Goal: Task Accomplishment & Management: Manage account settings

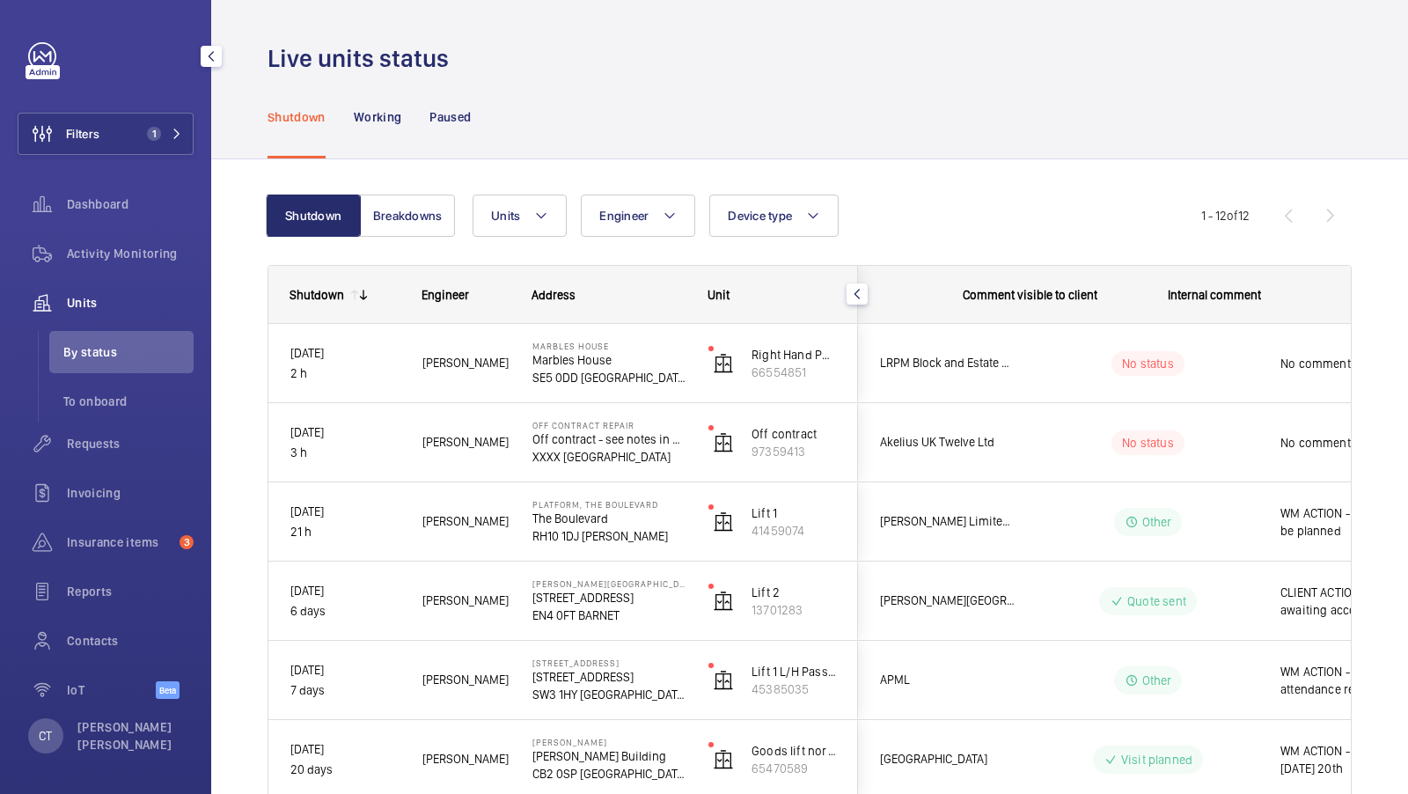
scroll to position [0, 317]
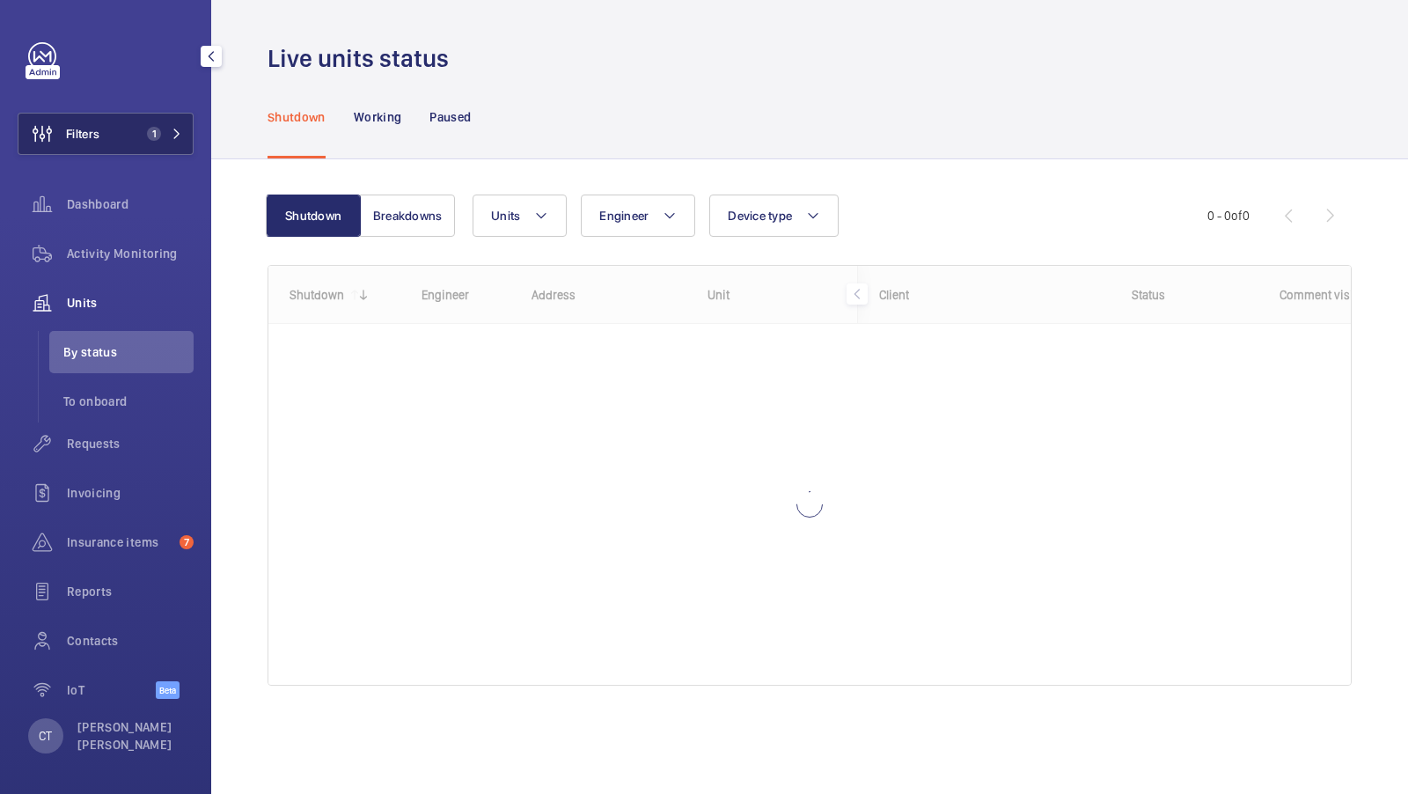
click at [148, 138] on span "1" at bounding box center [150, 134] width 21 height 14
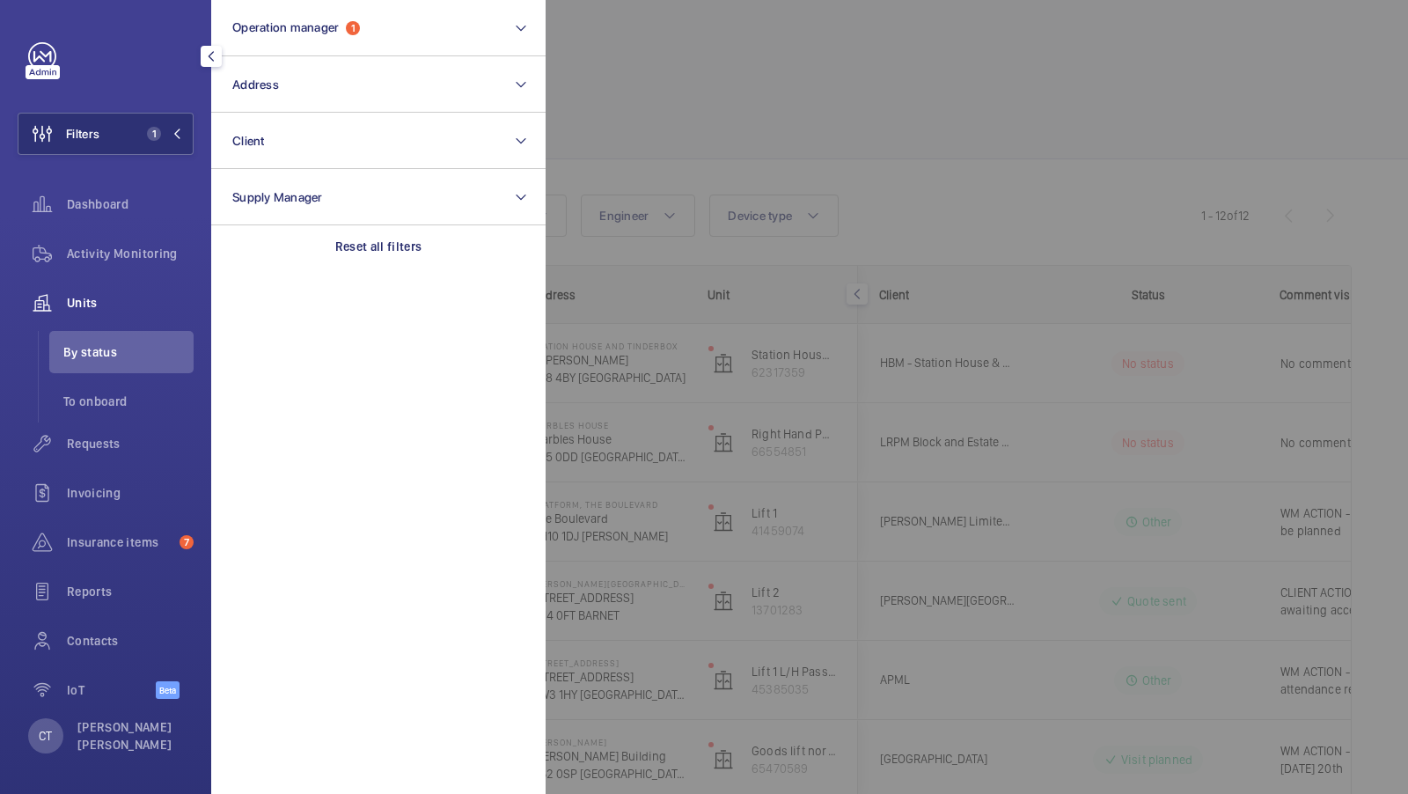
click at [1013, 234] on div at bounding box center [1250, 397] width 1408 height 794
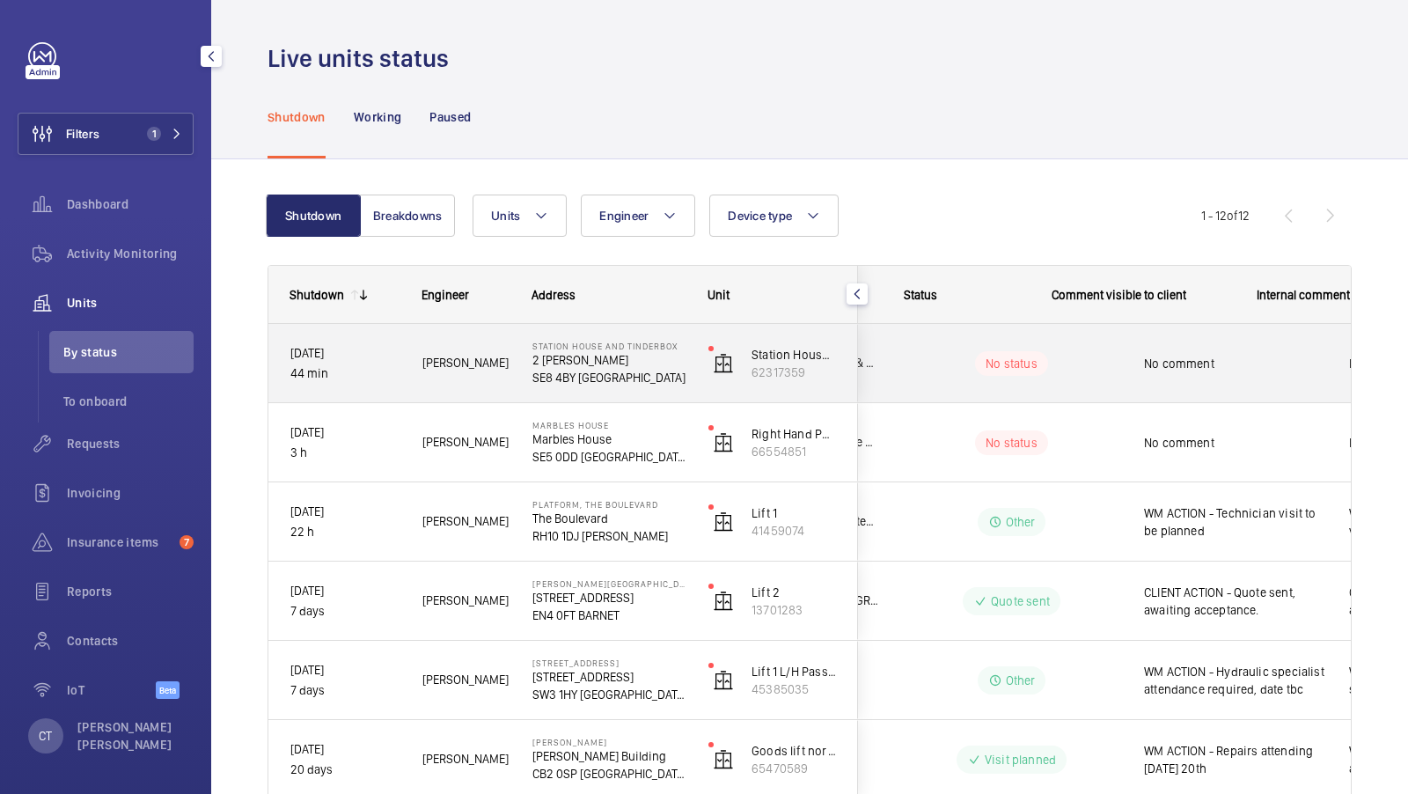
scroll to position [0, 317]
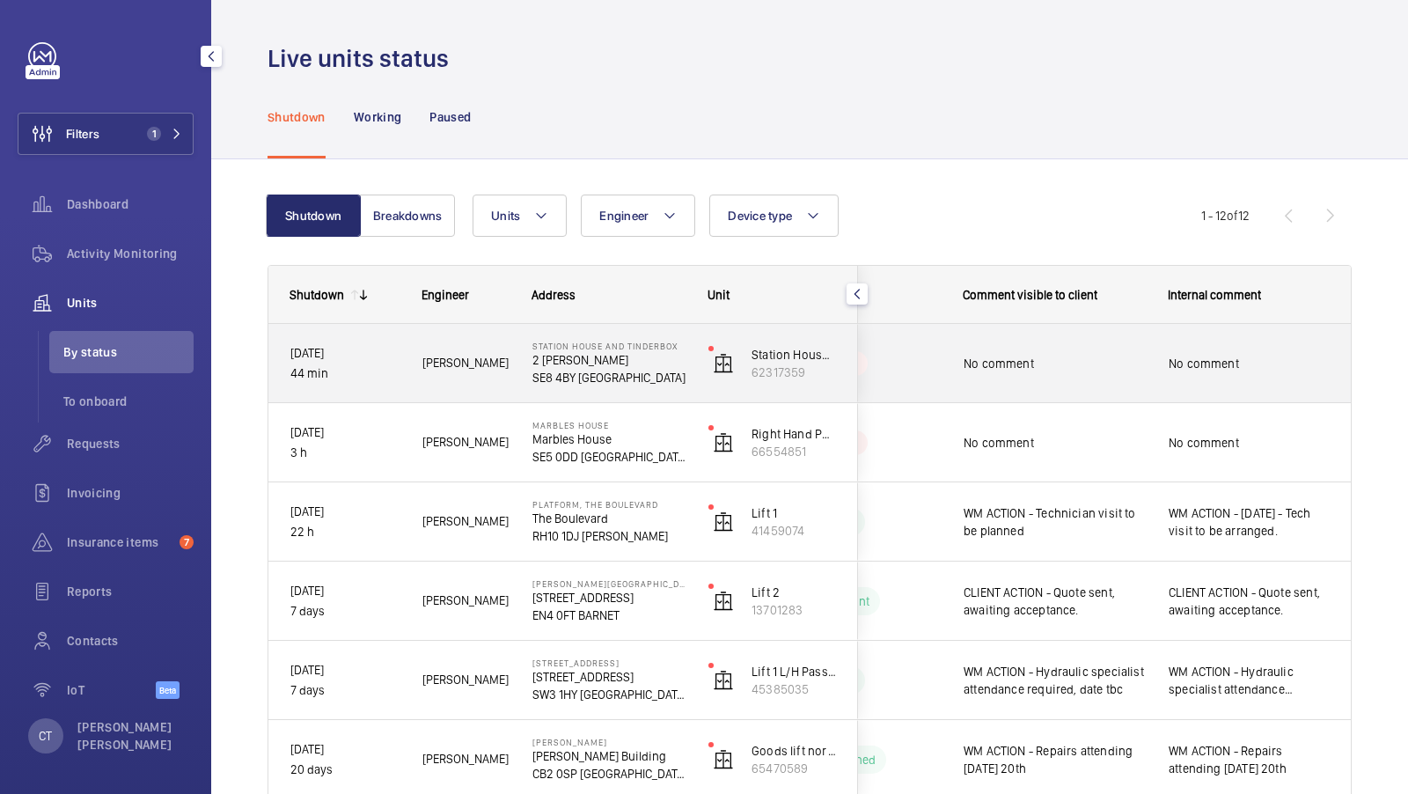
click at [1286, 361] on span "No comment" at bounding box center [1249, 364] width 161 height 18
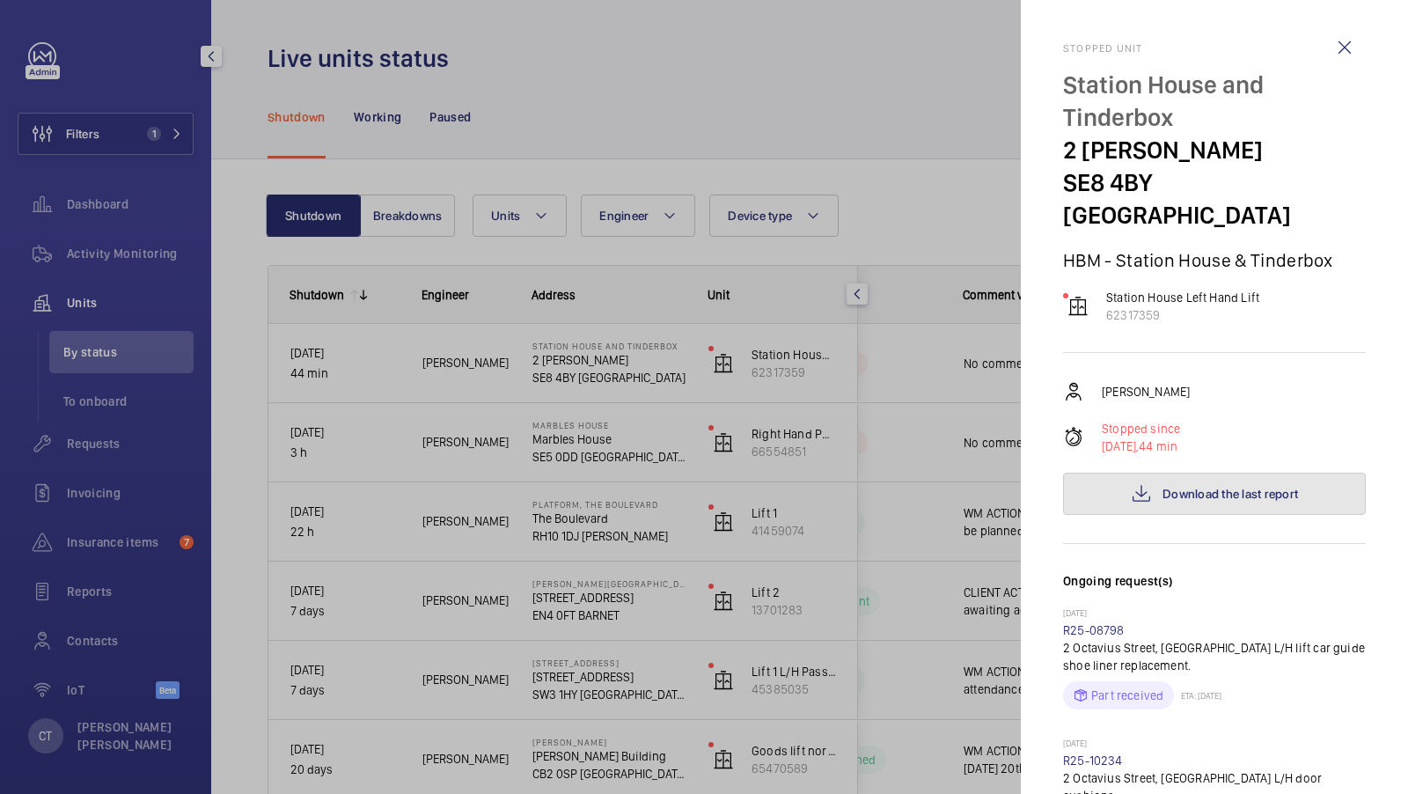
click at [1200, 487] on span "Download the last report" at bounding box center [1230, 494] width 136 height 14
click at [877, 206] on div at bounding box center [704, 397] width 1408 height 794
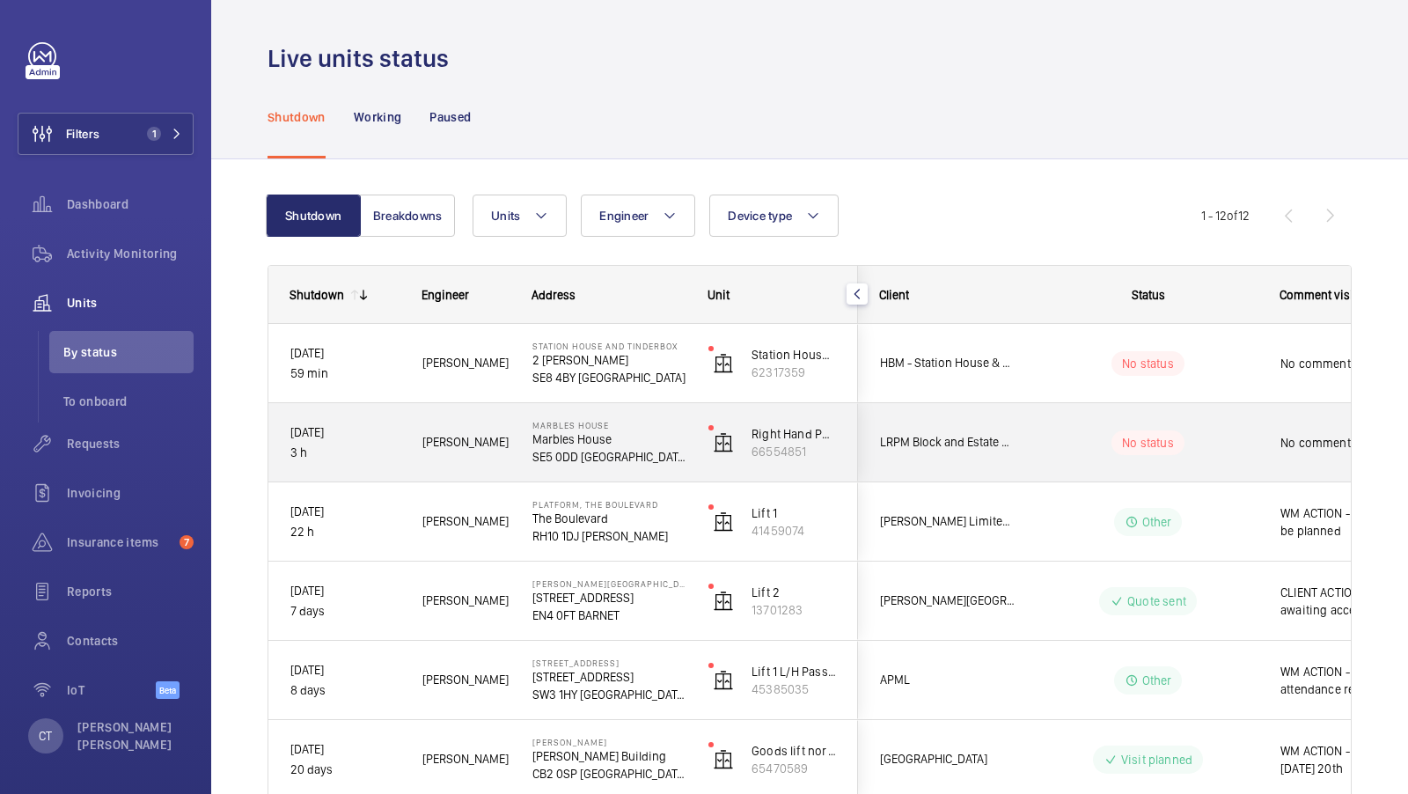
scroll to position [0, 317]
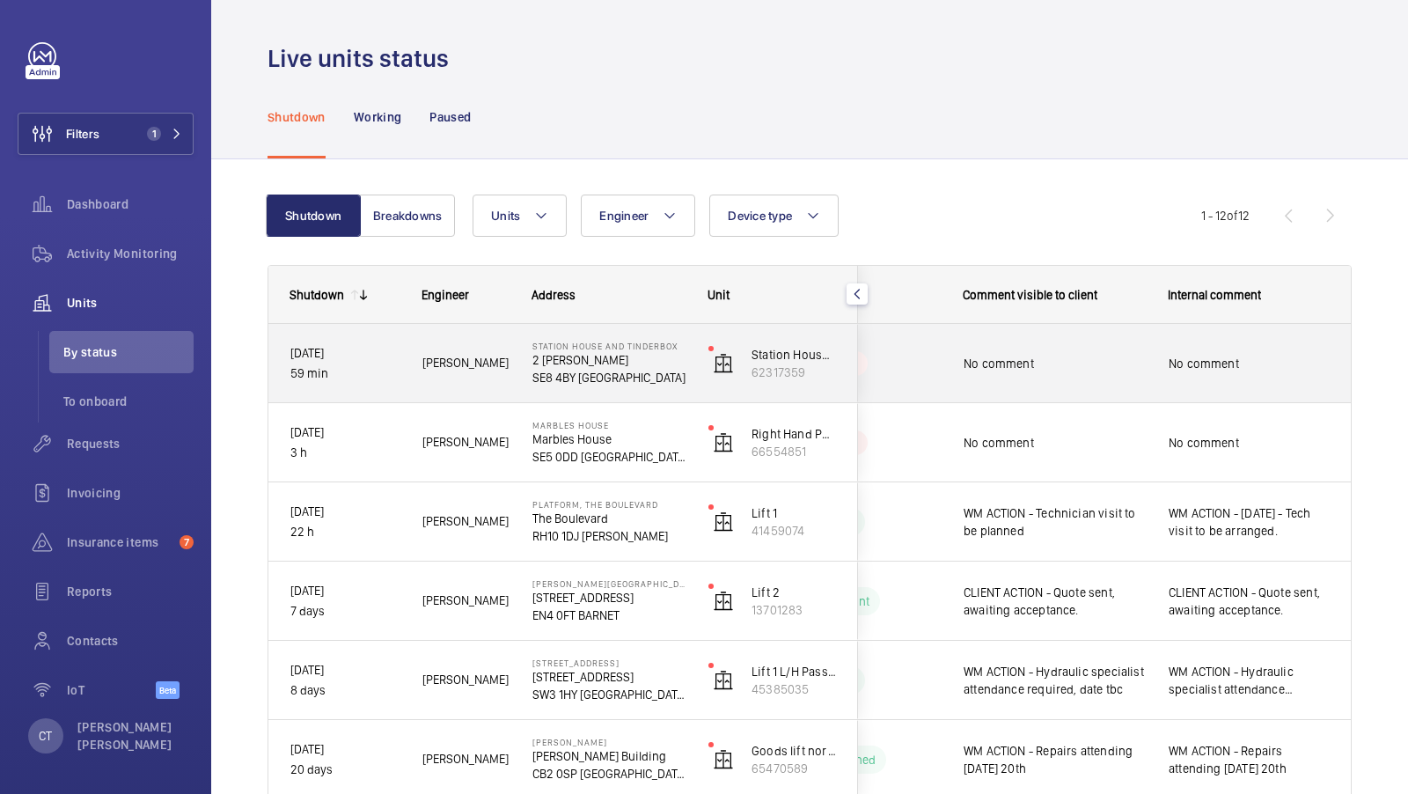
click at [1226, 360] on span "No comment" at bounding box center [1249, 364] width 161 height 18
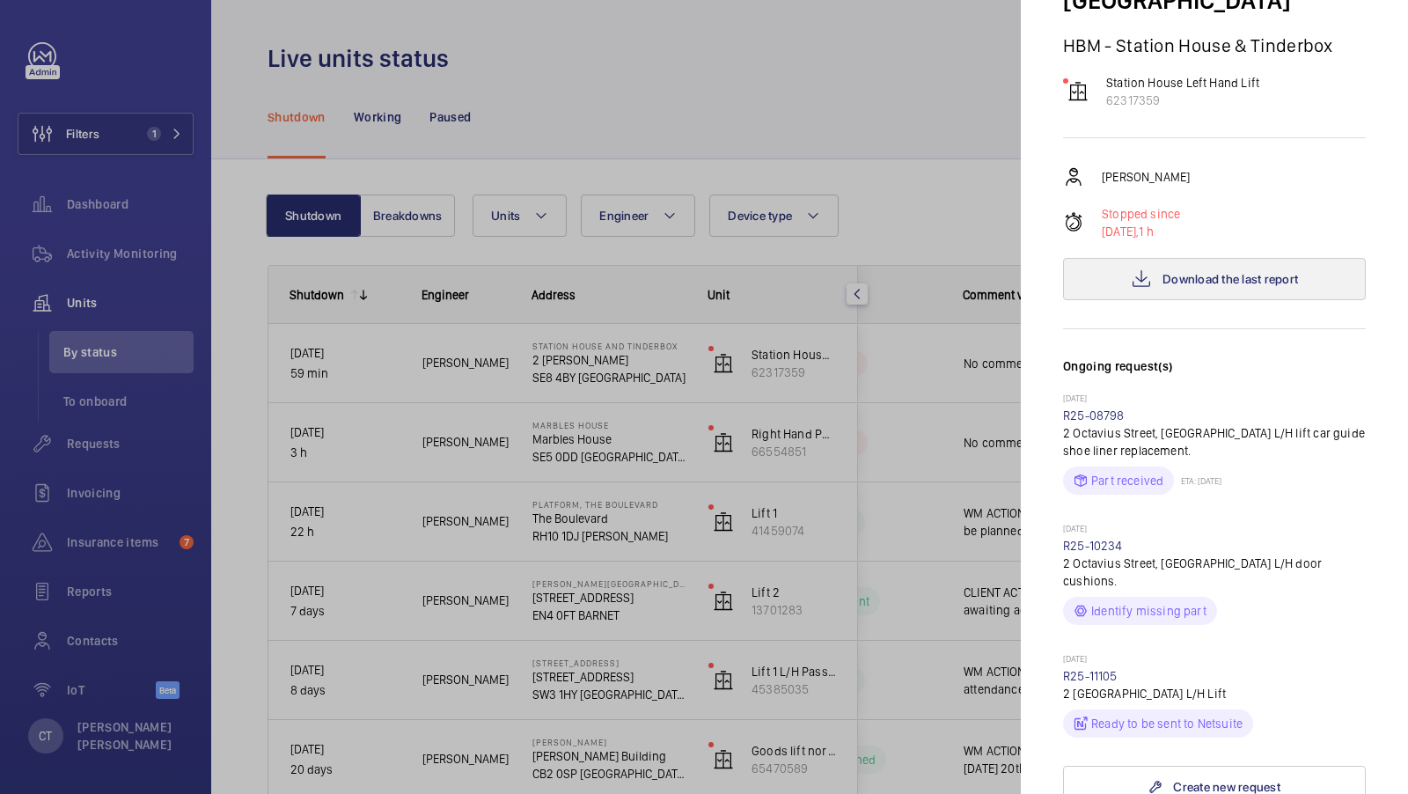
scroll to position [230, 0]
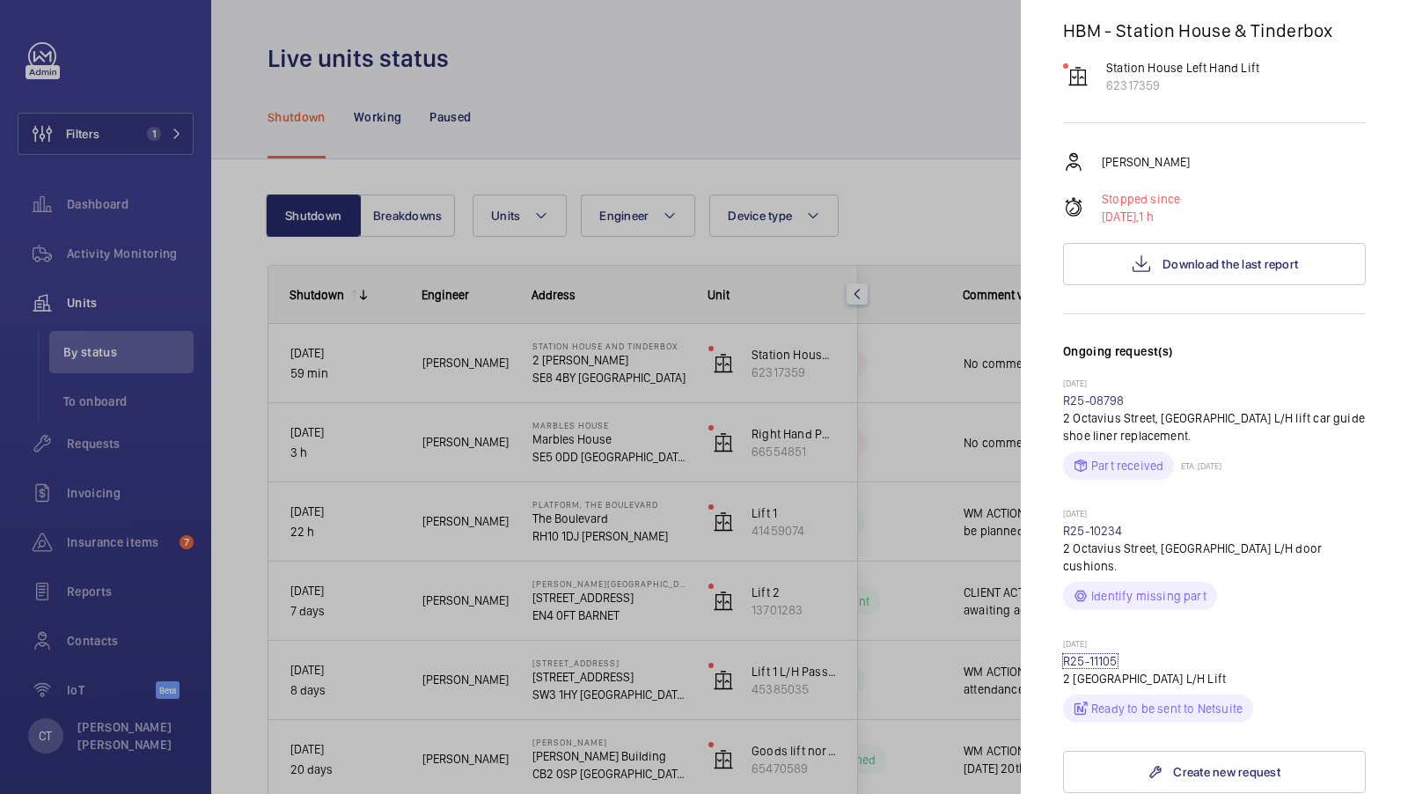
click at [1092, 654] on link "R25-11105" at bounding box center [1090, 661] width 55 height 14
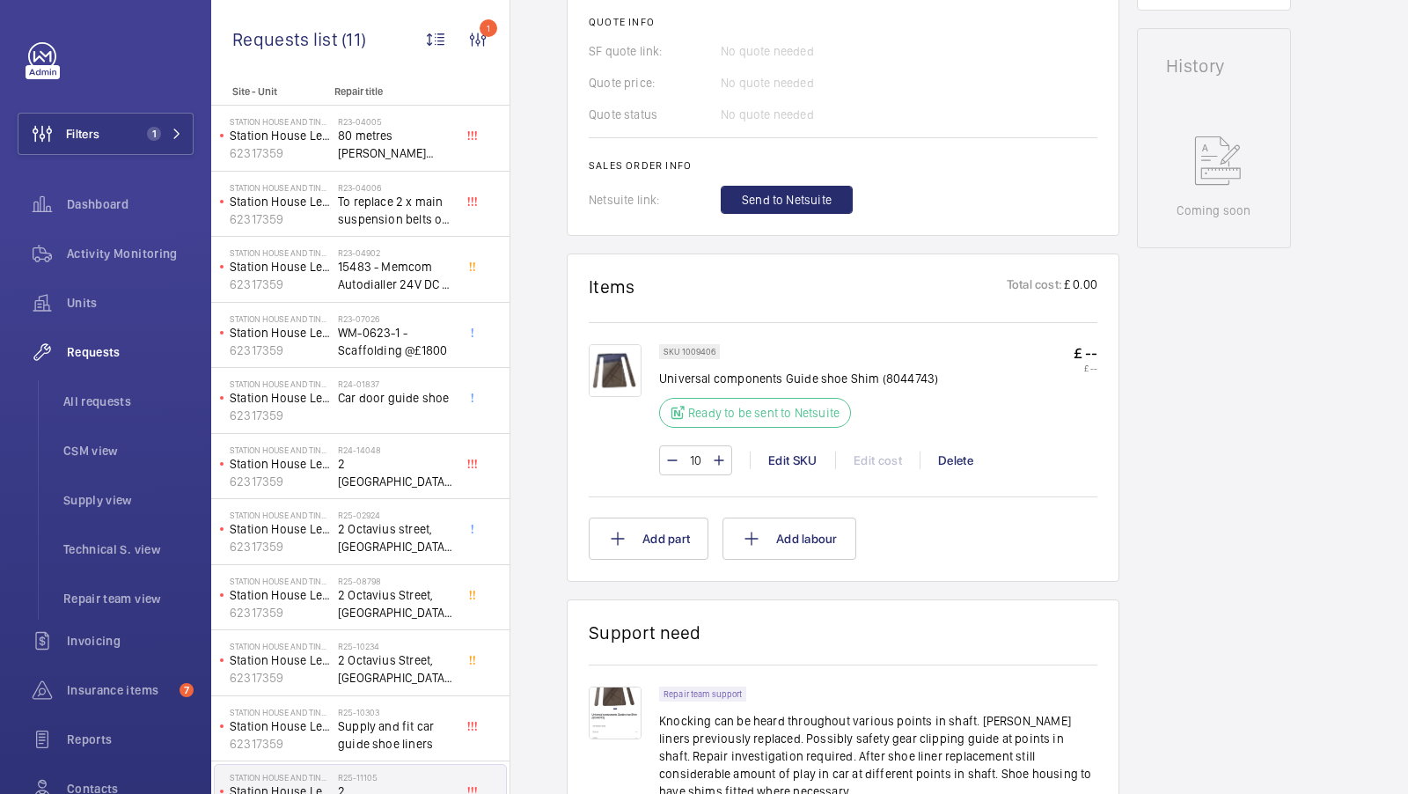
scroll to position [832, 0]
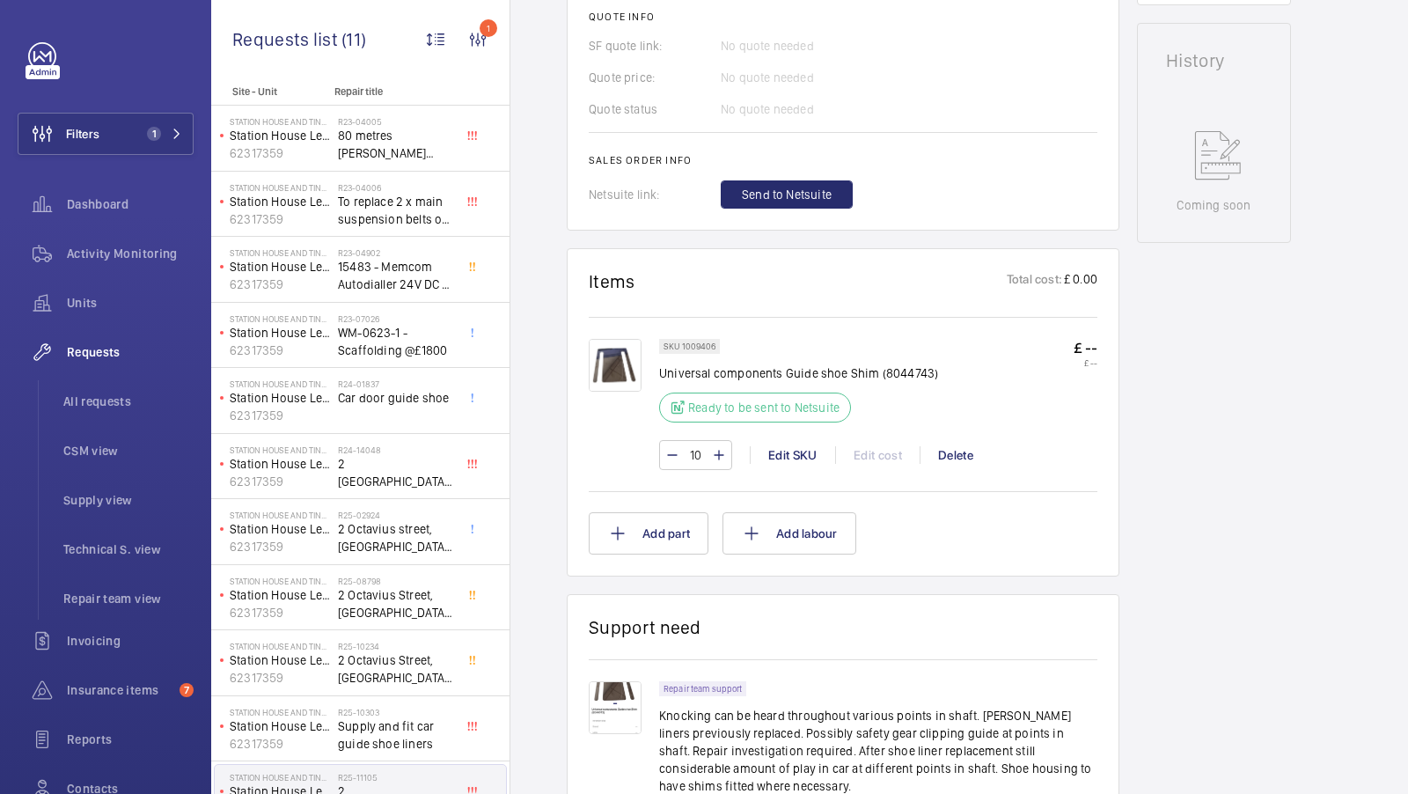
click at [624, 354] on img at bounding box center [615, 365] width 53 height 53
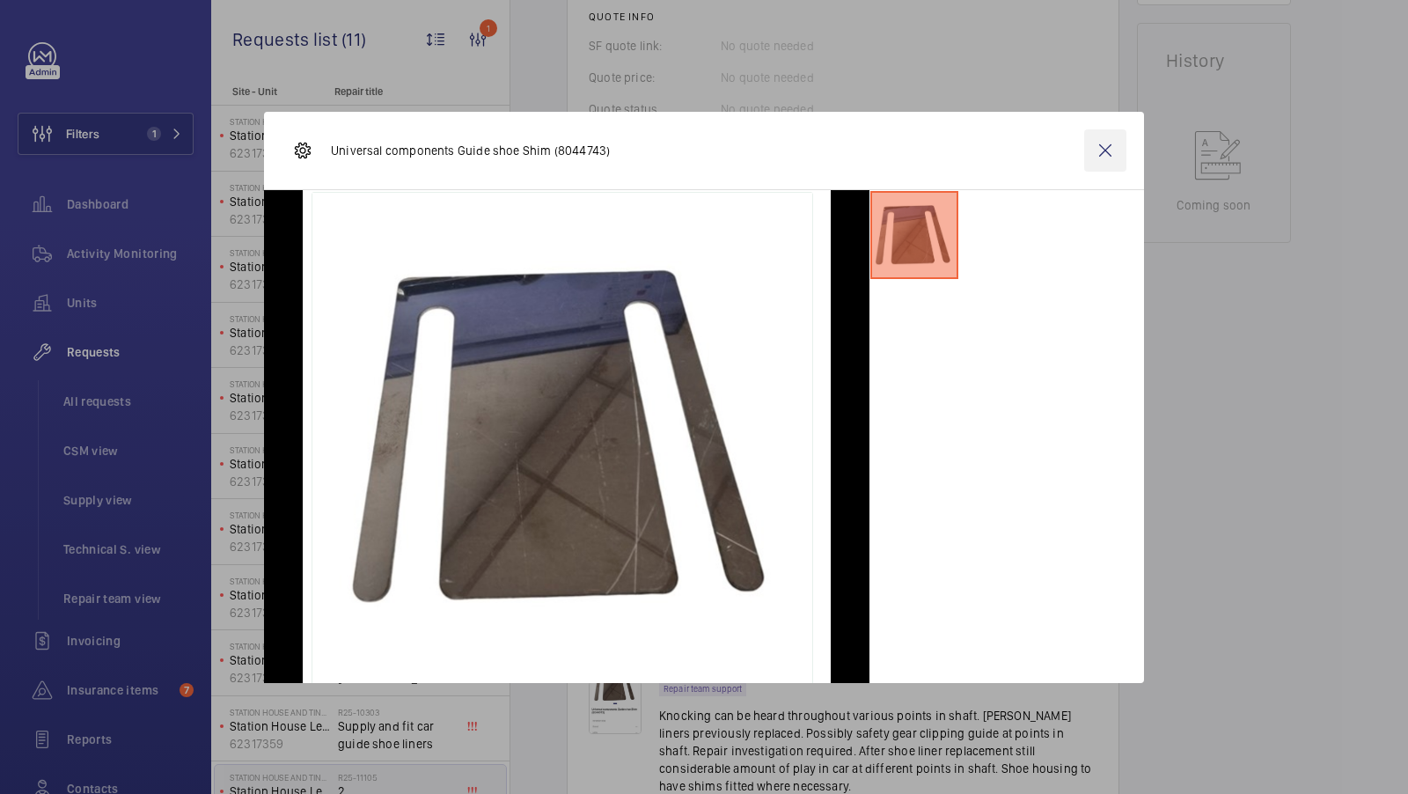
click at [1099, 154] on wm-front-icon-button at bounding box center [1105, 150] width 42 height 42
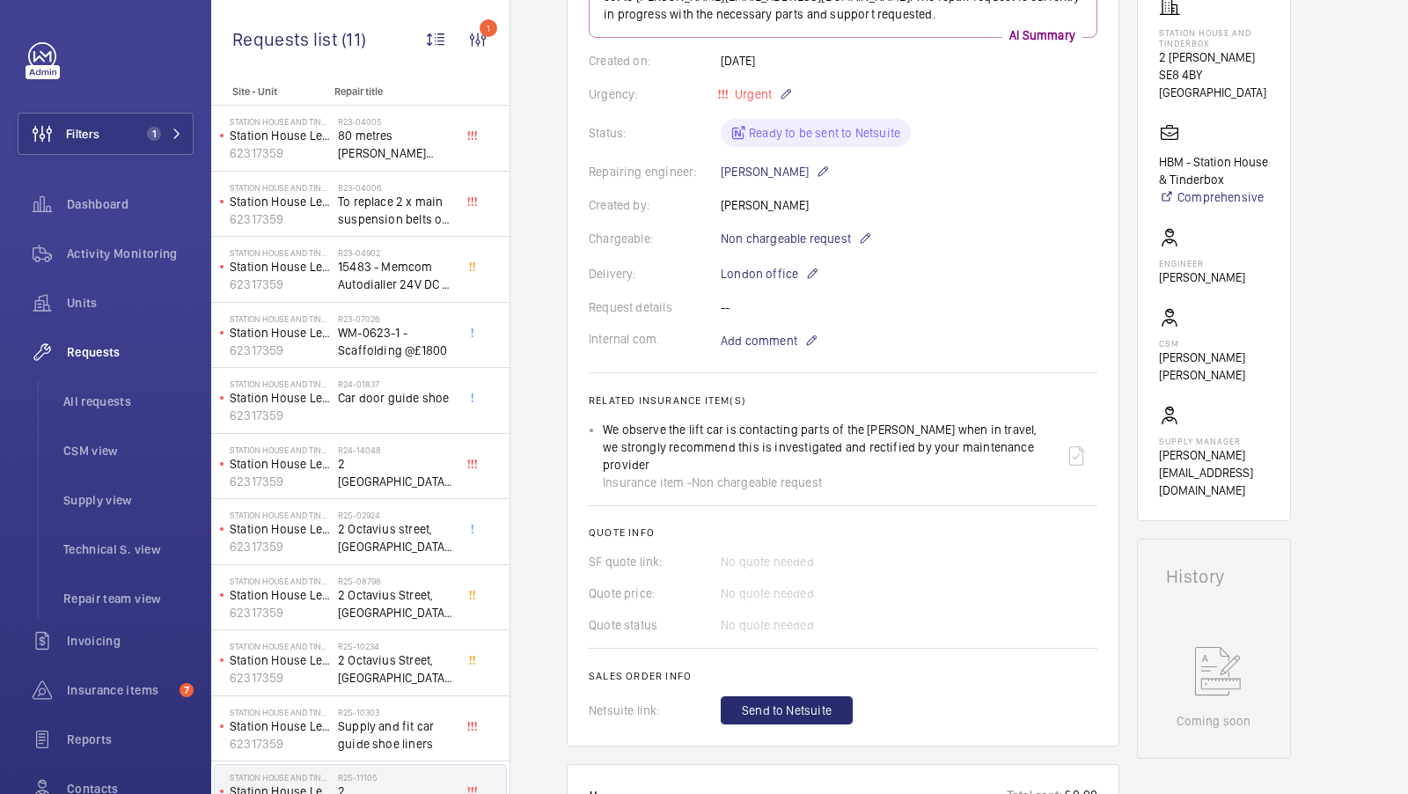
scroll to position [0, 0]
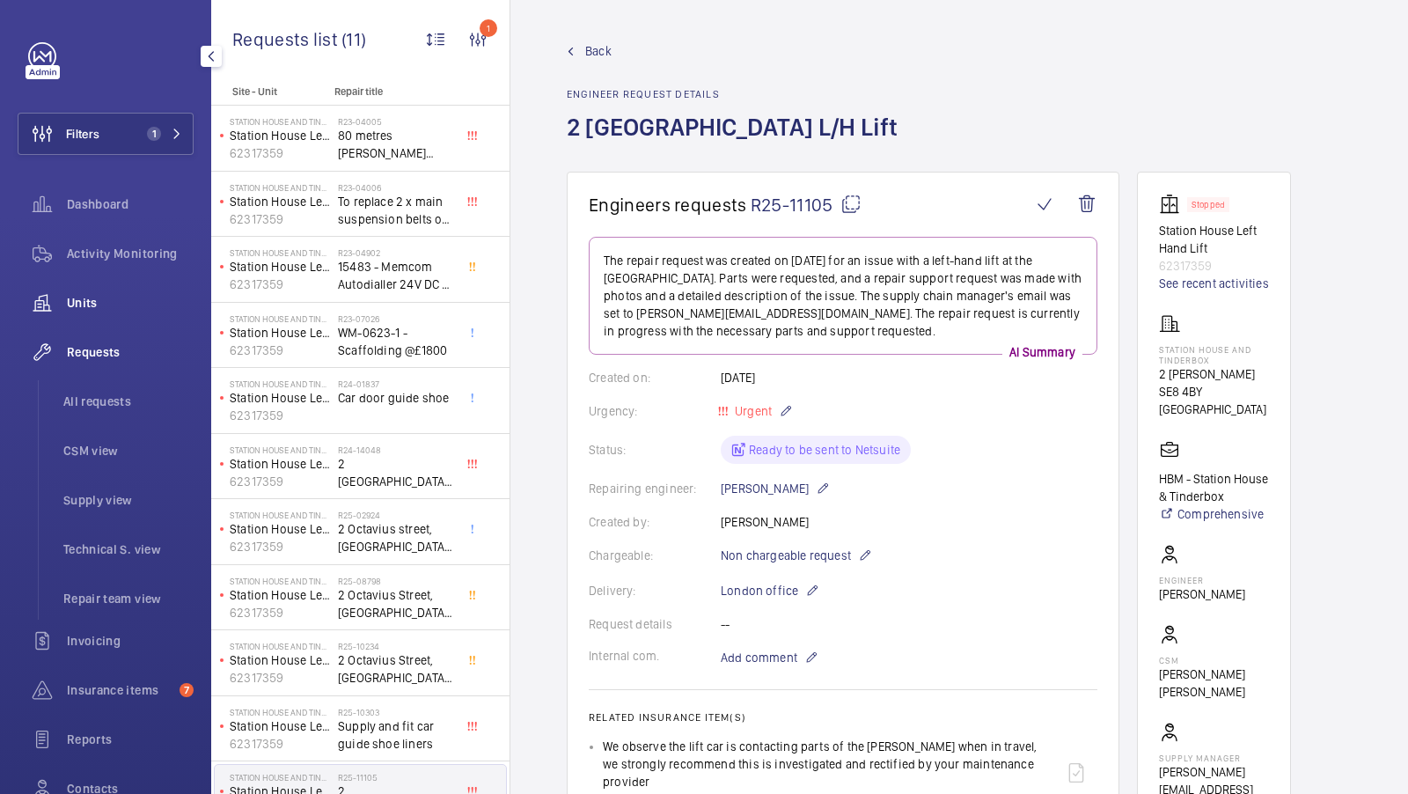
click at [81, 303] on span "Units" at bounding box center [130, 303] width 127 height 18
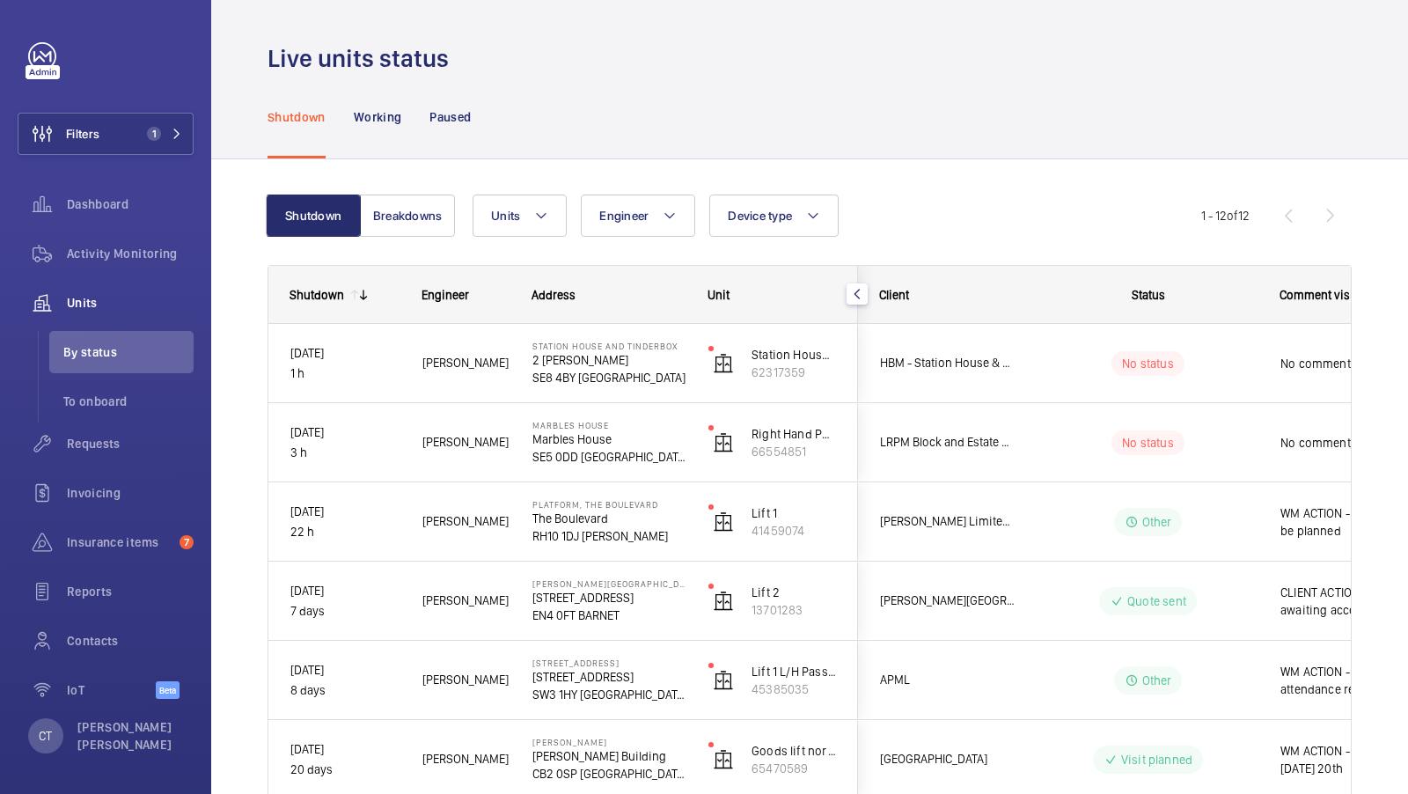
click at [958, 129] on div "Shutdown Working Paused" at bounding box center [810, 117] width 1084 height 84
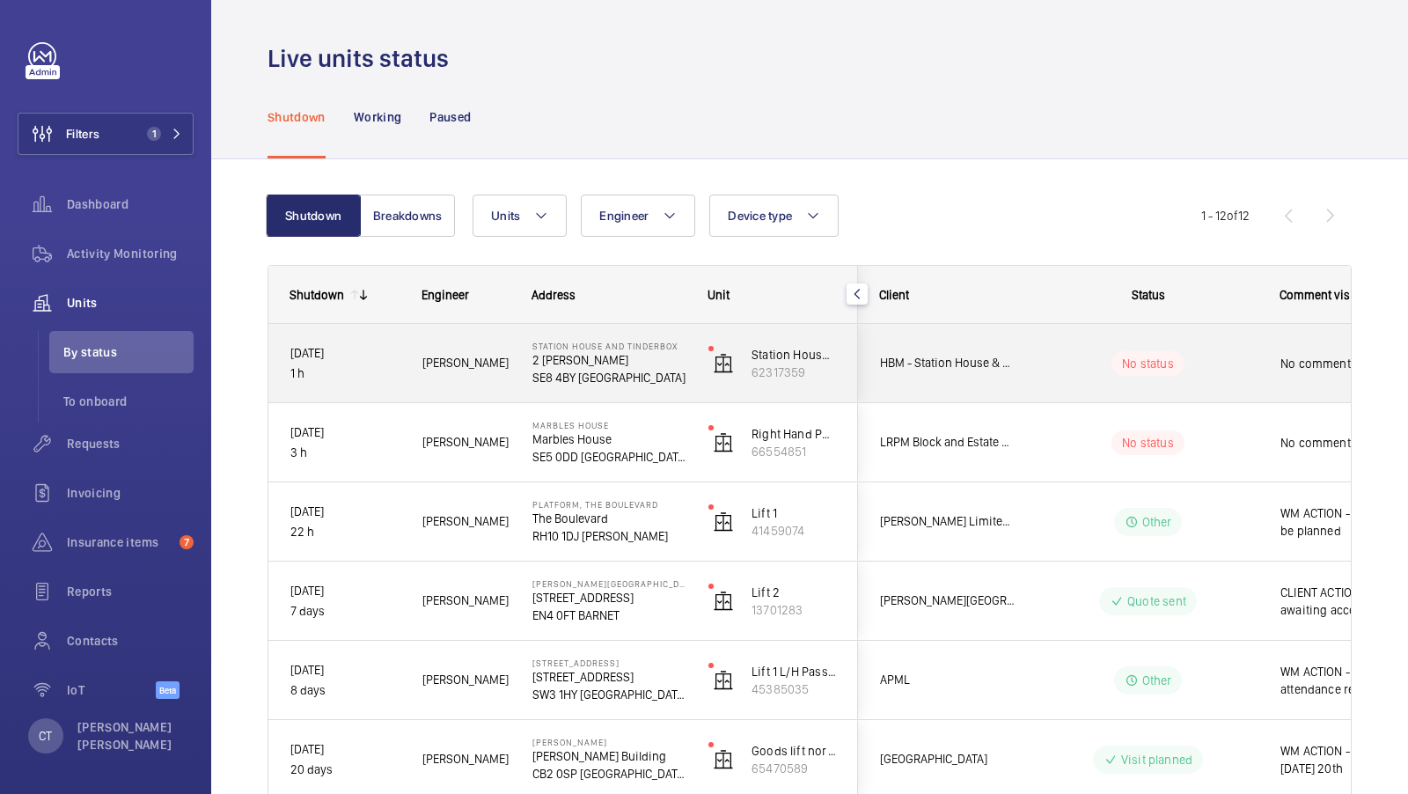
scroll to position [0, 317]
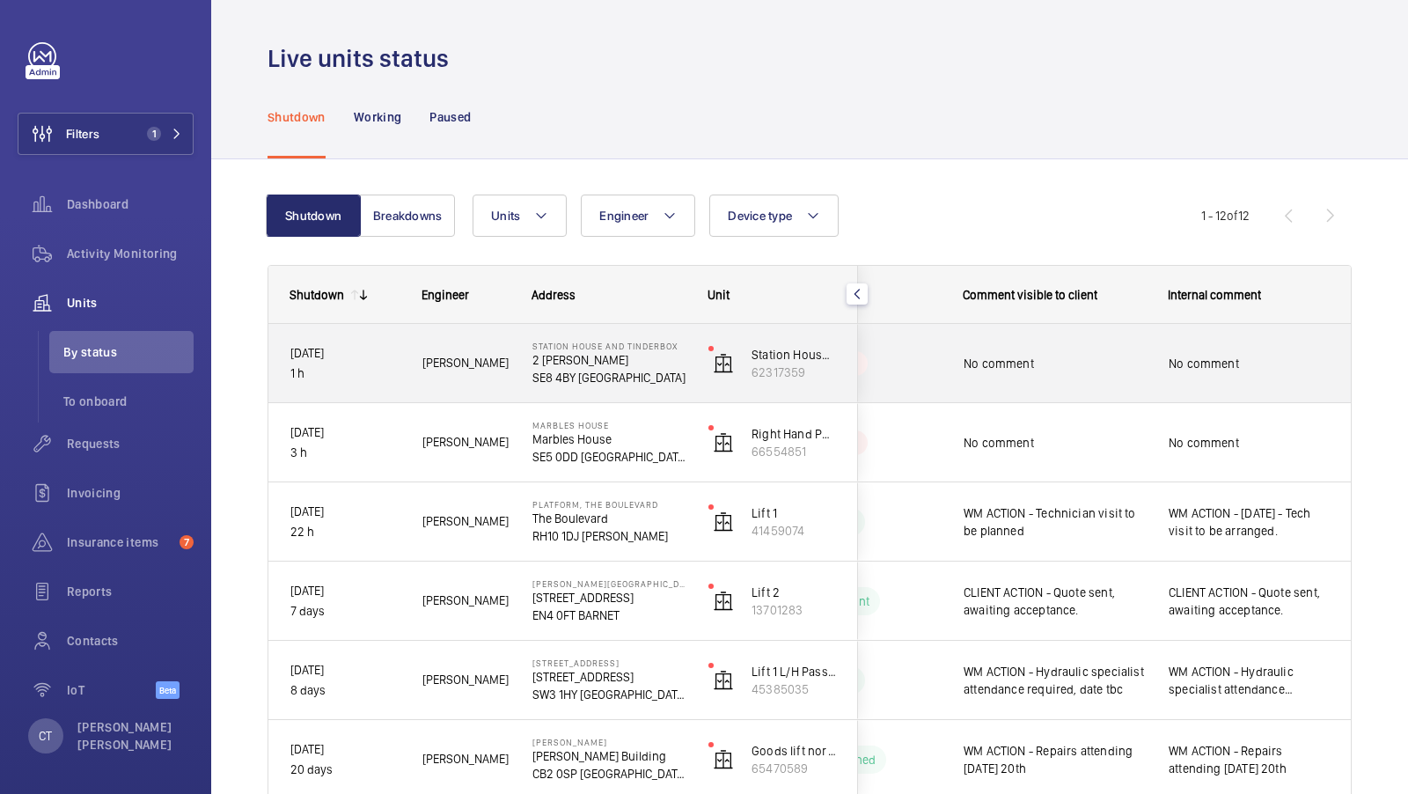
click at [1258, 364] on span "No comment" at bounding box center [1249, 364] width 161 height 18
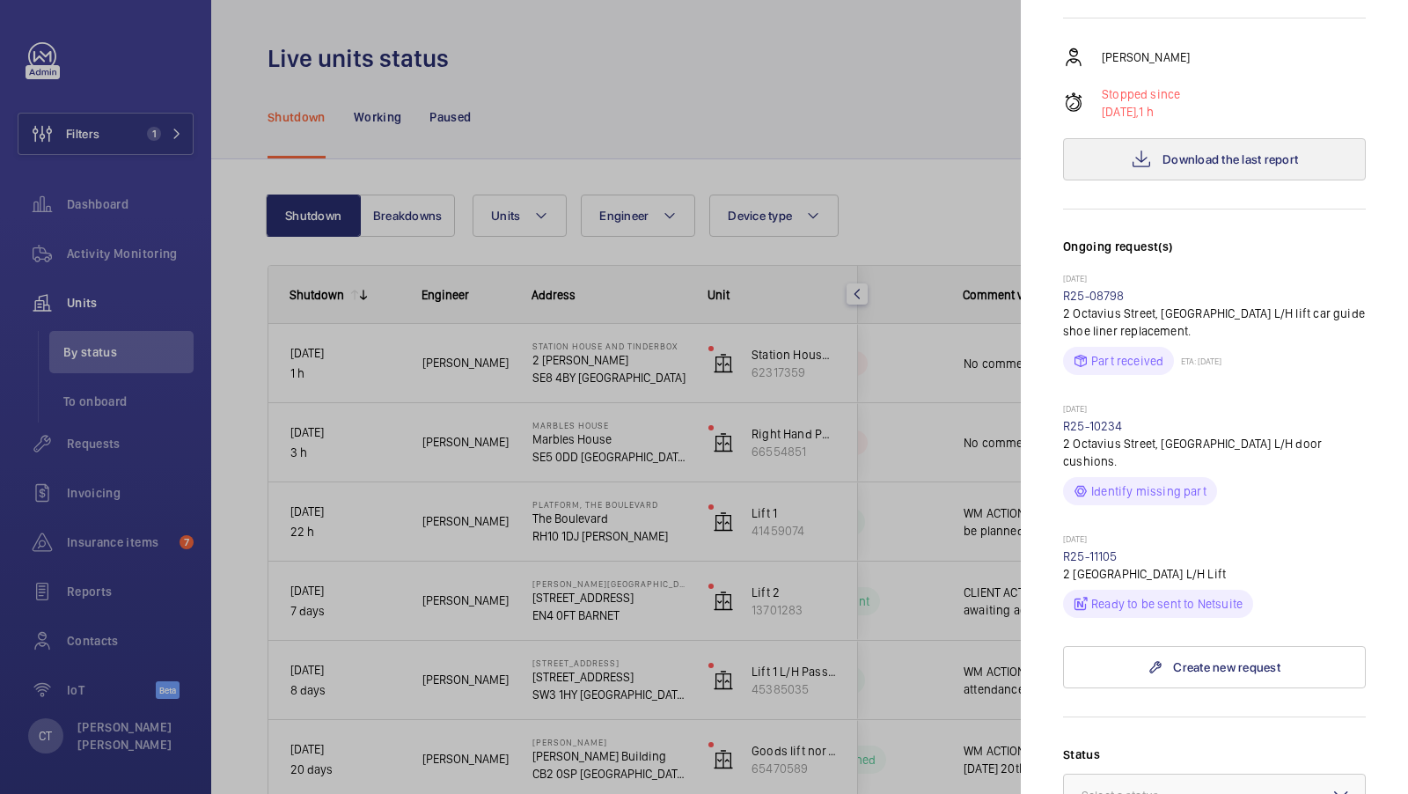
scroll to position [373, 0]
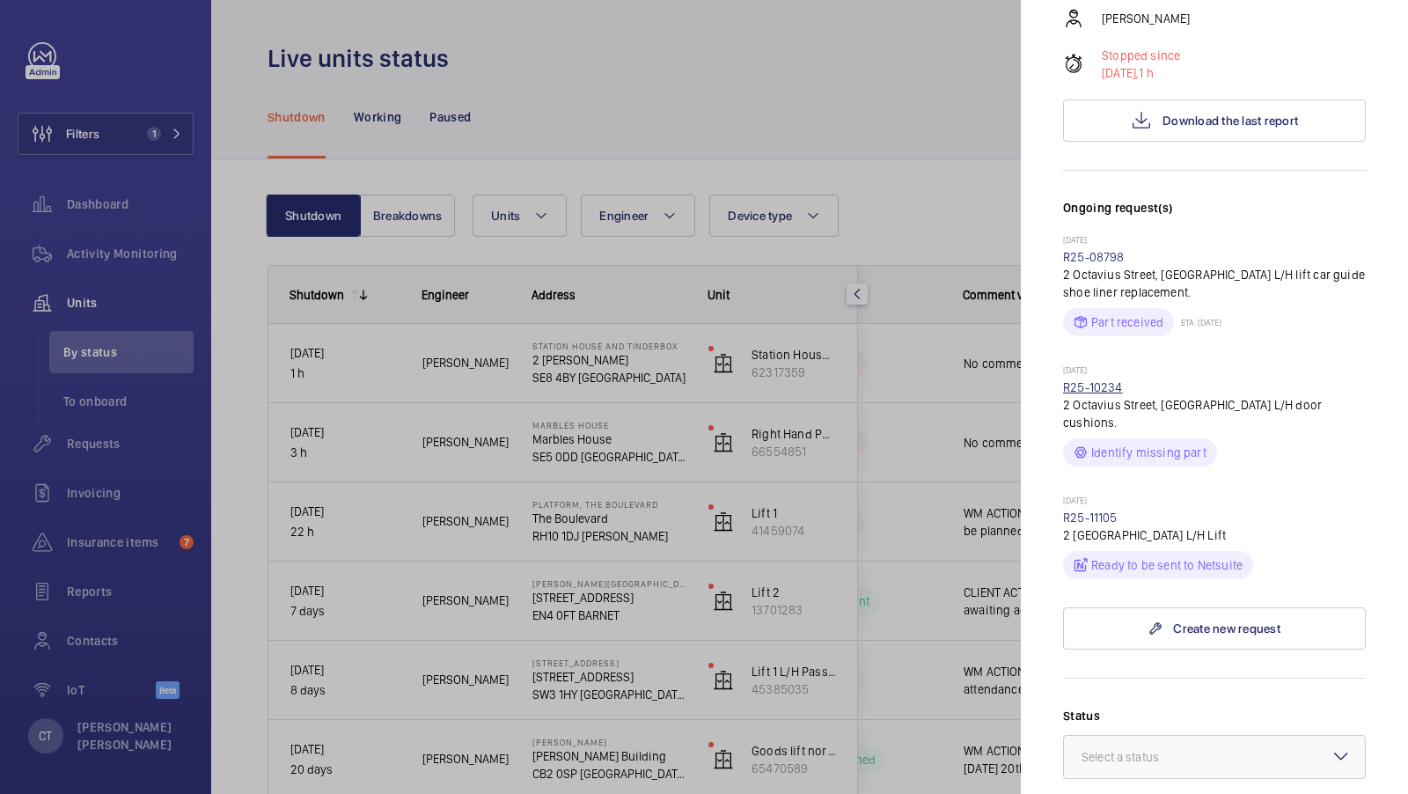
click at [1096, 380] on link "R25-10234" at bounding box center [1093, 387] width 60 height 14
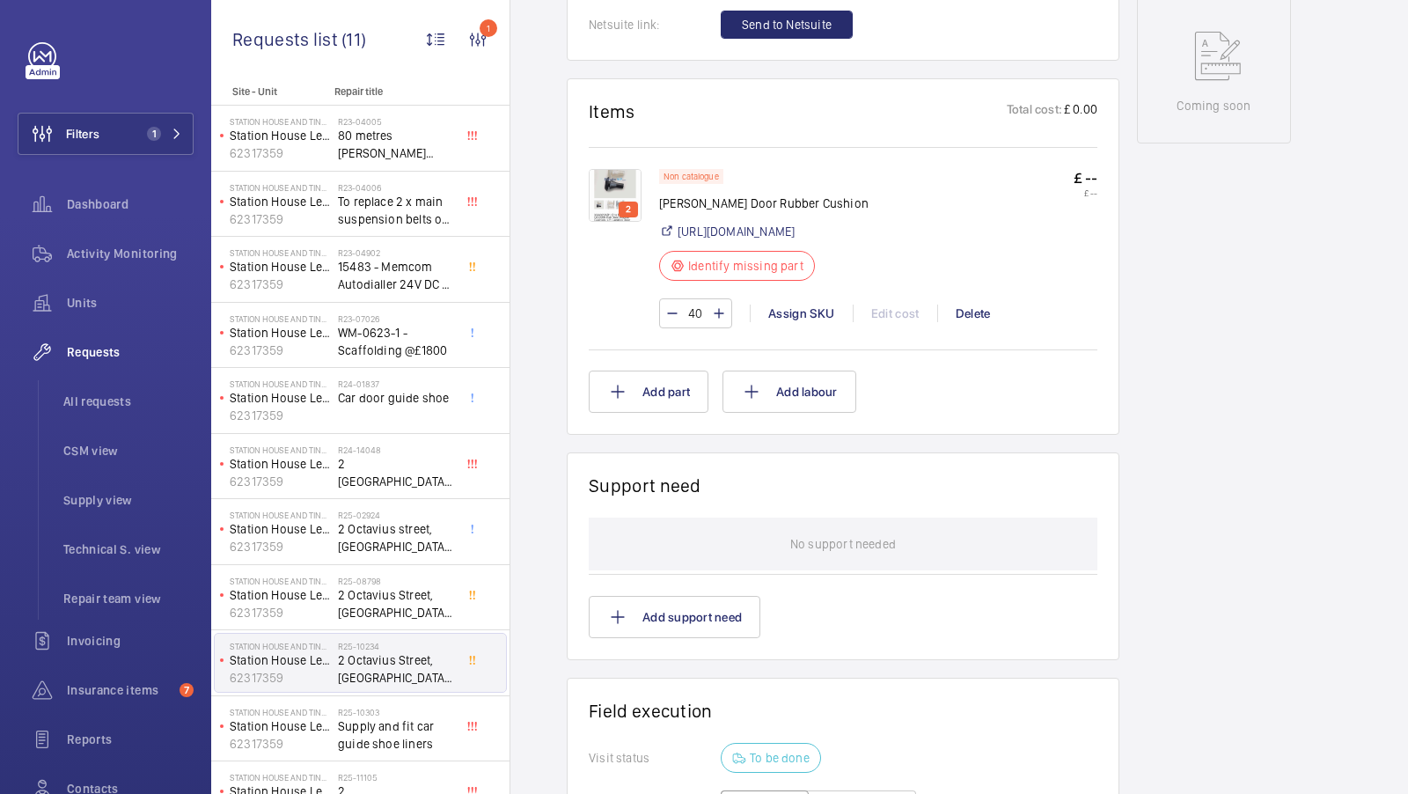
scroll to position [966, 0]
click at [623, 191] on img at bounding box center [615, 193] width 53 height 53
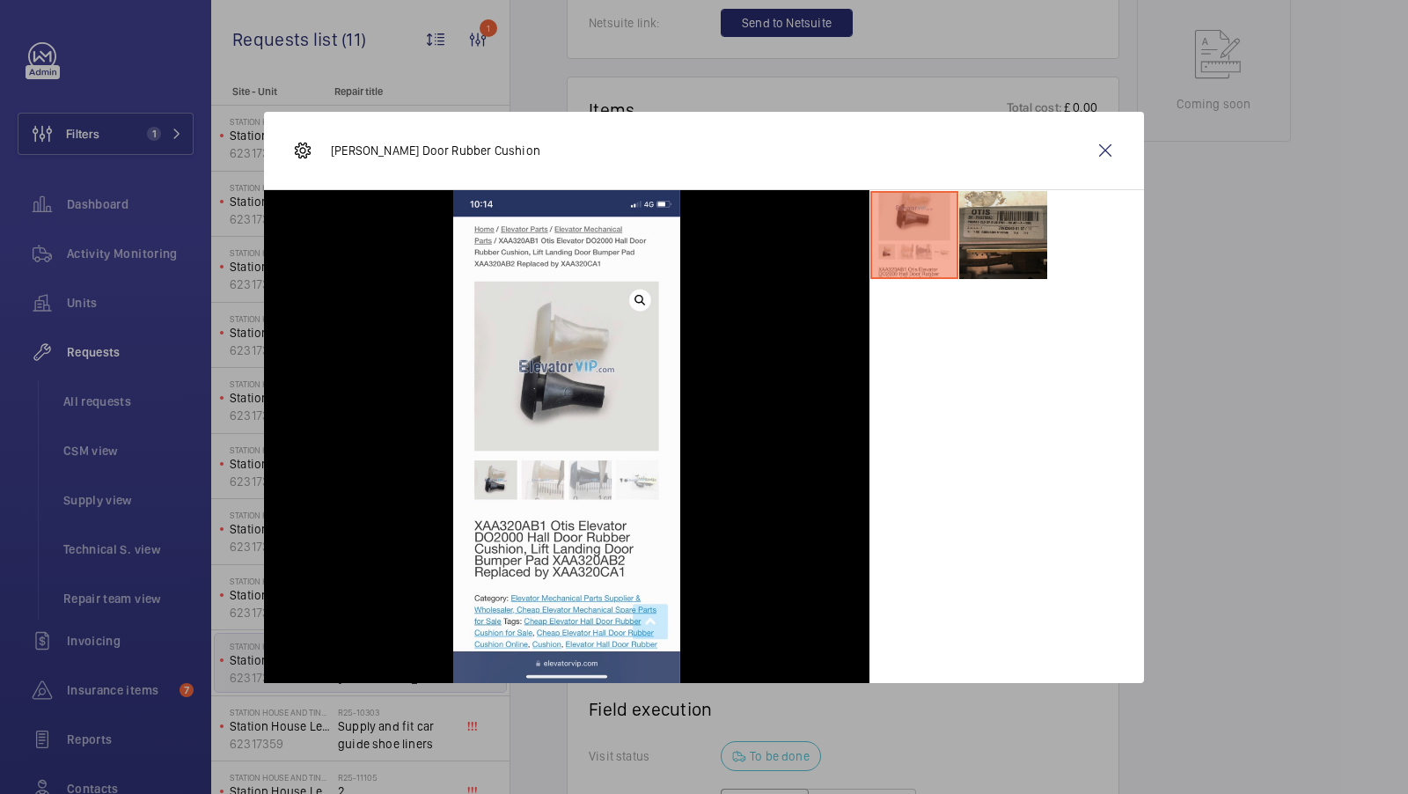
click at [1001, 233] on li at bounding box center [1003, 235] width 88 height 88
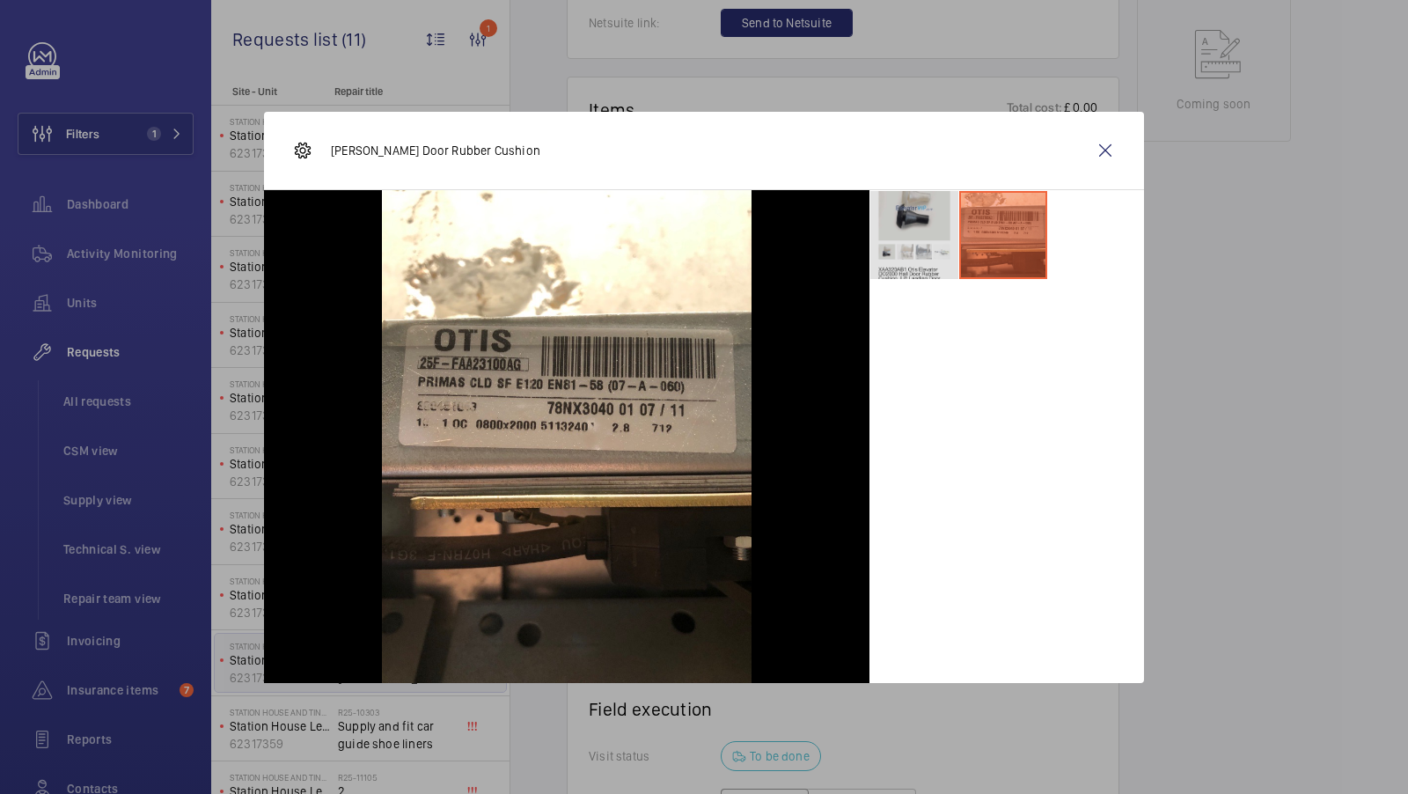
click at [912, 246] on li at bounding box center [914, 235] width 88 height 88
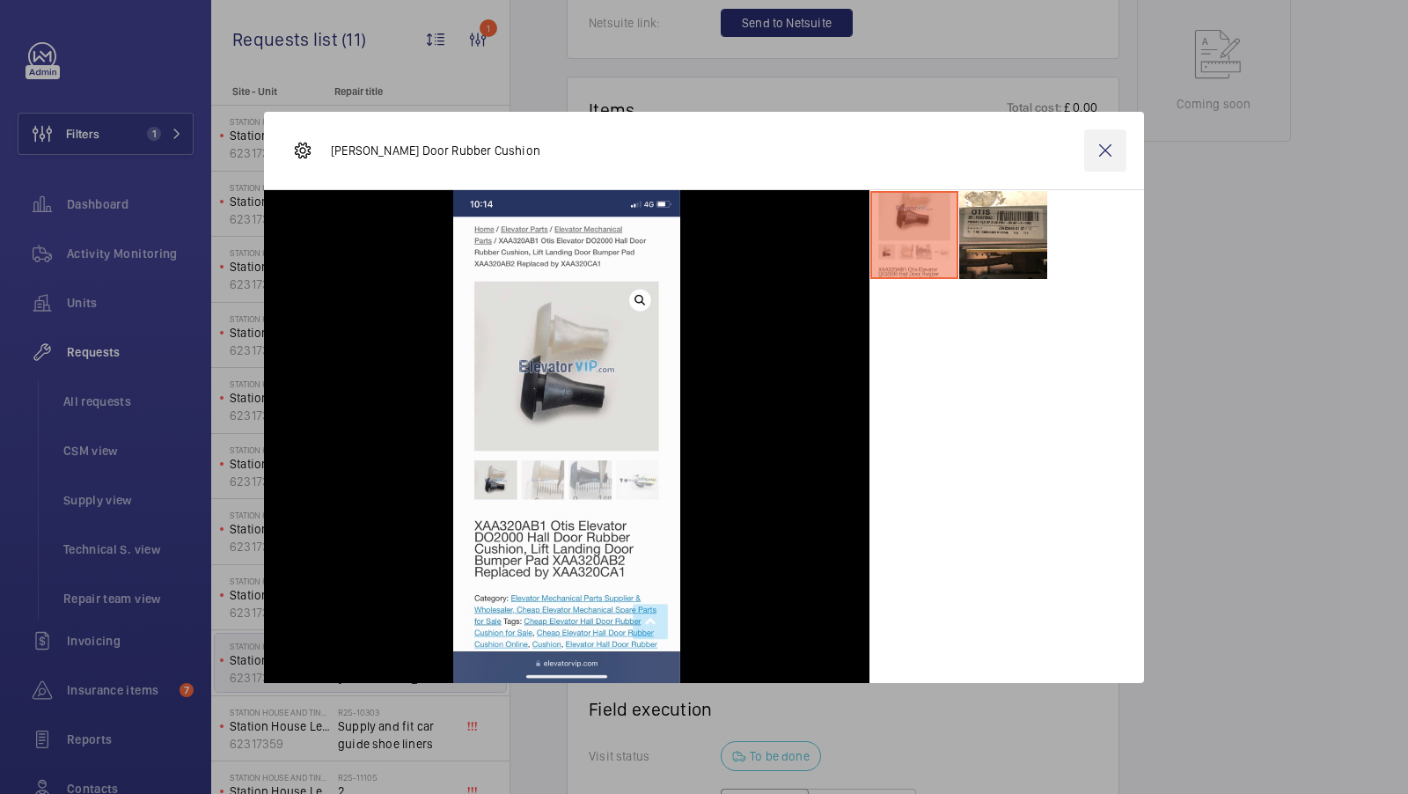
click at [1100, 147] on wm-front-icon-button at bounding box center [1105, 150] width 42 height 42
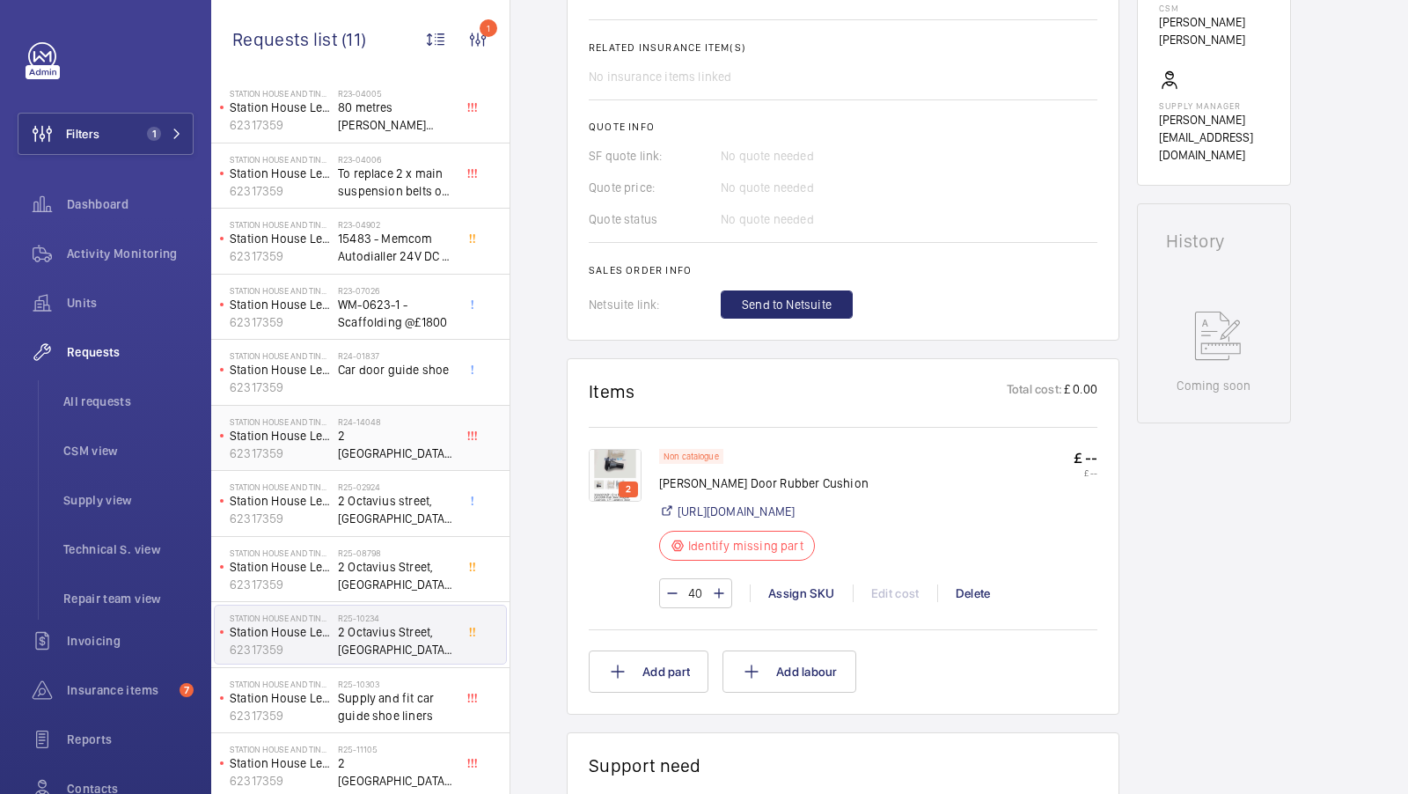
scroll to position [0, 0]
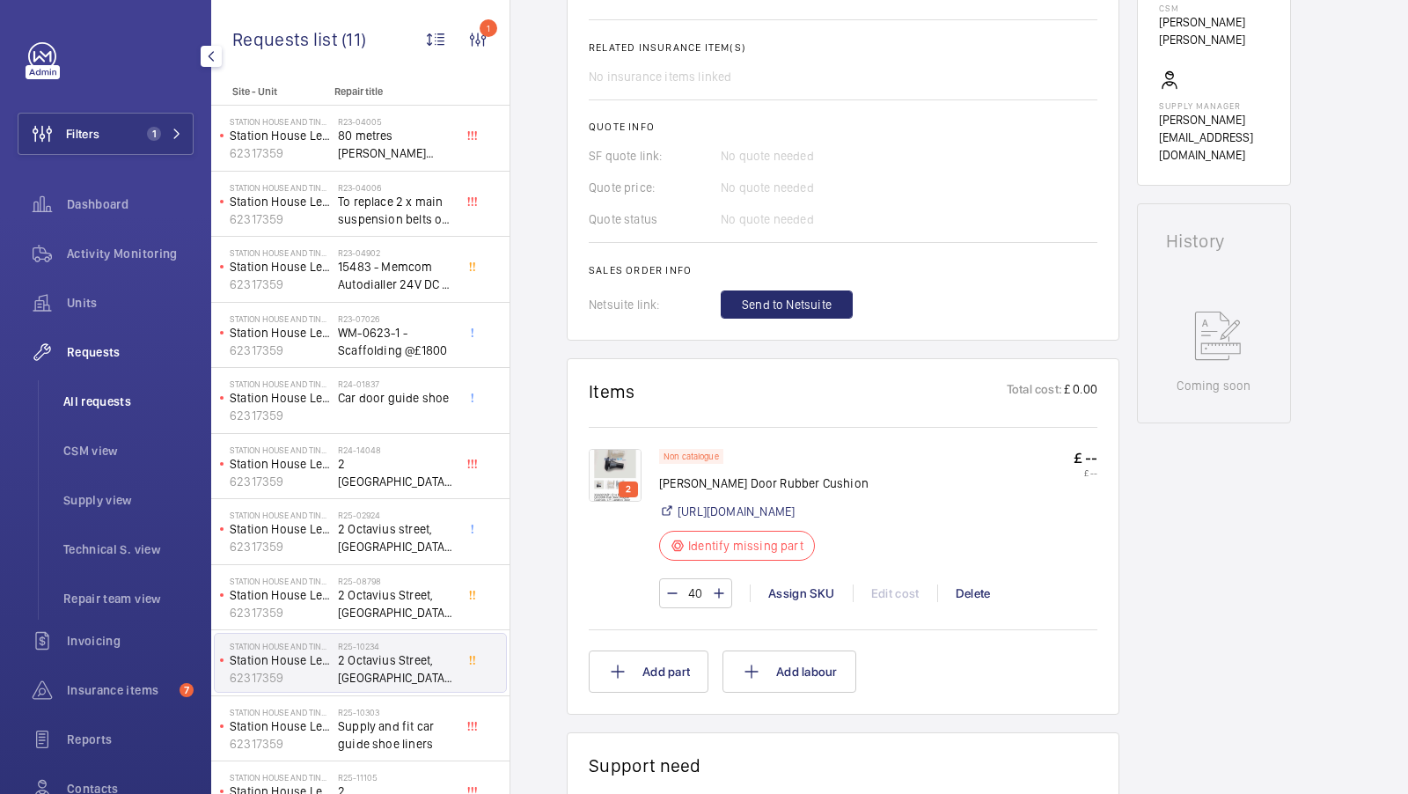
click at [116, 410] on li "All requests" at bounding box center [121, 401] width 144 height 42
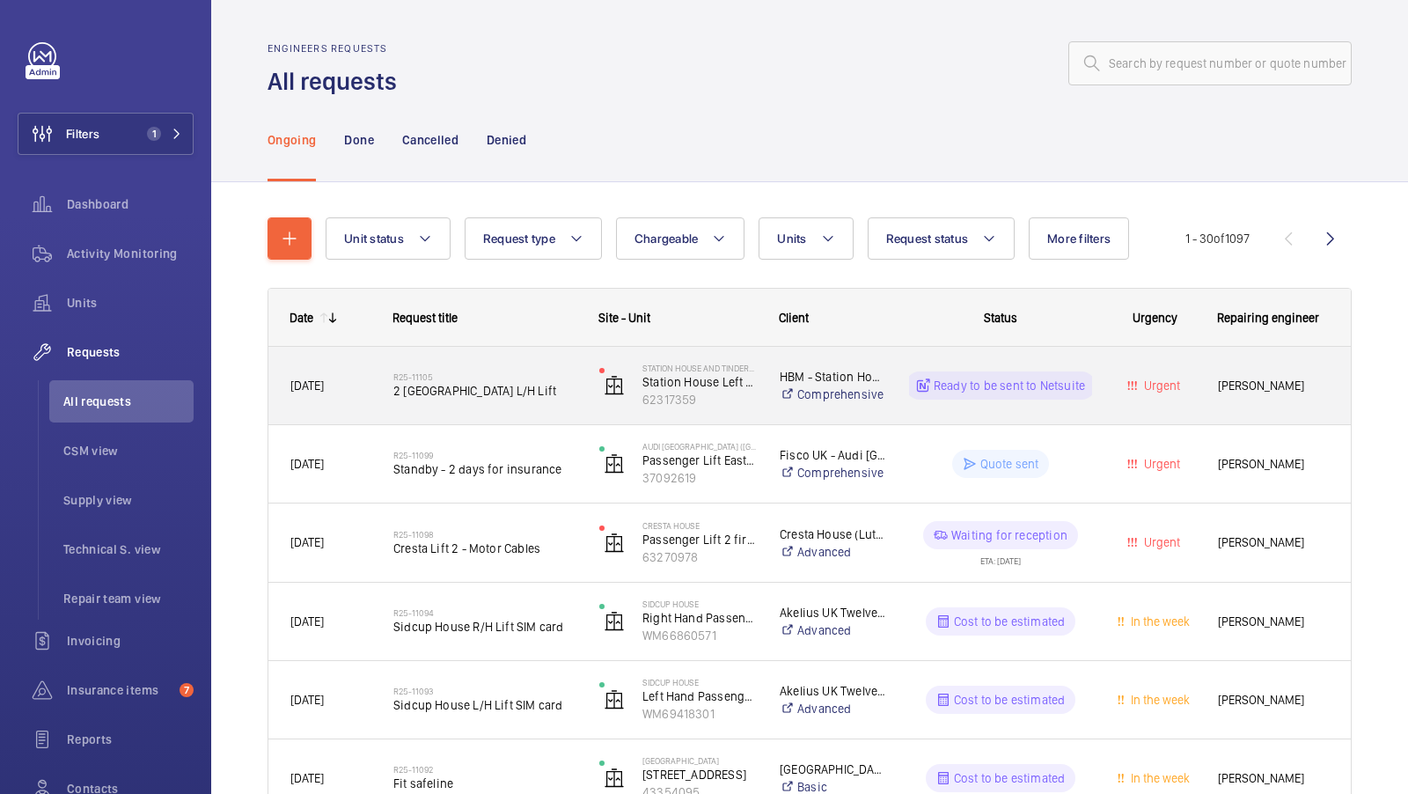
click at [488, 387] on span "2 Octavius Street station House L/H Lift" at bounding box center [484, 391] width 183 height 18
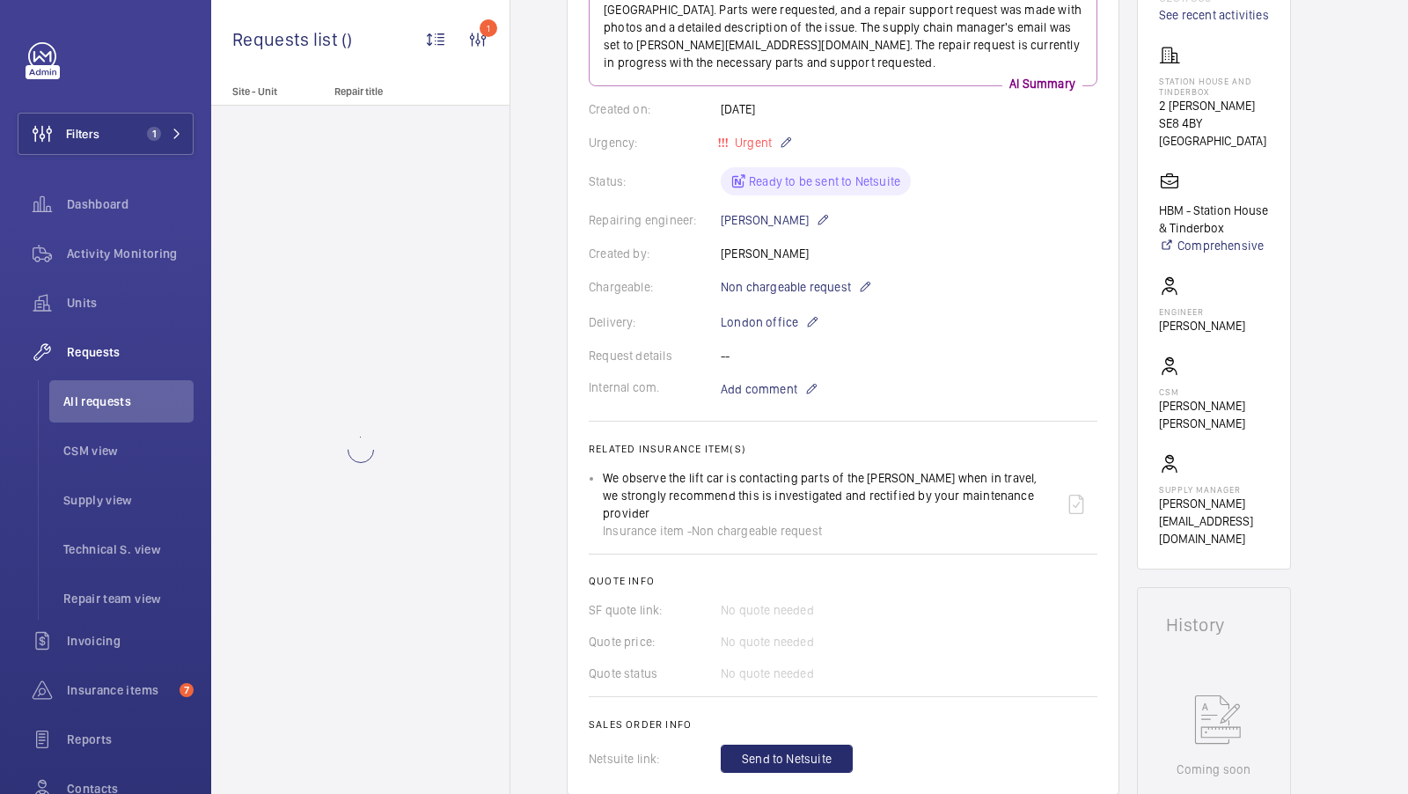
scroll to position [274, 0]
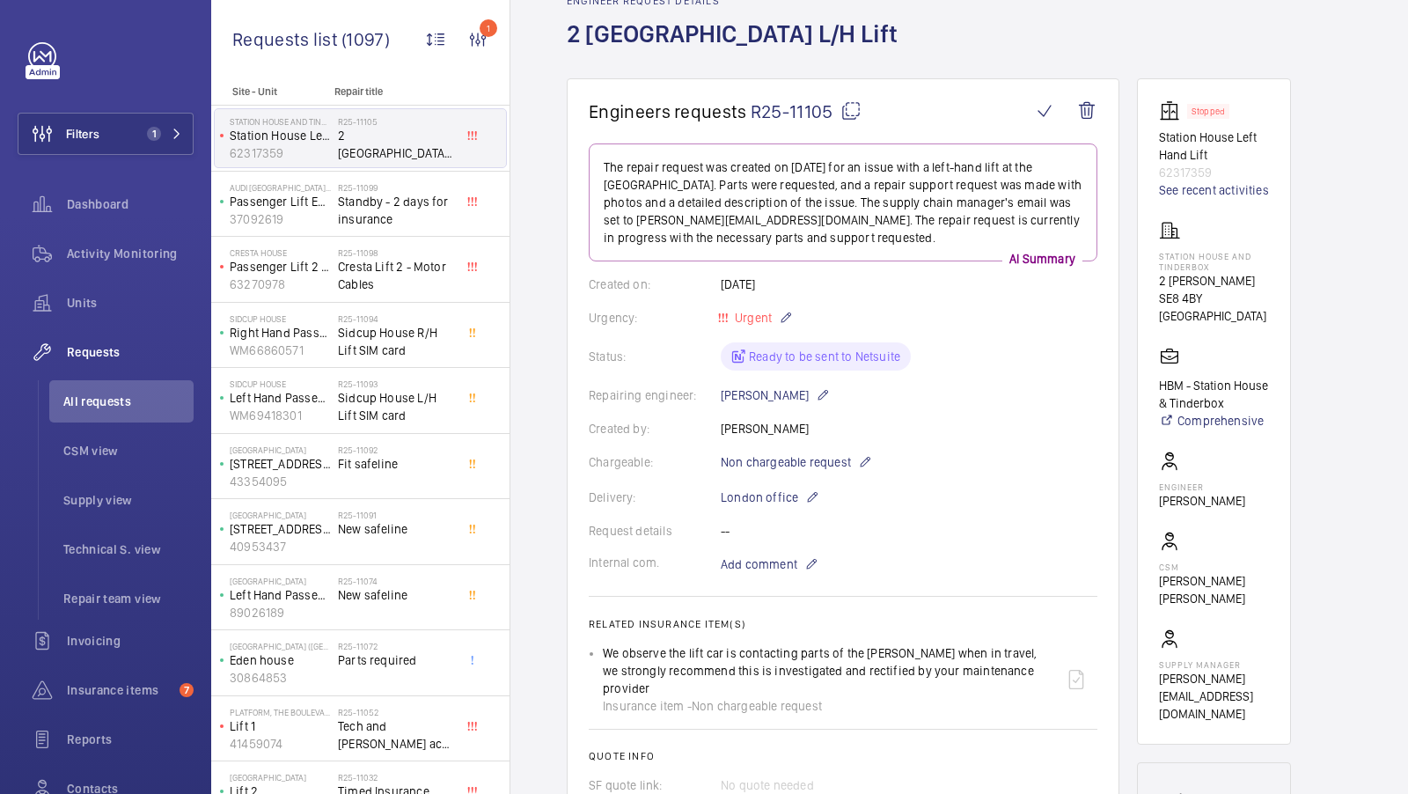
scroll to position [1369, 0]
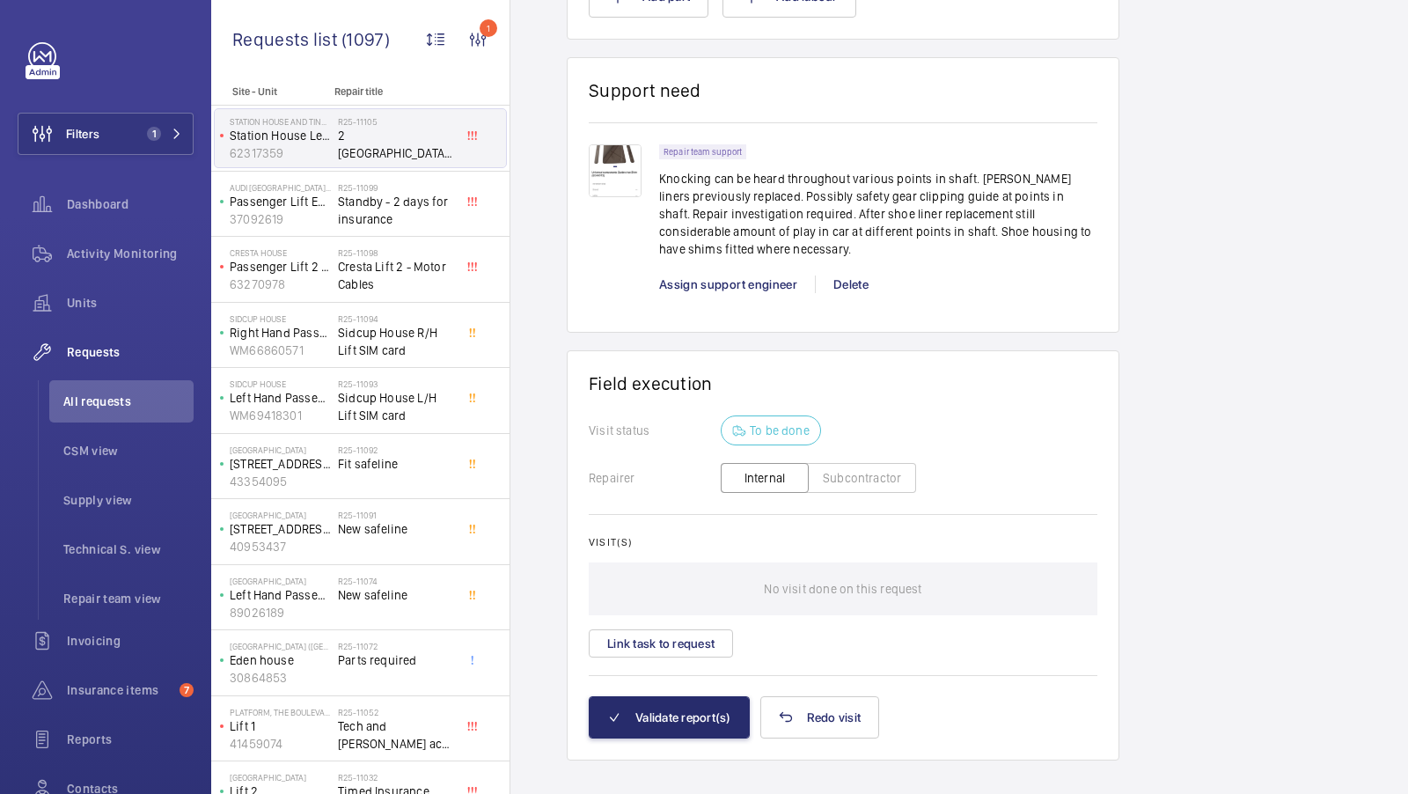
click at [647, 179] on div at bounding box center [624, 218] width 70 height 149
click at [620, 156] on img at bounding box center [615, 170] width 53 height 53
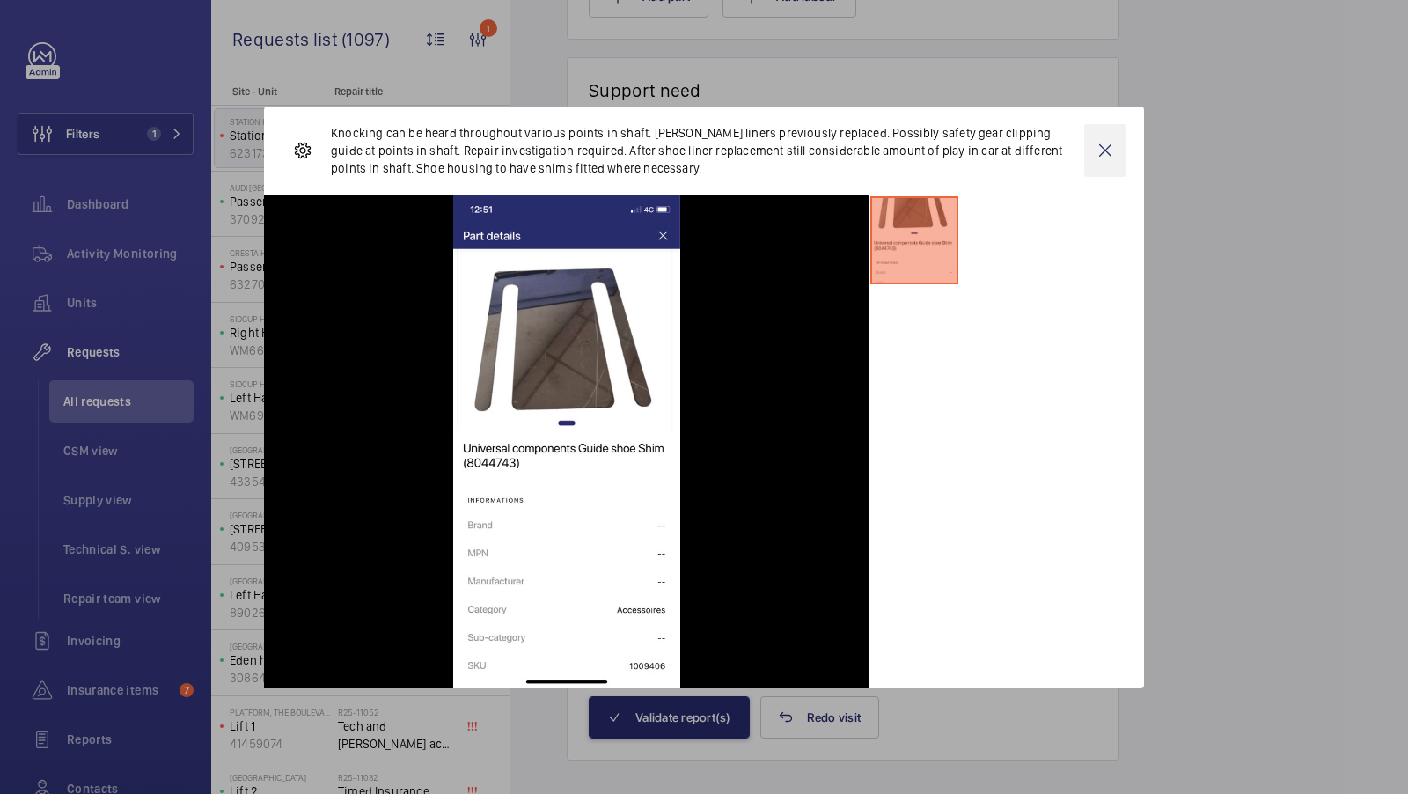
click at [1100, 158] on wm-front-icon-button at bounding box center [1105, 150] width 42 height 53
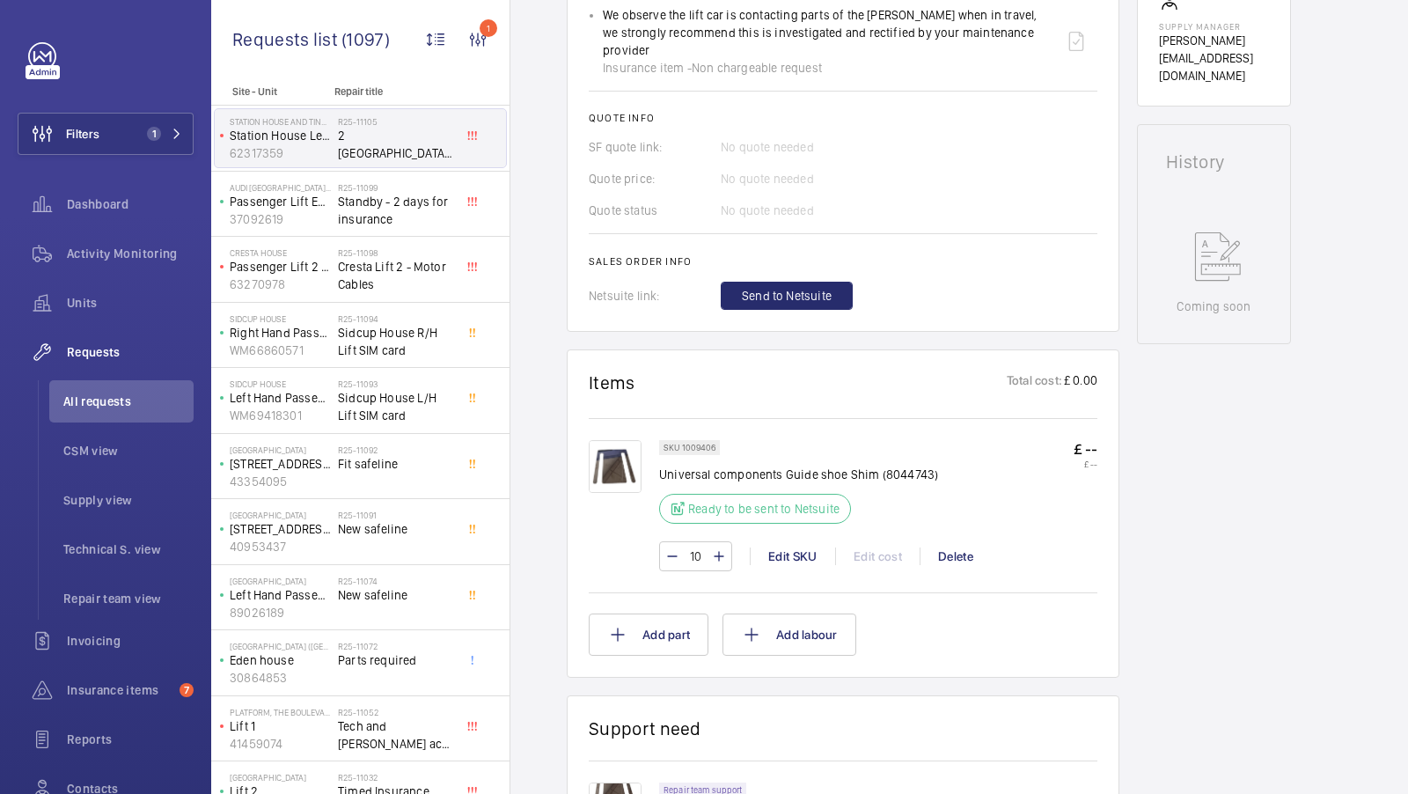
scroll to position [730, 0]
click at [614, 451] on img at bounding box center [615, 467] width 53 height 53
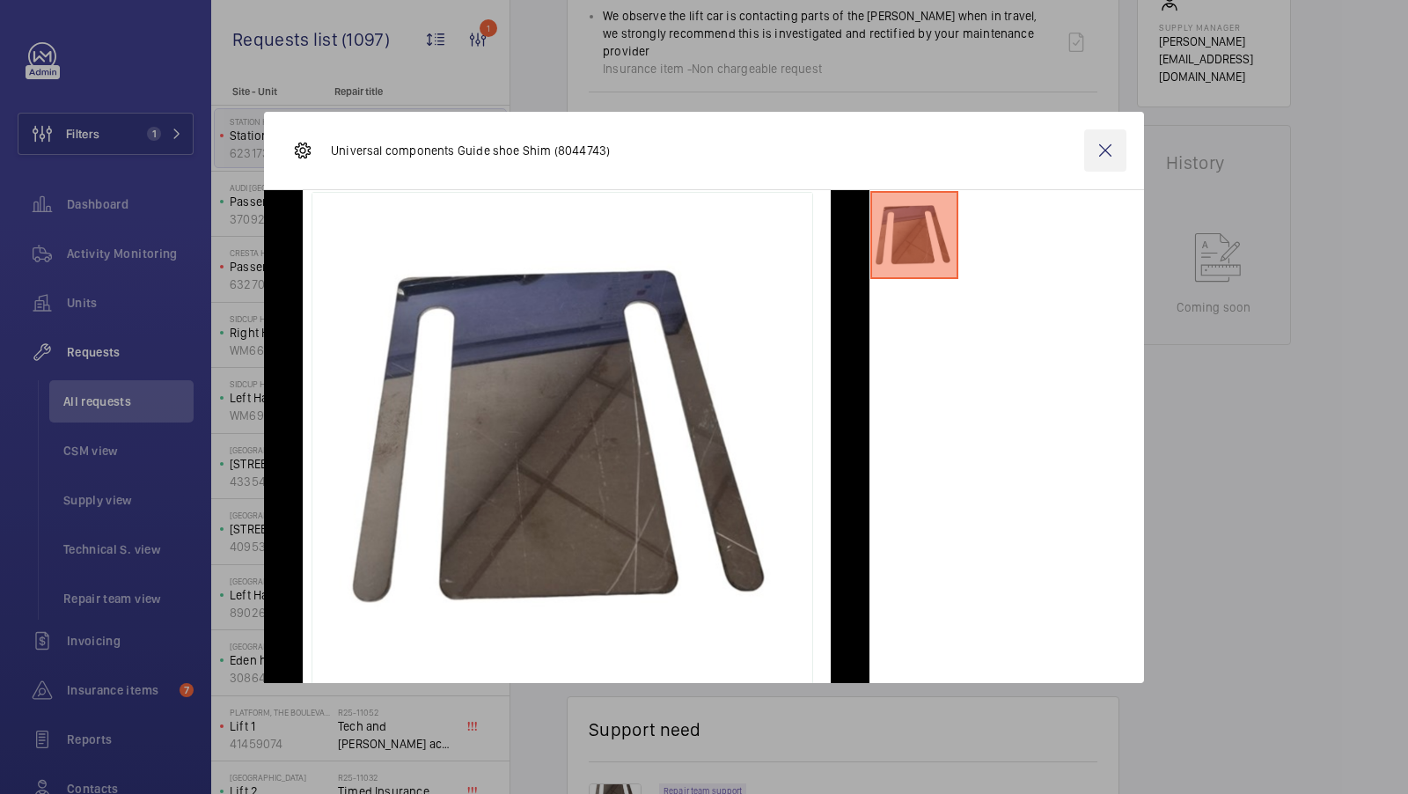
click at [1096, 151] on wm-front-icon-button at bounding box center [1105, 150] width 42 height 42
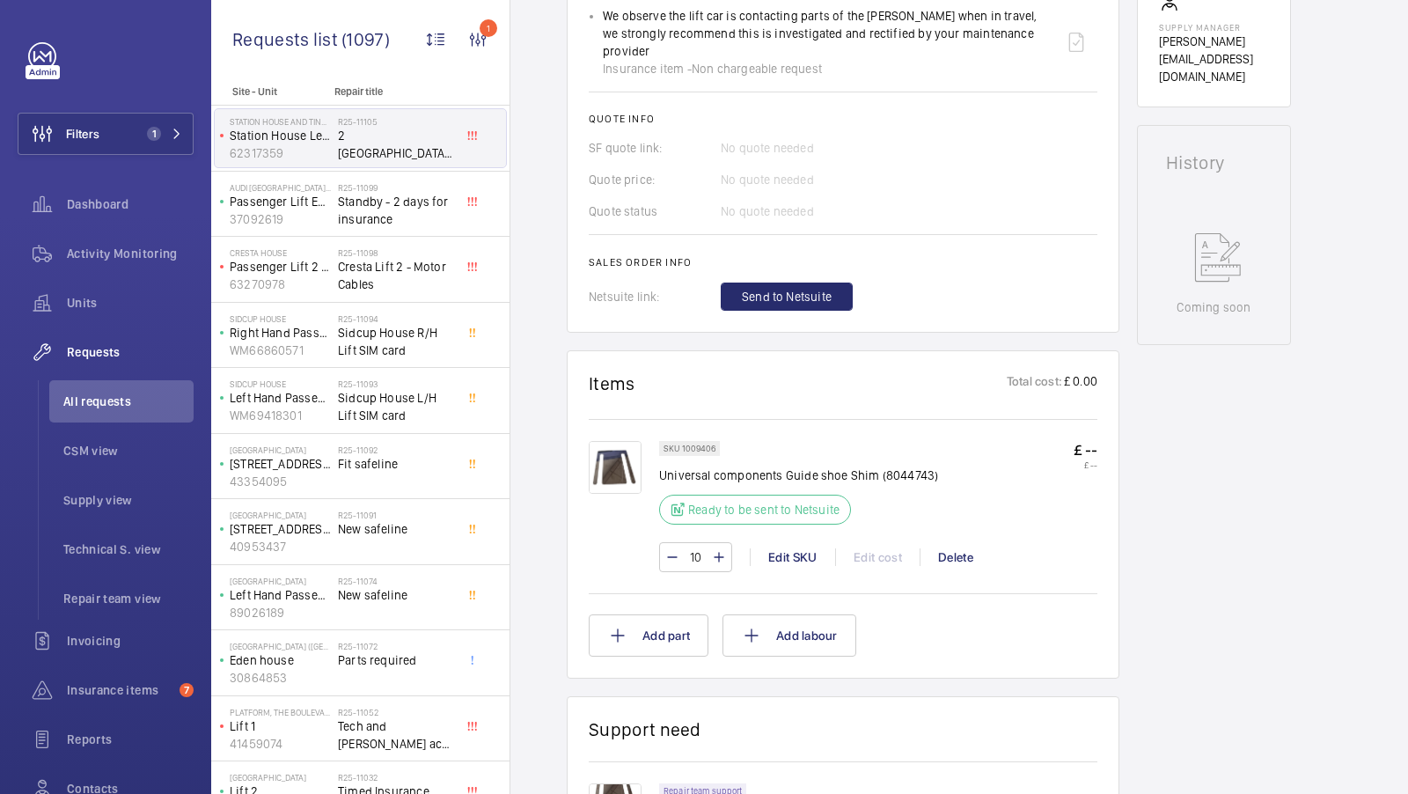
click at [626, 462] on img at bounding box center [615, 467] width 53 height 53
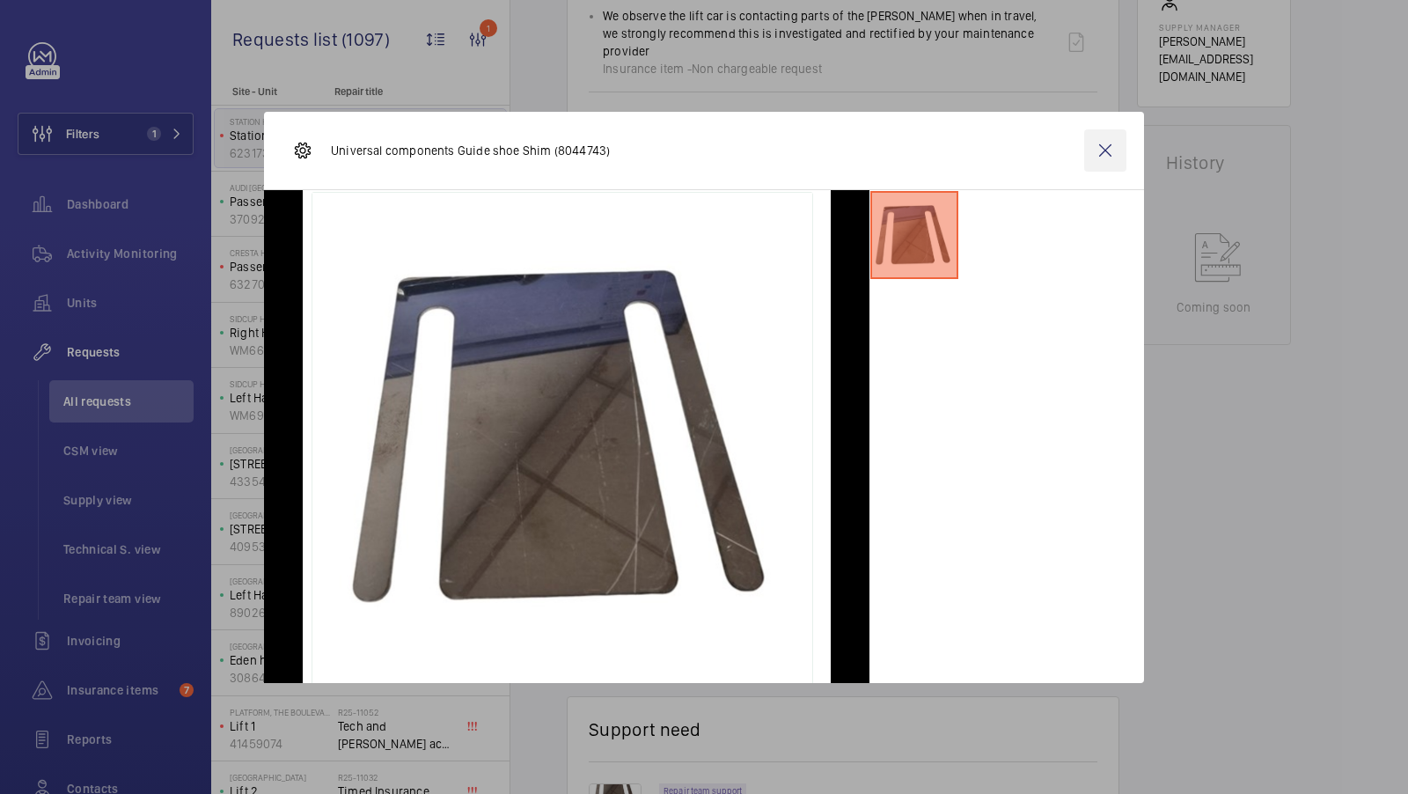
click at [1111, 153] on wm-front-icon-button at bounding box center [1105, 150] width 42 height 42
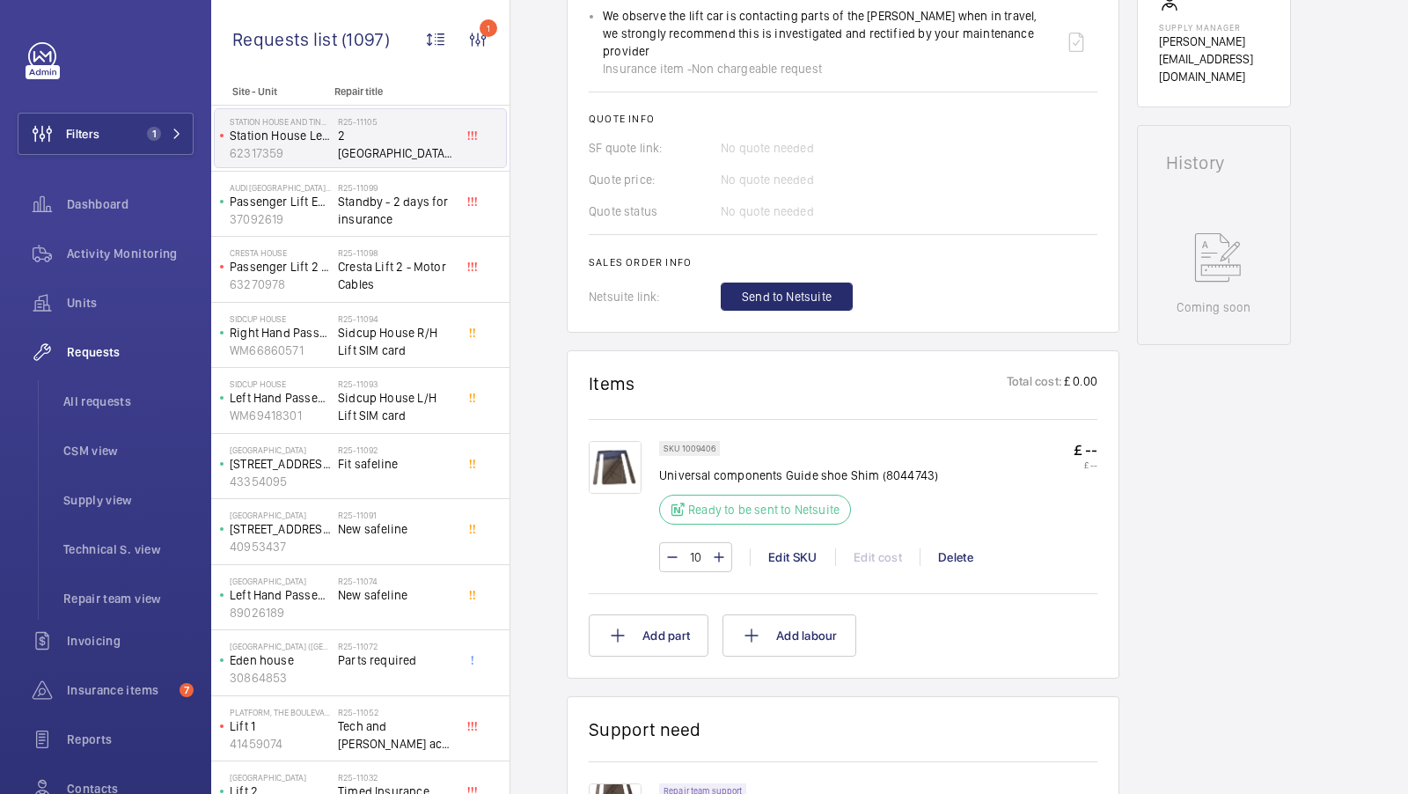
click at [614, 445] on img at bounding box center [615, 467] width 53 height 53
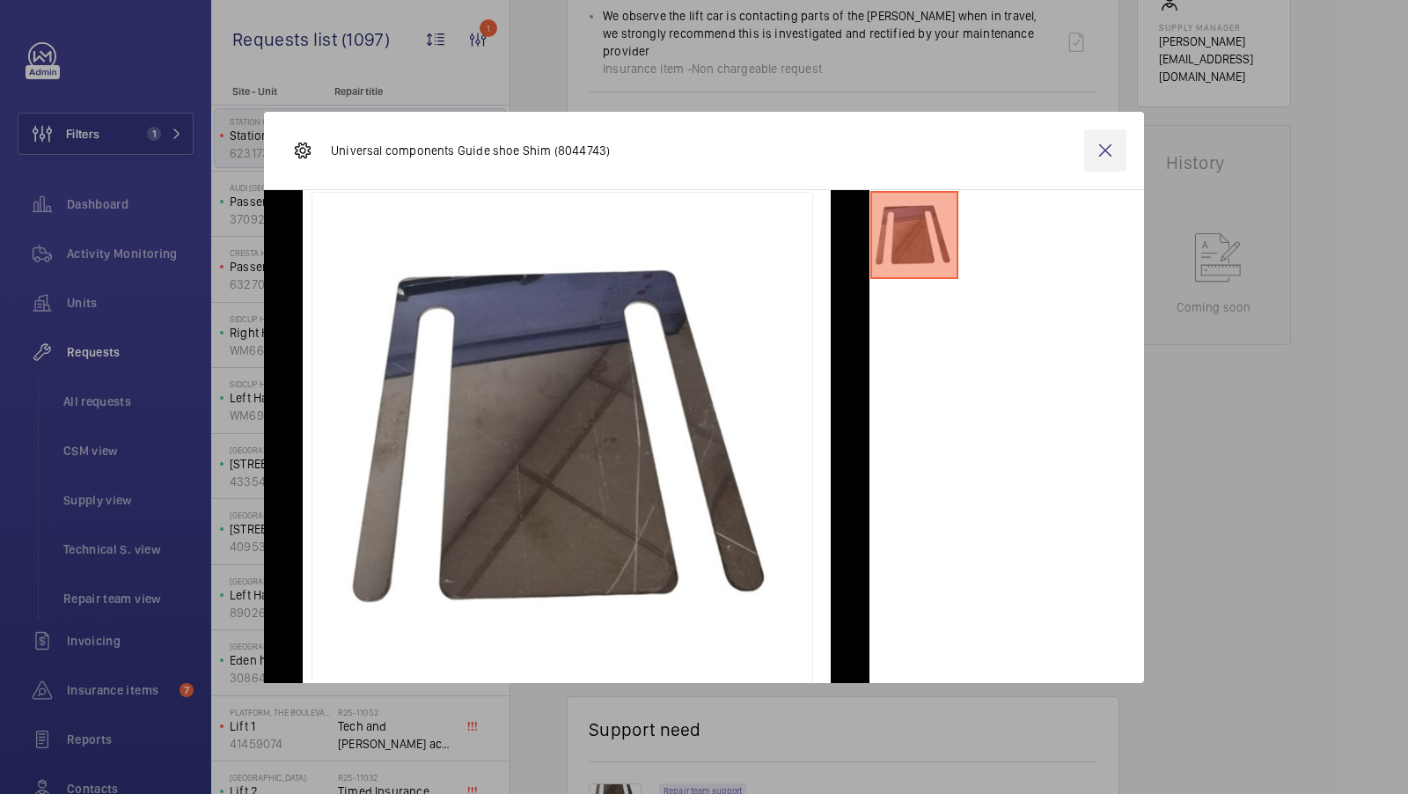
click at [1104, 145] on wm-front-icon-button at bounding box center [1105, 150] width 42 height 42
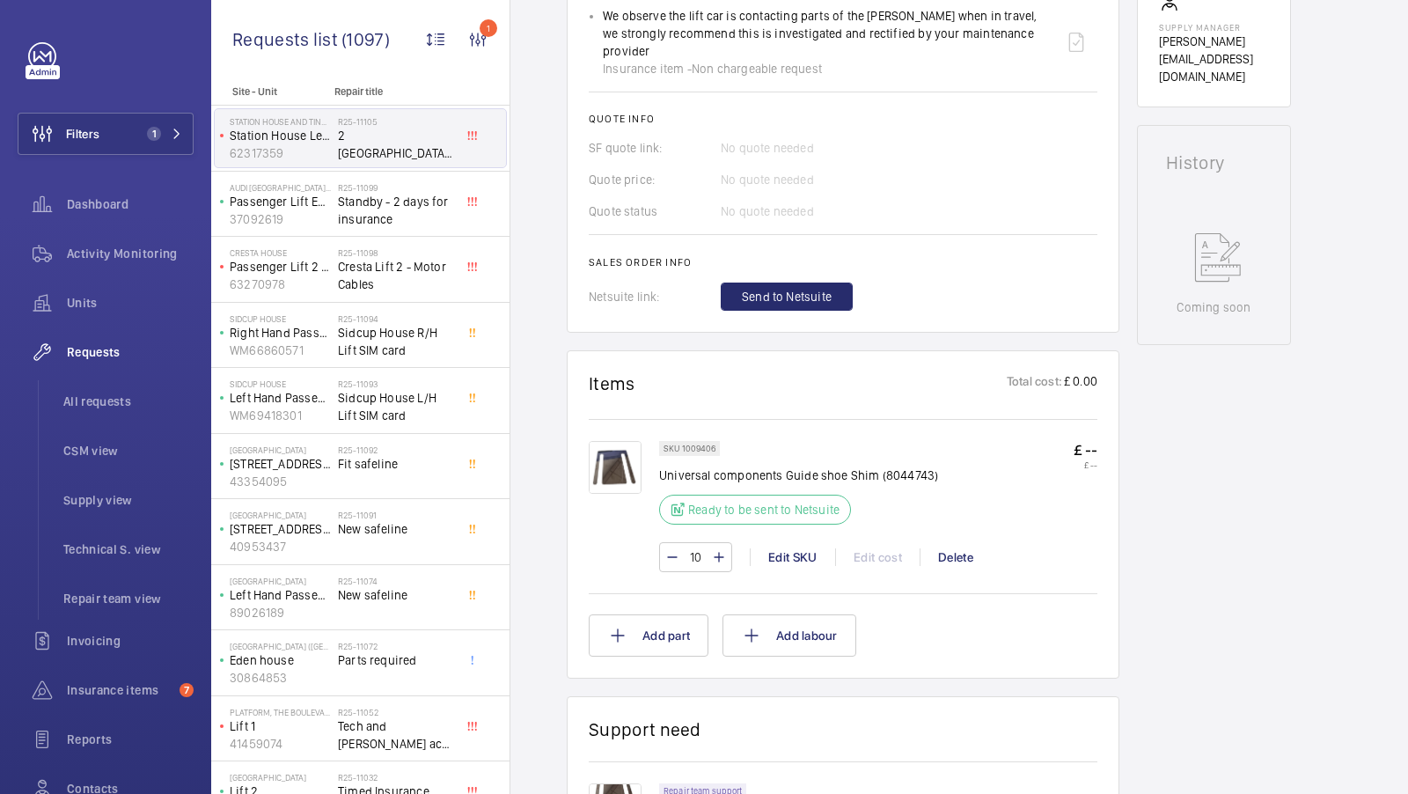
click at [622, 442] on img at bounding box center [615, 467] width 53 height 53
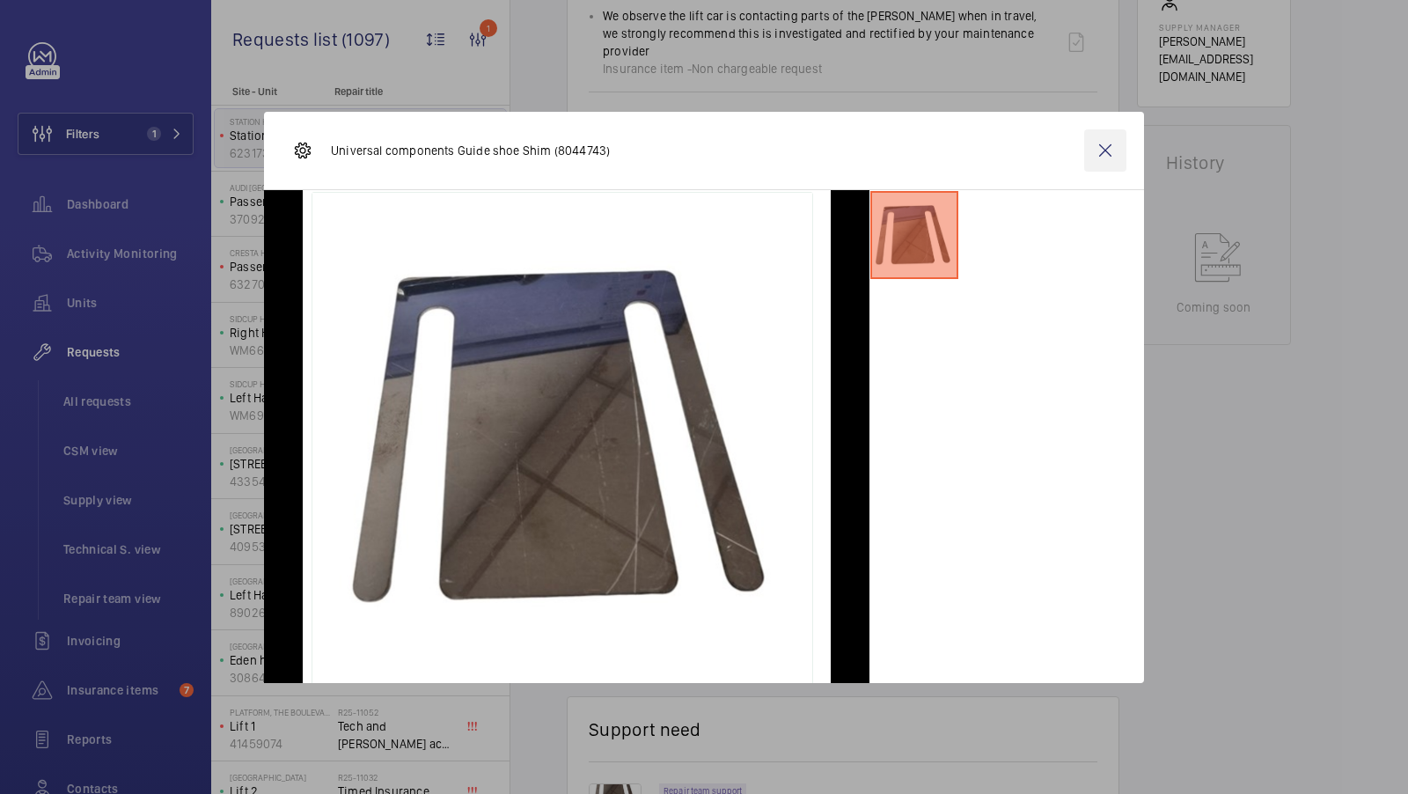
click at [1104, 141] on wm-front-icon-button at bounding box center [1105, 150] width 42 height 42
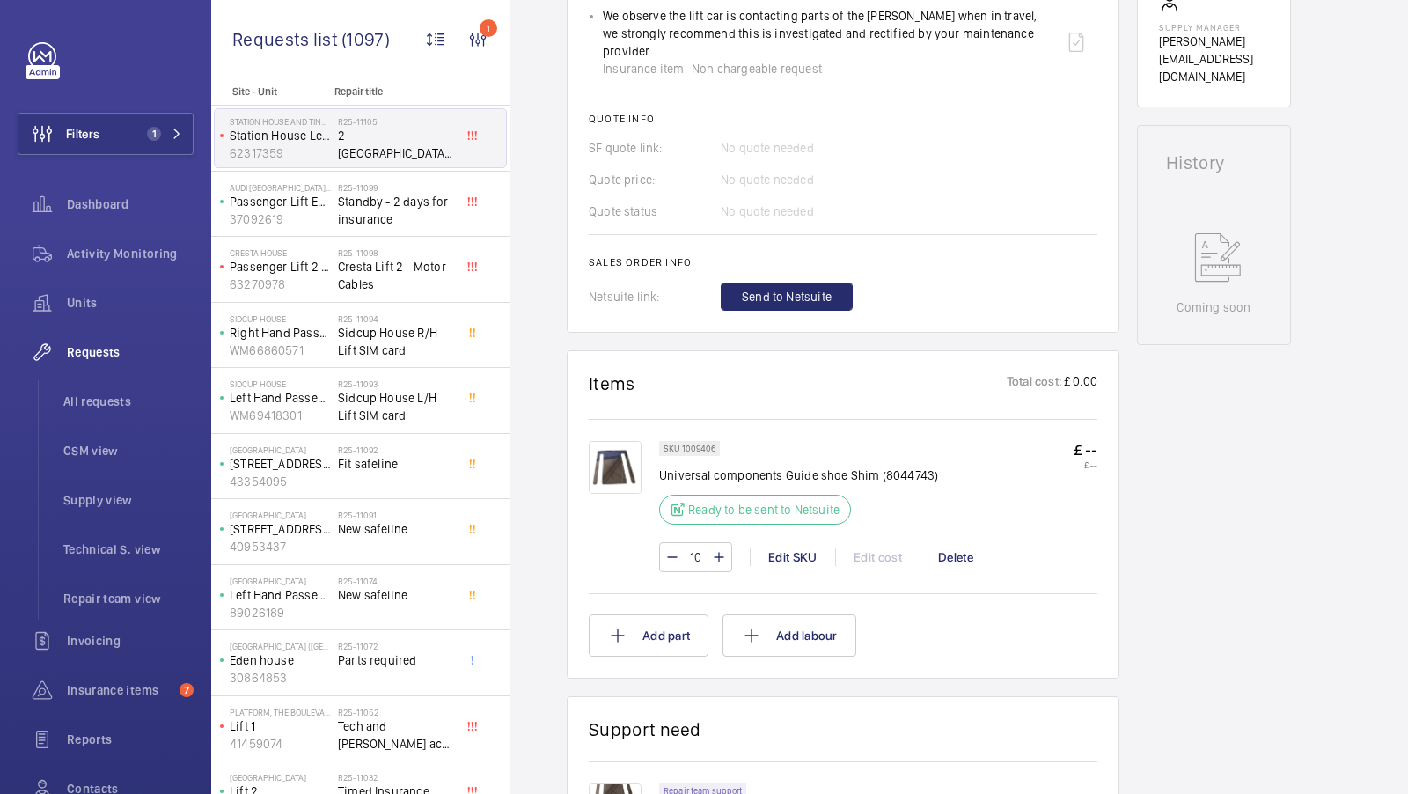
scroll to position [661, 0]
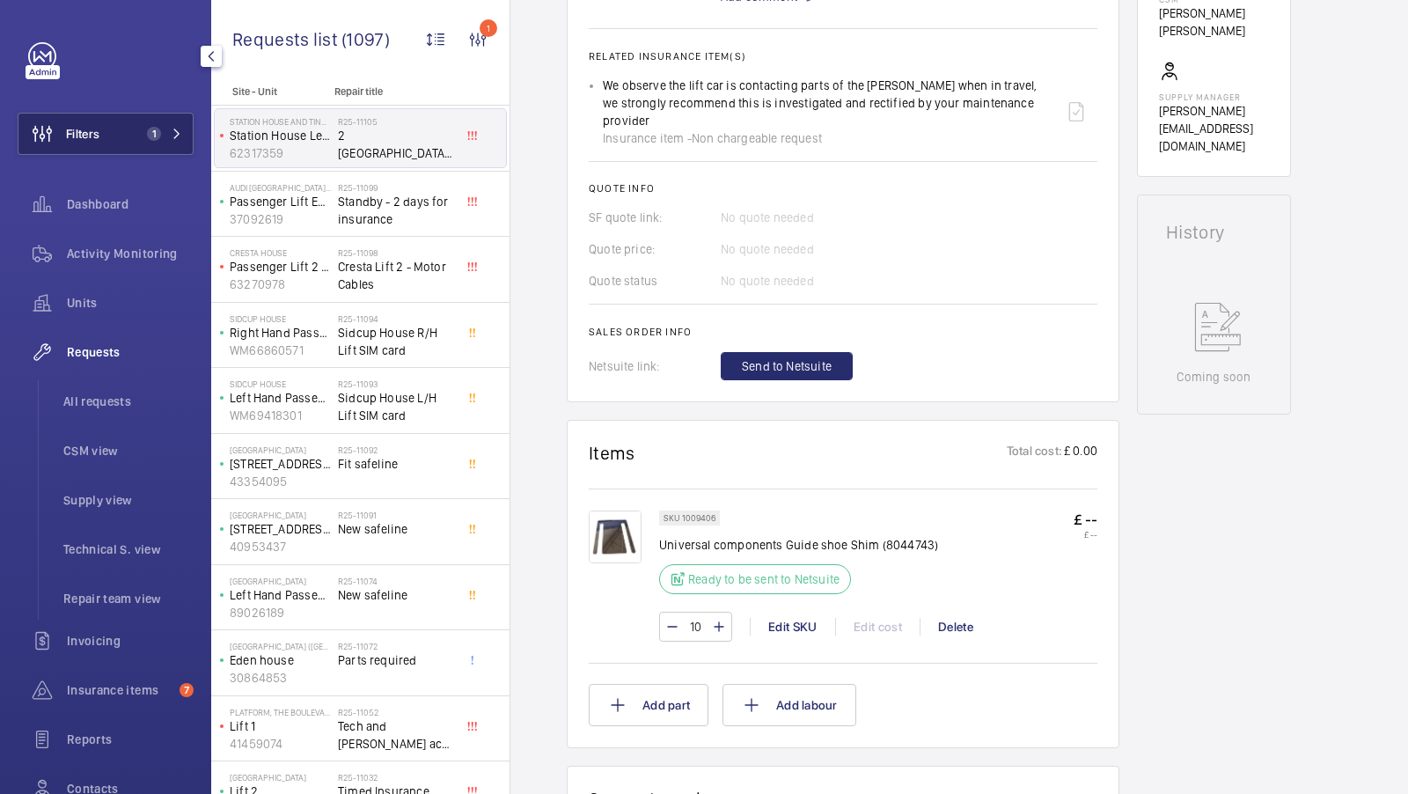
click at [123, 128] on button "Filters 1" at bounding box center [106, 134] width 176 height 42
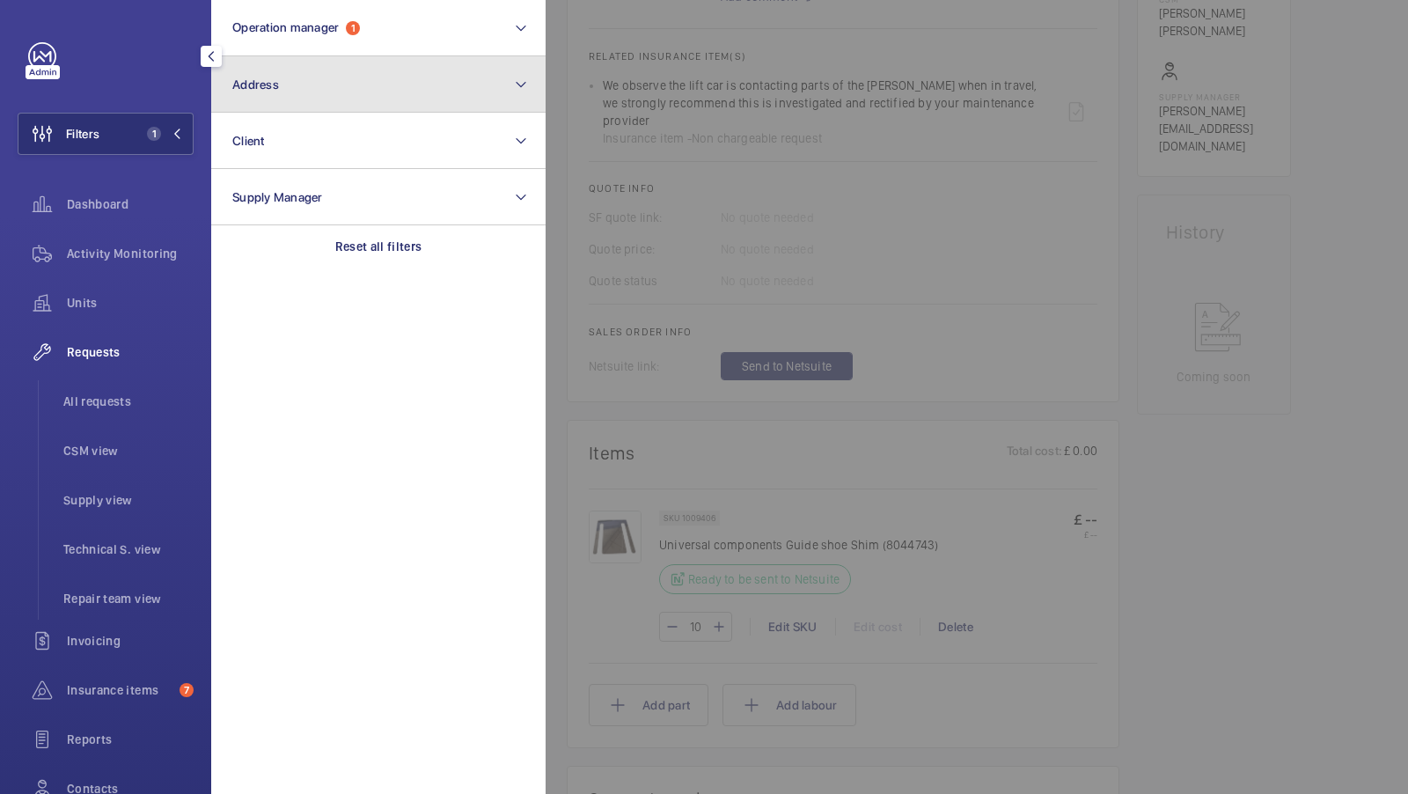
click at [393, 89] on button "Address" at bounding box center [378, 84] width 334 height 56
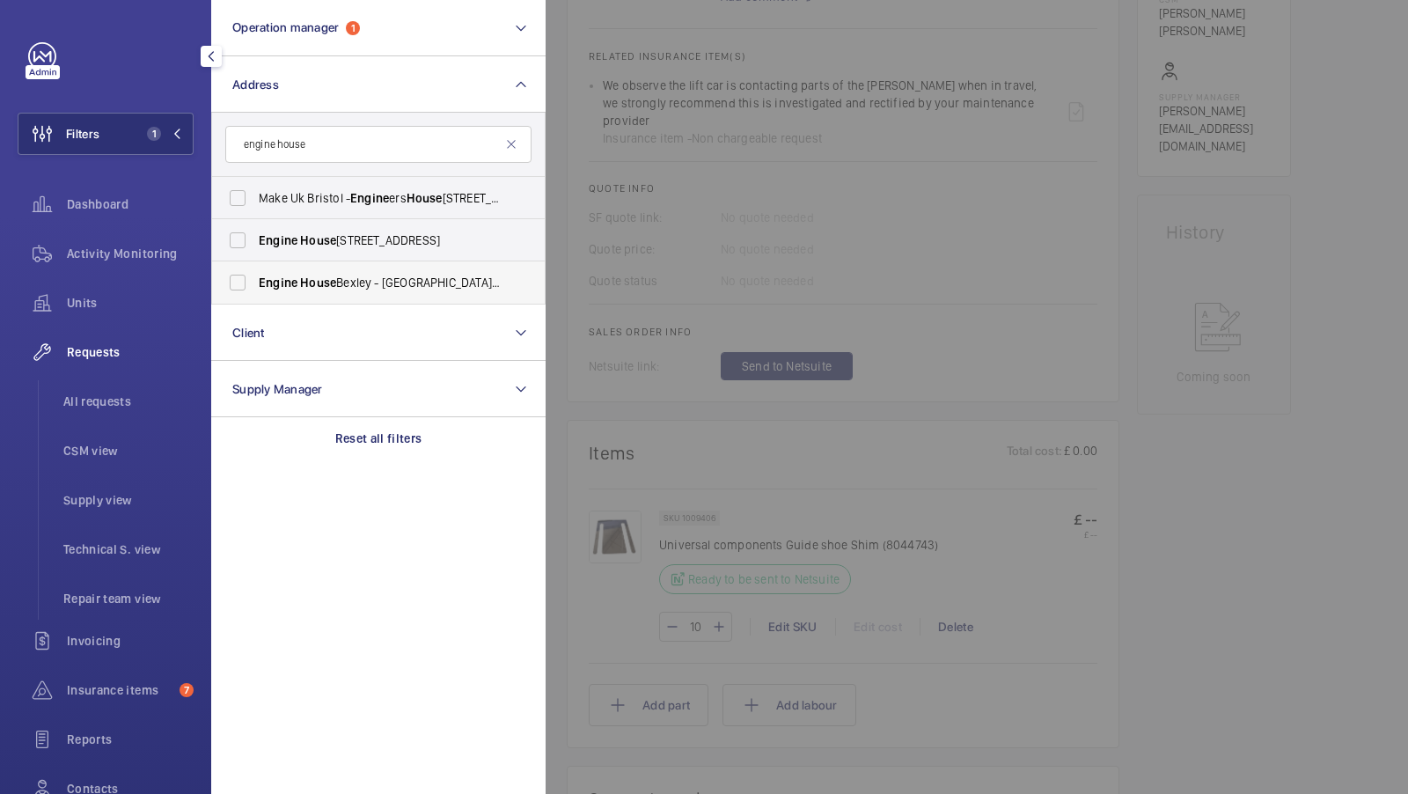
type input "engine house"
click at [293, 278] on span "Engine" at bounding box center [278, 282] width 39 height 14
click at [255, 278] on input "Engine House Bexley - The Thames Innovation Centre, ERITH DA18 4AL" at bounding box center [237, 282] width 35 height 35
checkbox input "true"
click at [178, 141] on button "Filters 2" at bounding box center [106, 134] width 176 height 42
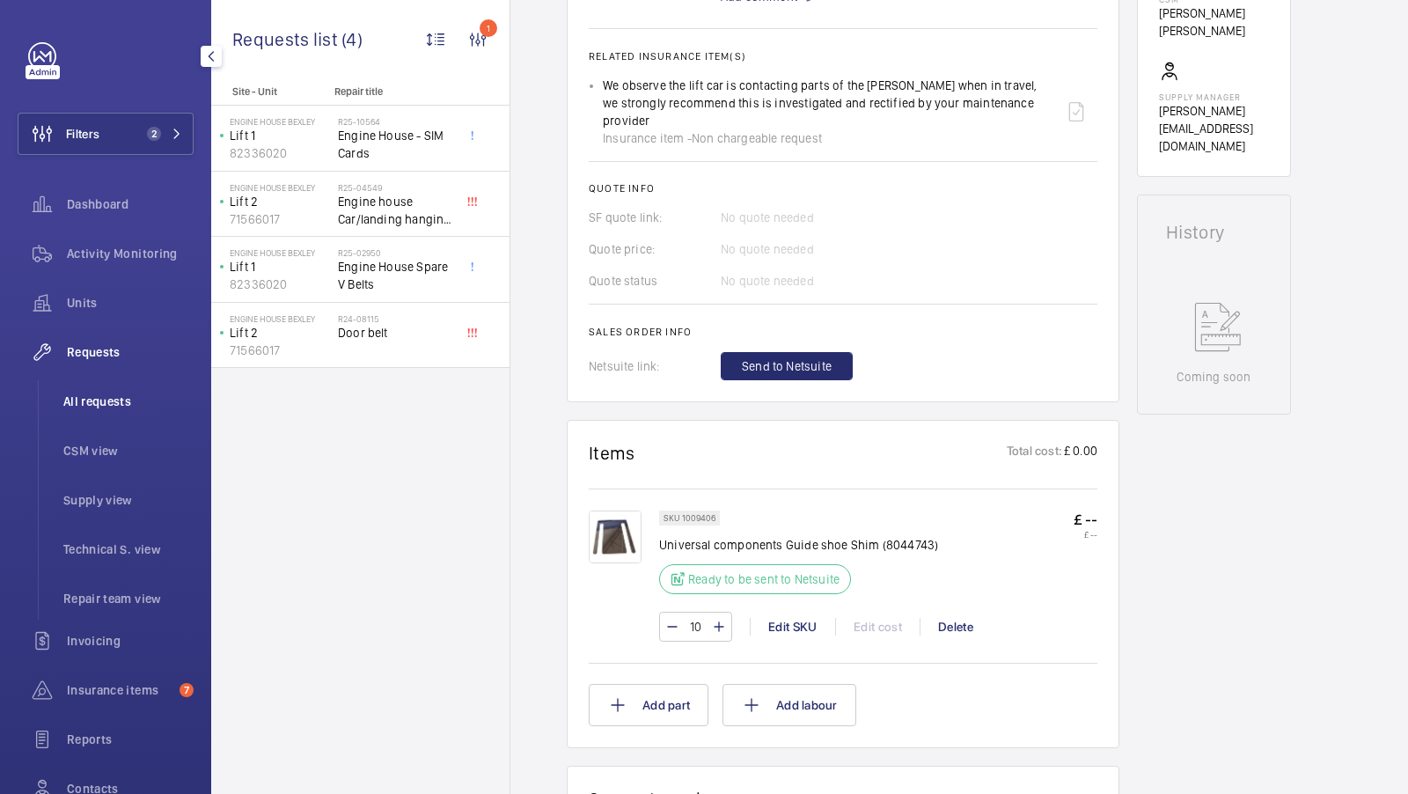
click at [85, 409] on span "All requests" at bounding box center [128, 401] width 130 height 18
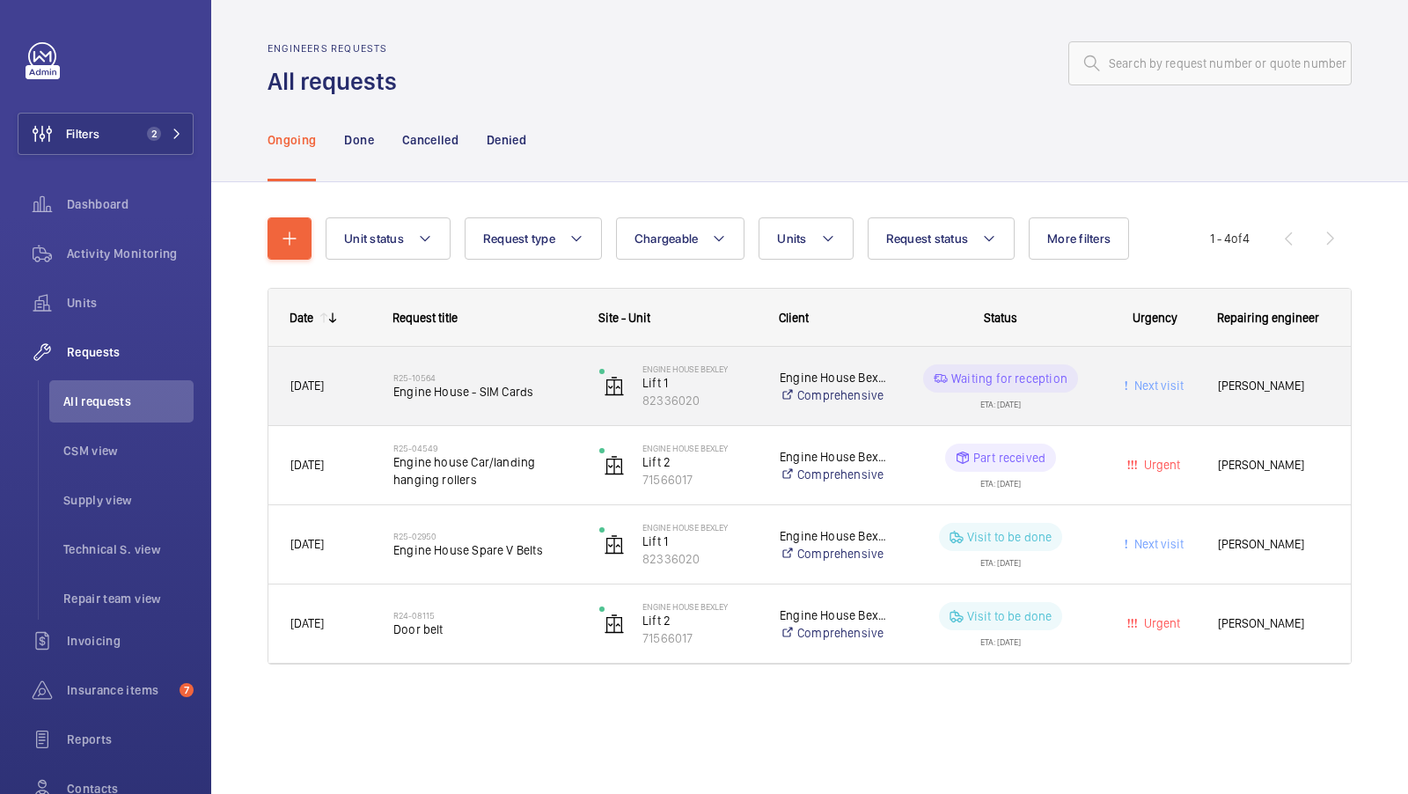
click at [510, 392] on span "Engine House - SIM Cards" at bounding box center [484, 392] width 183 height 18
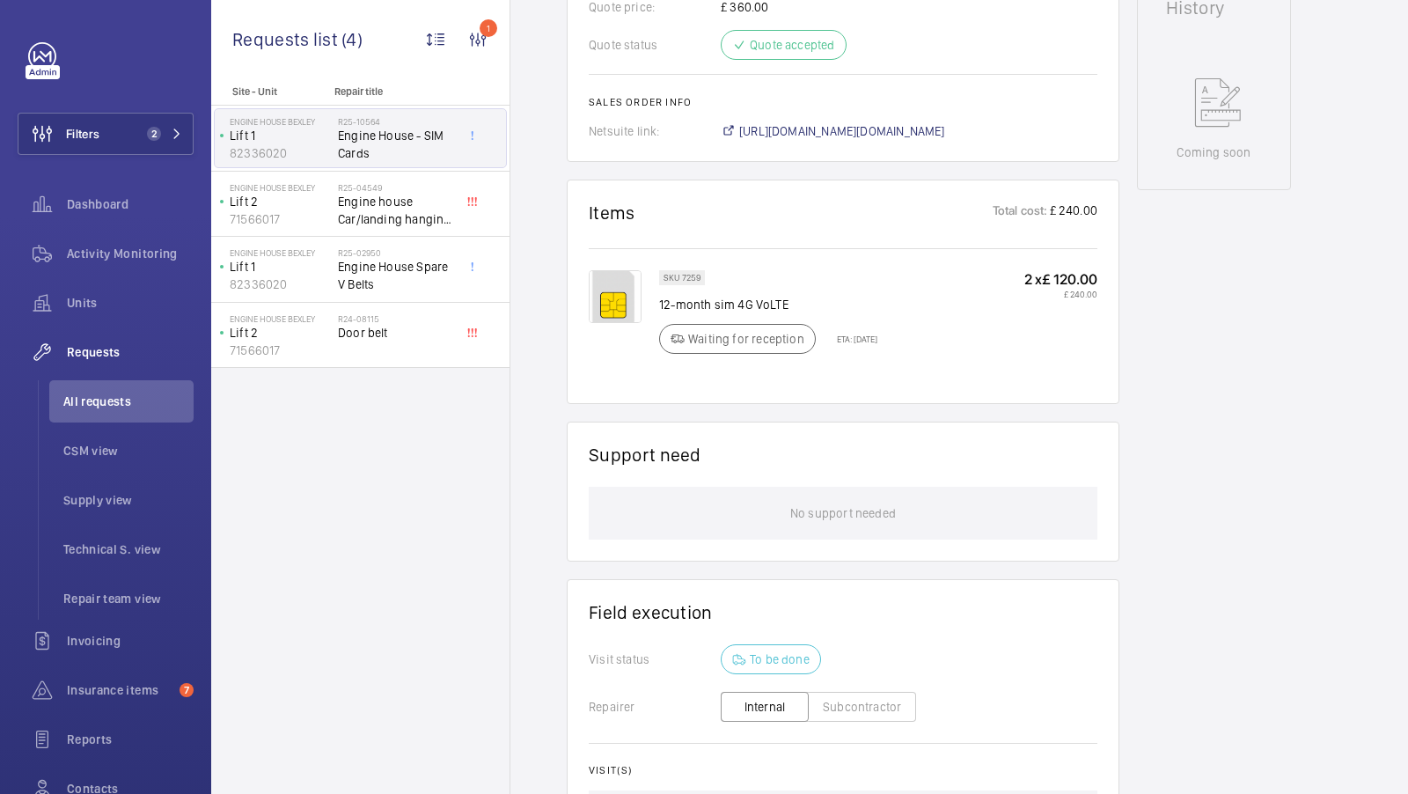
scroll to position [875, 0]
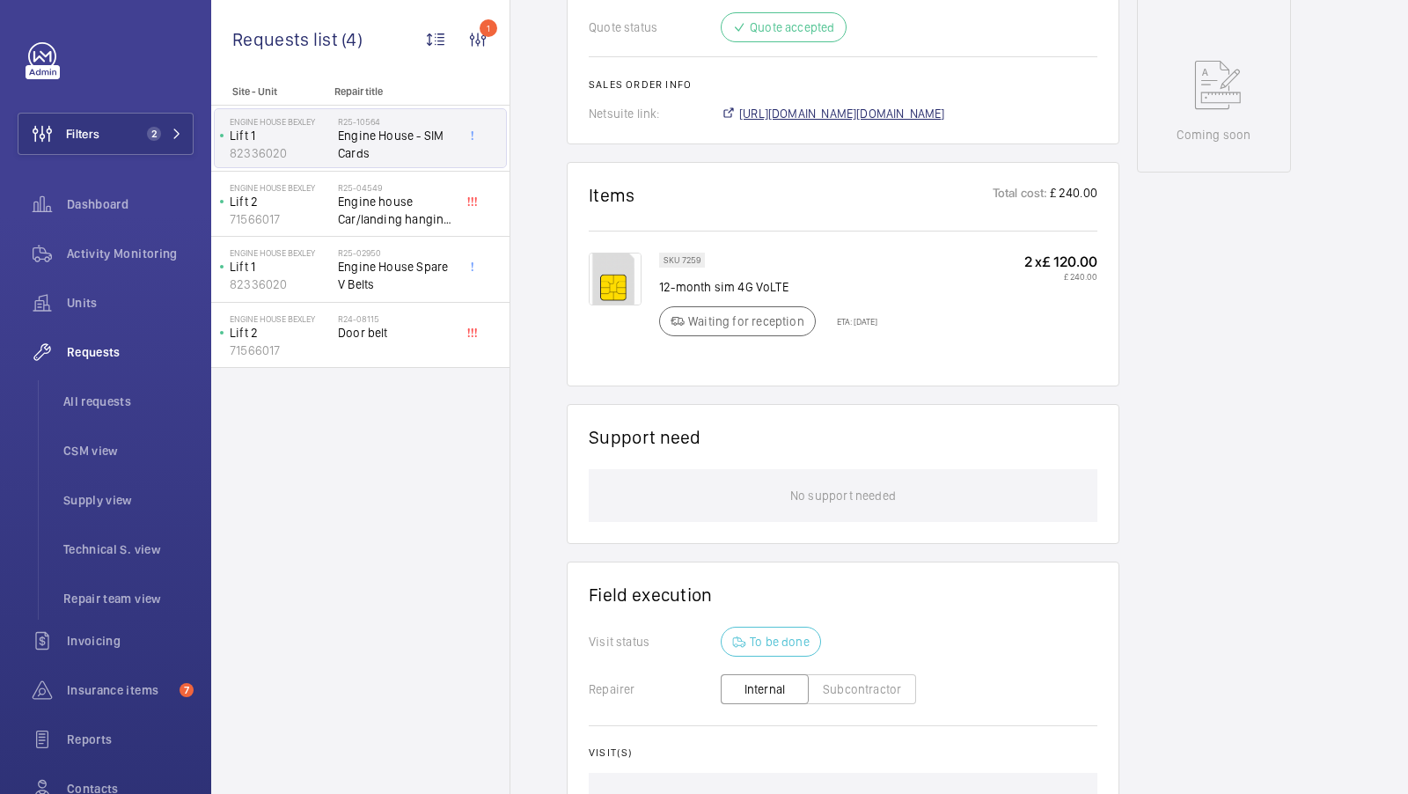
click at [935, 107] on span "https://6461500.app.netsuite.com/app/accounting/transactions/salesord.nl?id=289…" at bounding box center [842, 114] width 206 height 18
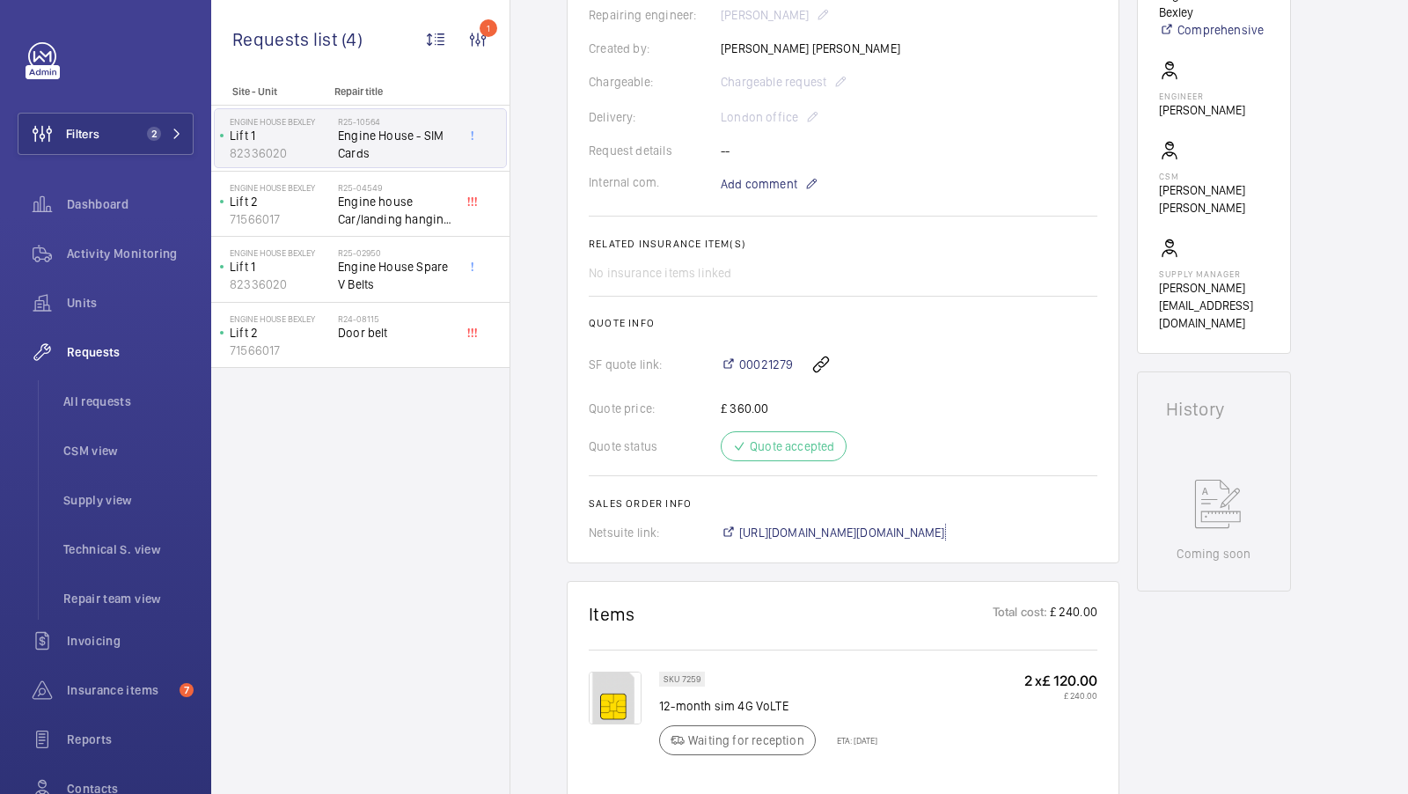
scroll to position [0, 0]
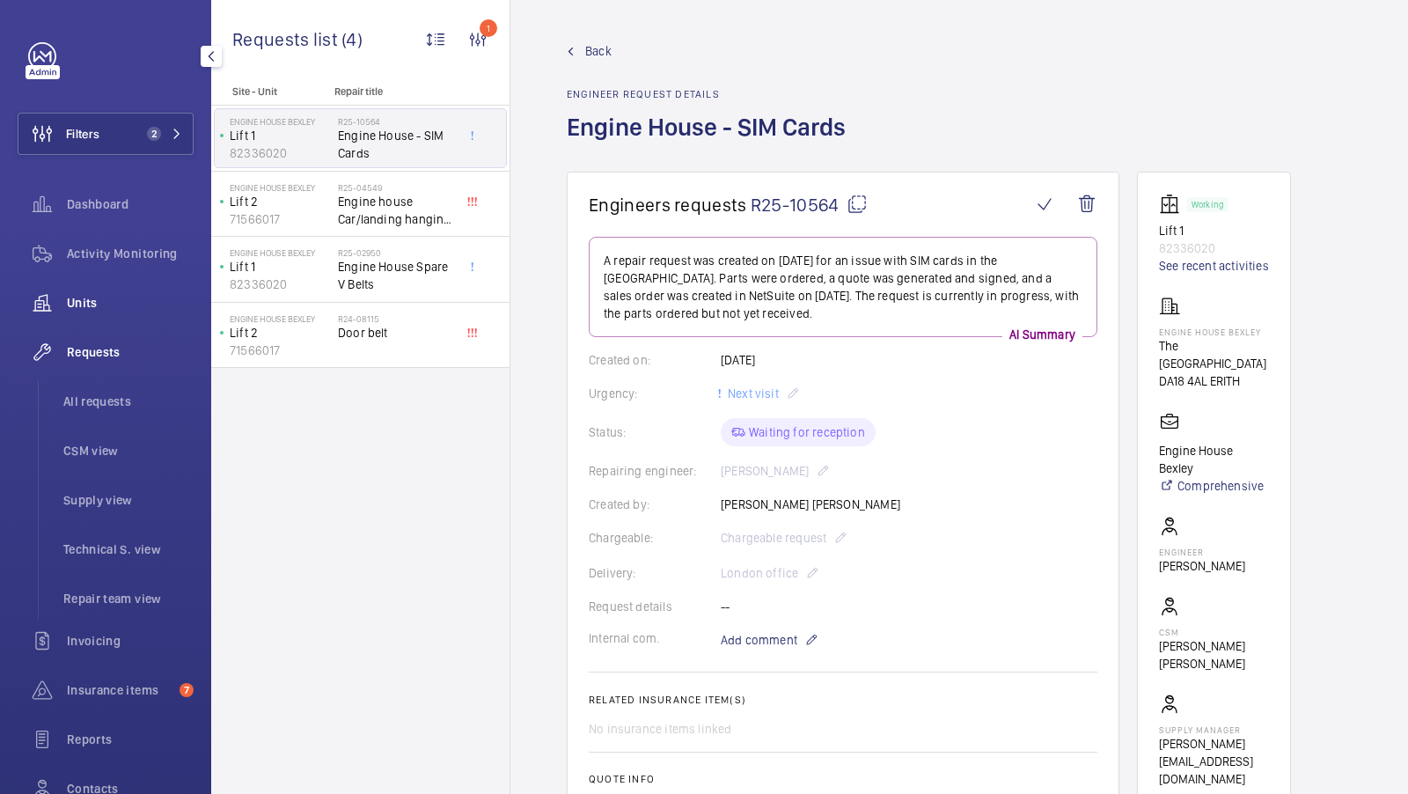
click at [98, 301] on span "Units" at bounding box center [130, 303] width 127 height 18
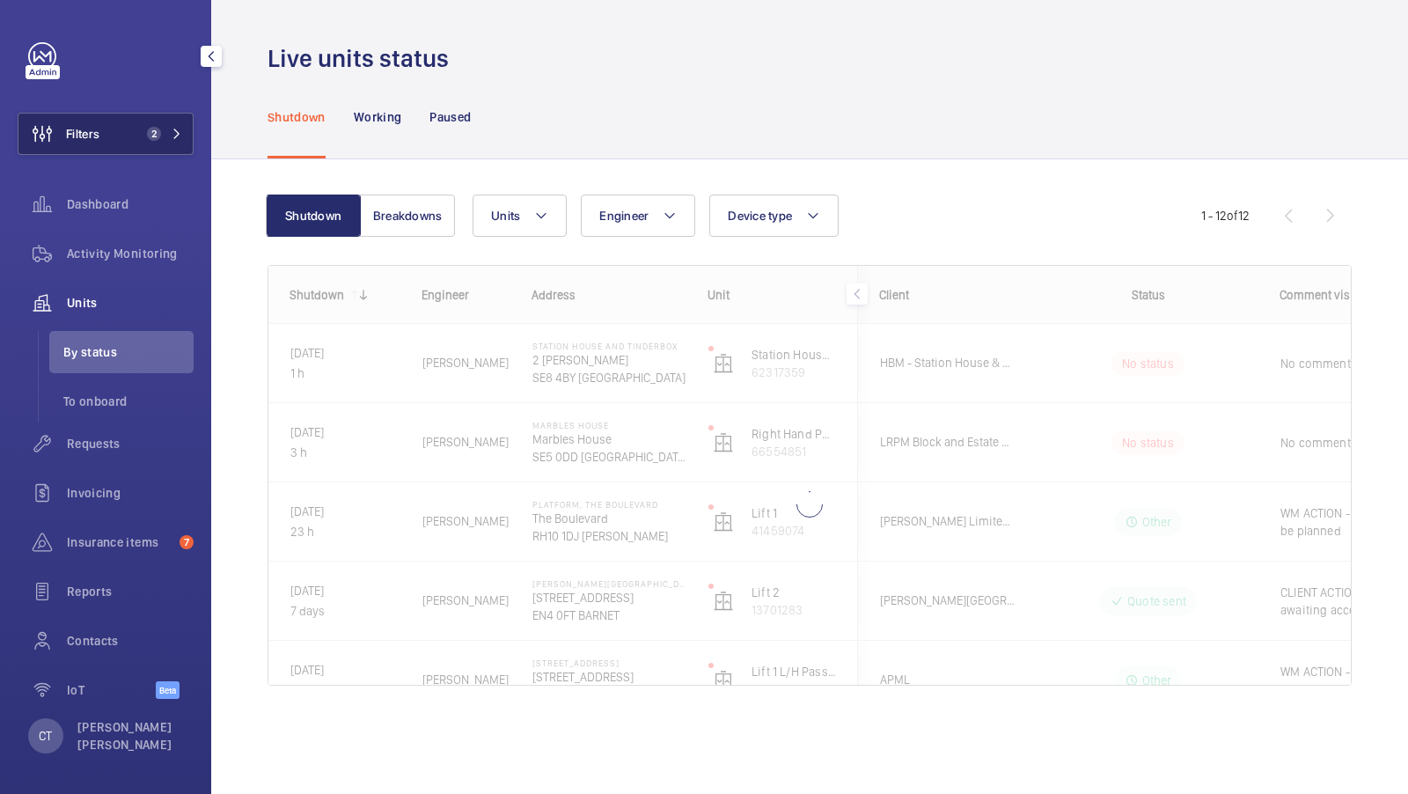
click at [183, 149] on button "Filters 2" at bounding box center [106, 134] width 176 height 42
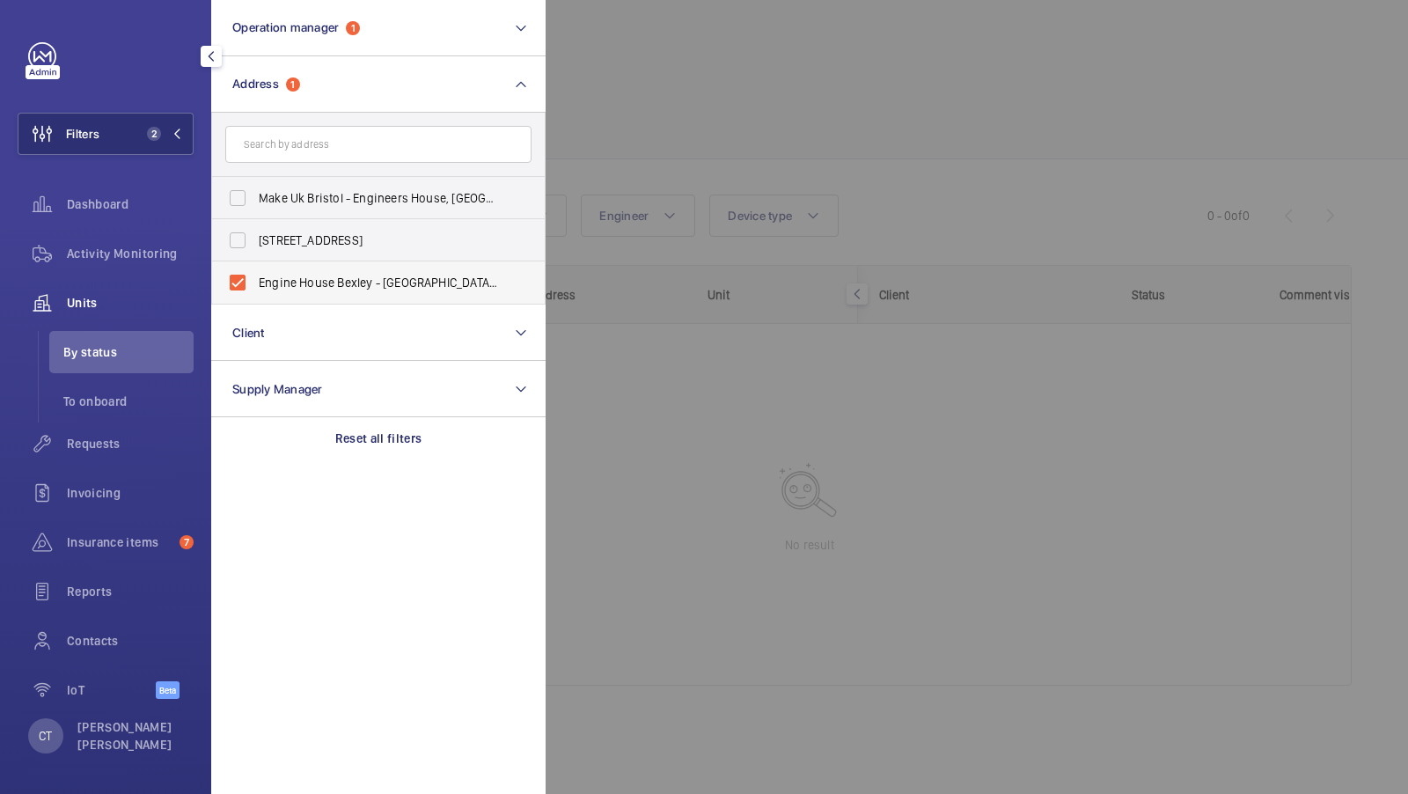
click at [318, 295] on label "Engine House Bexley - The Thames Innovation Centre, ERITH DA18 4AL" at bounding box center [365, 282] width 306 height 42
click at [255, 295] on input "Engine House Bexley - The Thames Innovation Centre, ERITH DA18 4AL" at bounding box center [237, 282] width 35 height 35
checkbox input "false"
click at [160, 120] on button "Filters 1" at bounding box center [106, 134] width 176 height 42
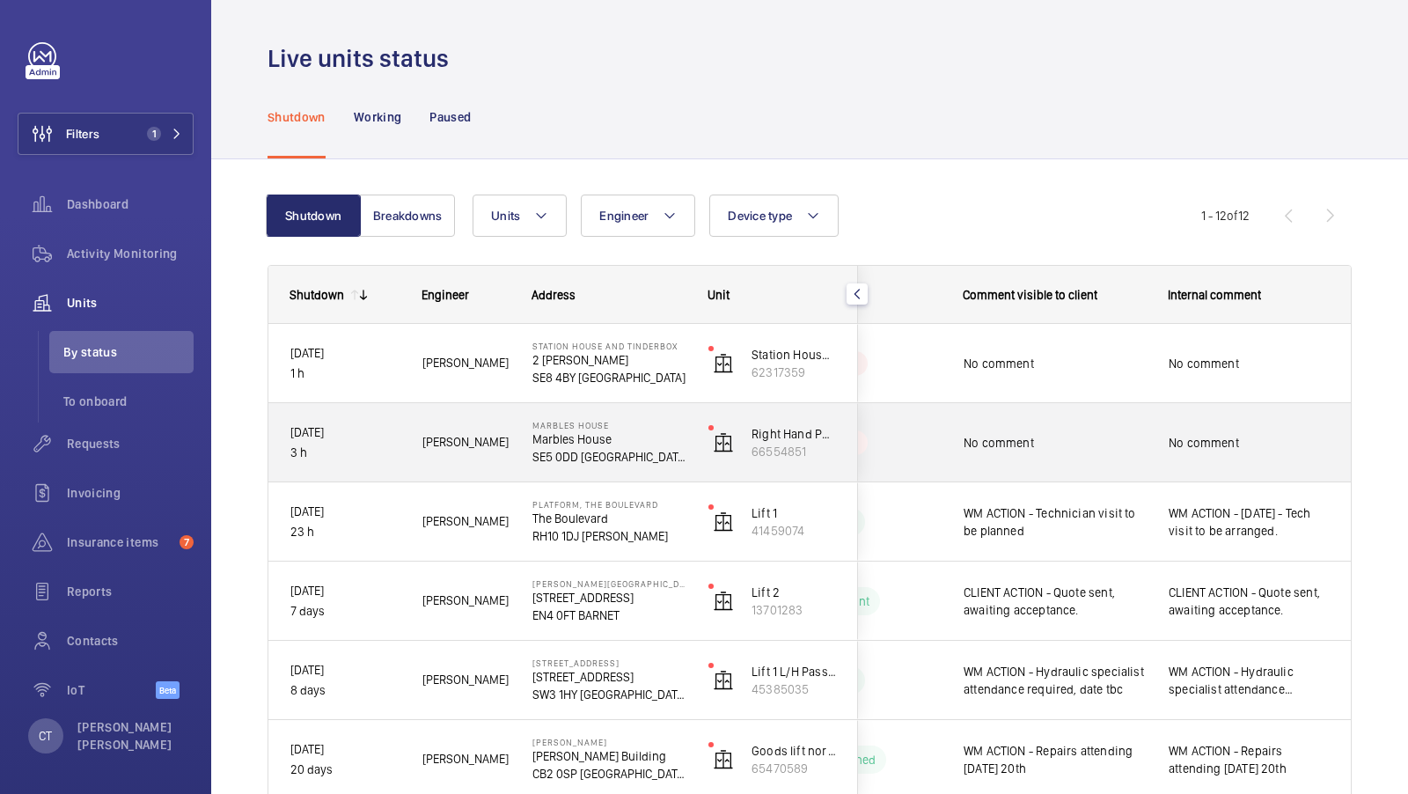
click at [1248, 415] on div "No comment" at bounding box center [1249, 443] width 203 height 76
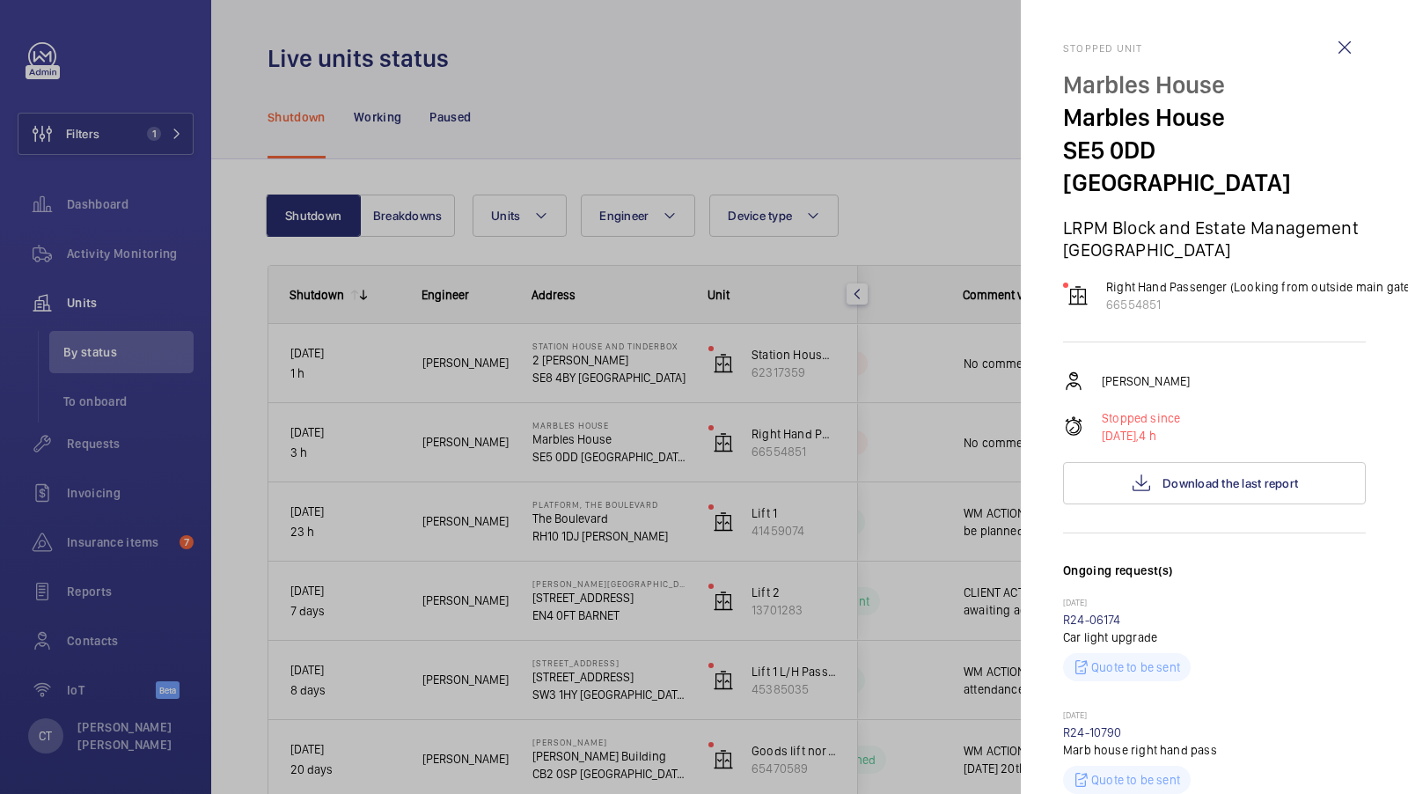
click at [910, 370] on div at bounding box center [704, 397] width 1408 height 794
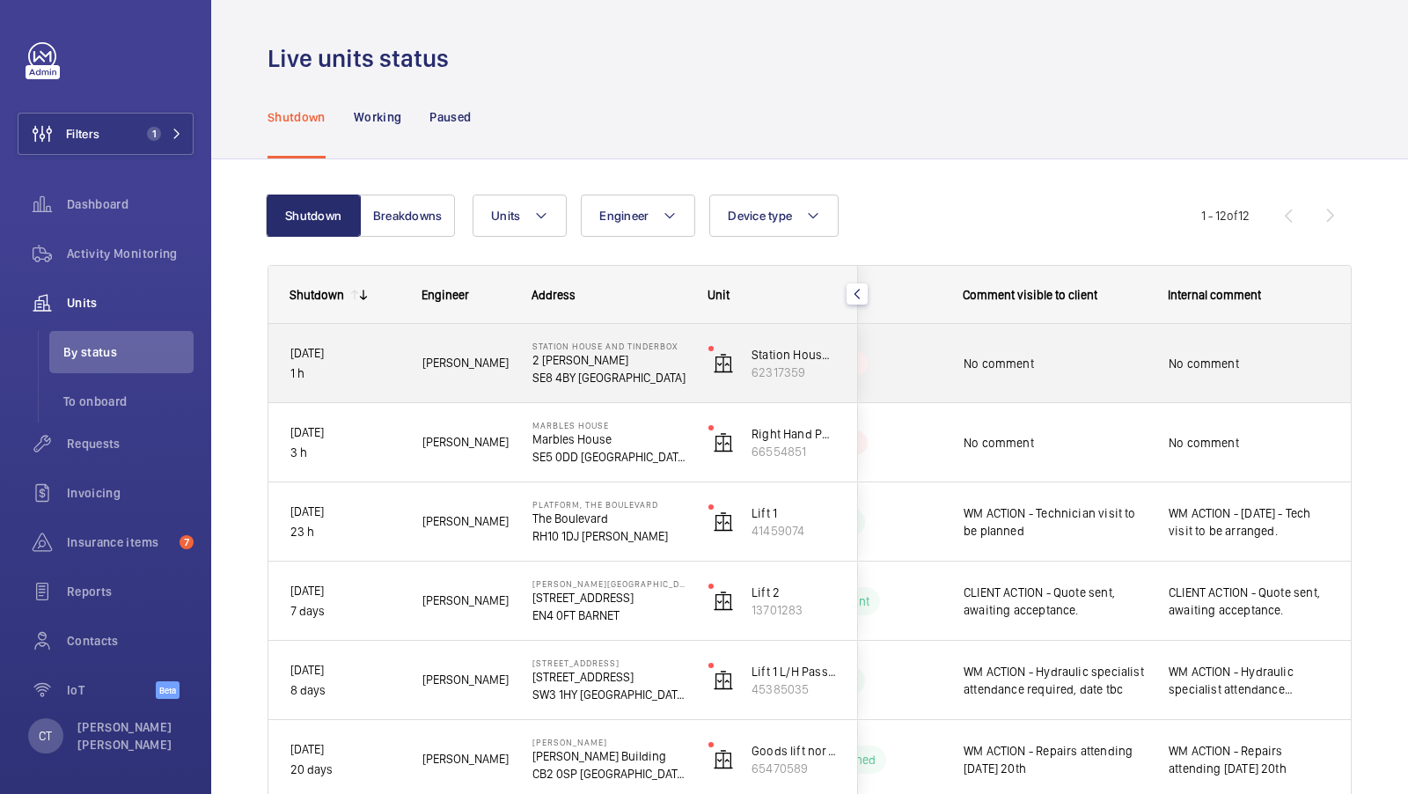
click at [1243, 348] on div "No comment" at bounding box center [1249, 363] width 161 height 40
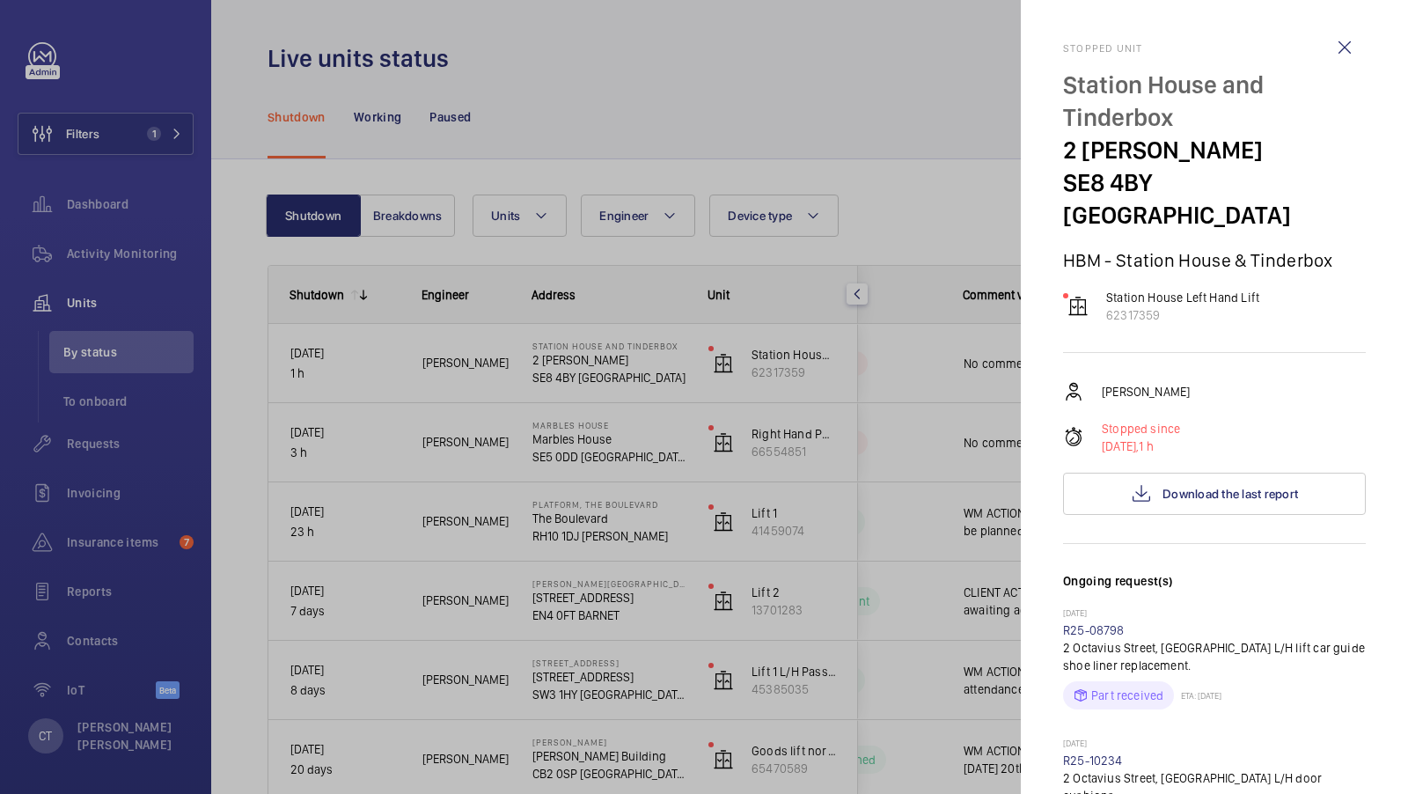
click at [944, 538] on div at bounding box center [704, 397] width 1408 height 794
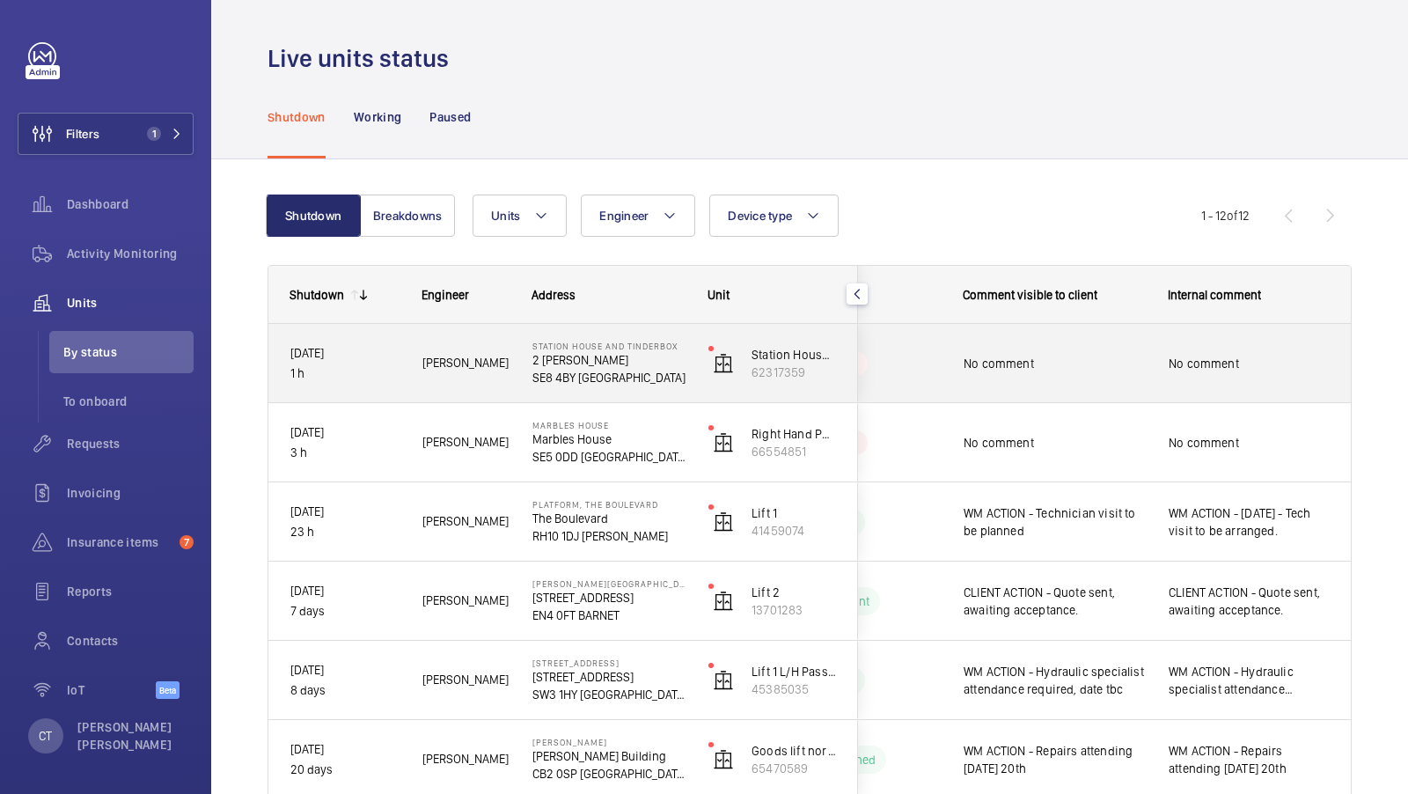
click at [1092, 375] on div "No comment" at bounding box center [1055, 363] width 182 height 40
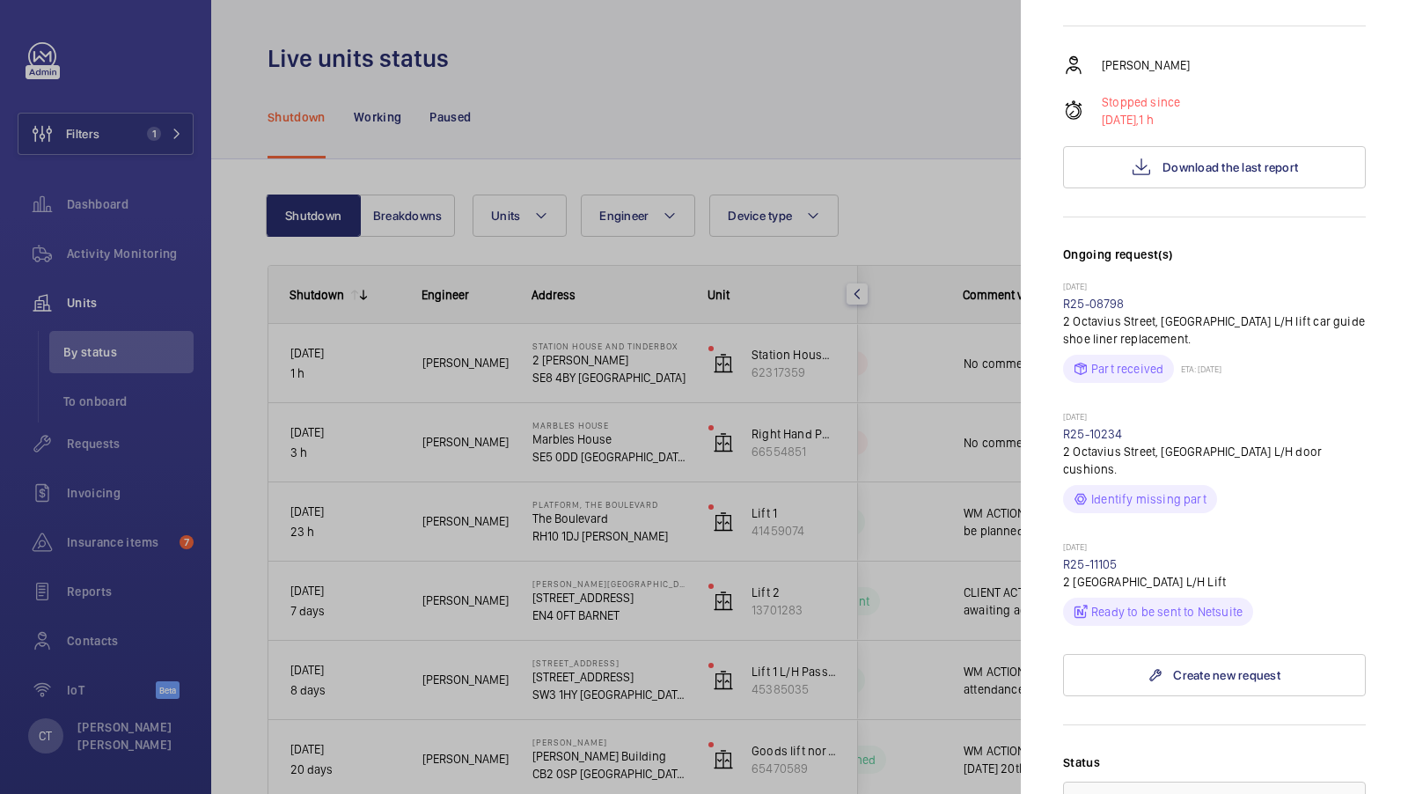
scroll to position [335, 0]
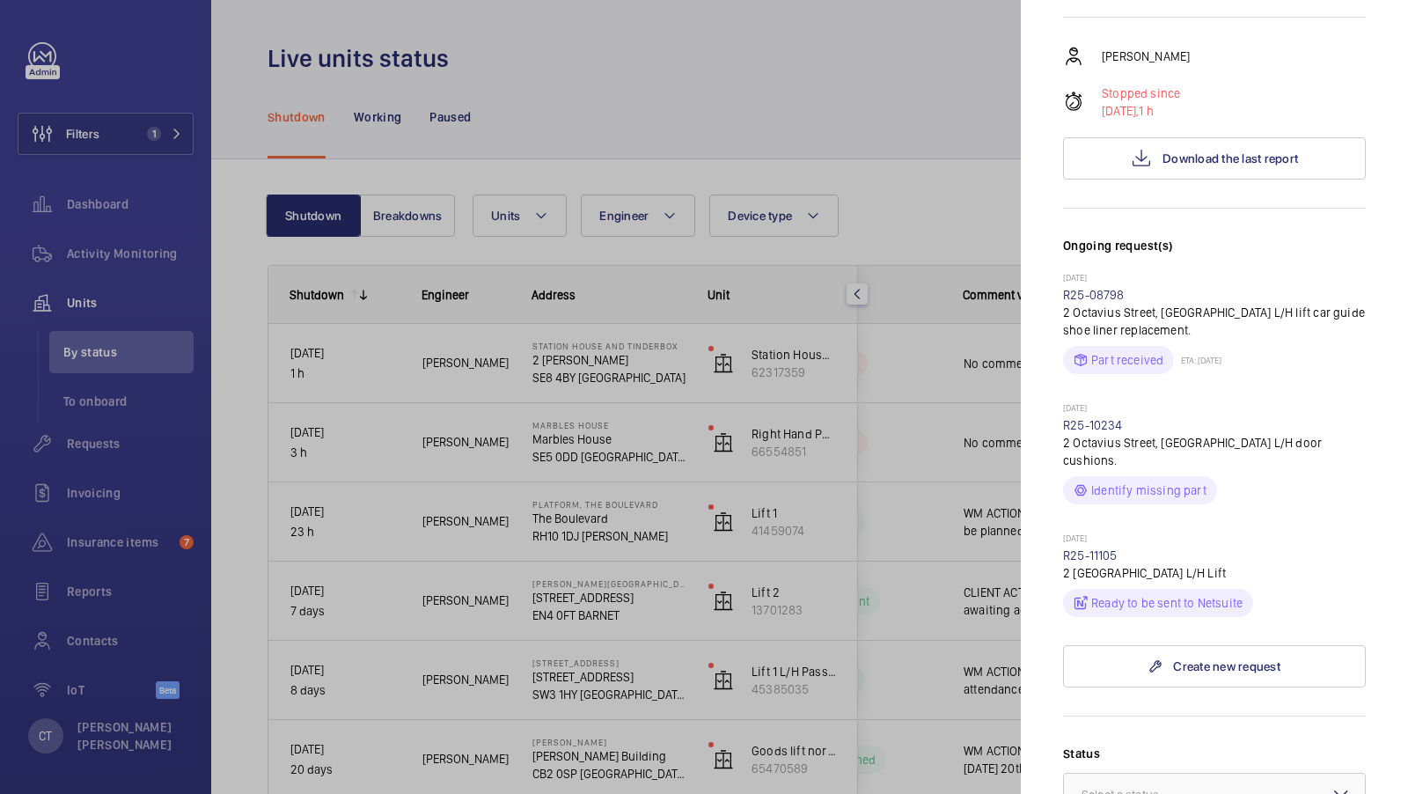
click at [970, 581] on div at bounding box center [704, 397] width 1408 height 794
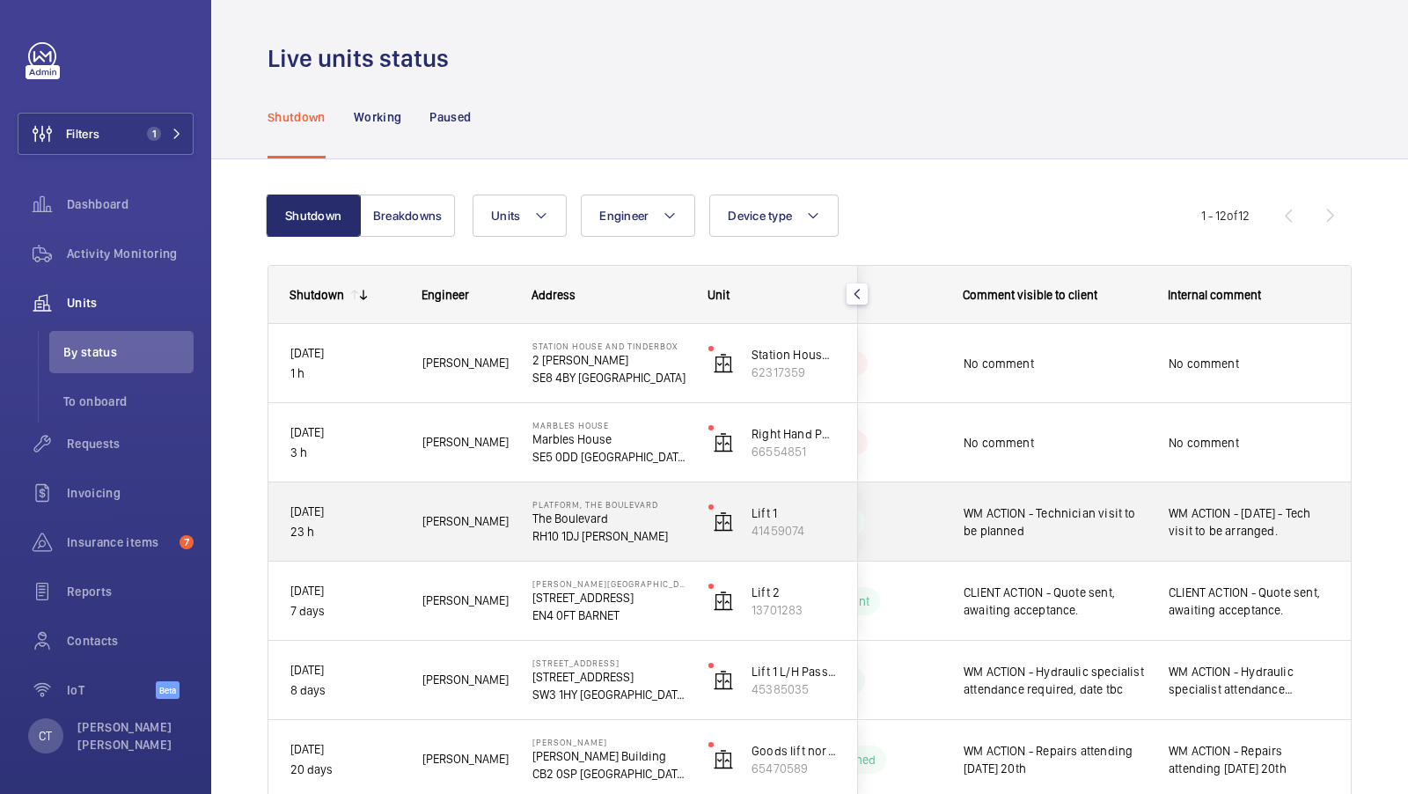
scroll to position [107, 0]
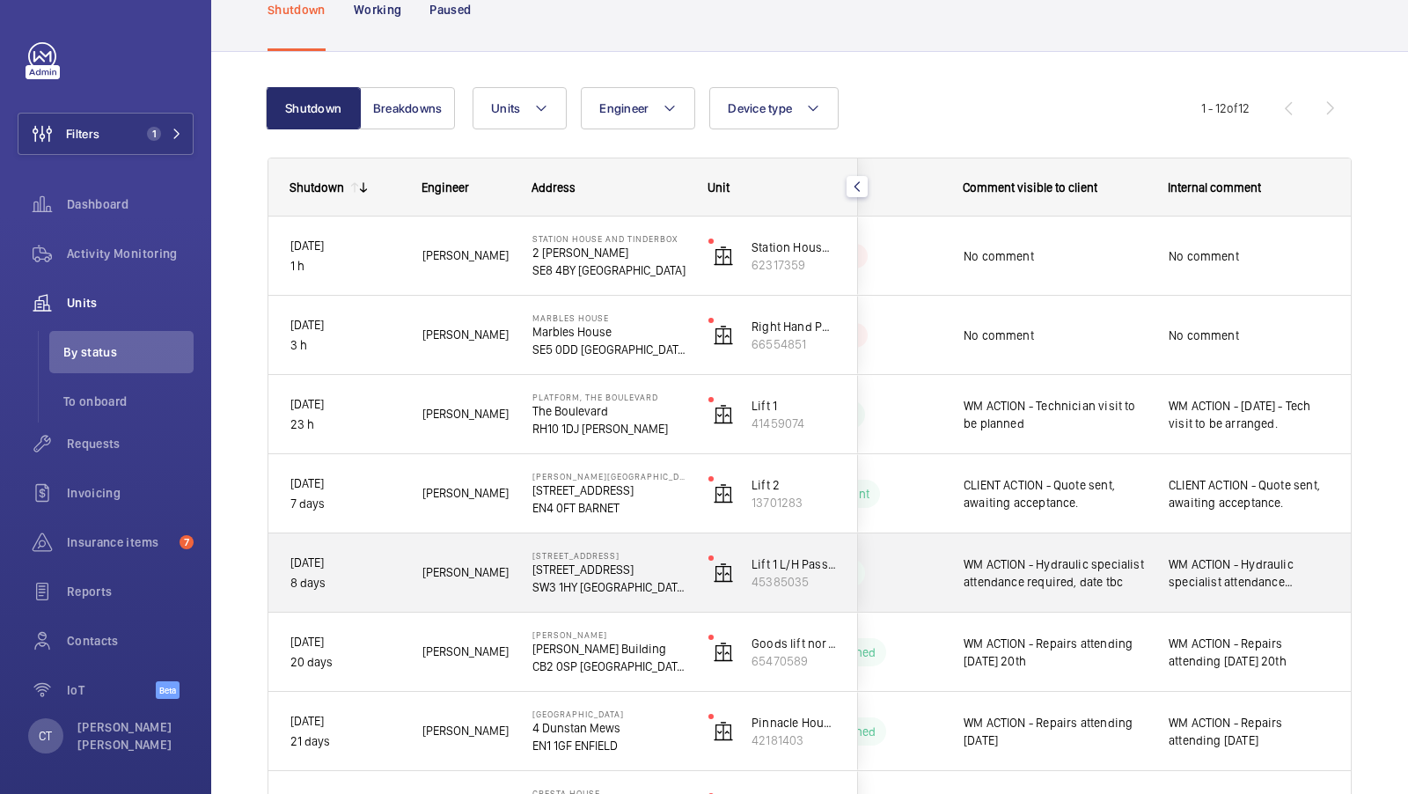
click at [1226, 602] on div "WM ACTION - Hydraulic specialist attendance required, date tbc" at bounding box center [1249, 573] width 203 height 76
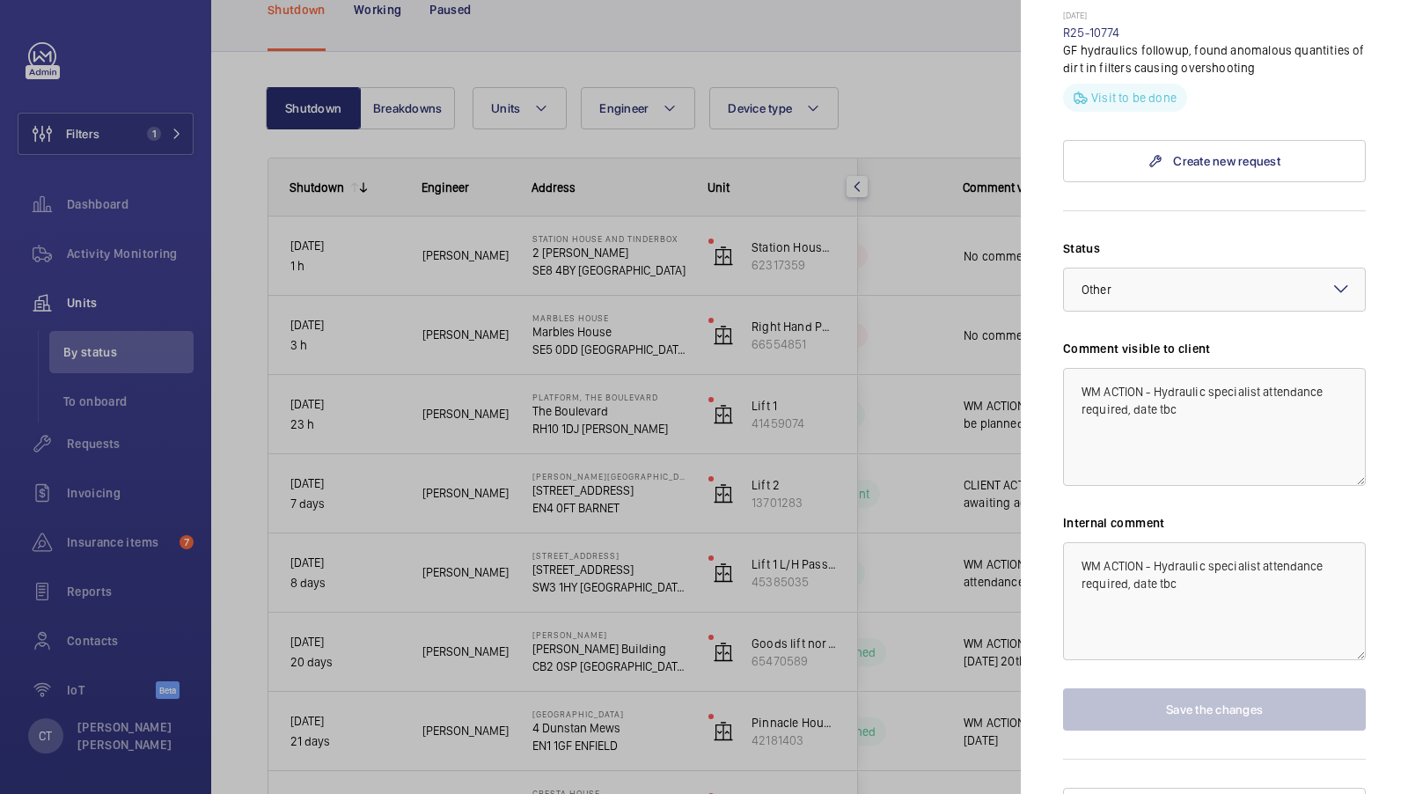
scroll to position [935, 0]
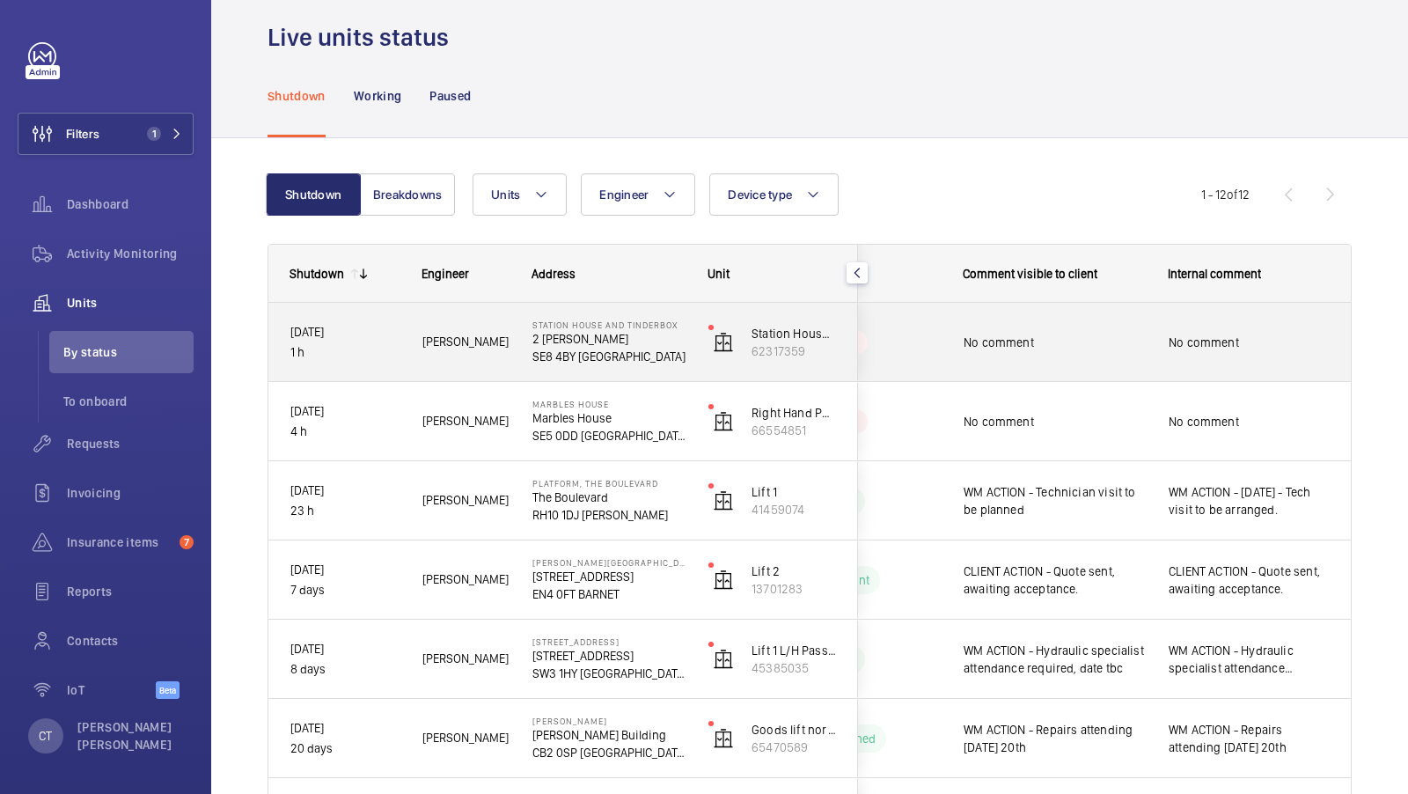
scroll to position [25, 0]
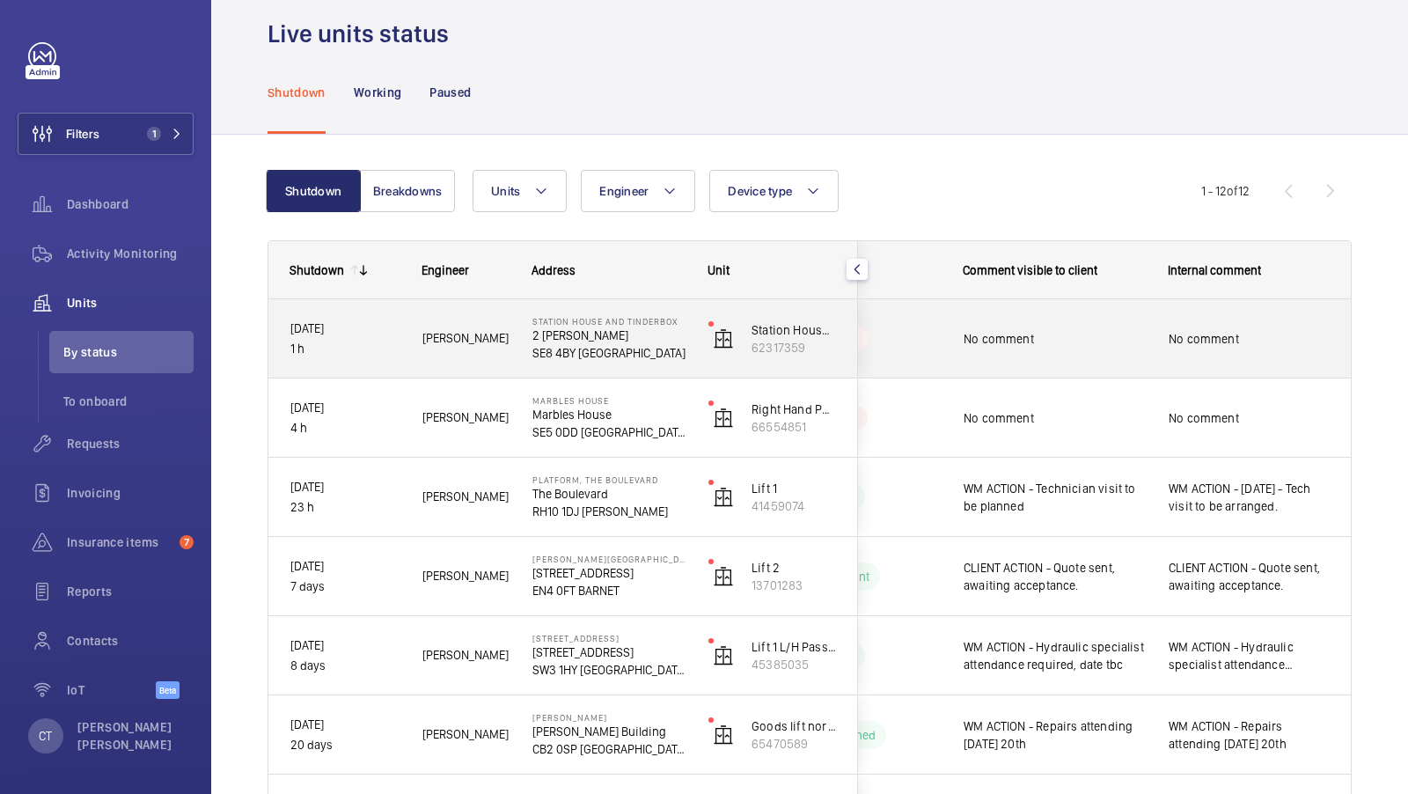
click at [1219, 350] on div "No comment" at bounding box center [1249, 339] width 161 height 40
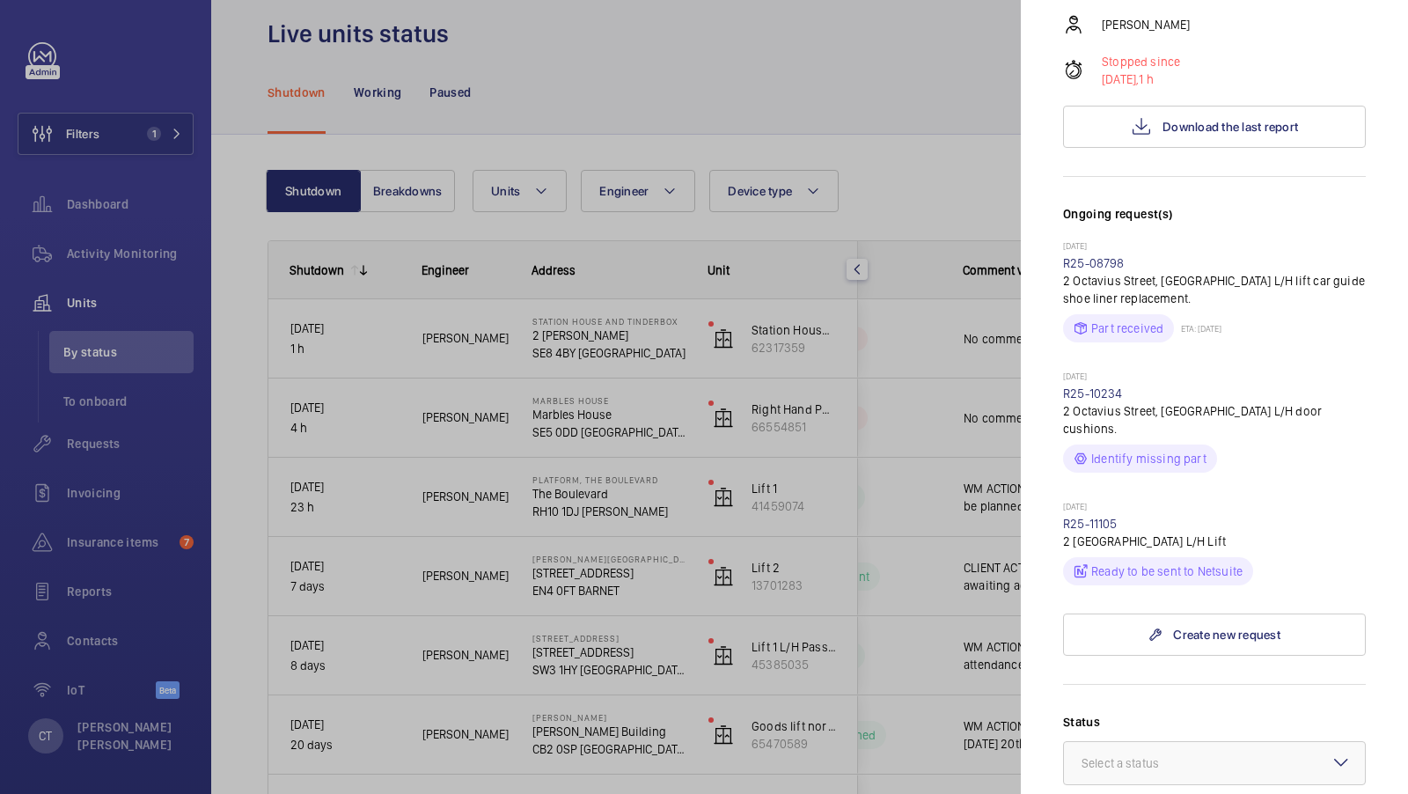
scroll to position [368, 0]
click at [910, 498] on div at bounding box center [704, 397] width 1408 height 794
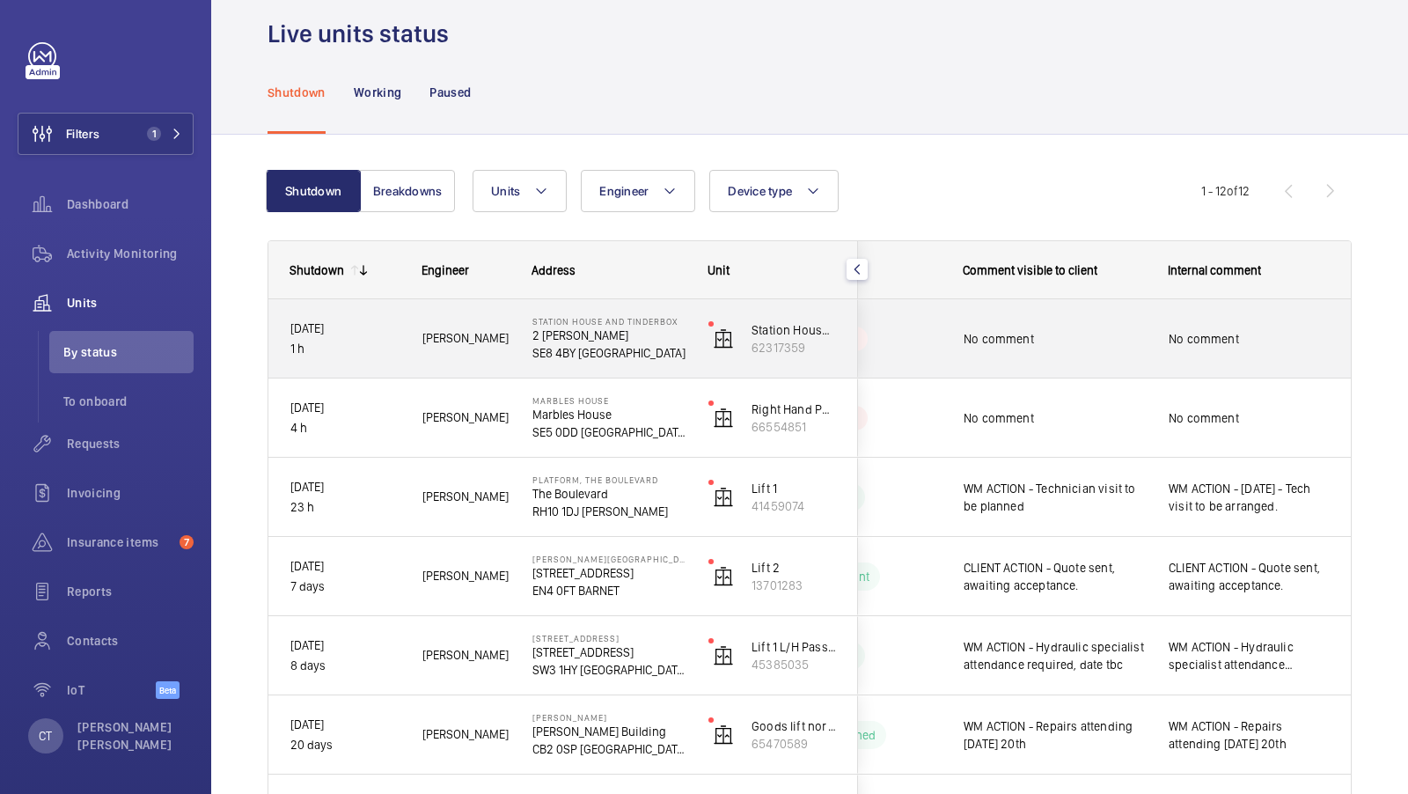
click at [1255, 369] on div "No comment" at bounding box center [1249, 339] width 203 height 76
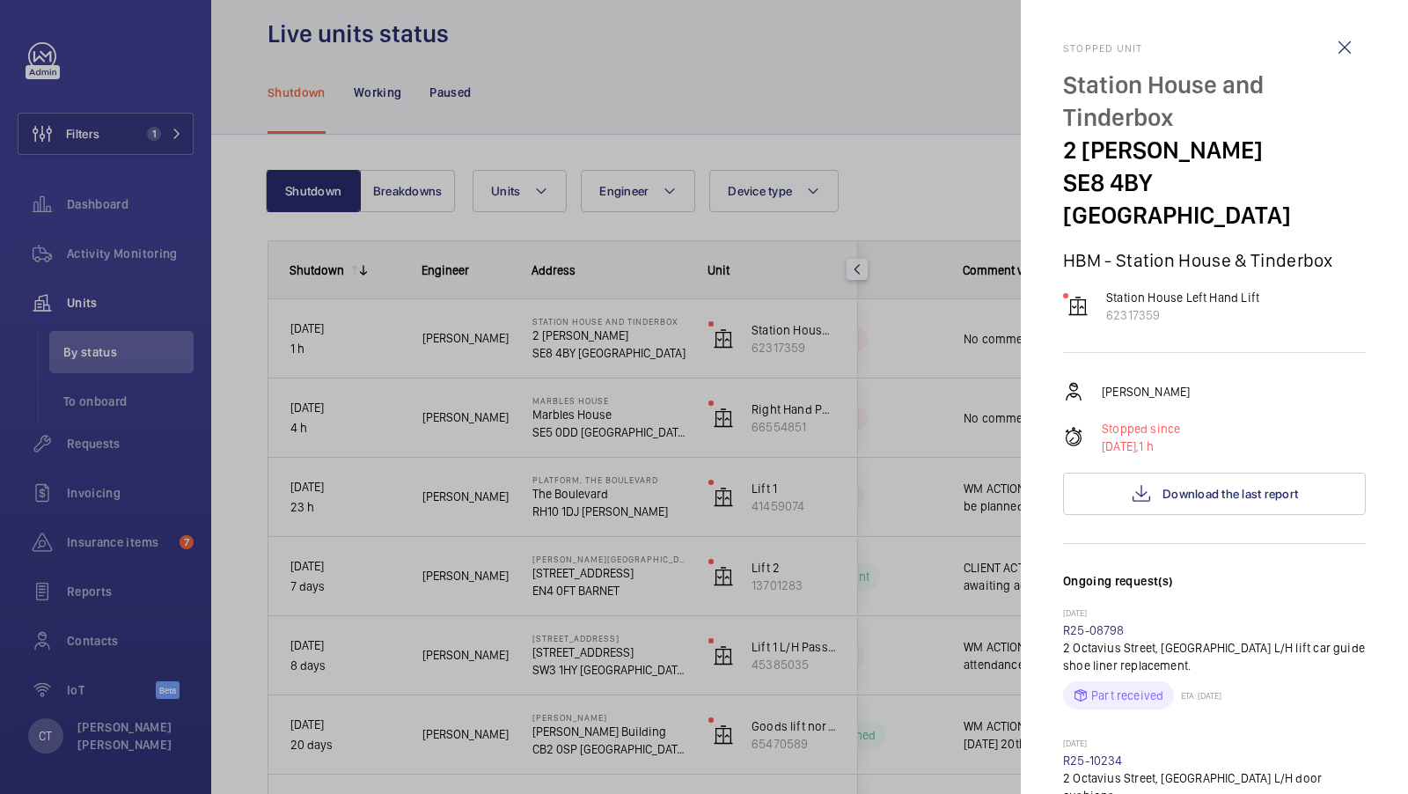
click at [810, 580] on div at bounding box center [704, 397] width 1408 height 794
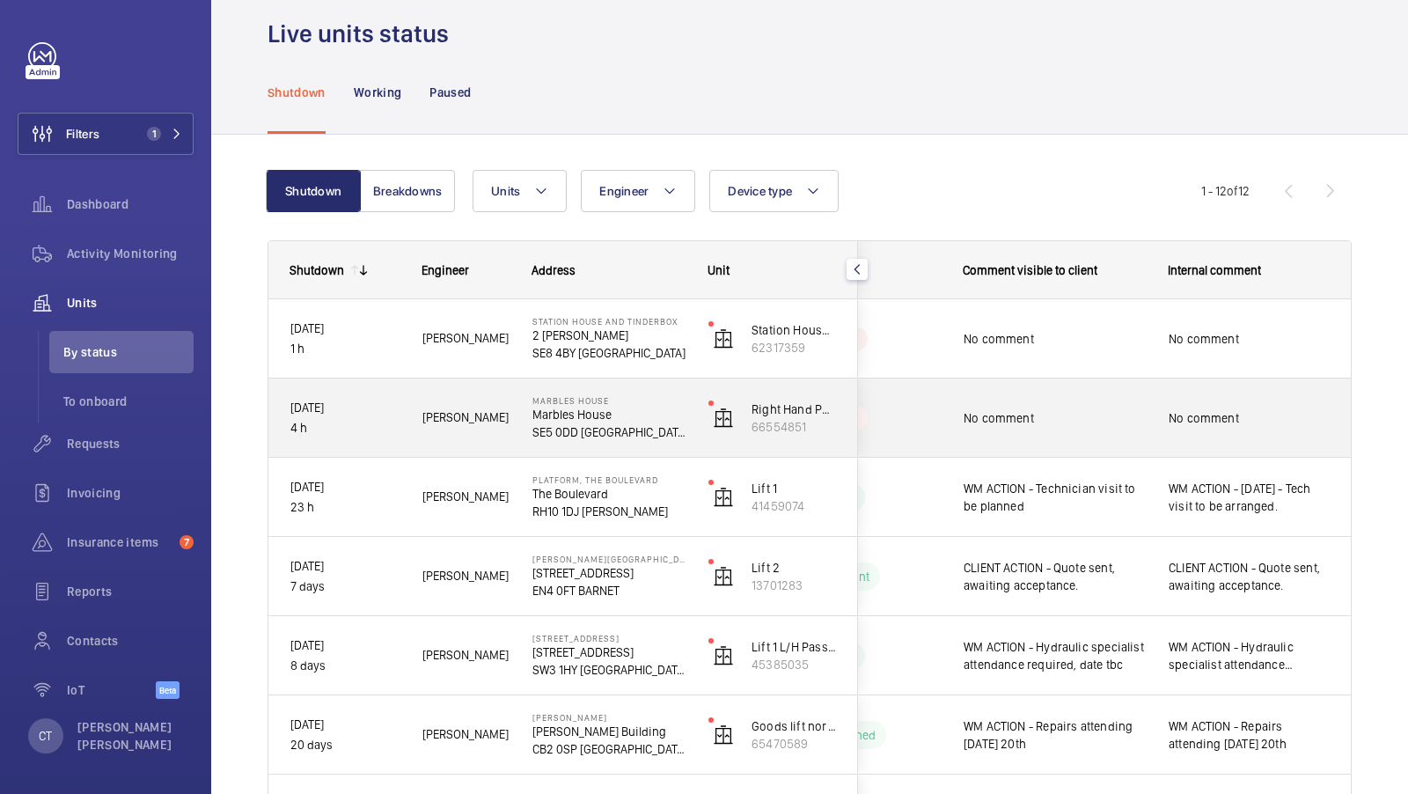
click at [1217, 426] on div "No comment" at bounding box center [1249, 418] width 161 height 40
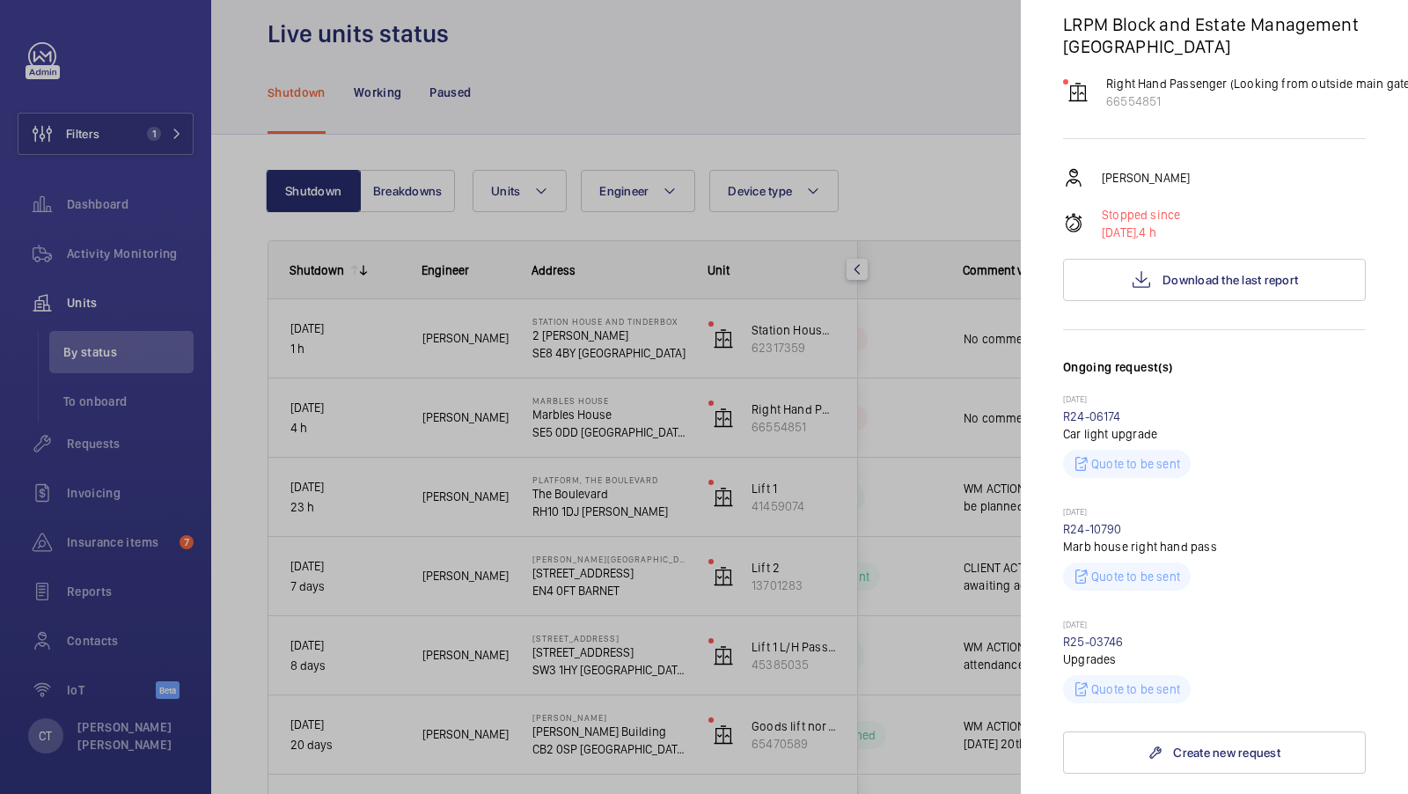
scroll to position [383, 0]
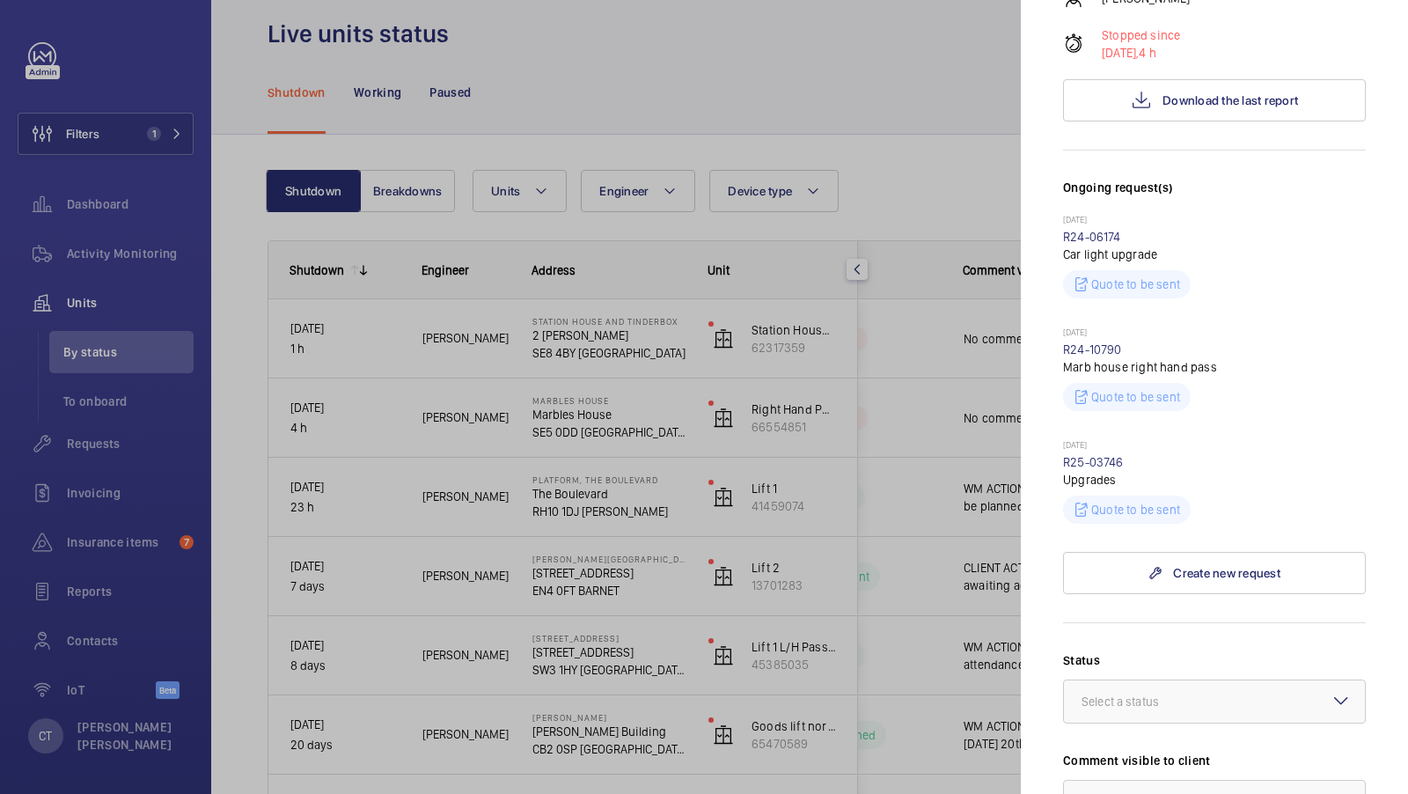
click at [885, 404] on div at bounding box center [704, 397] width 1408 height 794
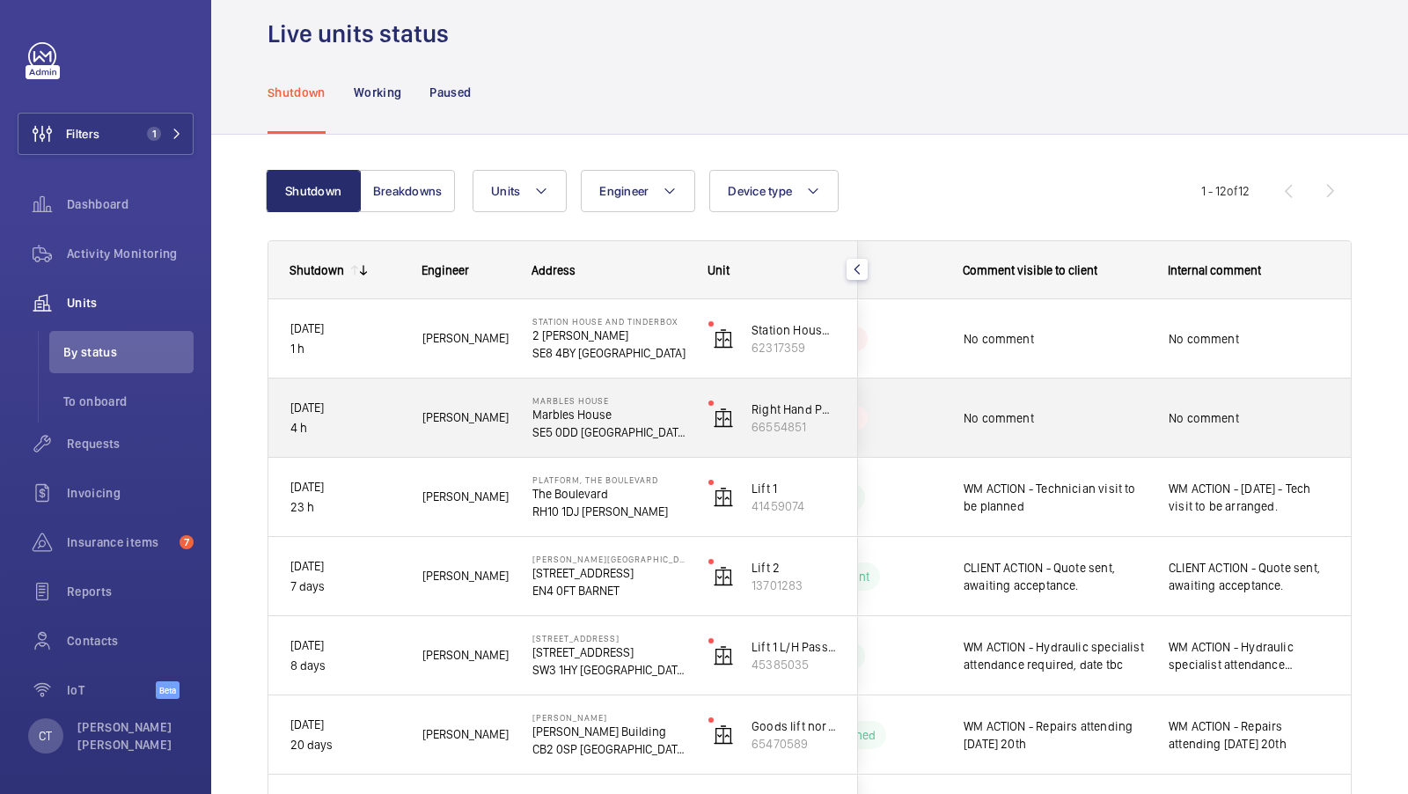
click at [1166, 399] on div "No comment" at bounding box center [1249, 418] width 203 height 76
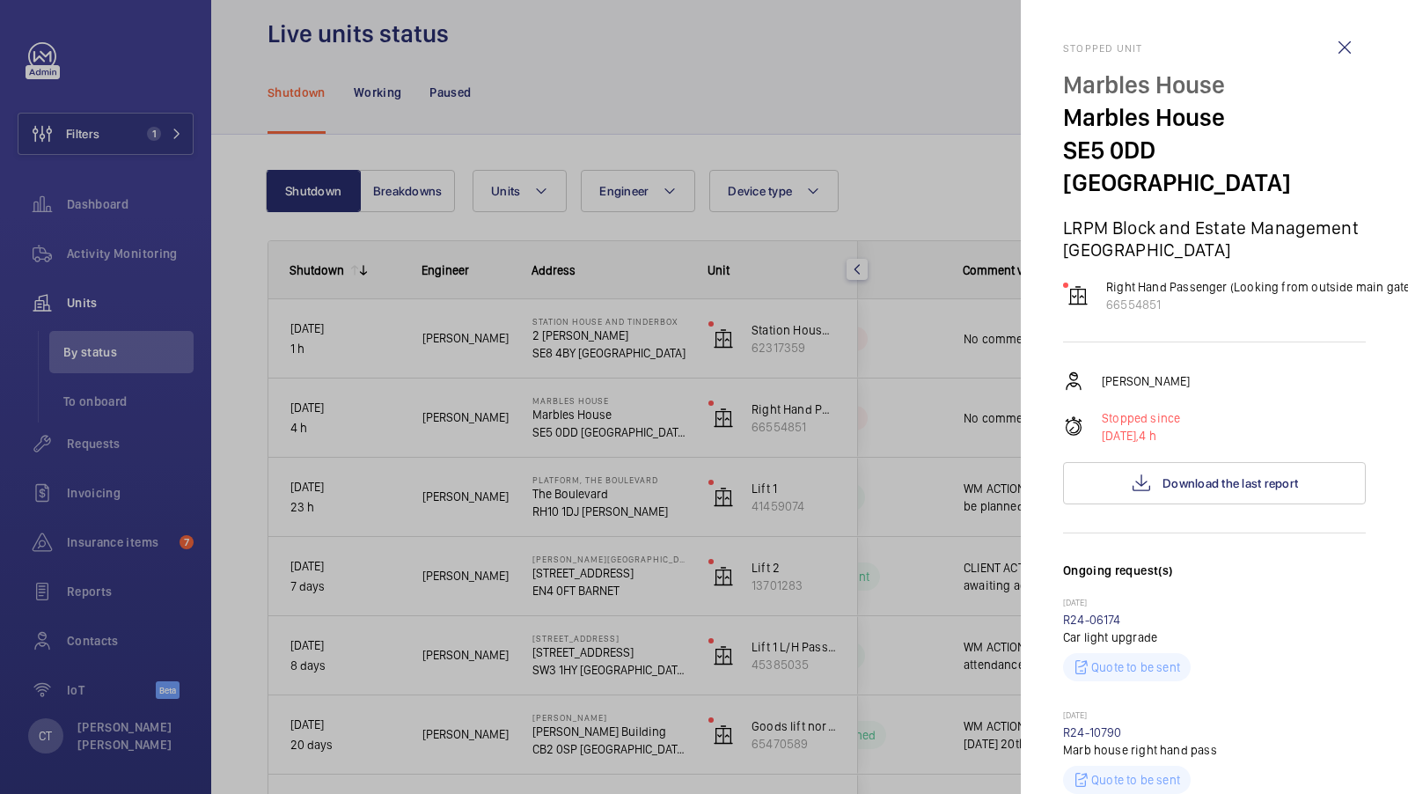
click at [960, 398] on div at bounding box center [704, 397] width 1408 height 794
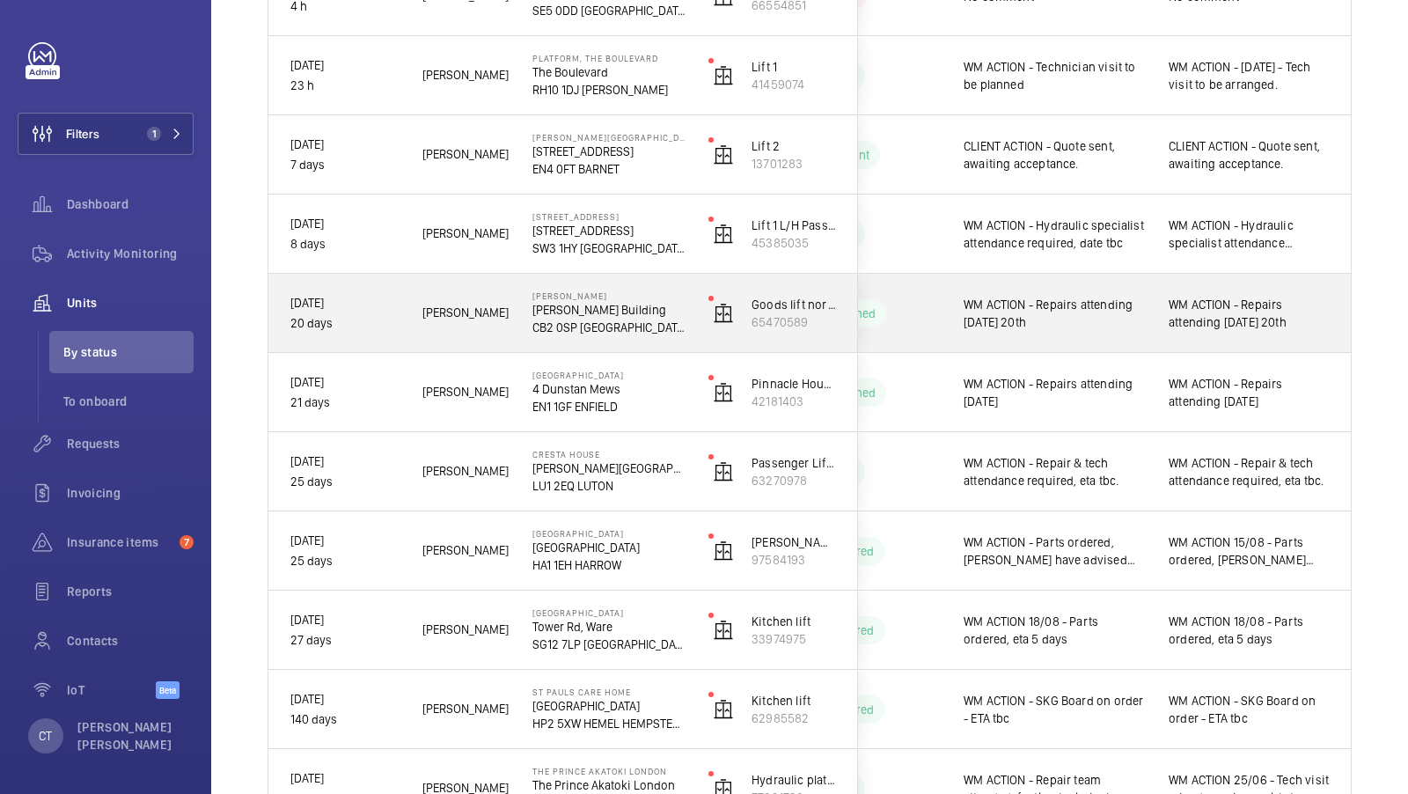
scroll to position [444, 0]
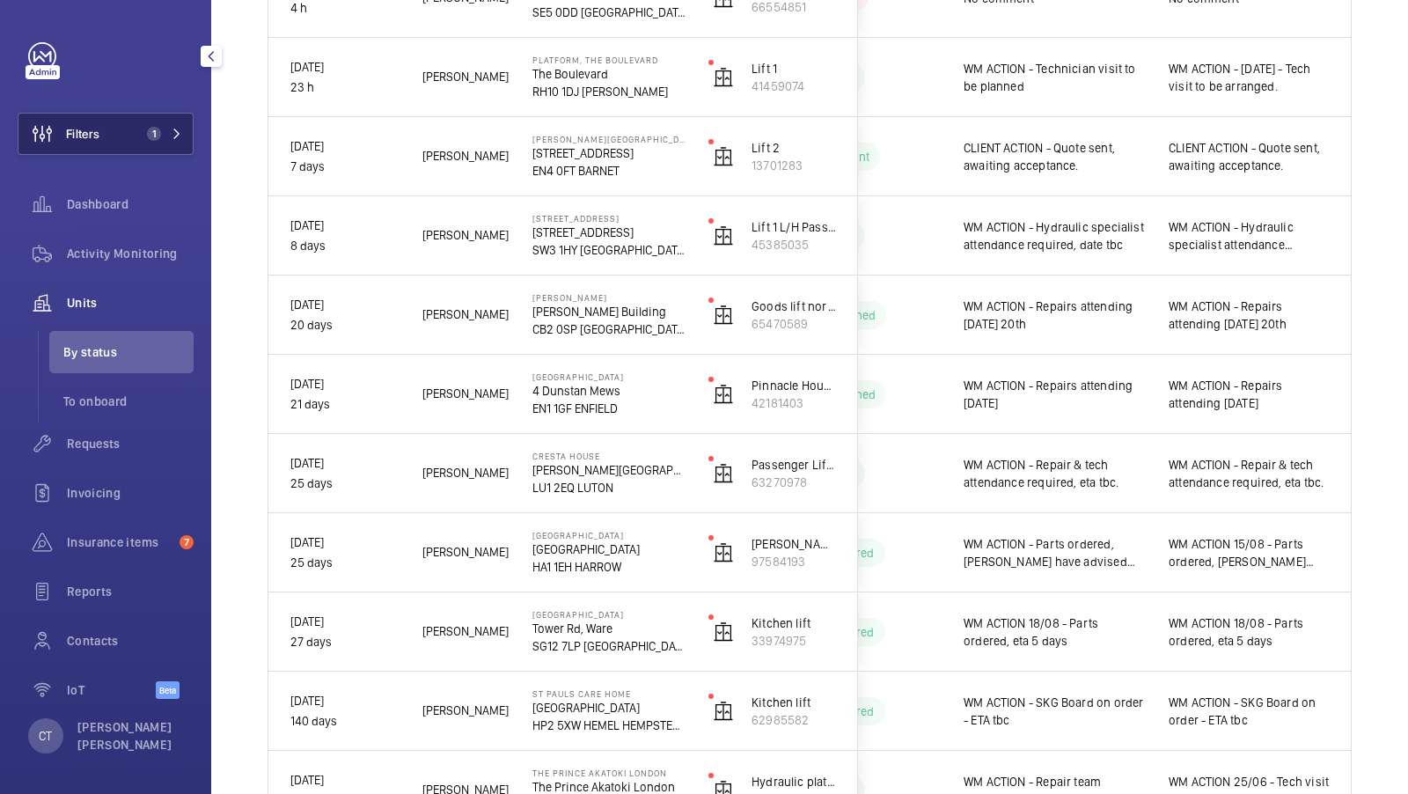
click at [170, 129] on span "1" at bounding box center [161, 134] width 42 height 14
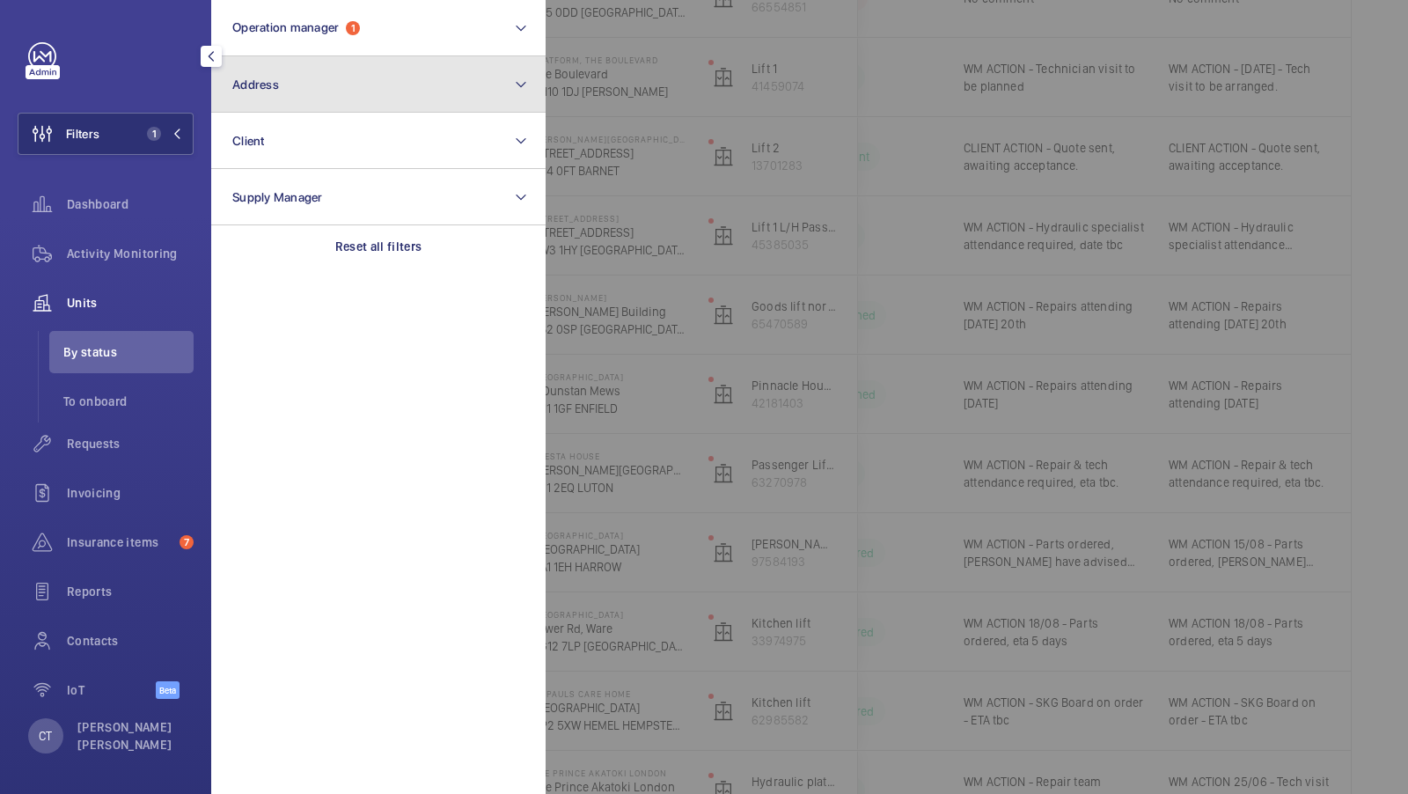
click at [344, 90] on button "Address" at bounding box center [378, 84] width 334 height 56
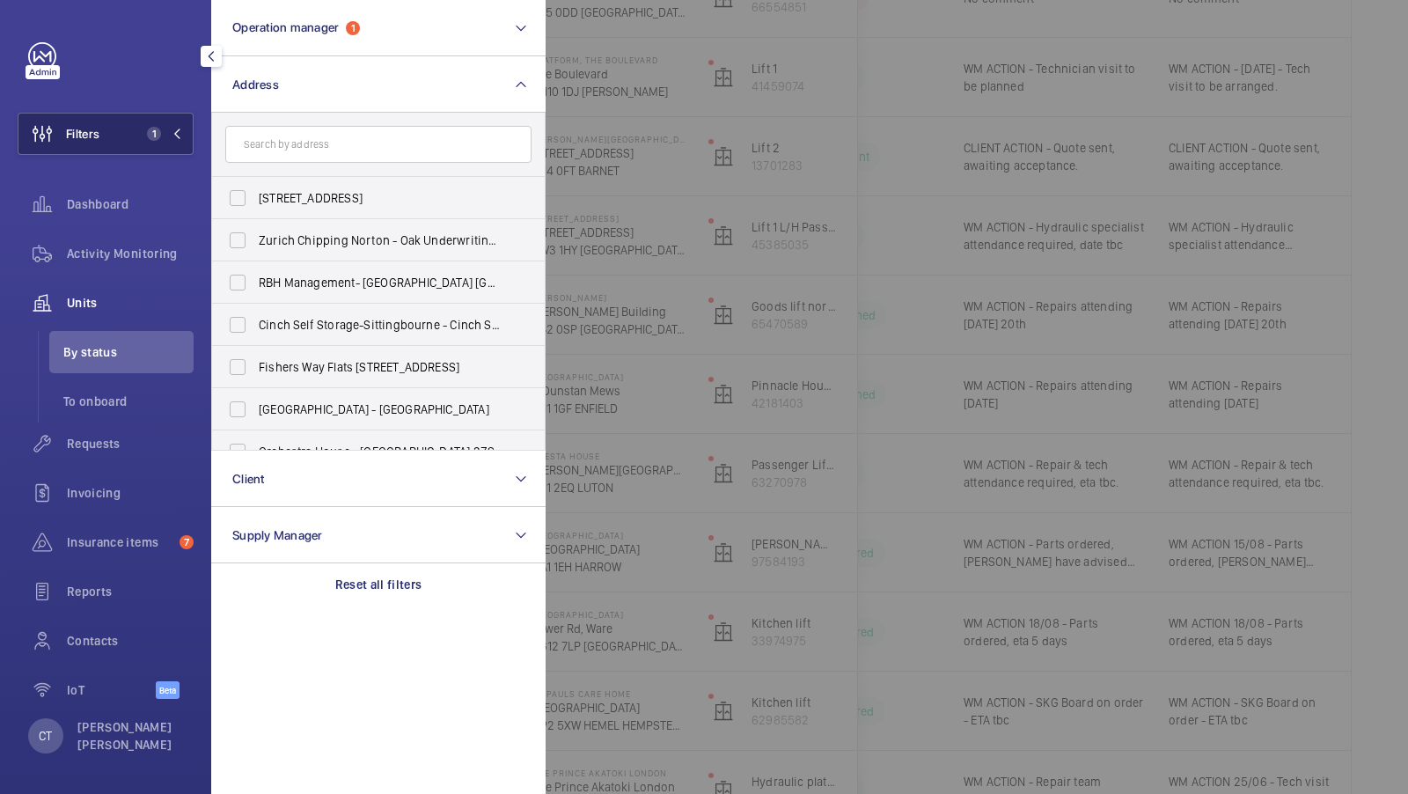
click at [164, 129] on span "1" at bounding box center [161, 134] width 42 height 14
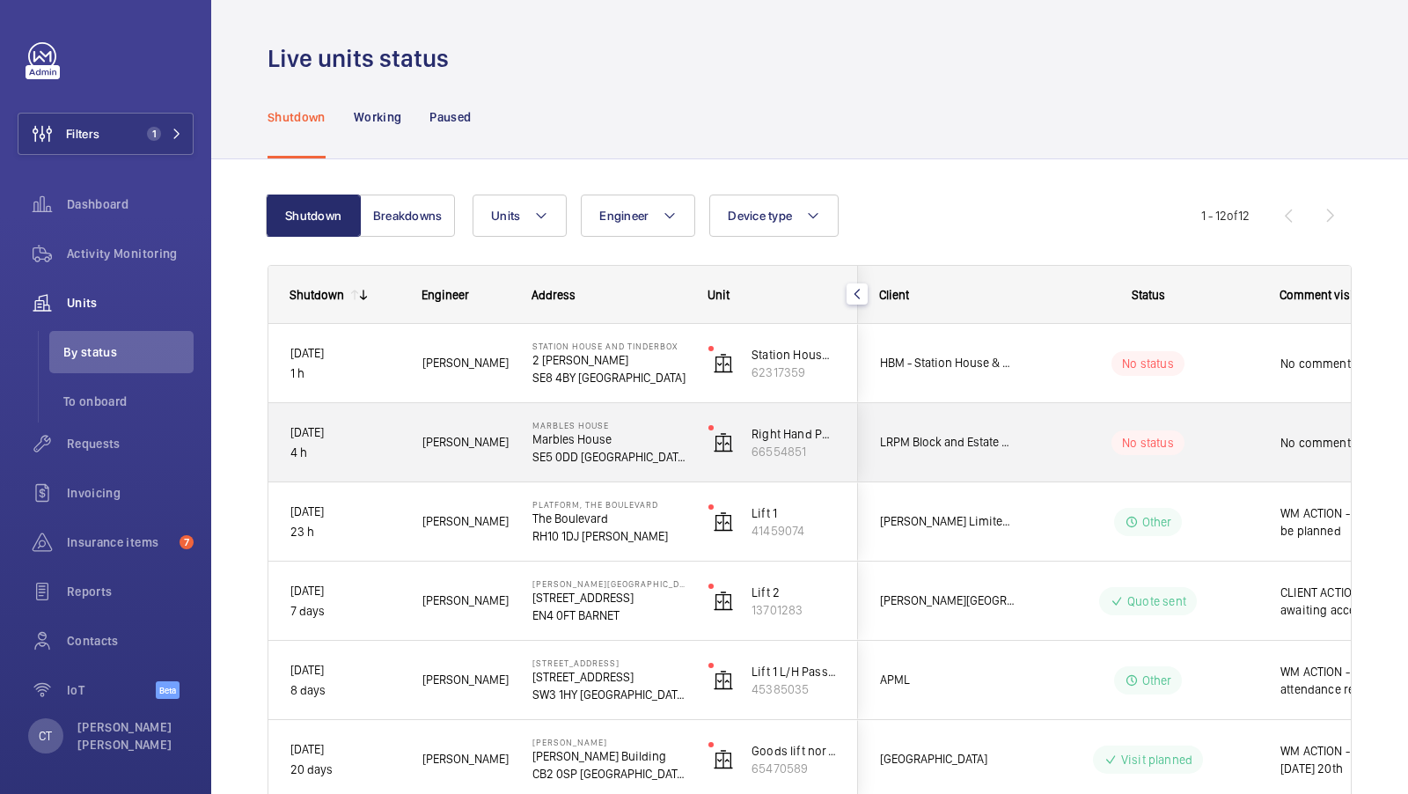
scroll to position [0, 317]
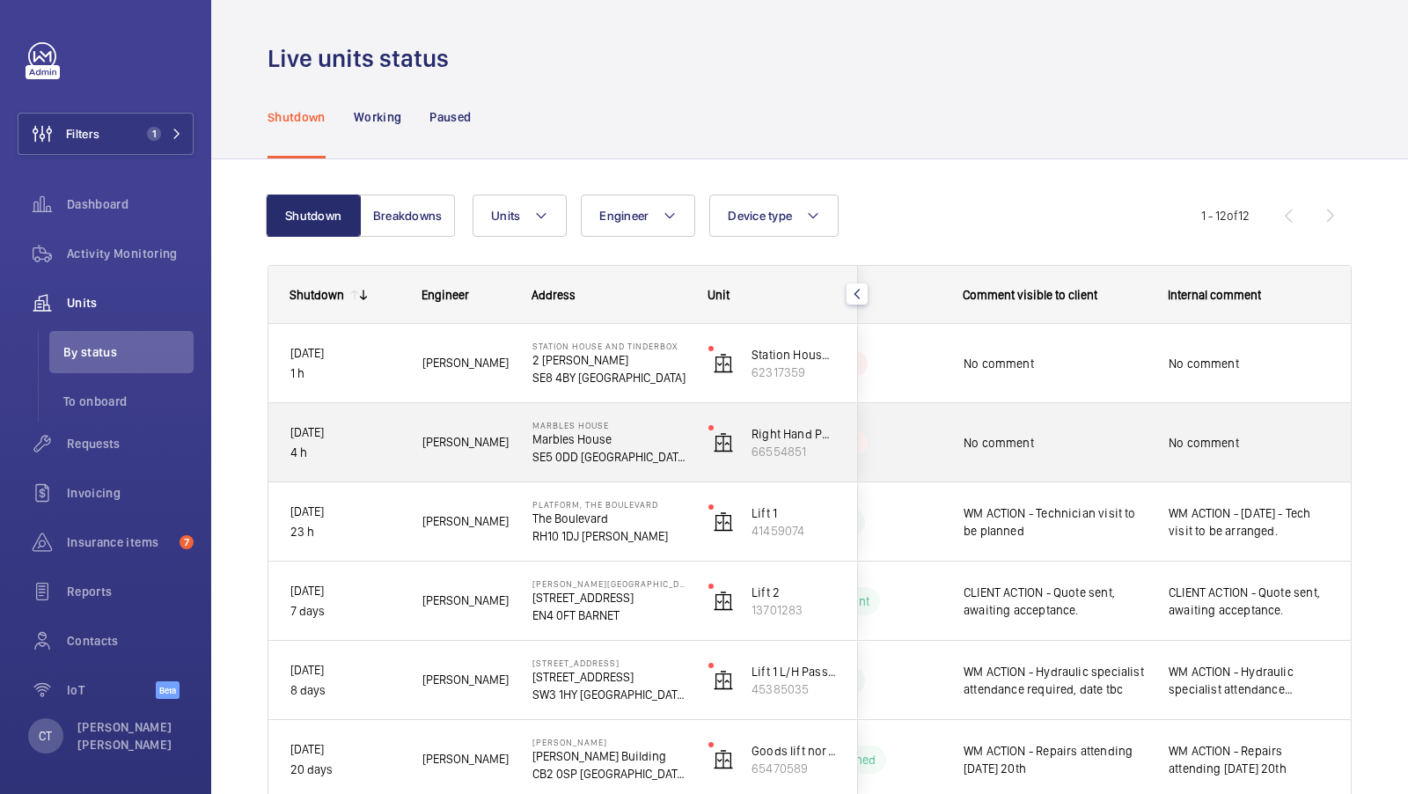
click at [1126, 449] on span "No comment" at bounding box center [1055, 443] width 182 height 18
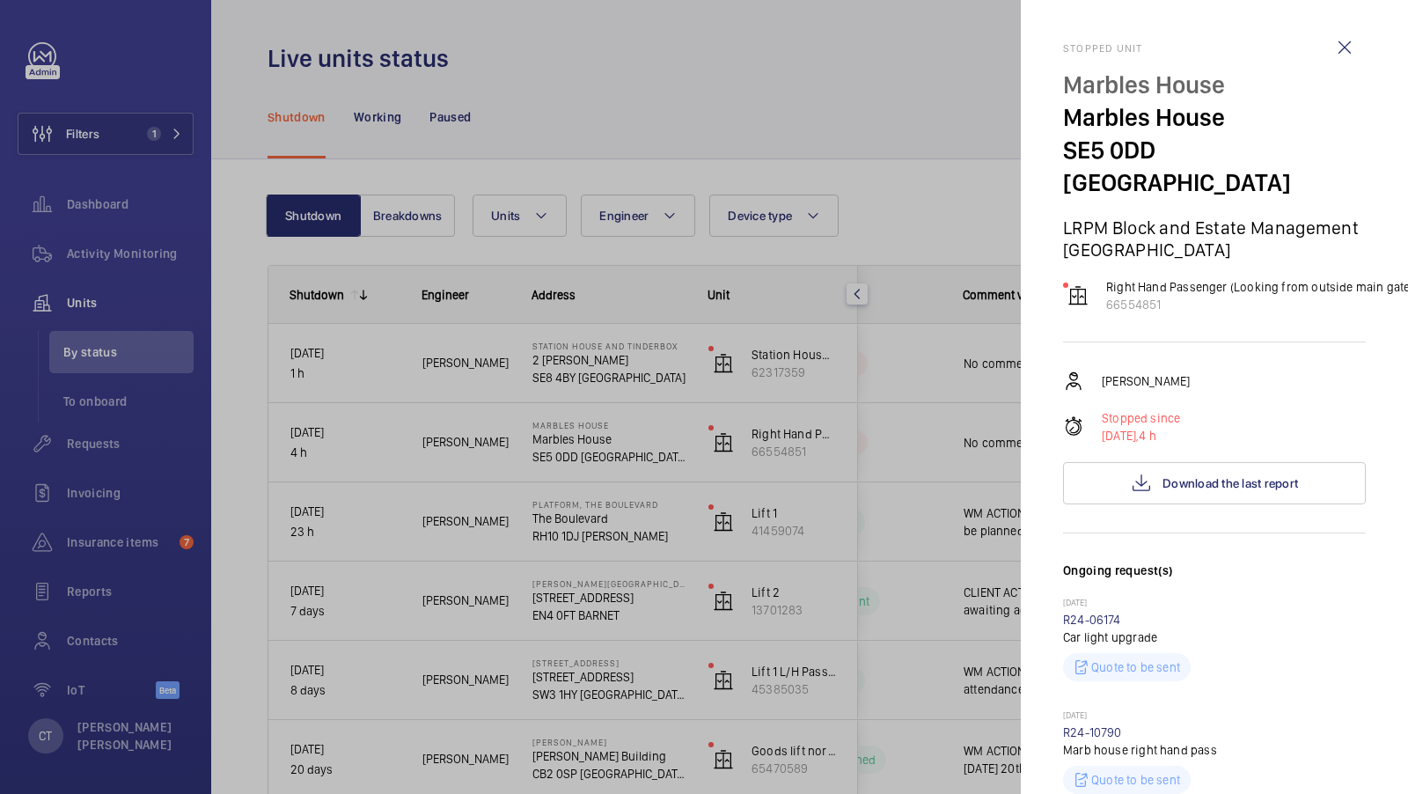
click at [1023, 539] on mat-sidenav "Stopped unit Marbles House Marbles House SE5 0DD LONDON LRPM Block and Estate M…" at bounding box center [1214, 397] width 387 height 794
click at [1008, 499] on div at bounding box center [704, 397] width 1408 height 794
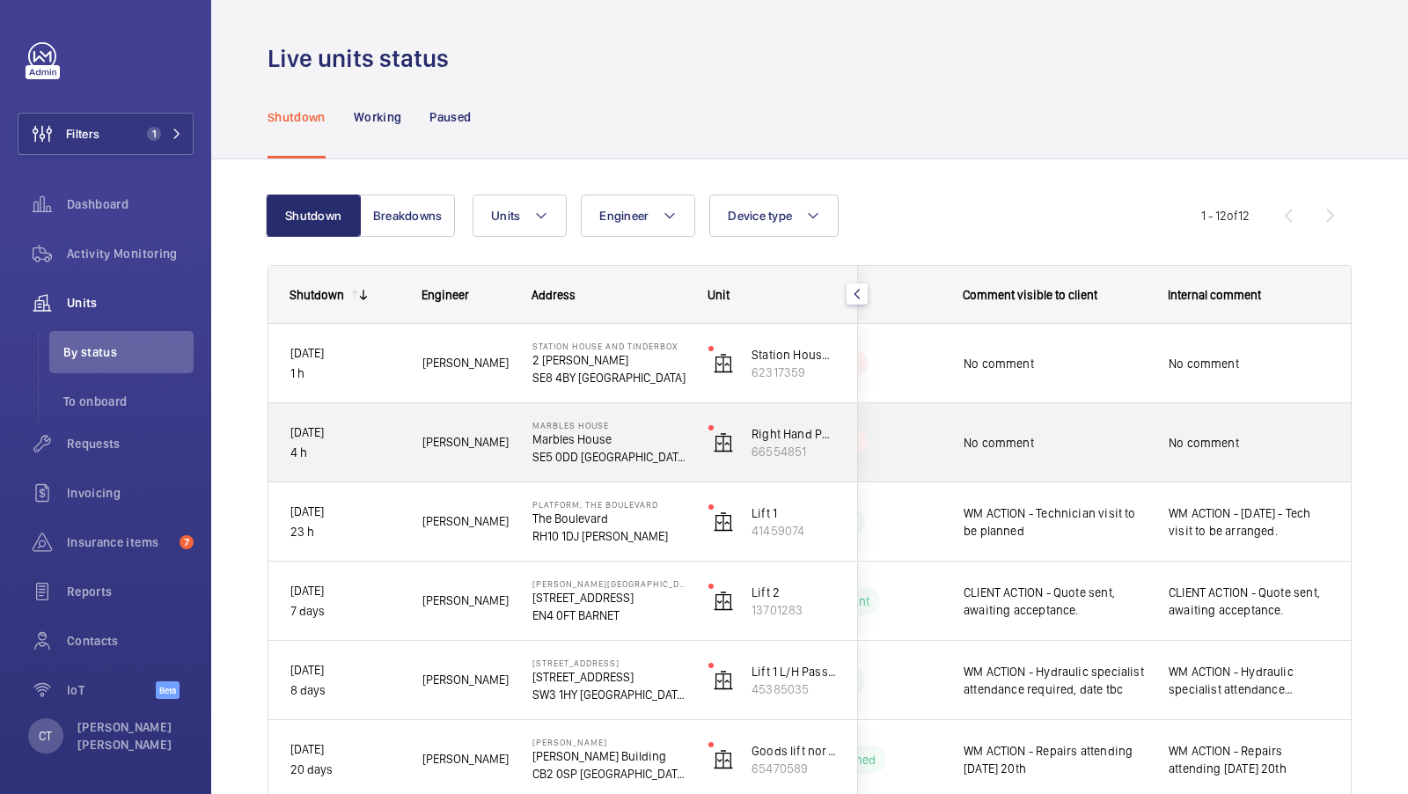
click at [1082, 452] on div "No comment" at bounding box center [1055, 442] width 182 height 40
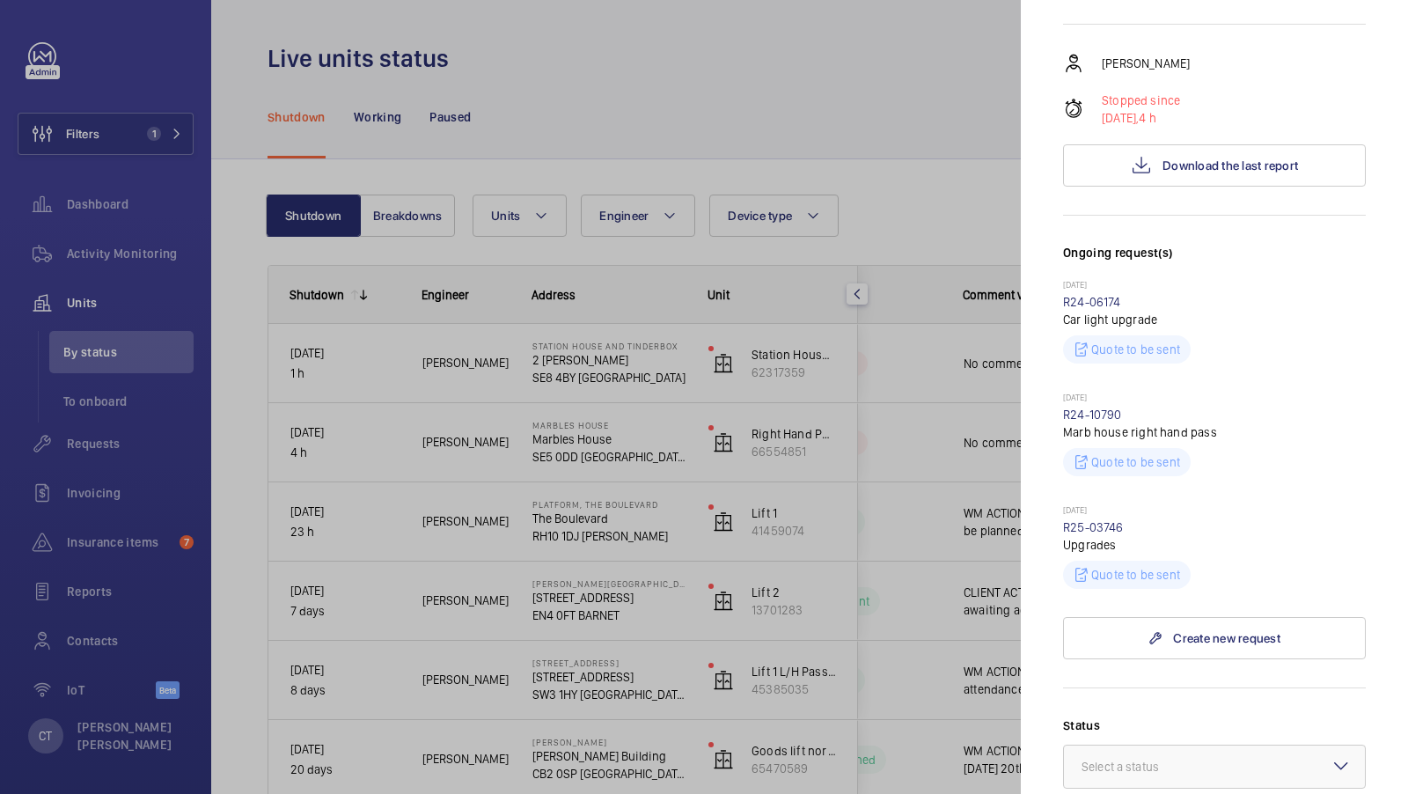
scroll to position [317, 0]
click at [460, 593] on div at bounding box center [704, 397] width 1408 height 794
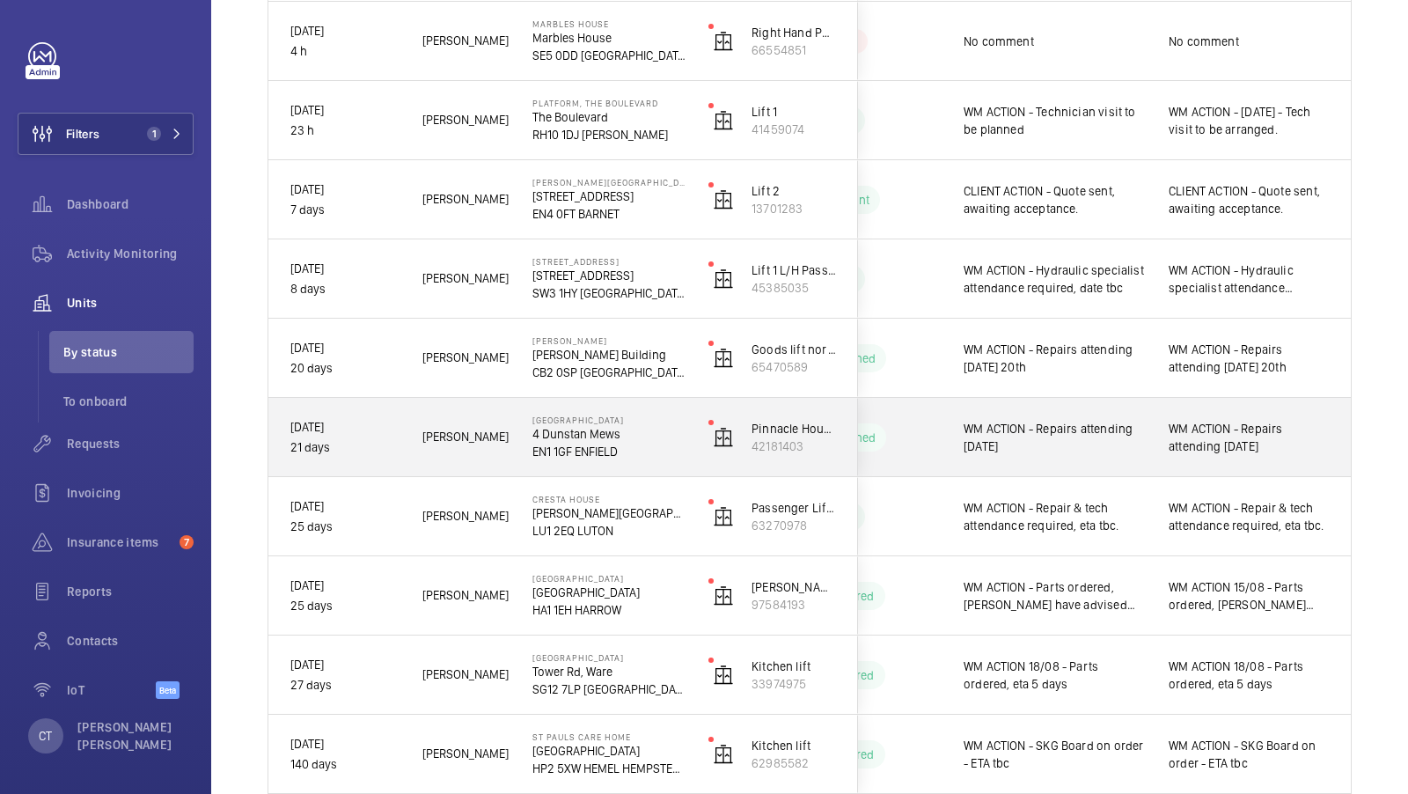
scroll to position [399, 0]
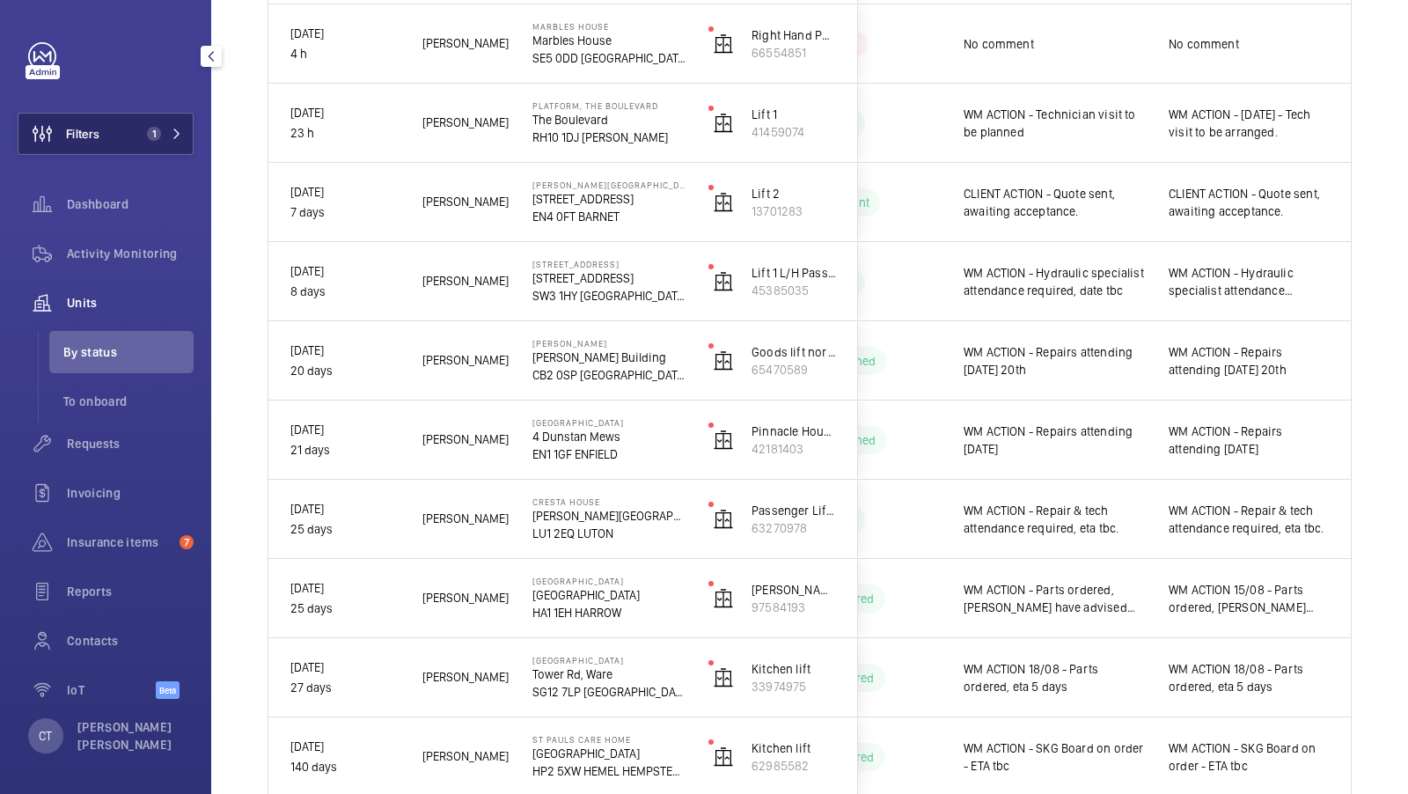
click at [136, 148] on button "Filters 1" at bounding box center [106, 134] width 176 height 42
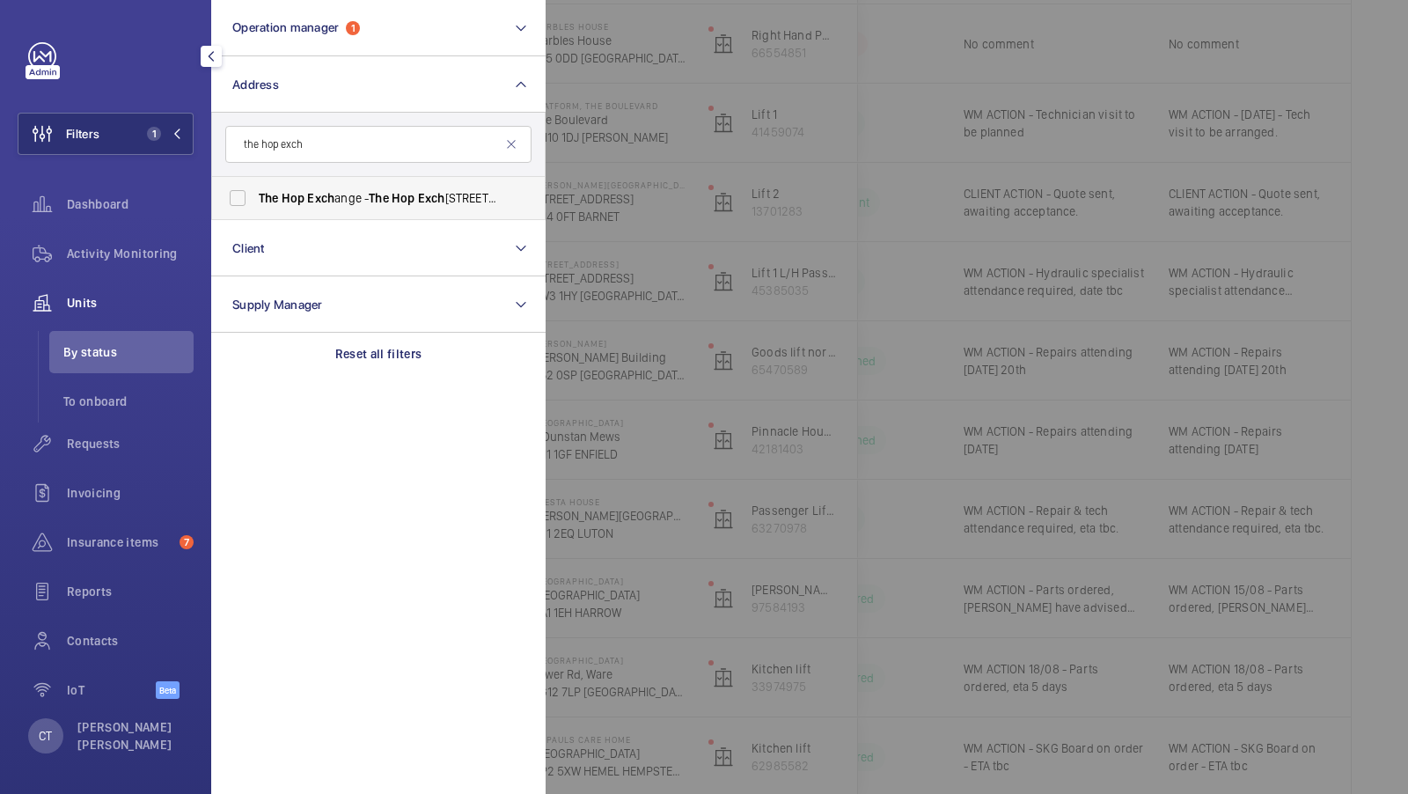
type input "the hop exch"
click at [324, 202] on span "Exch" at bounding box center [320, 198] width 27 height 14
click at [255, 202] on input "The Hop Exch ange - The Hop Exch ange, LONDON SE1 1TY" at bounding box center [237, 197] width 35 height 35
checkbox input "true"
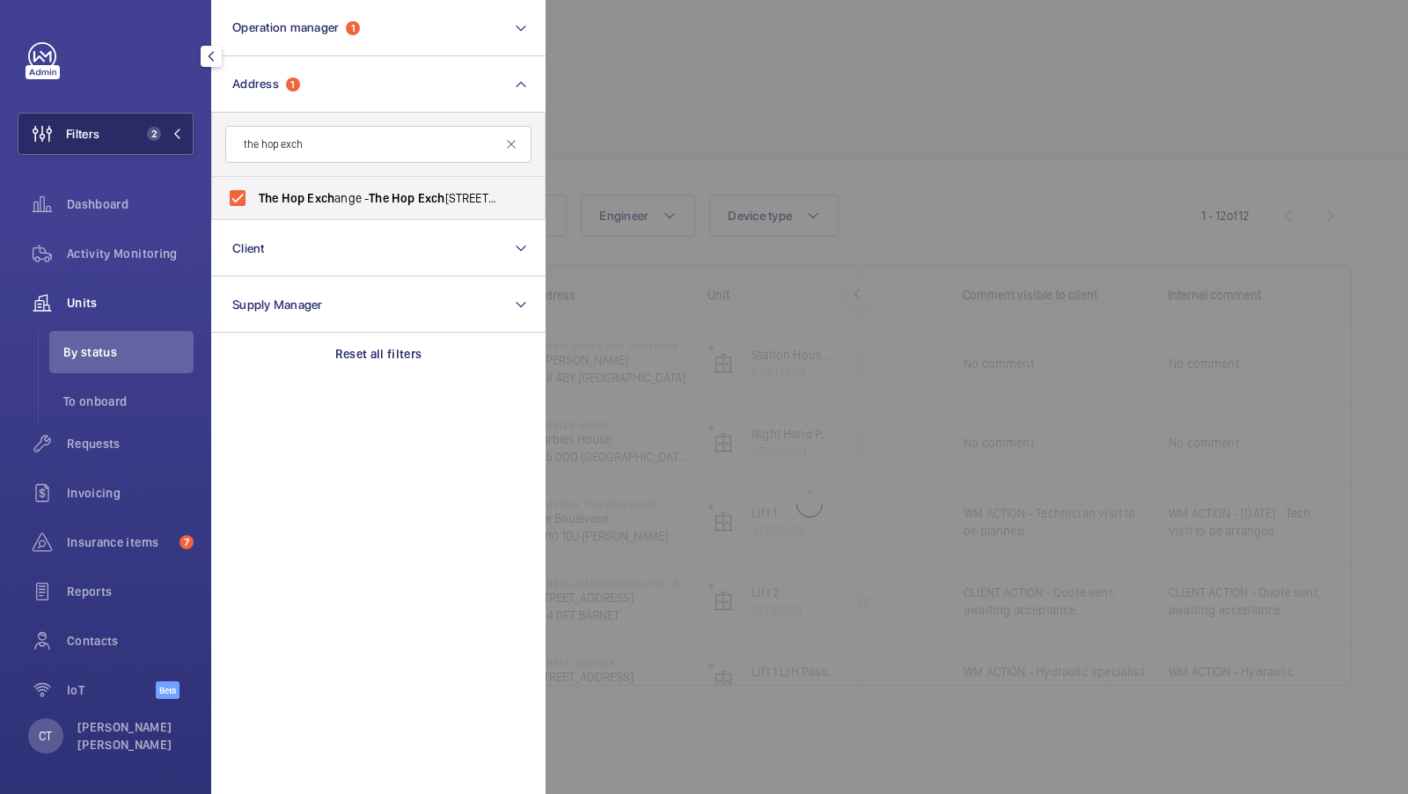
click at [165, 121] on button "Filters 2" at bounding box center [106, 134] width 176 height 42
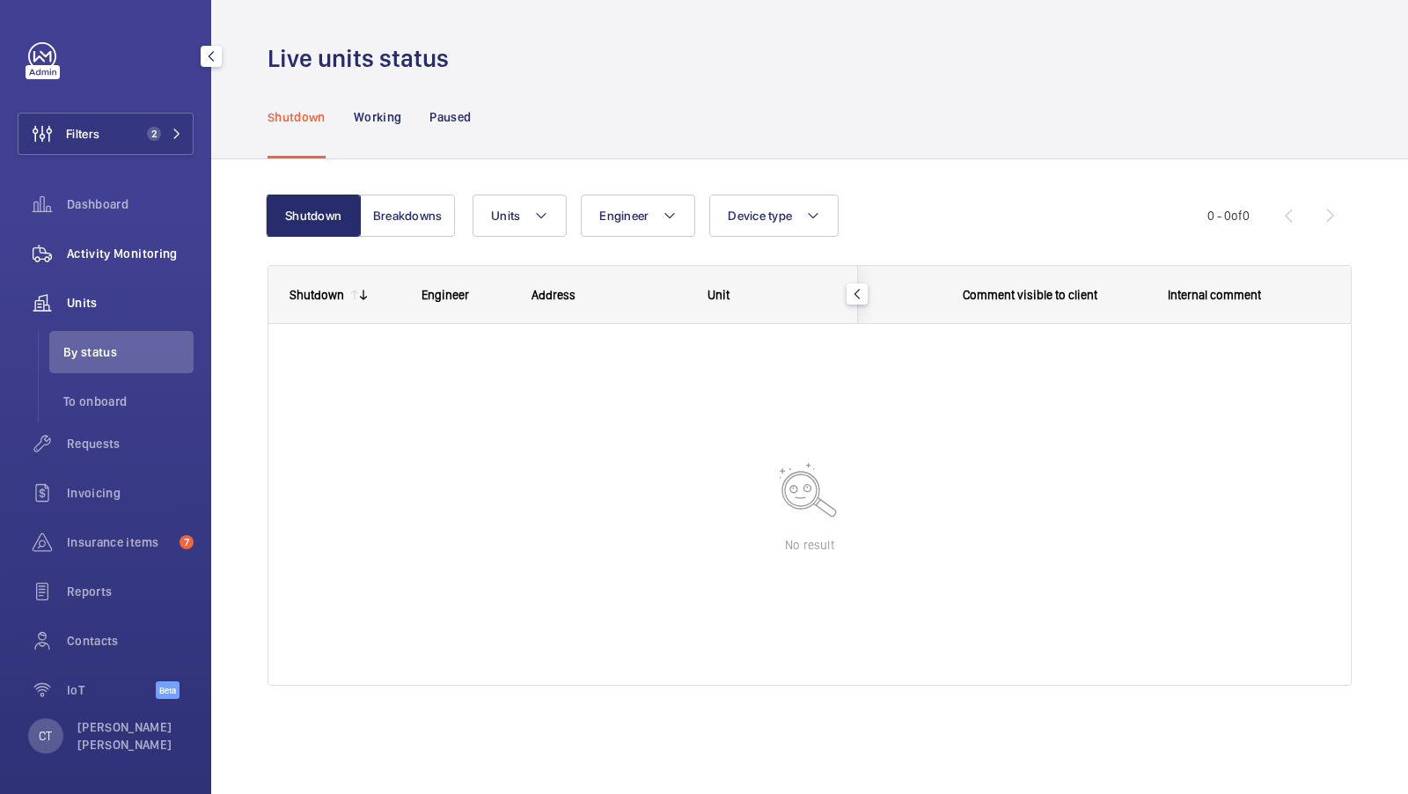
click at [114, 268] on div "Activity Monitoring" at bounding box center [106, 253] width 176 height 42
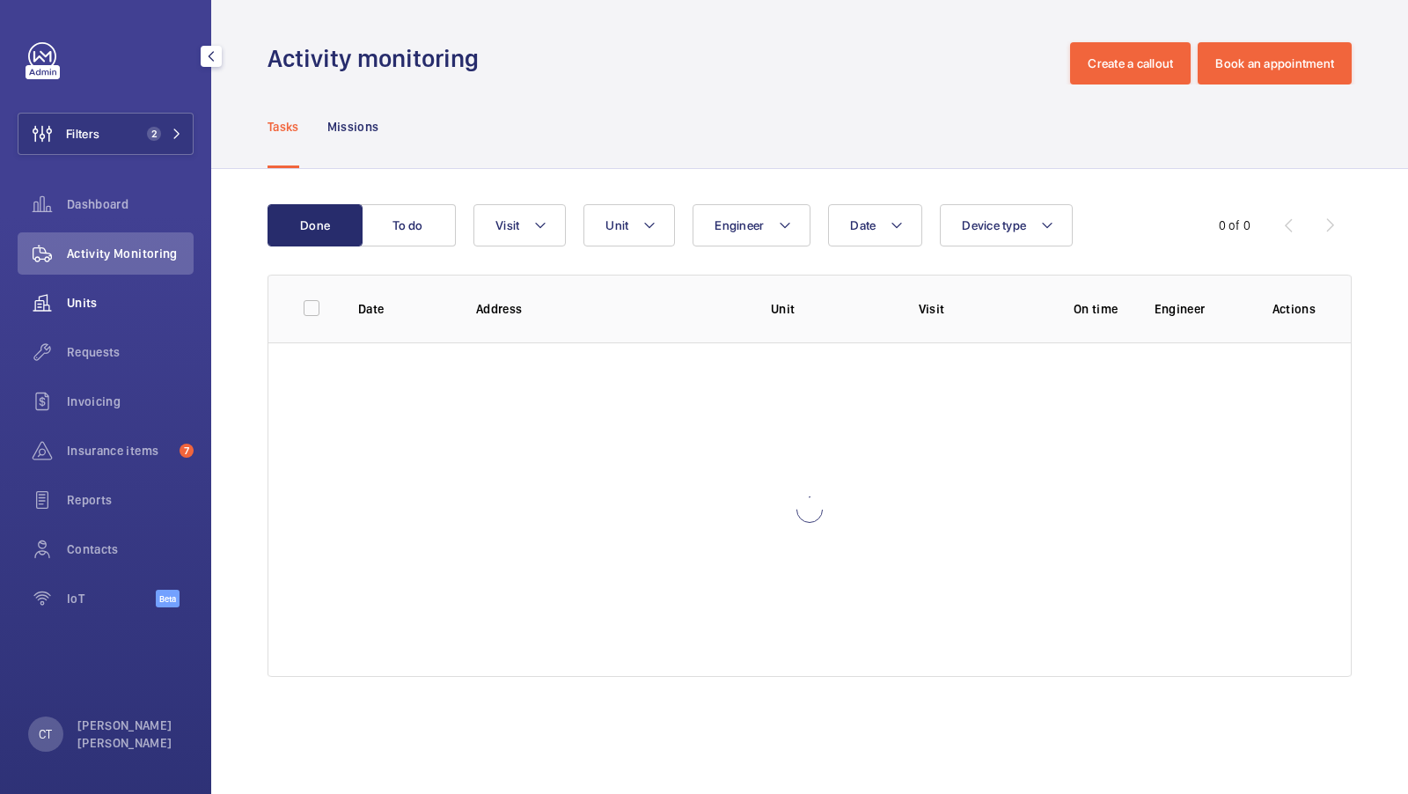
click at [107, 298] on span "Units" at bounding box center [130, 303] width 127 height 18
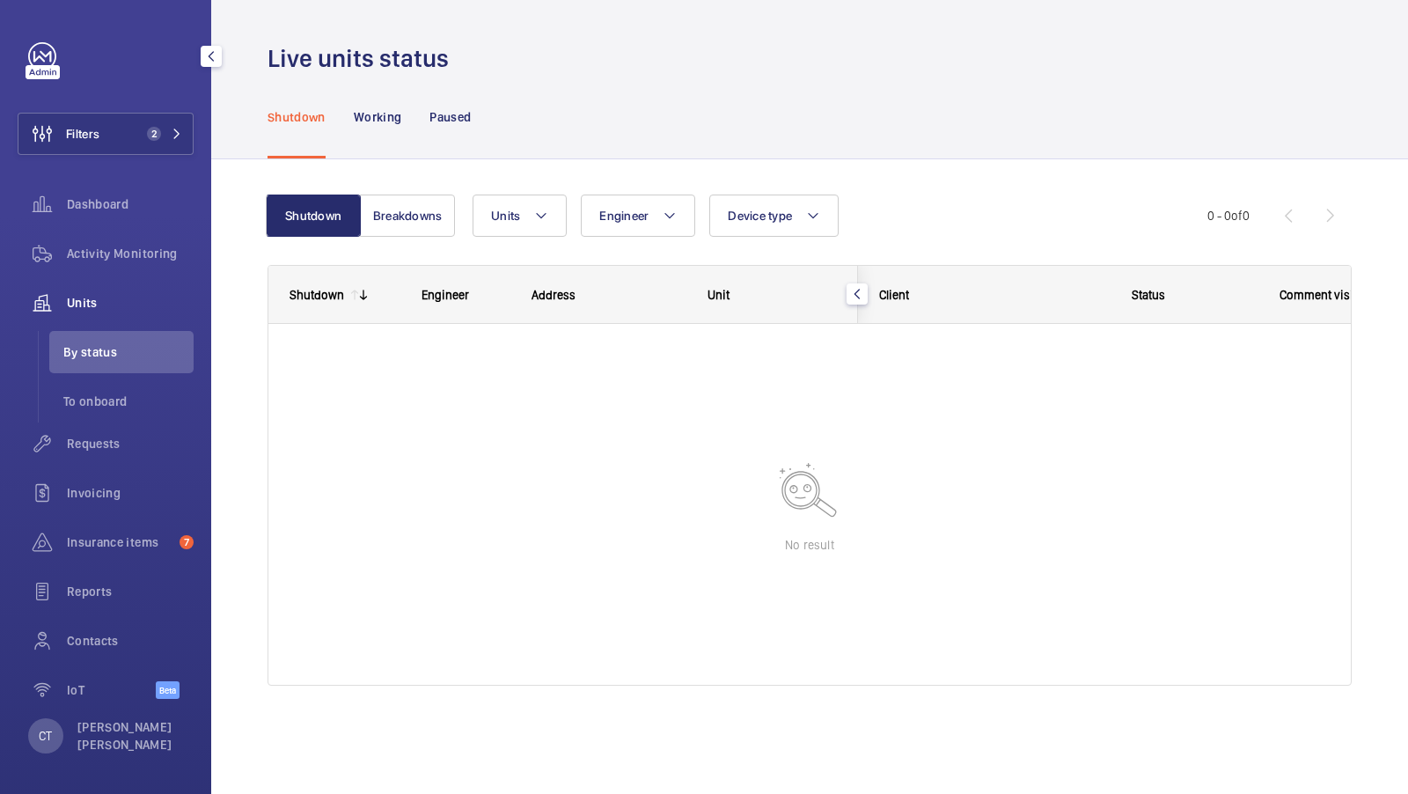
click at [114, 156] on div "Filters 2 Dashboard Activity Monitoring Units By status To onboard Requests Inv…" at bounding box center [106, 380] width 176 height 676
click at [180, 113] on button "Filters 2" at bounding box center [106, 134] width 176 height 42
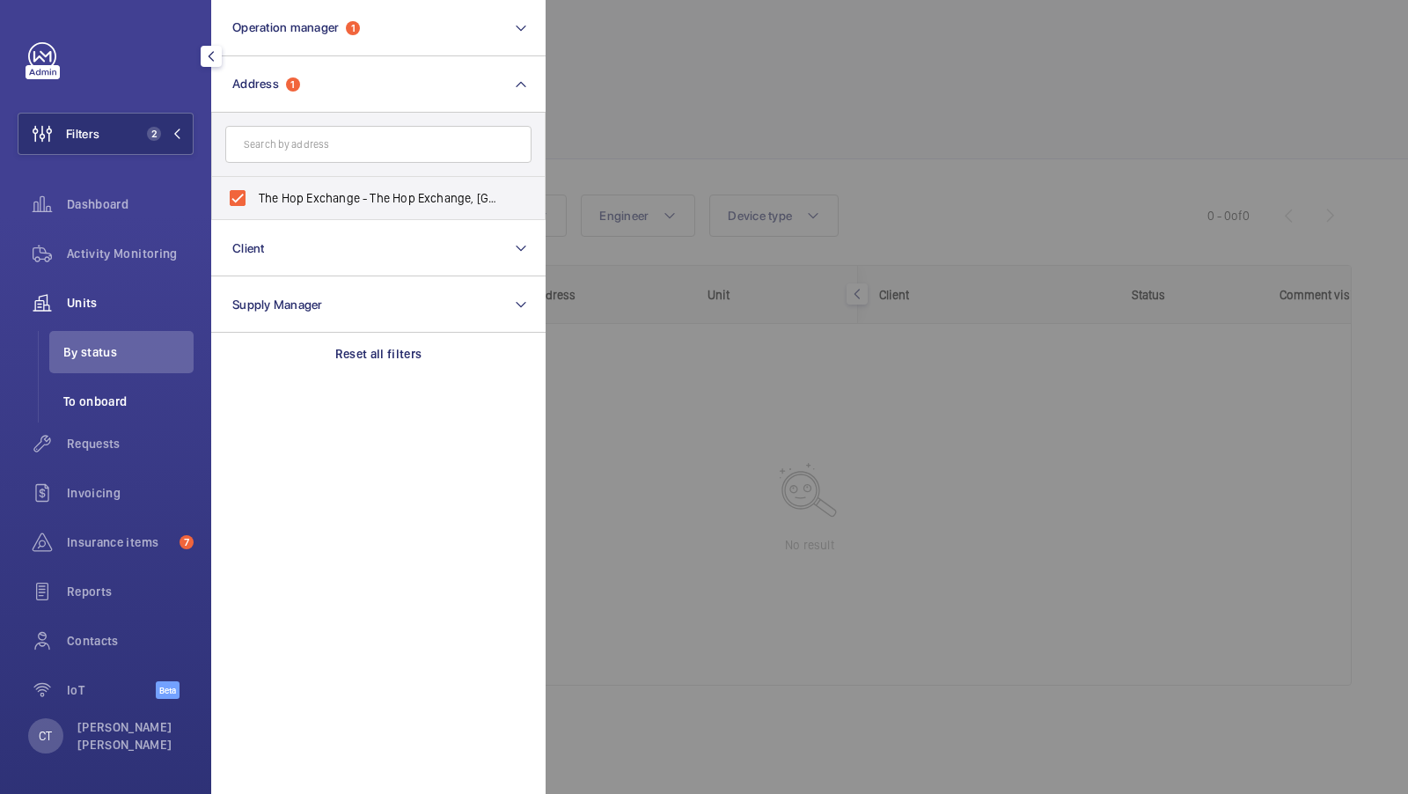
click at [96, 392] on span "To onboard" at bounding box center [128, 401] width 130 height 18
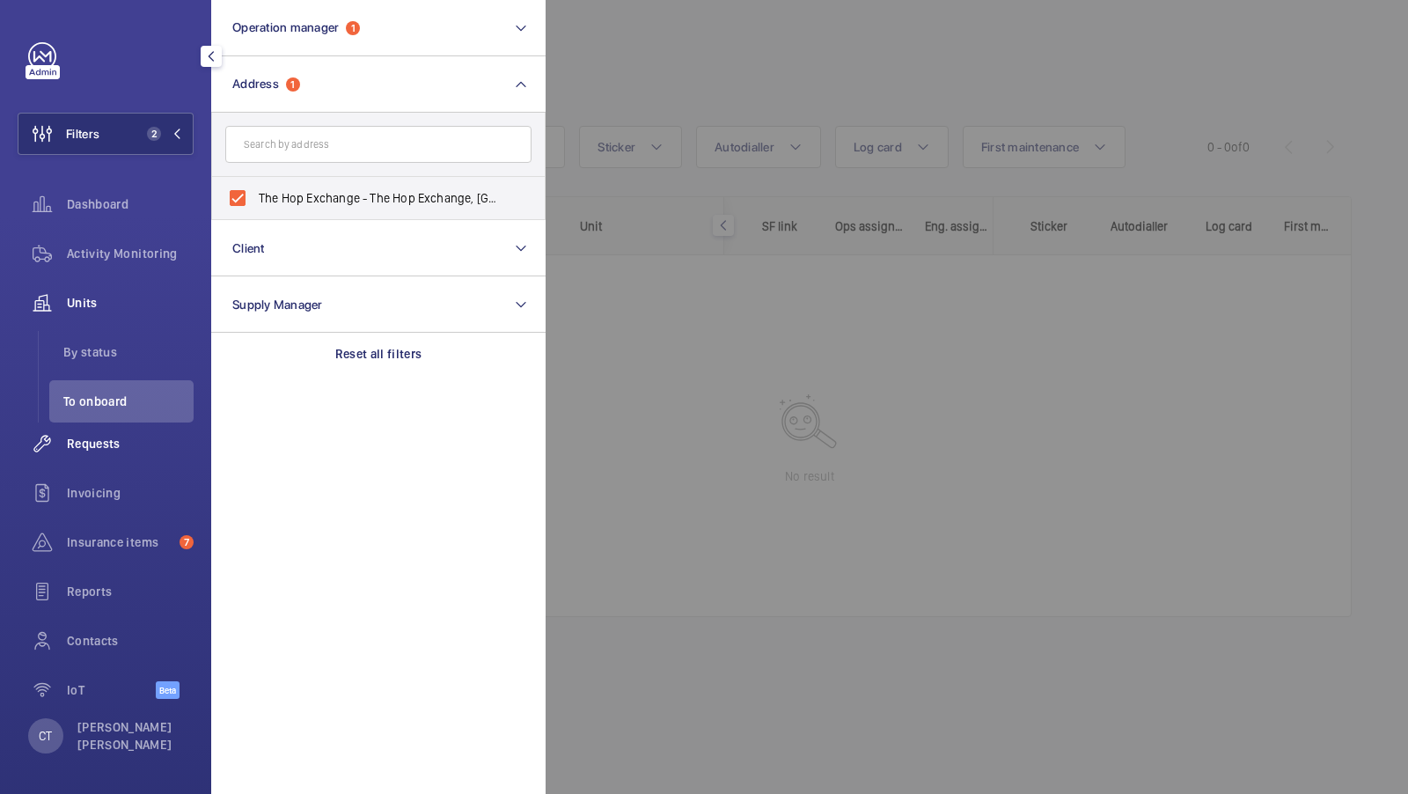
click at [90, 450] on span "Requests" at bounding box center [130, 444] width 127 height 18
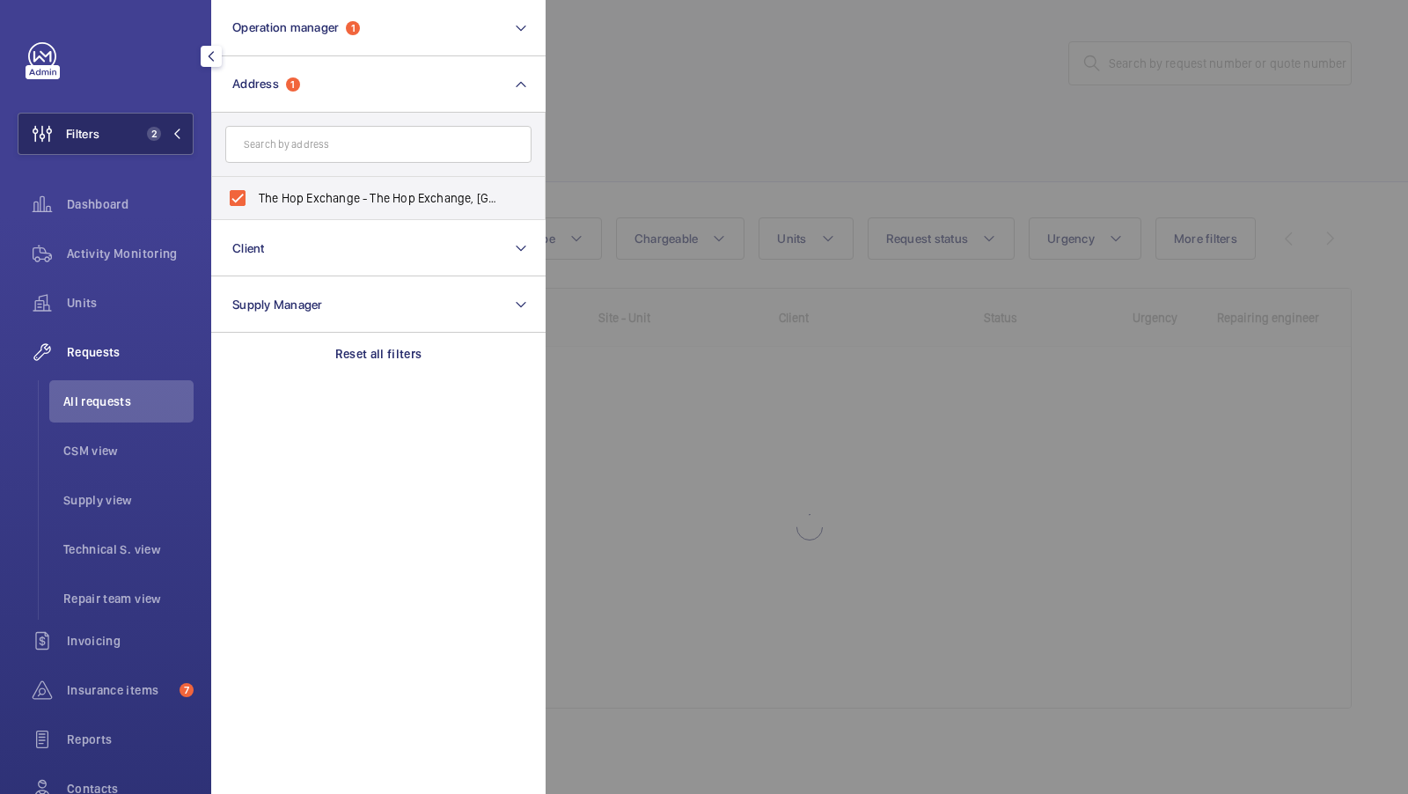
click at [136, 136] on button "Filters 2" at bounding box center [106, 134] width 176 height 42
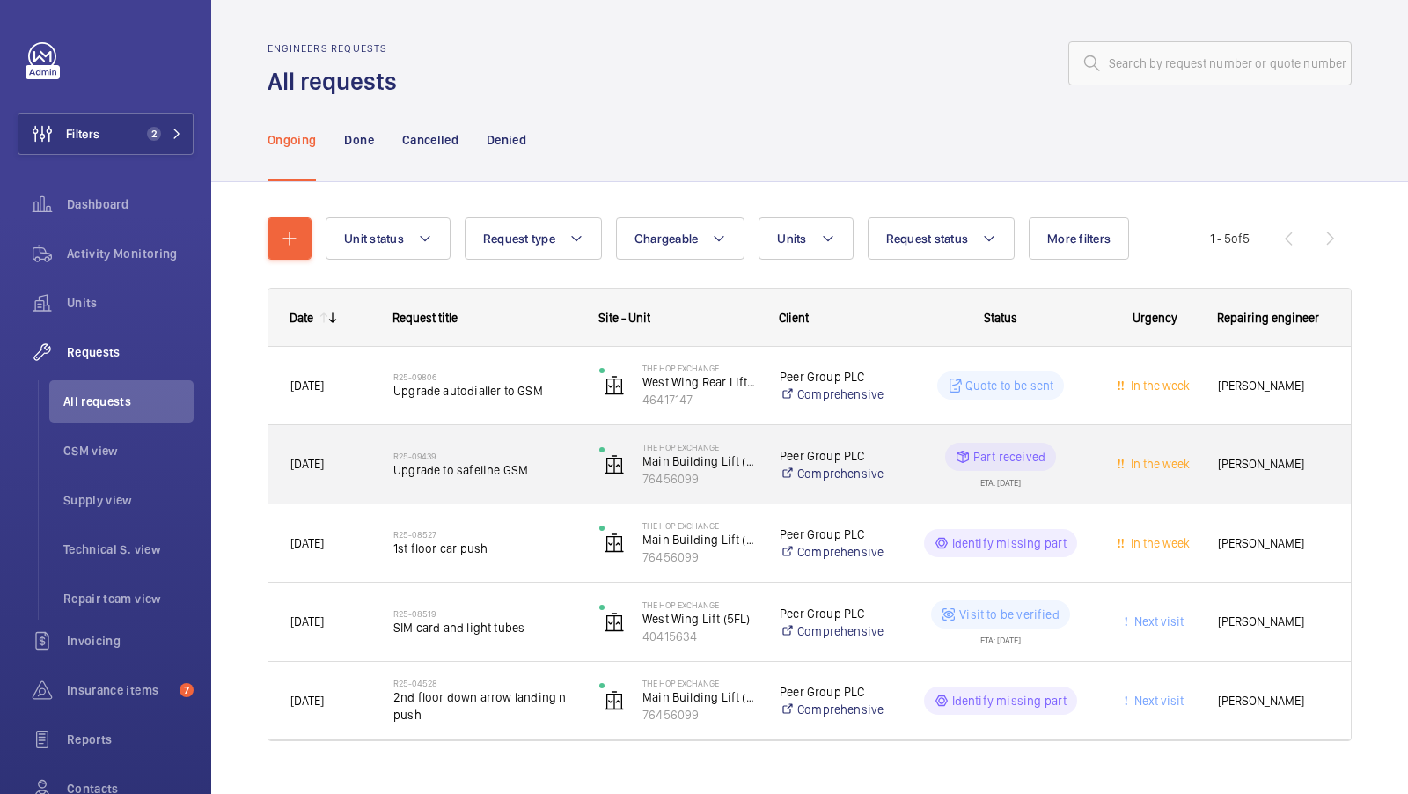
click at [474, 452] on h2 "R25-09439" at bounding box center [484, 456] width 183 height 11
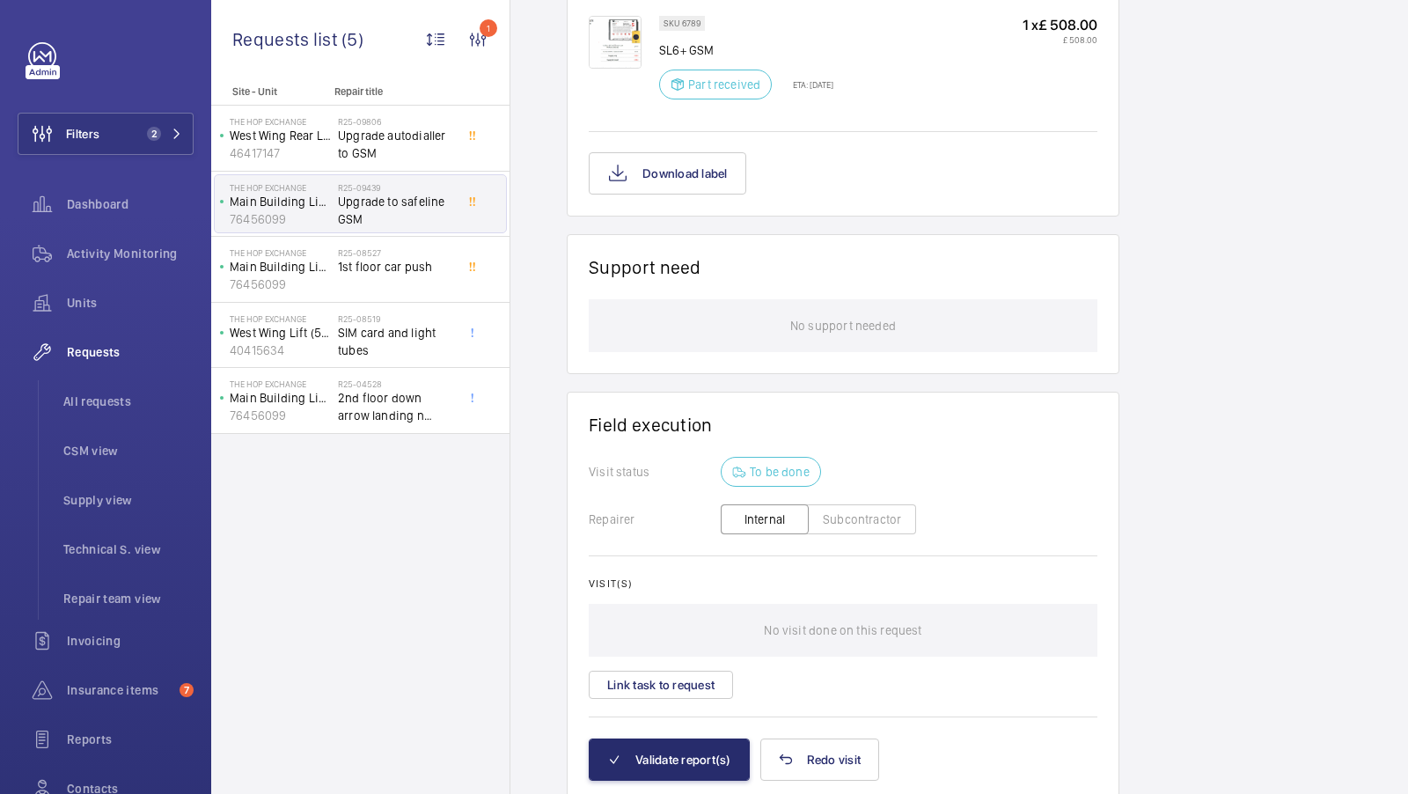
scroll to position [963, 0]
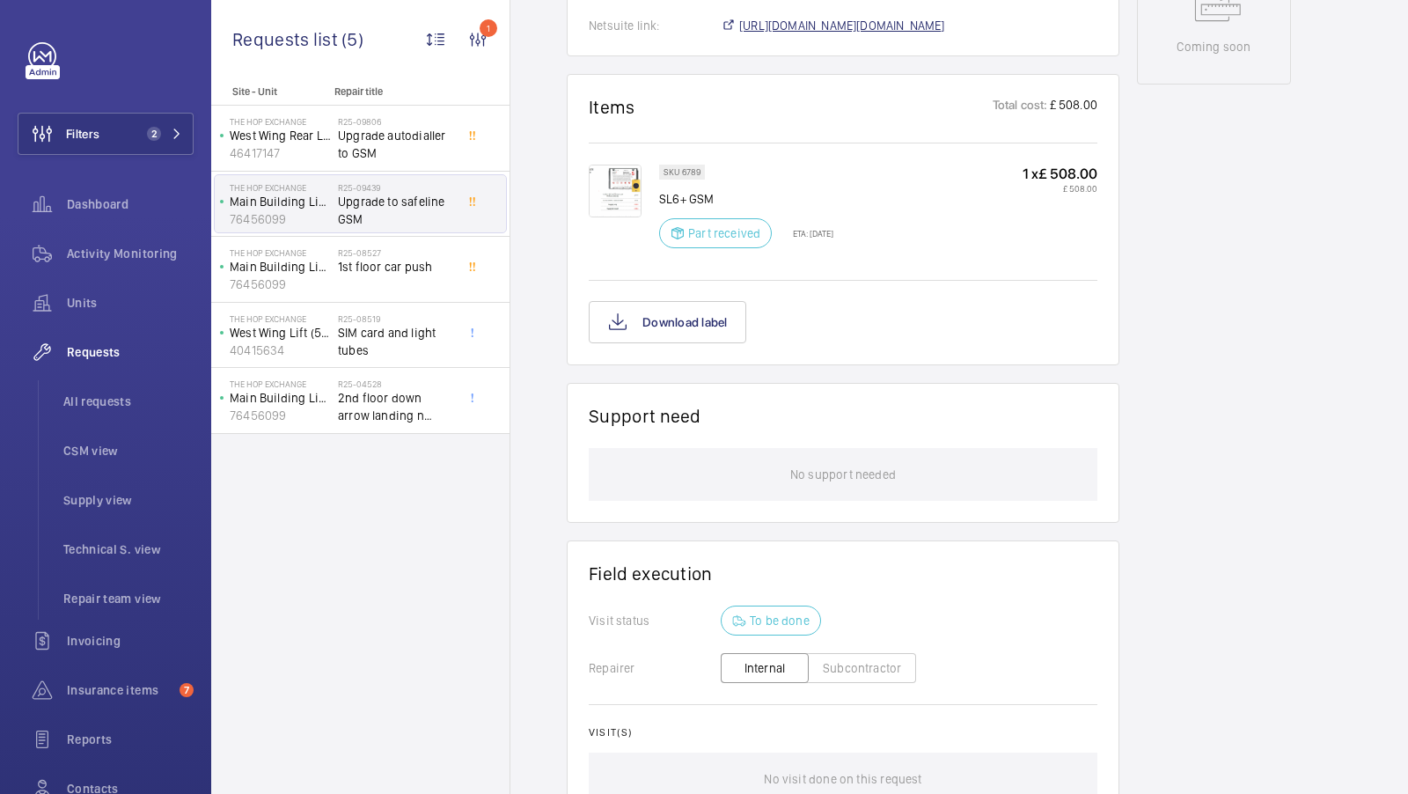
click at [897, 26] on span "https://6461500.app.netsuite.com/app/accounting/transactions/salesord.nl?id=291…" at bounding box center [842, 26] width 206 height 18
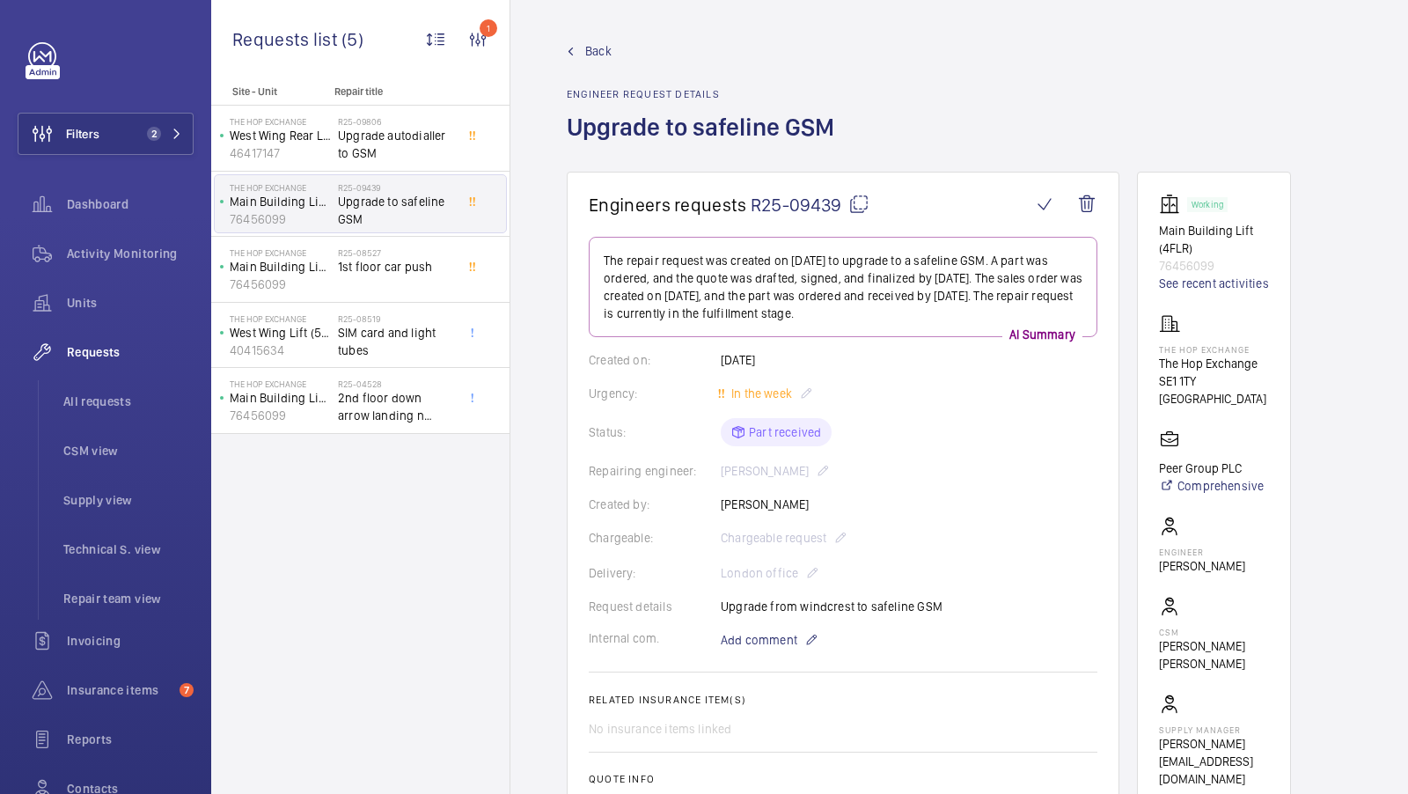
click at [869, 210] on h1 "Engineers requests R25-09439" at bounding box center [810, 205] width 443 height 22
click at [865, 209] on mat-icon at bounding box center [858, 204] width 21 height 21
click at [138, 138] on button "Filters 2" at bounding box center [106, 134] width 176 height 42
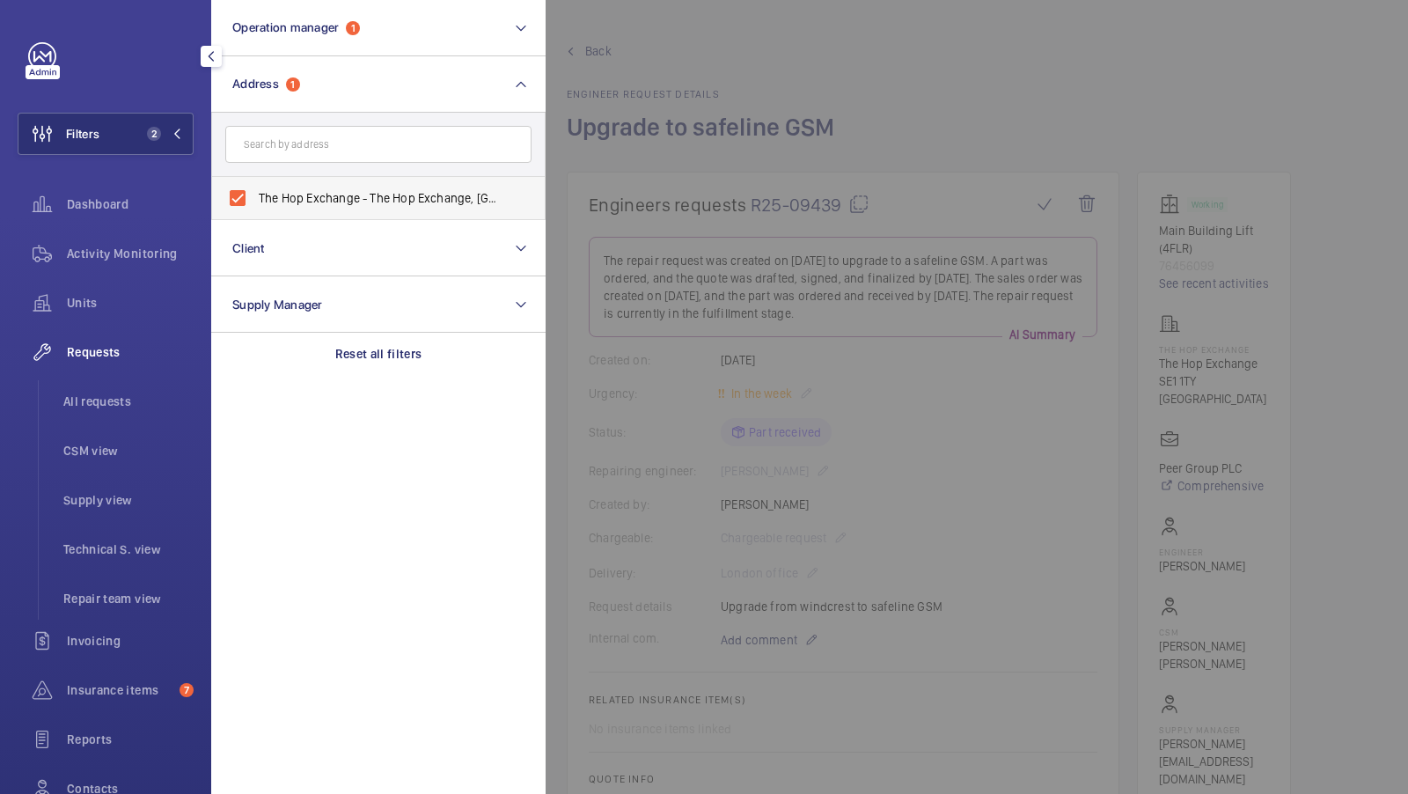
click at [331, 185] on label "The Hop Exchange - The Hop Exchange, LONDON SE1 1TY" at bounding box center [365, 198] width 306 height 42
click at [255, 185] on input "The Hop Exchange - The Hop Exchange, LONDON SE1 1TY" at bounding box center [237, 197] width 35 height 35
checkbox input "false"
click at [316, 144] on input "text" at bounding box center [378, 144] width 306 height 37
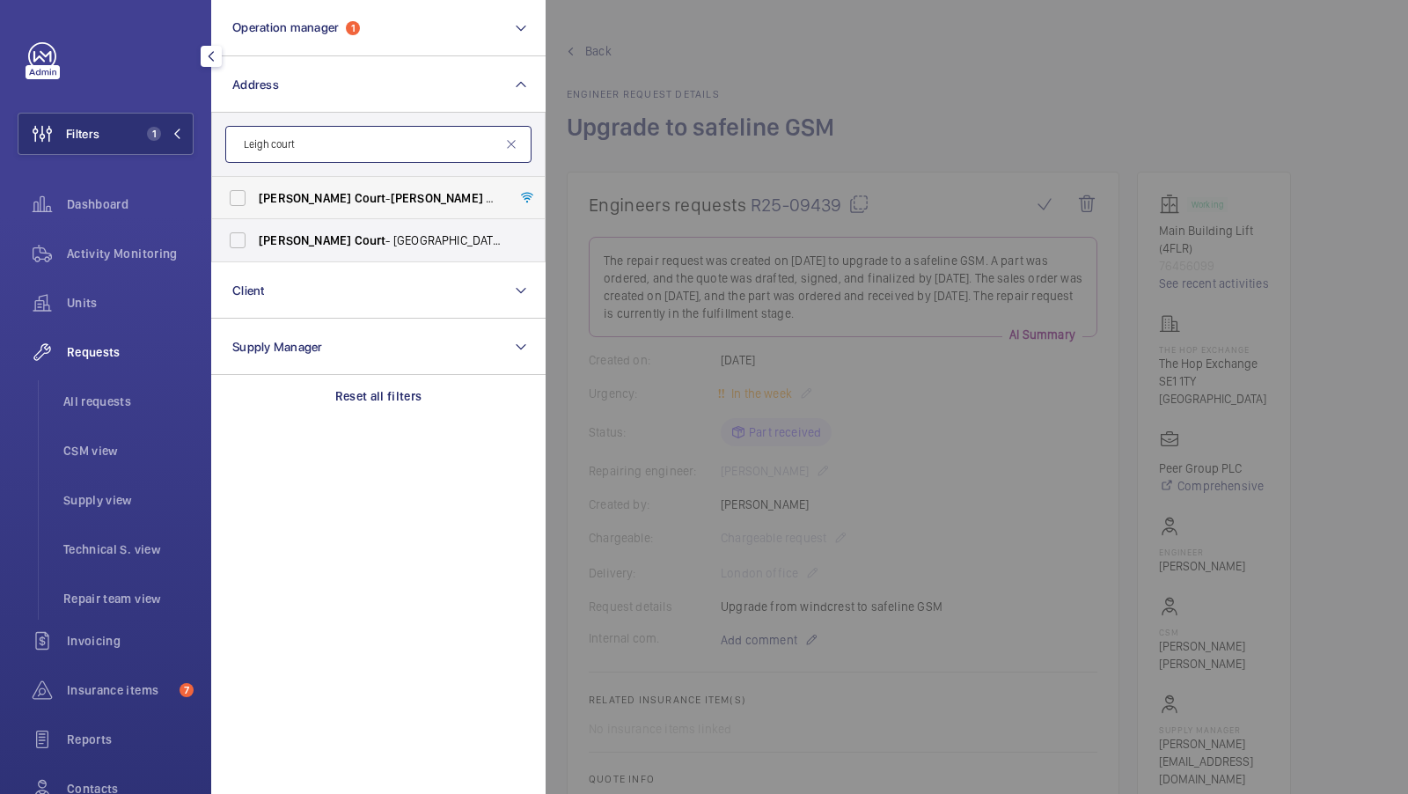
type input "Leigh court"
click at [323, 193] on span "Leigh Court - Leigh Court , LONDON SE5 7FP" at bounding box center [380, 198] width 242 height 18
click at [255, 193] on input "Leigh Court - Leigh Court , LONDON SE5 7FP" at bounding box center [237, 197] width 35 height 35
click at [309, 213] on label "Leigh Court - Leigh Court , LONDON SE5 7FP" at bounding box center [365, 198] width 306 height 42
click at [255, 213] on input "Leigh Court - Leigh Court , LONDON SE5 7FP" at bounding box center [237, 197] width 35 height 35
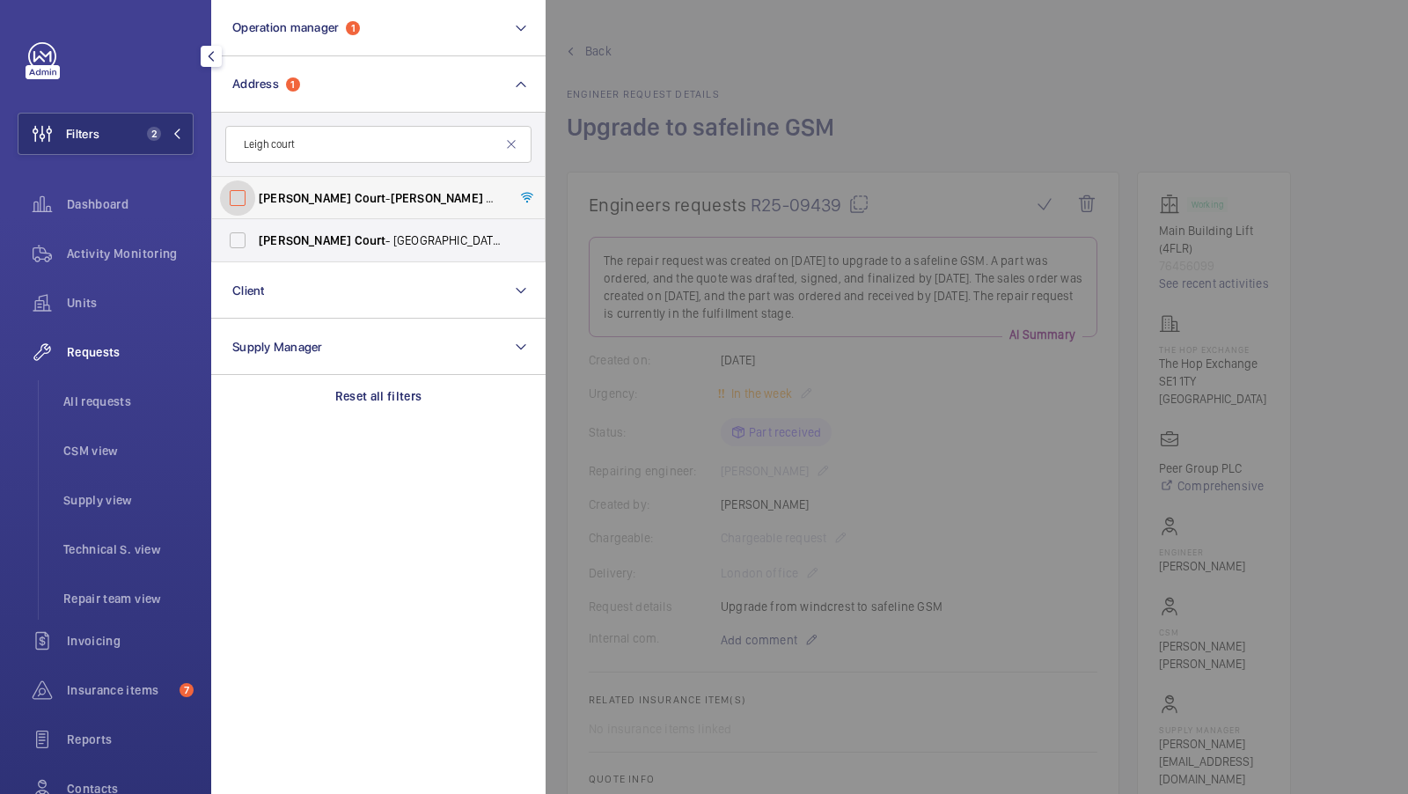
checkbox input "false"
click at [355, 238] on span "Court" at bounding box center [371, 240] width 32 height 14
click at [255, 238] on input "Leigh Court - Avonmore Road, LONDON W148RJ" at bounding box center [237, 240] width 35 height 35
checkbox input "true"
click at [163, 141] on button "Filters 2" at bounding box center [106, 134] width 176 height 42
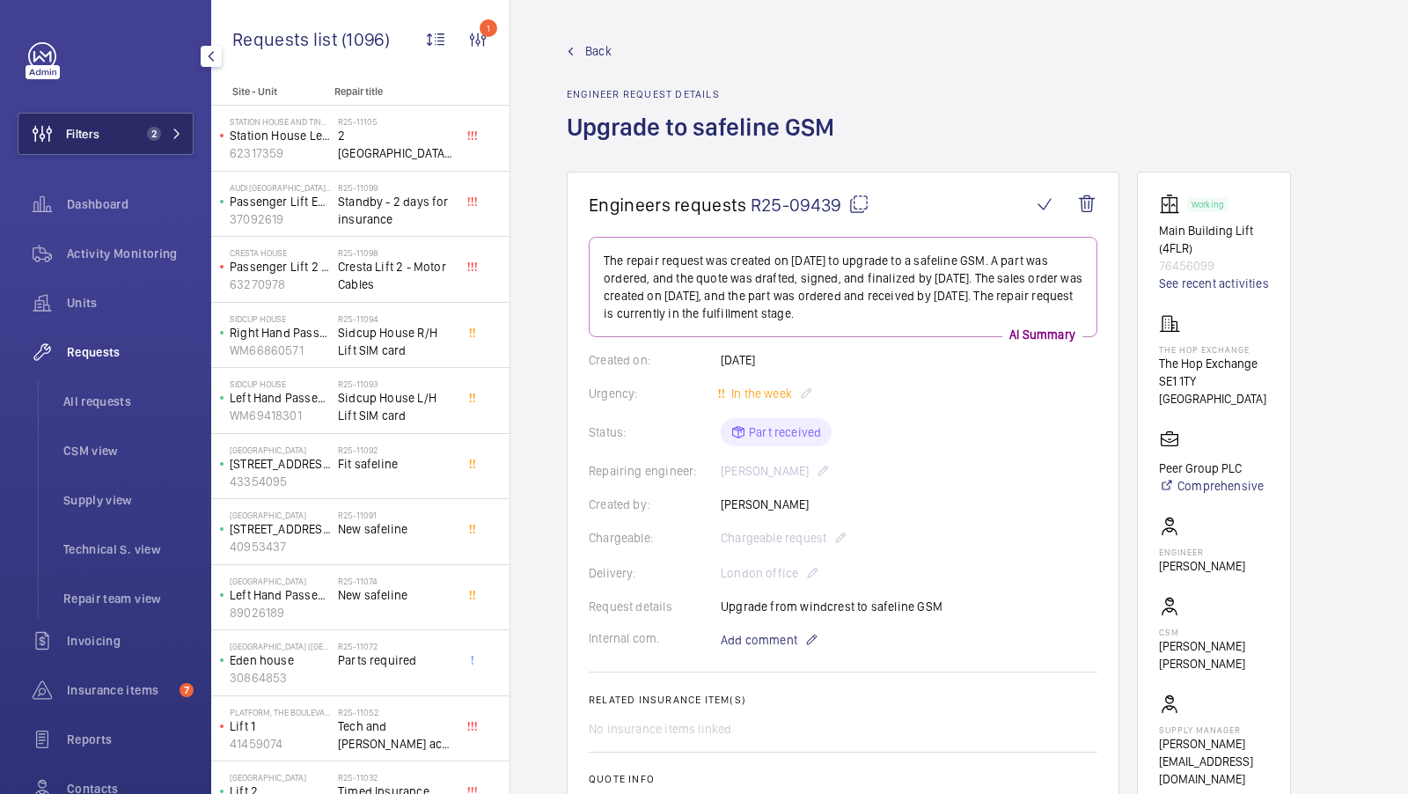
click at [158, 138] on span "2" at bounding box center [154, 134] width 14 height 14
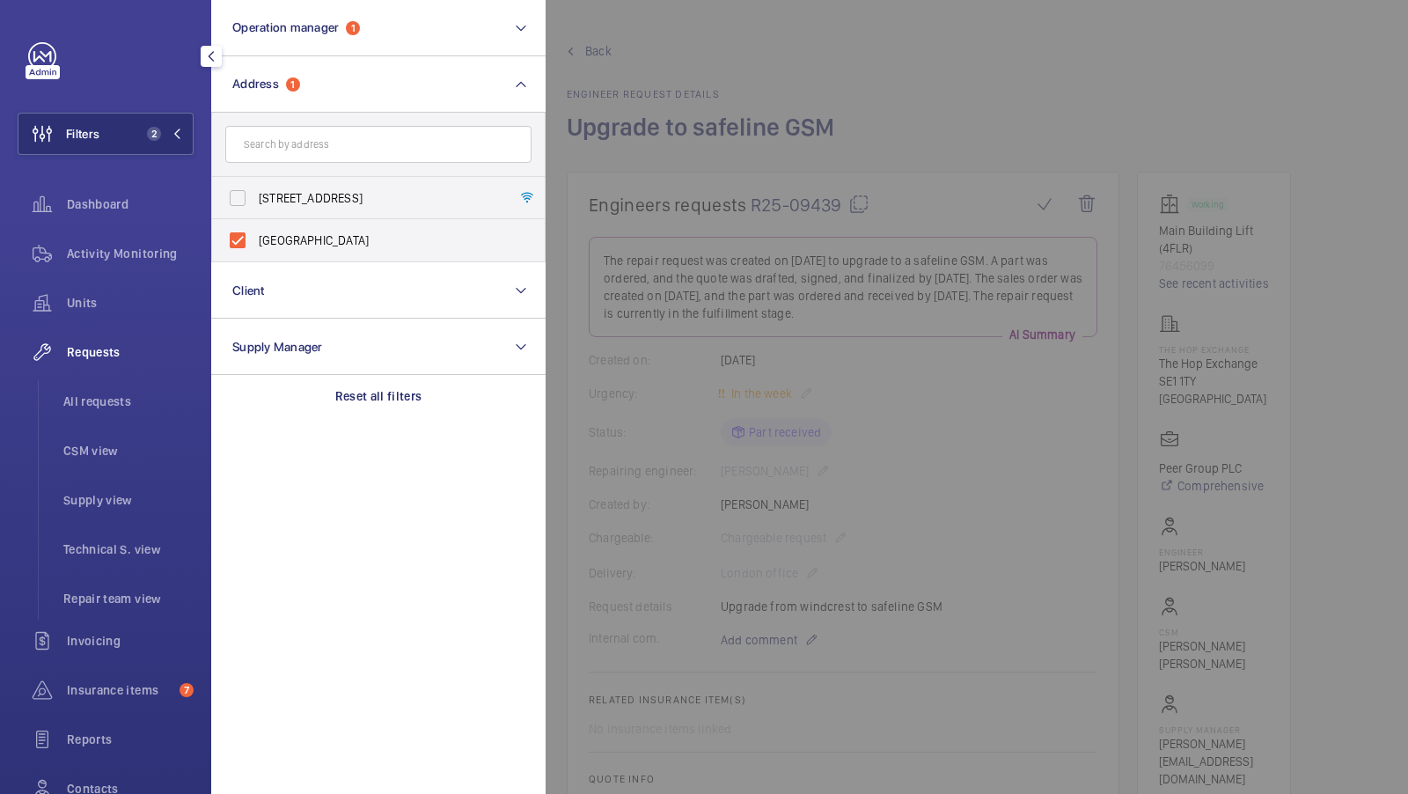
click at [95, 429] on ul "All requests CSM view Supply view Technical S. view Repair team view" at bounding box center [116, 499] width 156 height 239
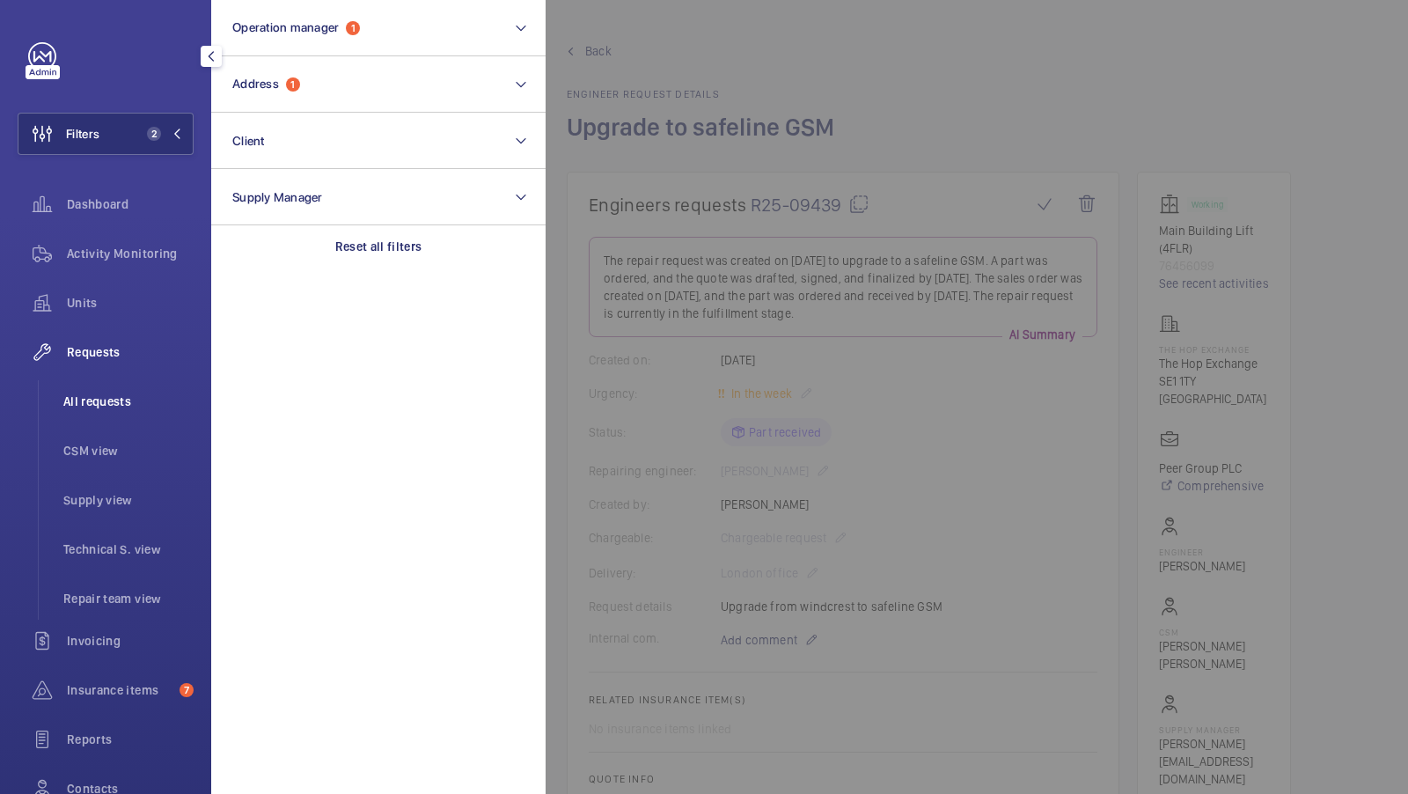
click at [97, 387] on li "All requests" at bounding box center [121, 401] width 144 height 42
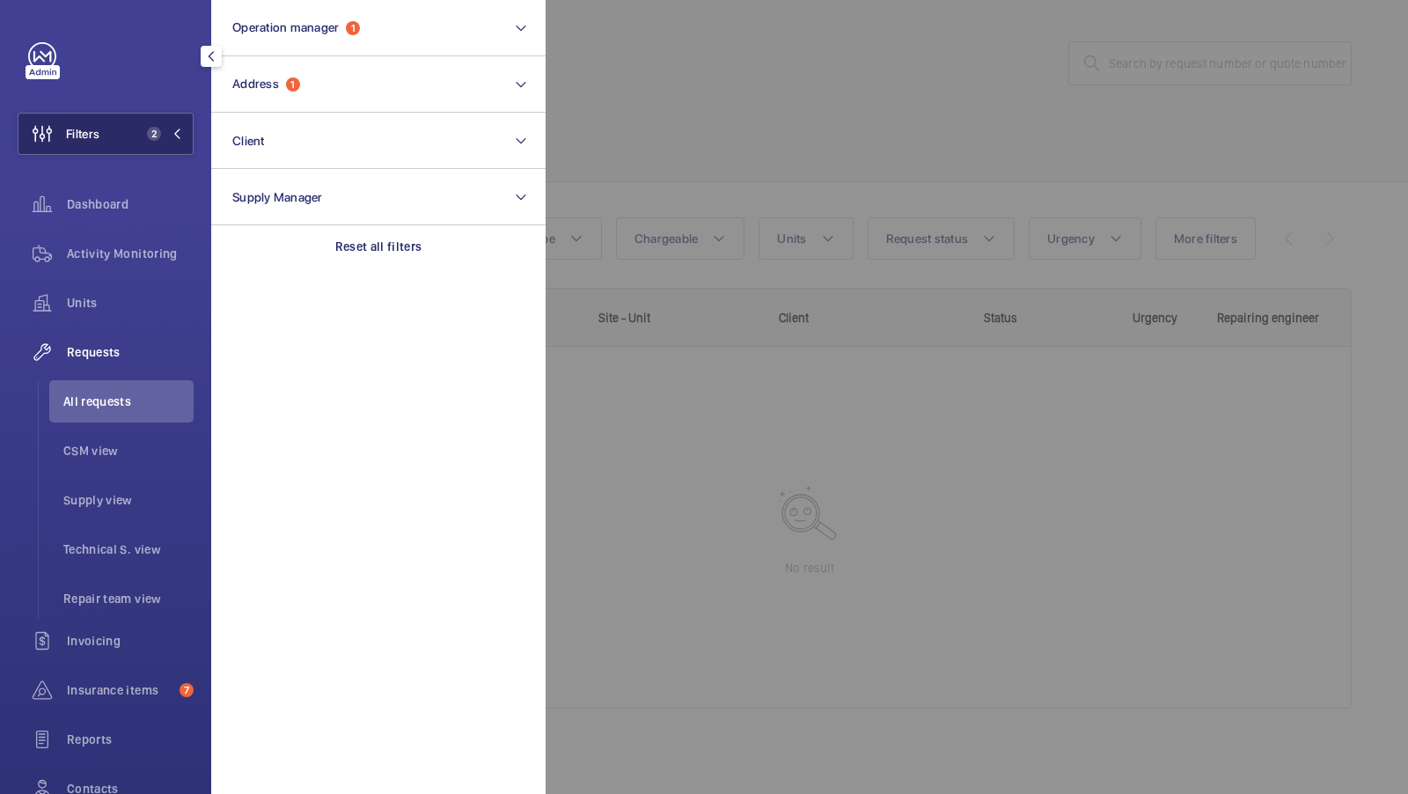
click at [153, 136] on span "2" at bounding box center [154, 134] width 14 height 14
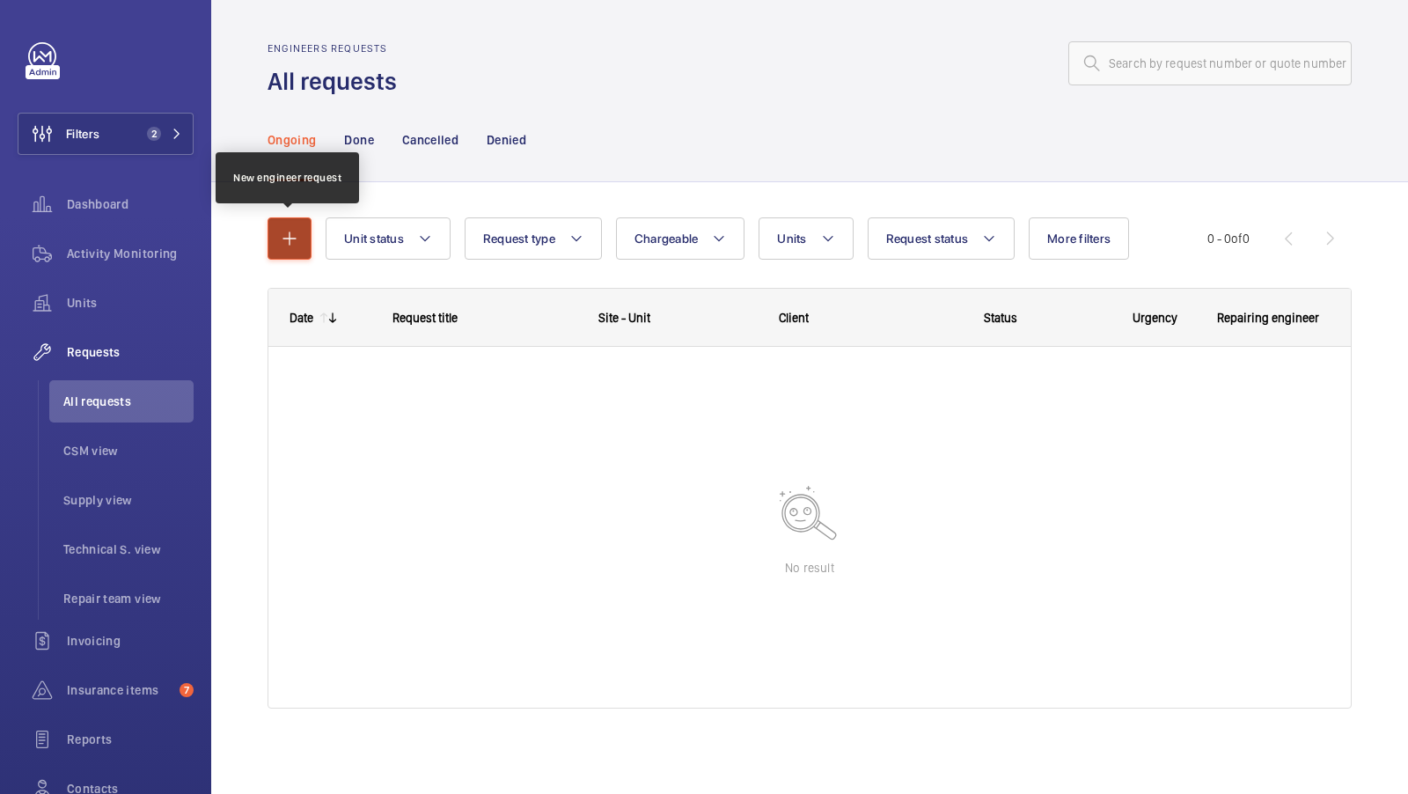
click at [297, 231] on mat-icon "button" at bounding box center [289, 238] width 21 height 21
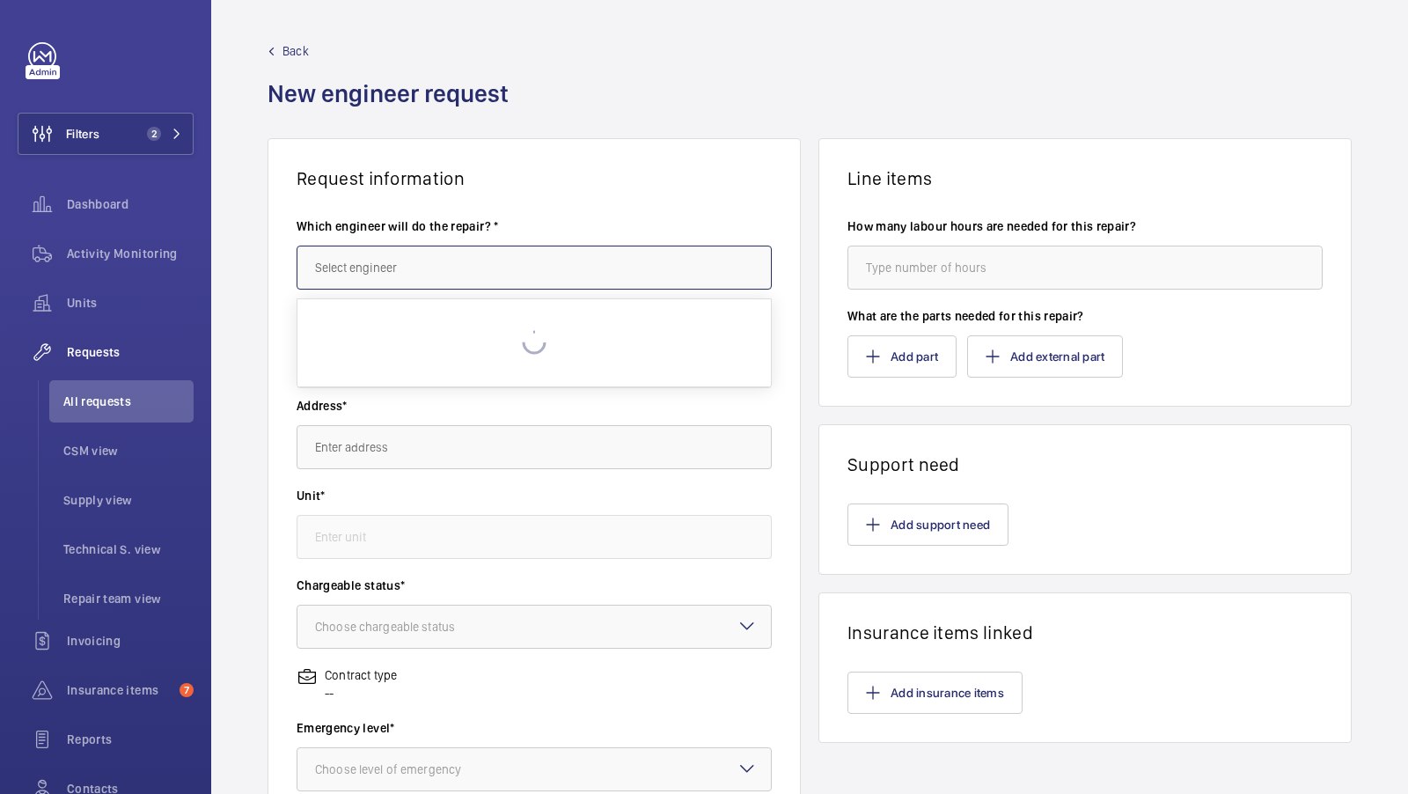
click at [407, 270] on input "text" at bounding box center [534, 268] width 475 height 44
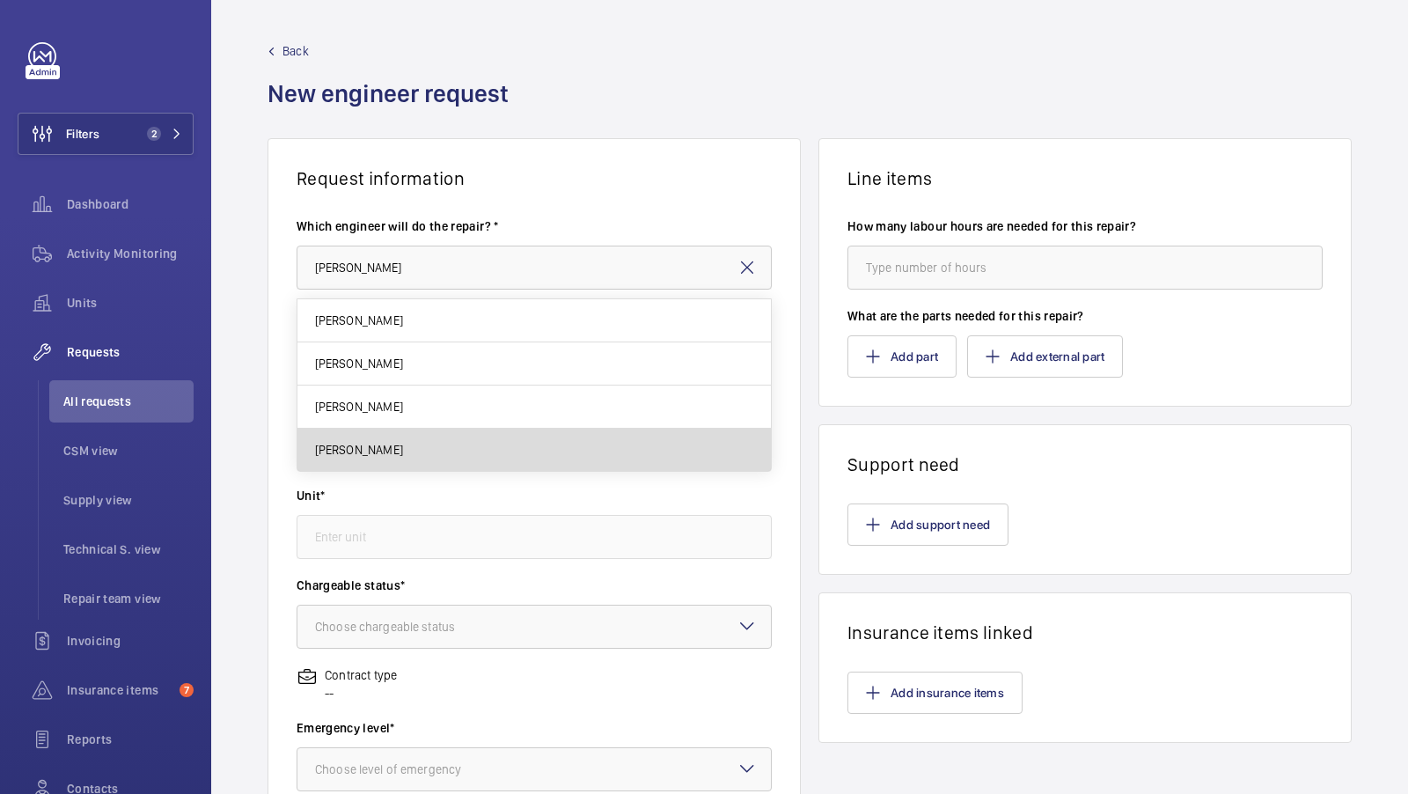
click at [383, 455] on mat-option "Daniel Bliss" at bounding box center [534, 450] width 474 height 42
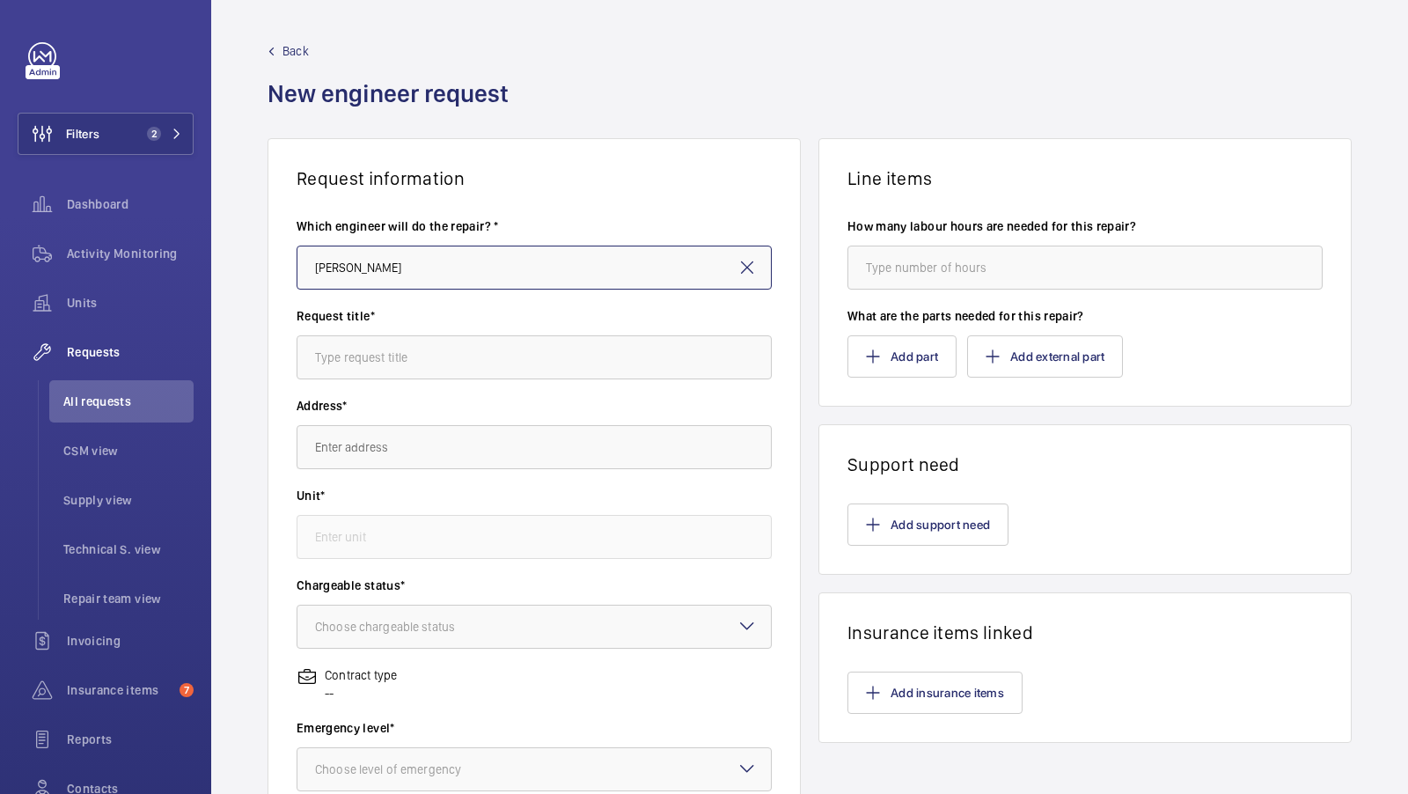
type input "Daniel Bliss"
click at [393, 355] on input "text" at bounding box center [534, 357] width 475 height 44
type input "L"
type input "Leigh Court - Car Lighting"
click at [395, 453] on input "text" at bounding box center [534, 447] width 475 height 44
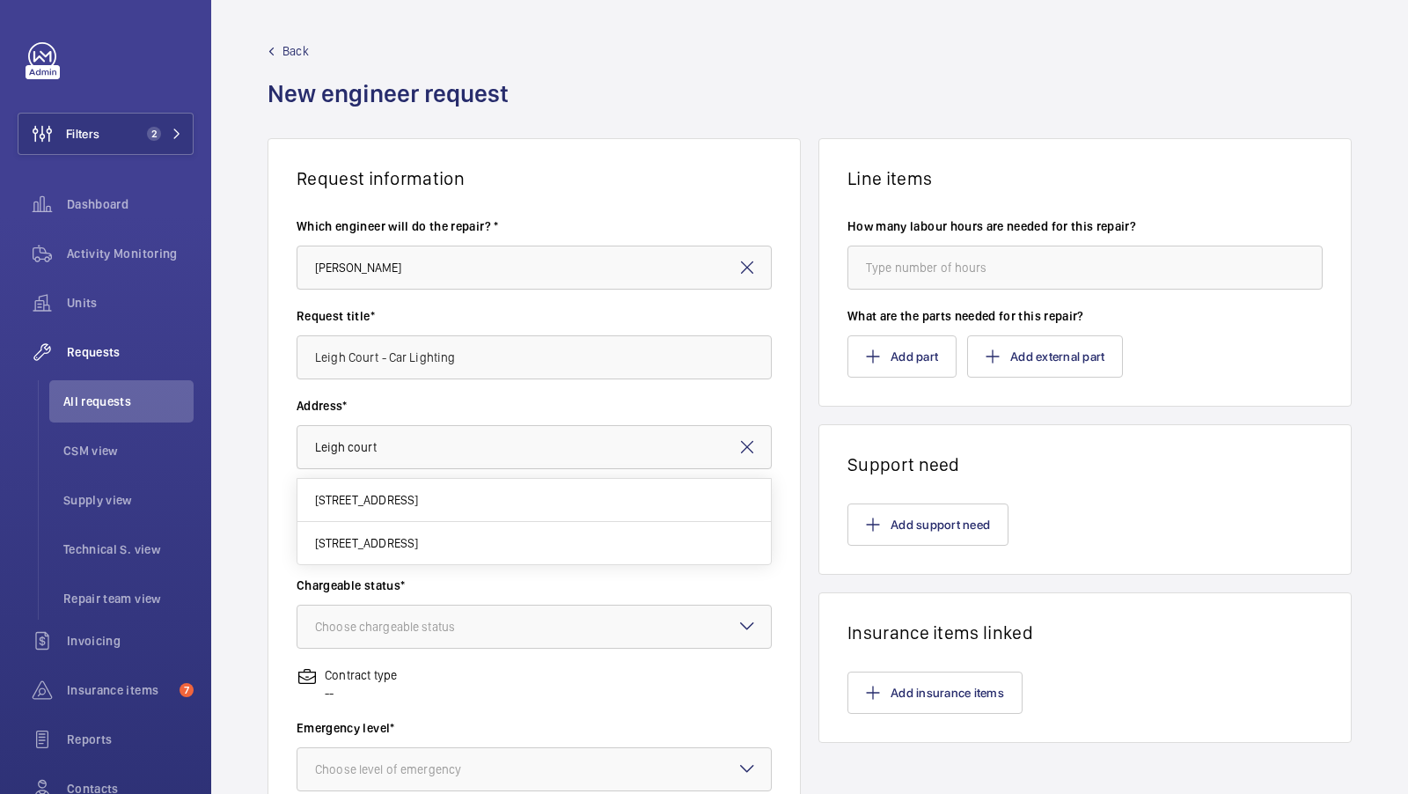
click at [458, 555] on mat-option "Leigh Court Avonmore Road, W148RJ LONDON" at bounding box center [534, 543] width 474 height 42
type input "Leigh Court Avonmore Road, W148RJ LONDON"
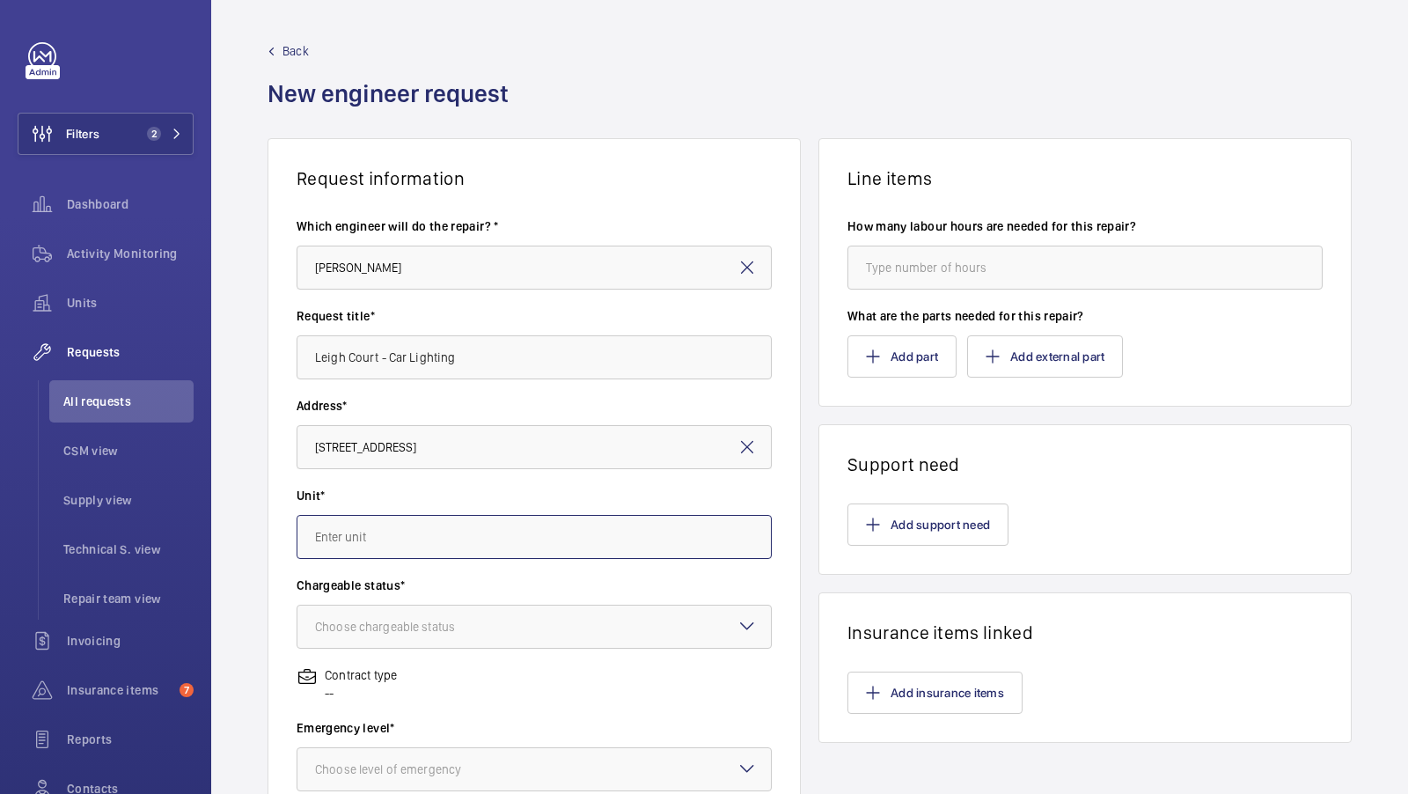
click at [409, 540] on input "text" at bounding box center [534, 537] width 475 height 44
click at [411, 591] on mat-option "46748670 - Lift 1" at bounding box center [534, 589] width 474 height 42
type input "46748670 - Lift 1"
click at [411, 619] on div "Choose chargeable status" at bounding box center [407, 627] width 184 height 18
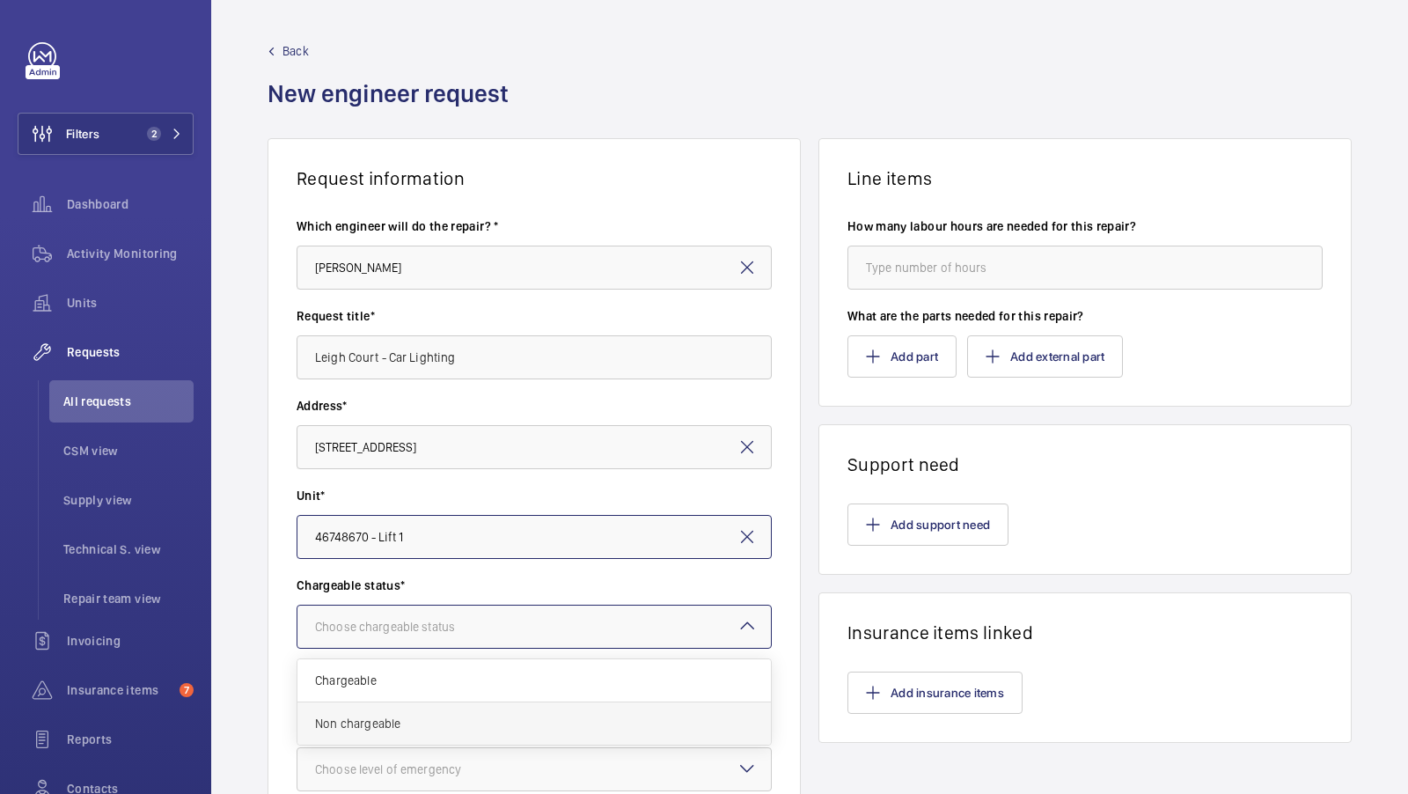
click at [407, 720] on span "Non chargeable" at bounding box center [534, 724] width 438 height 18
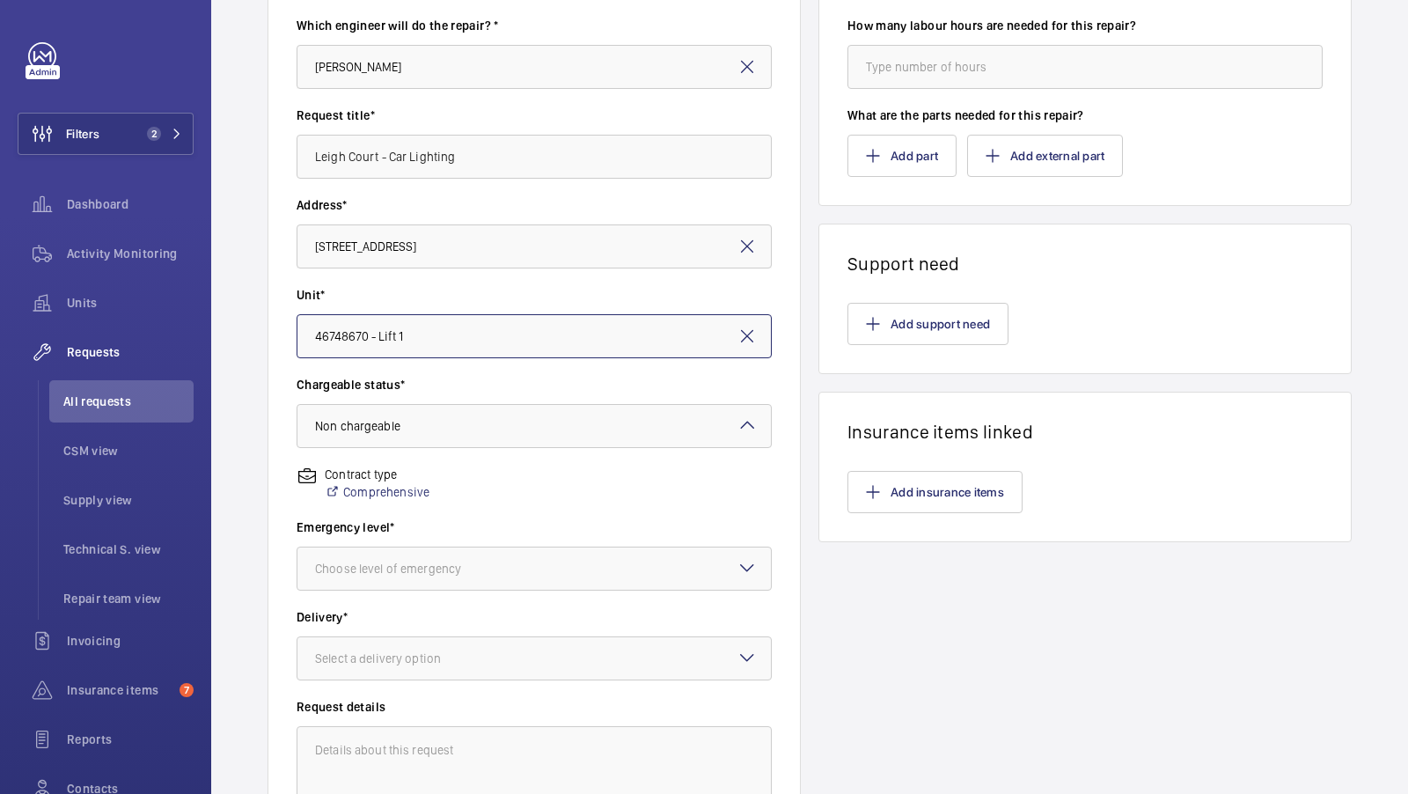
scroll to position [405, 0]
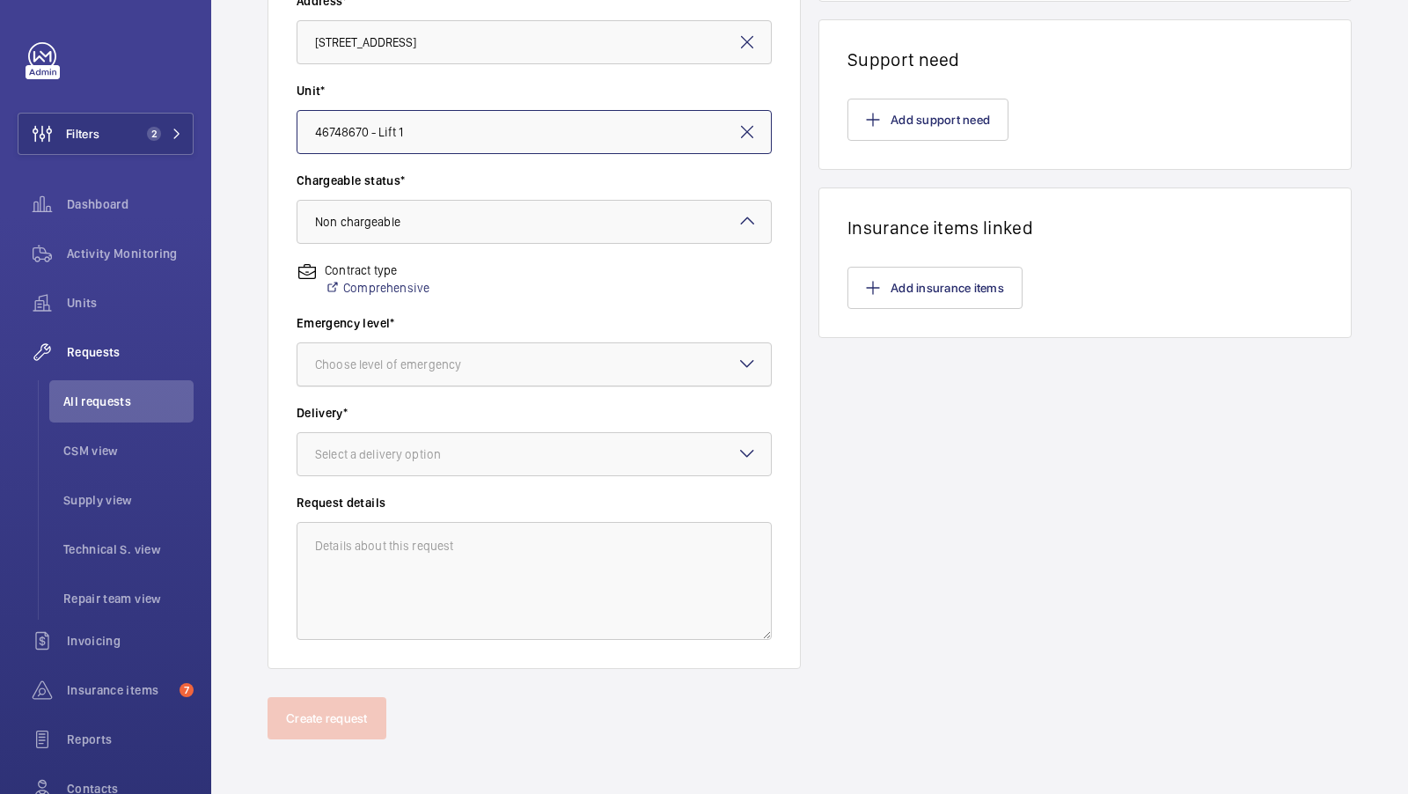
click at [488, 376] on div at bounding box center [533, 364] width 473 height 42
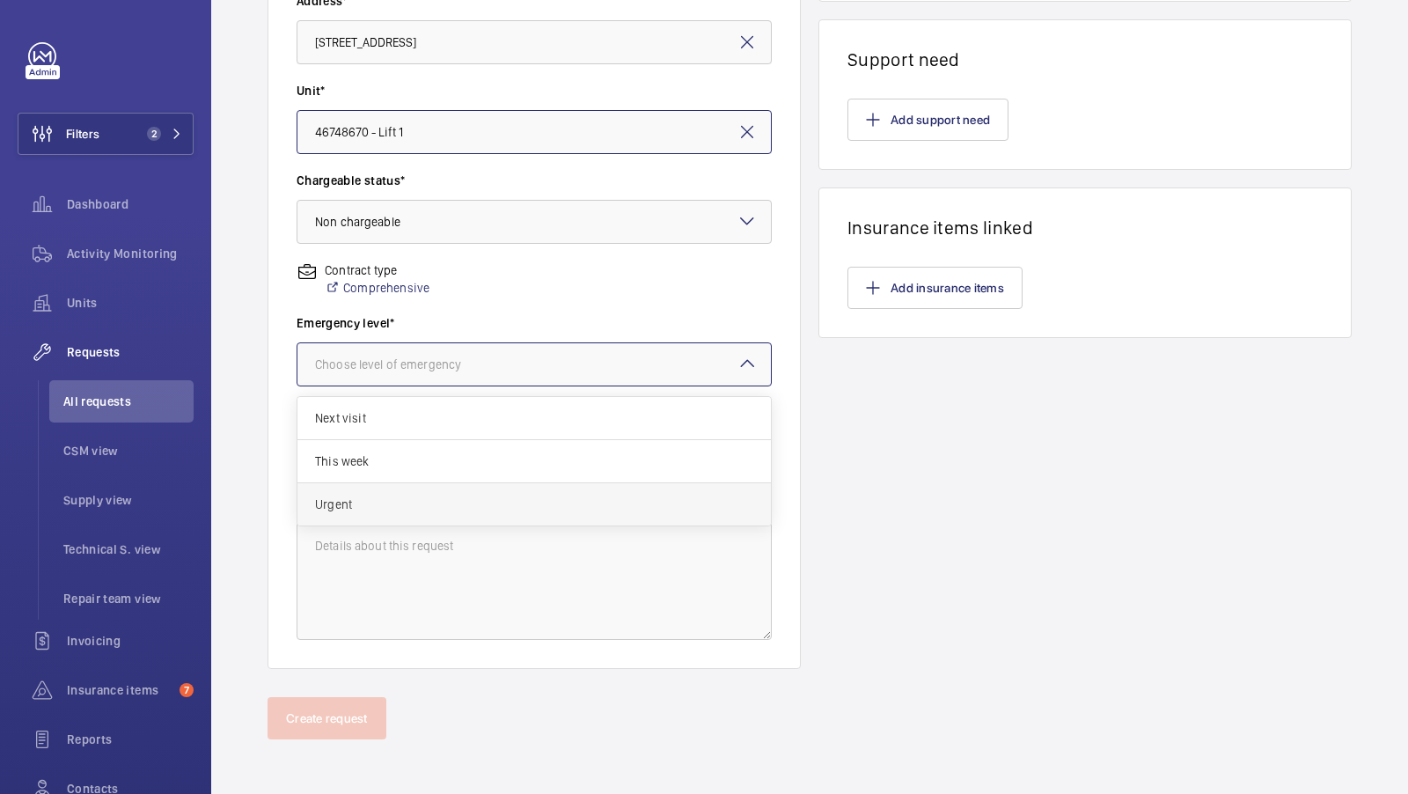
click at [391, 504] on span "Urgent" at bounding box center [534, 504] width 438 height 18
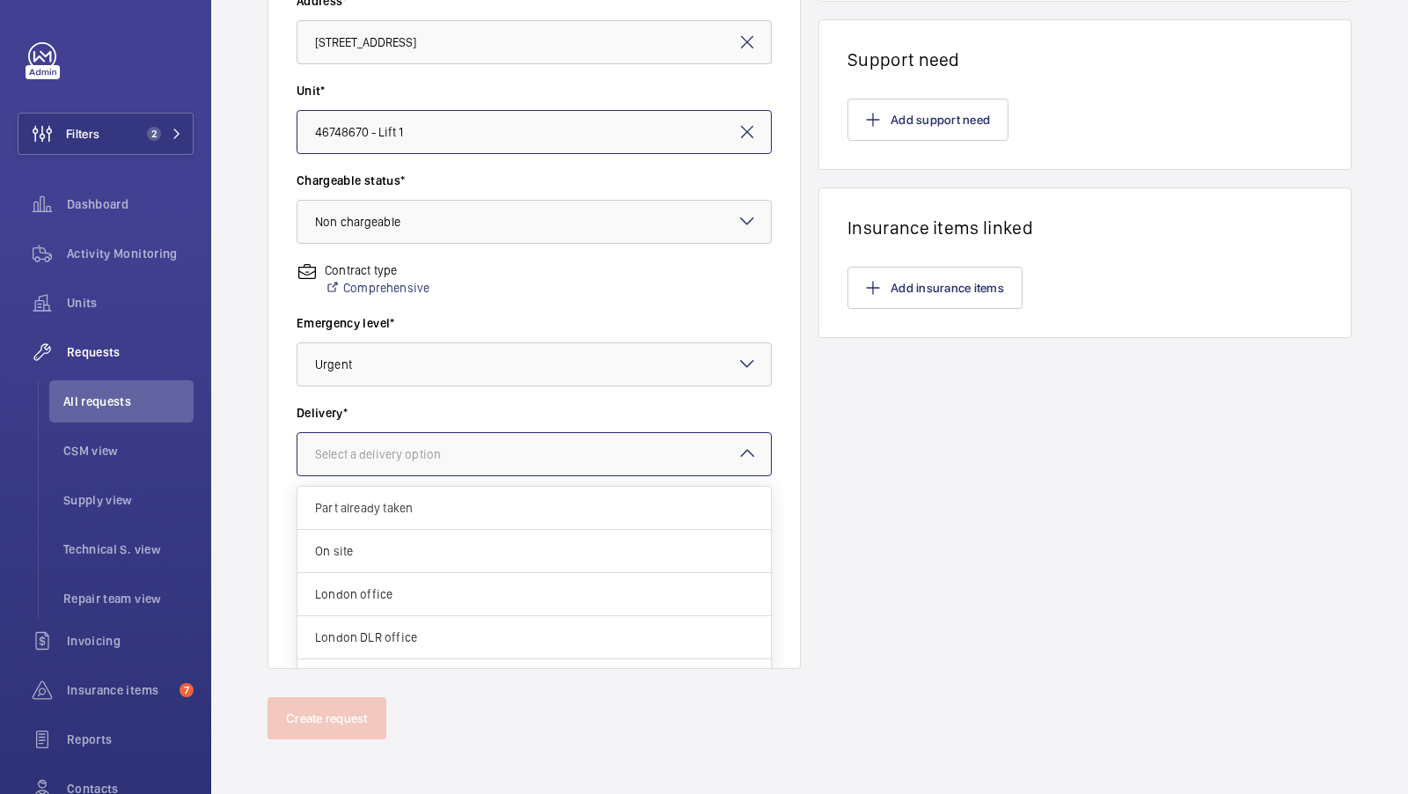
click at [460, 450] on div "Select a delivery option" at bounding box center [400, 454] width 170 height 18
click at [374, 591] on span "London office" at bounding box center [534, 594] width 438 height 18
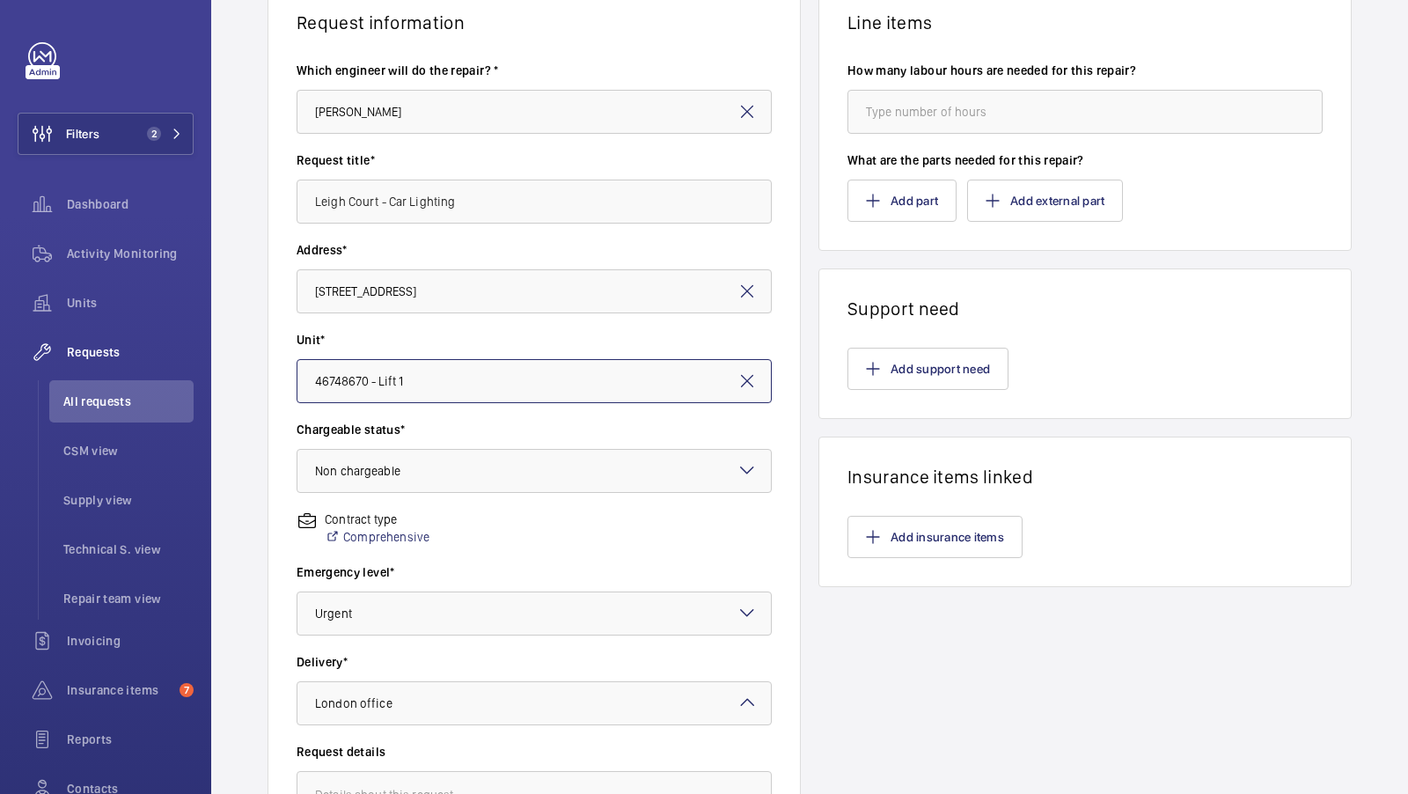
scroll to position [0, 0]
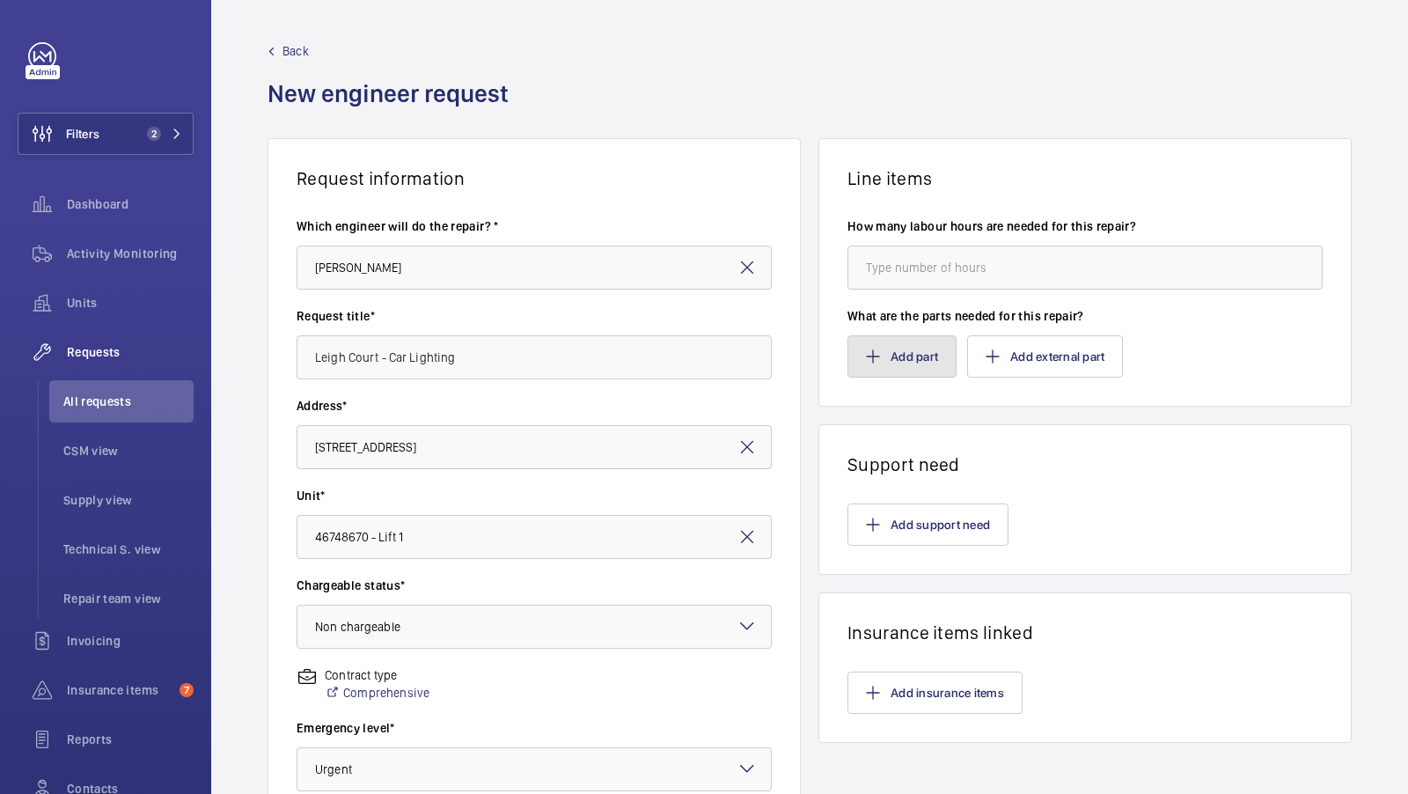
click at [907, 360] on button "Add part" at bounding box center [901, 356] width 109 height 42
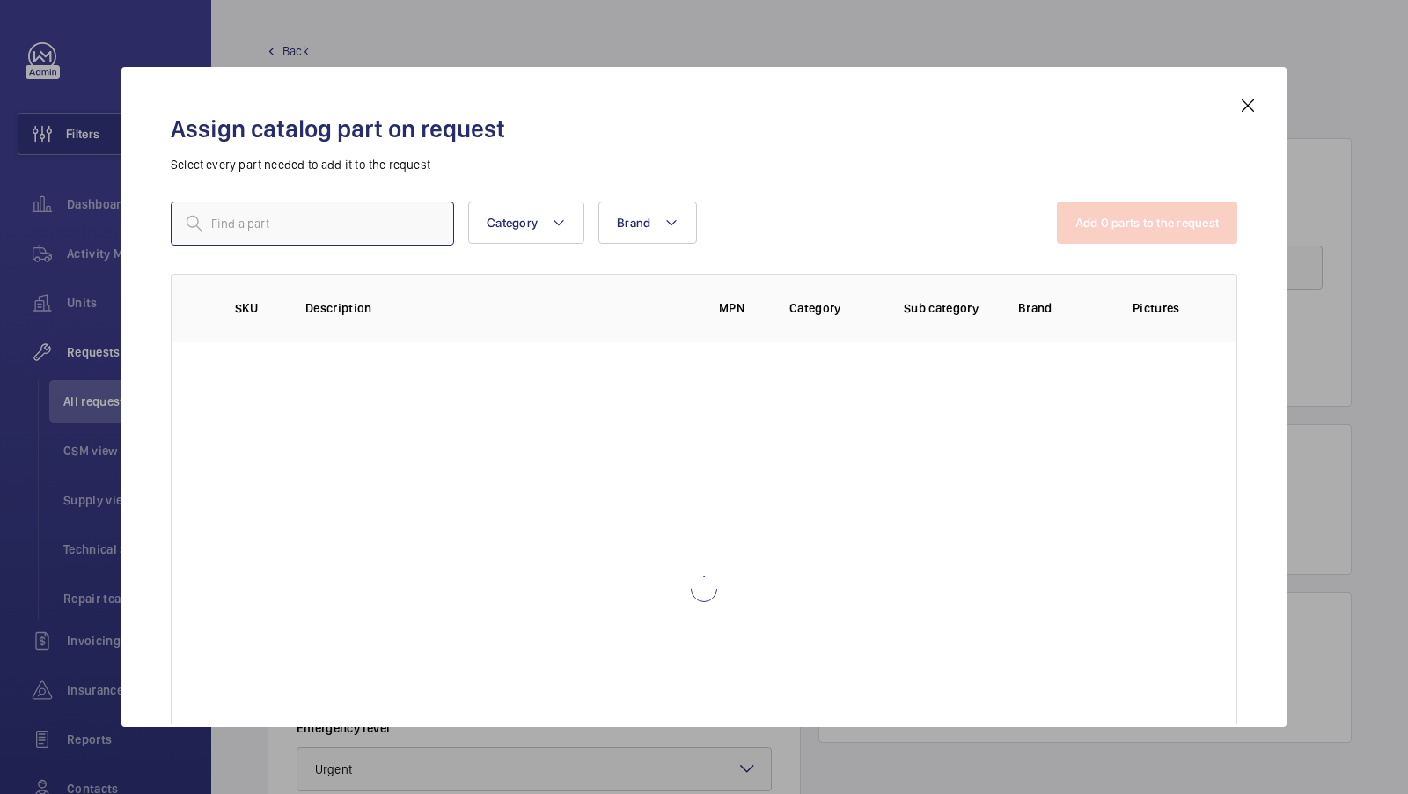
click at [266, 233] on input "text" at bounding box center [312, 224] width 283 height 44
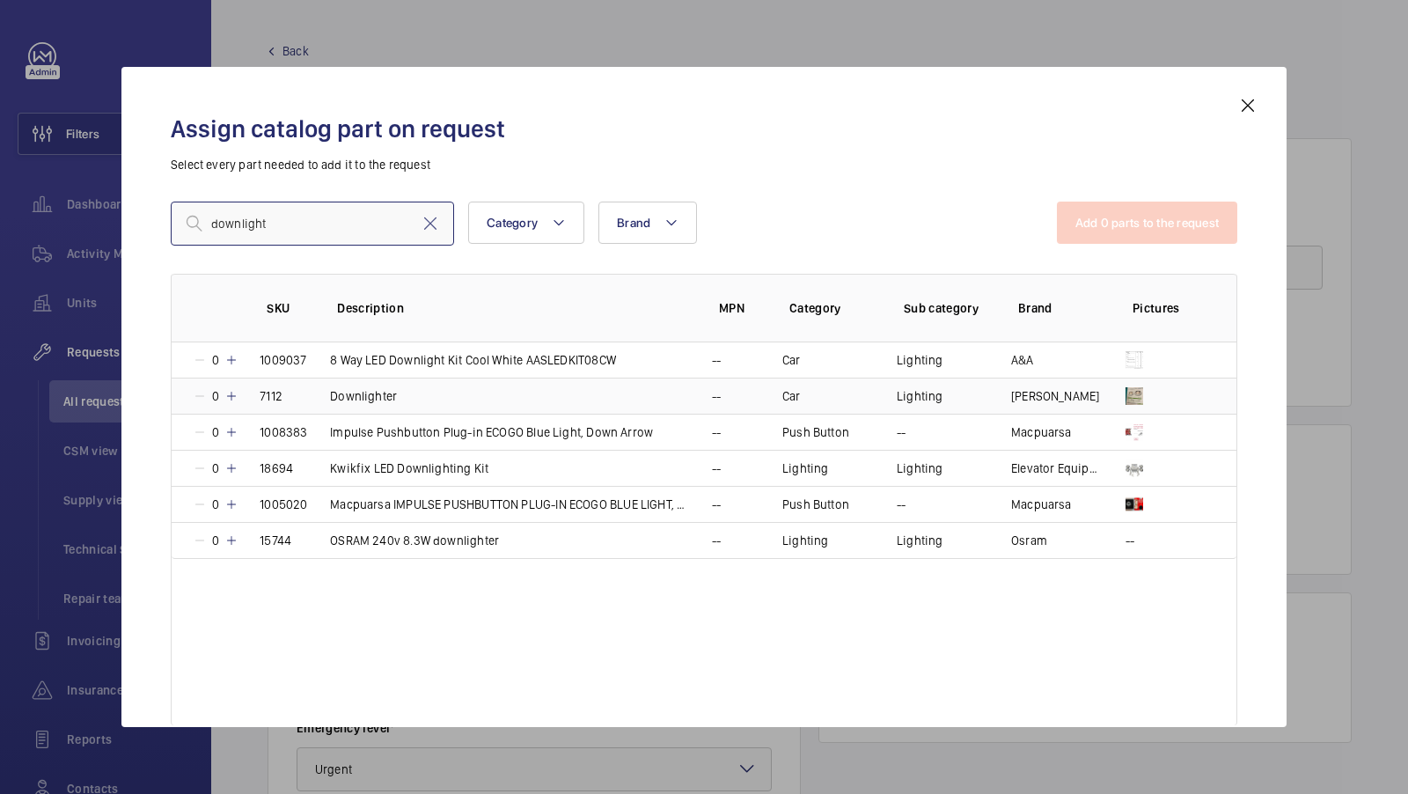
type input "downlight"
click at [434, 392] on td "Downlighter" at bounding box center [500, 396] width 382 height 36
click at [230, 395] on mat-icon at bounding box center [229, 396] width 14 height 14
click at [230, 395] on mat-icon at bounding box center [231, 396] width 14 height 14
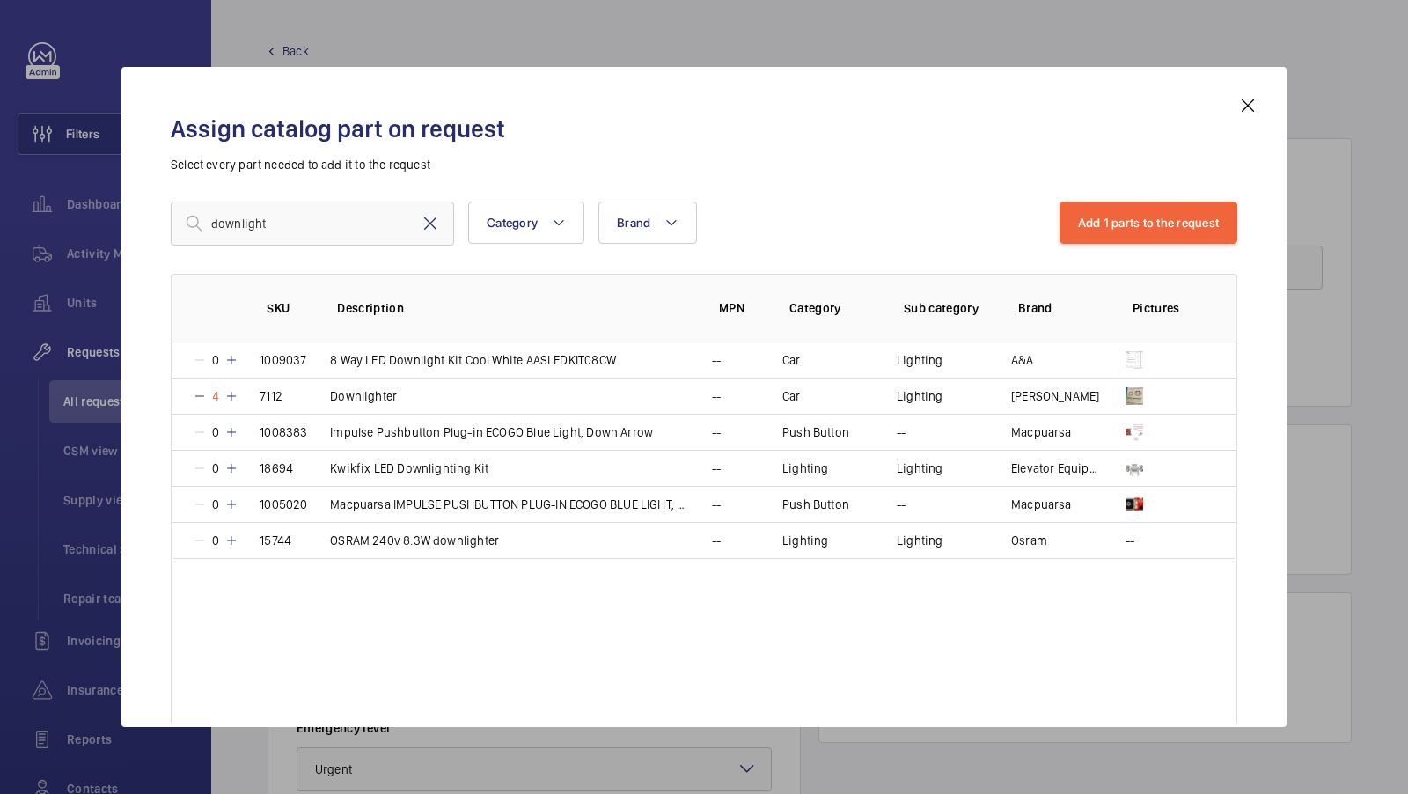
click at [430, 223] on mat-icon at bounding box center [430, 223] width 21 height 21
click at [299, 228] on input "text" at bounding box center [312, 224] width 283 height 44
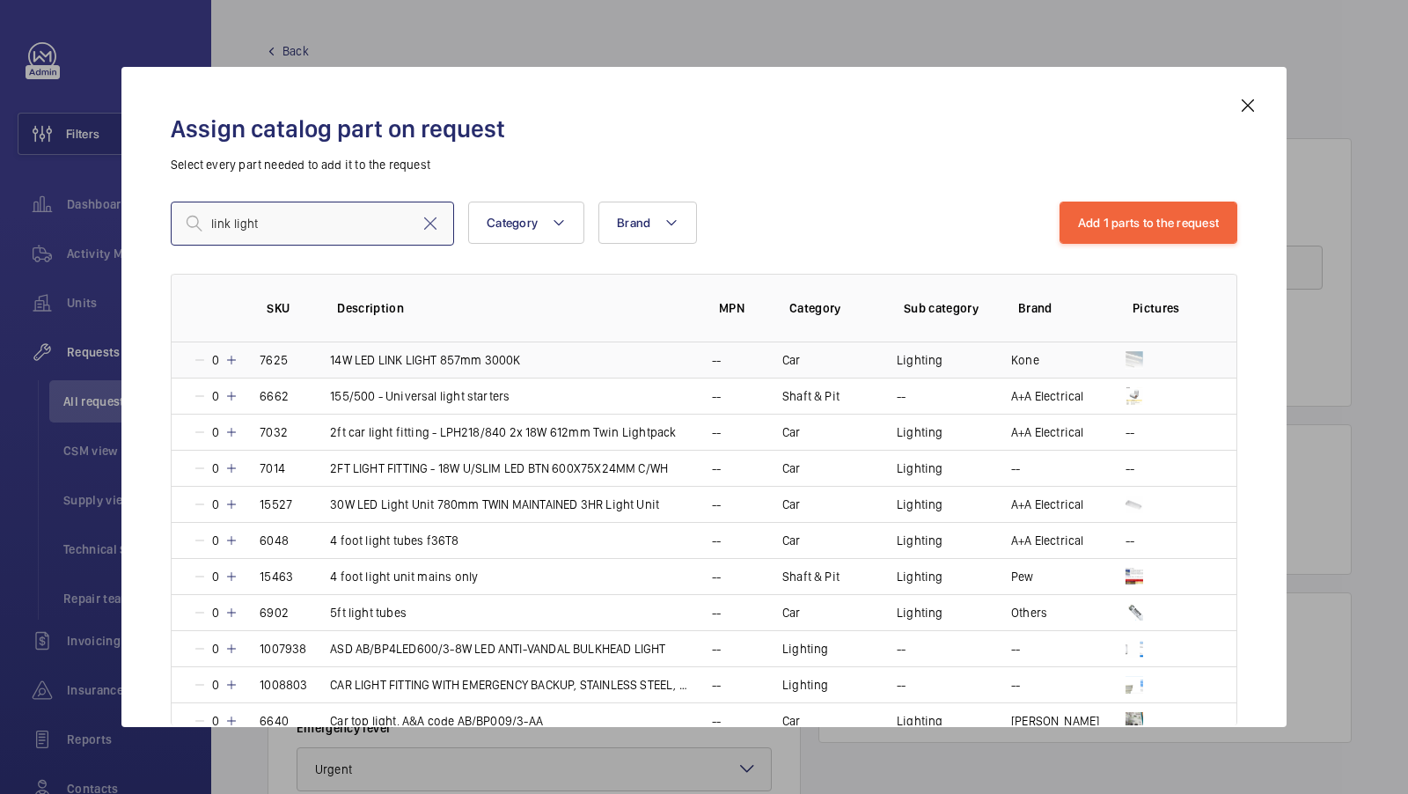
type input "link light"
click at [231, 357] on mat-icon at bounding box center [231, 360] width 14 height 14
click at [231, 357] on mat-icon at bounding box center [229, 360] width 14 height 14
click at [233, 359] on mat-icon at bounding box center [231, 360] width 14 height 14
click at [232, 359] on mat-icon at bounding box center [231, 360] width 14 height 14
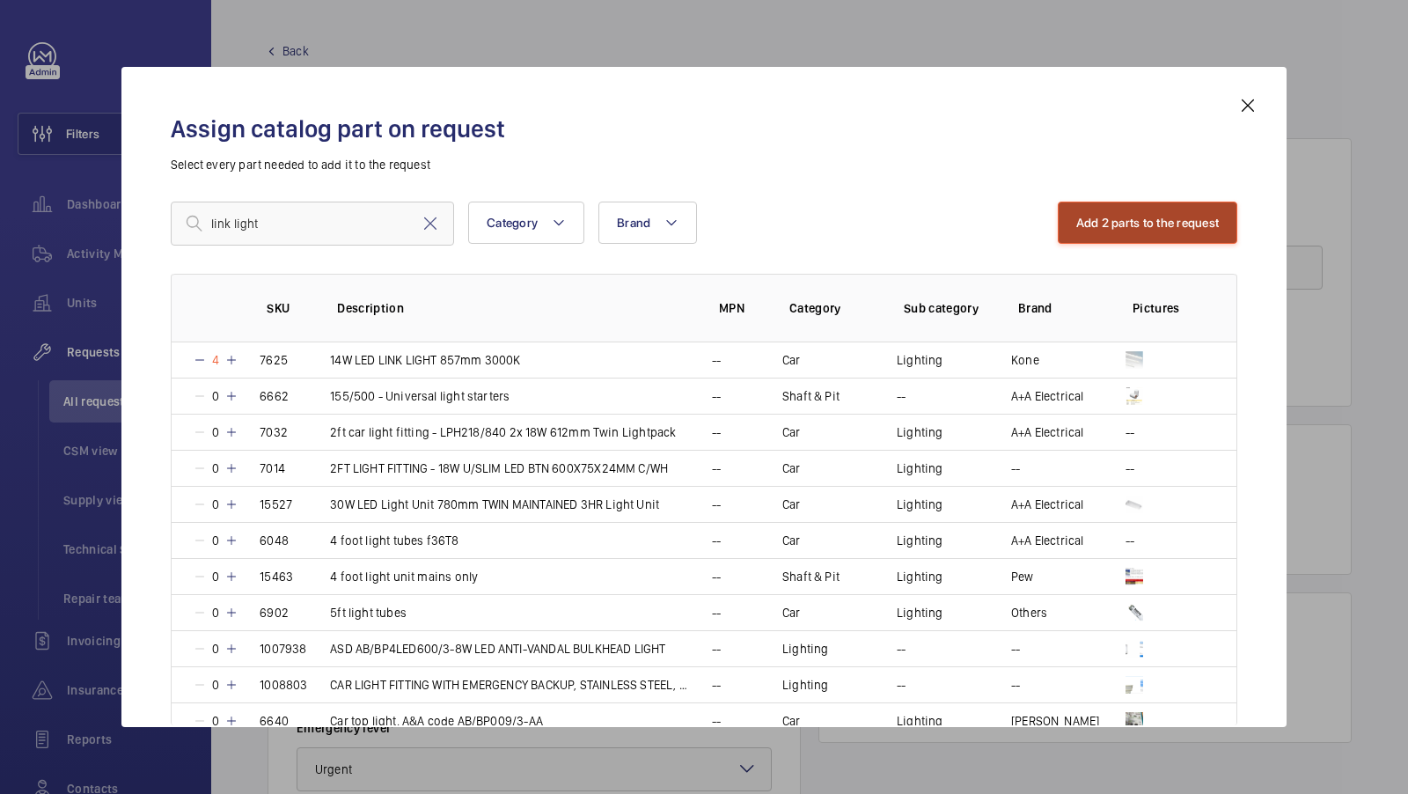
click at [1107, 216] on button "Add 2 parts to the request" at bounding box center [1148, 223] width 180 height 42
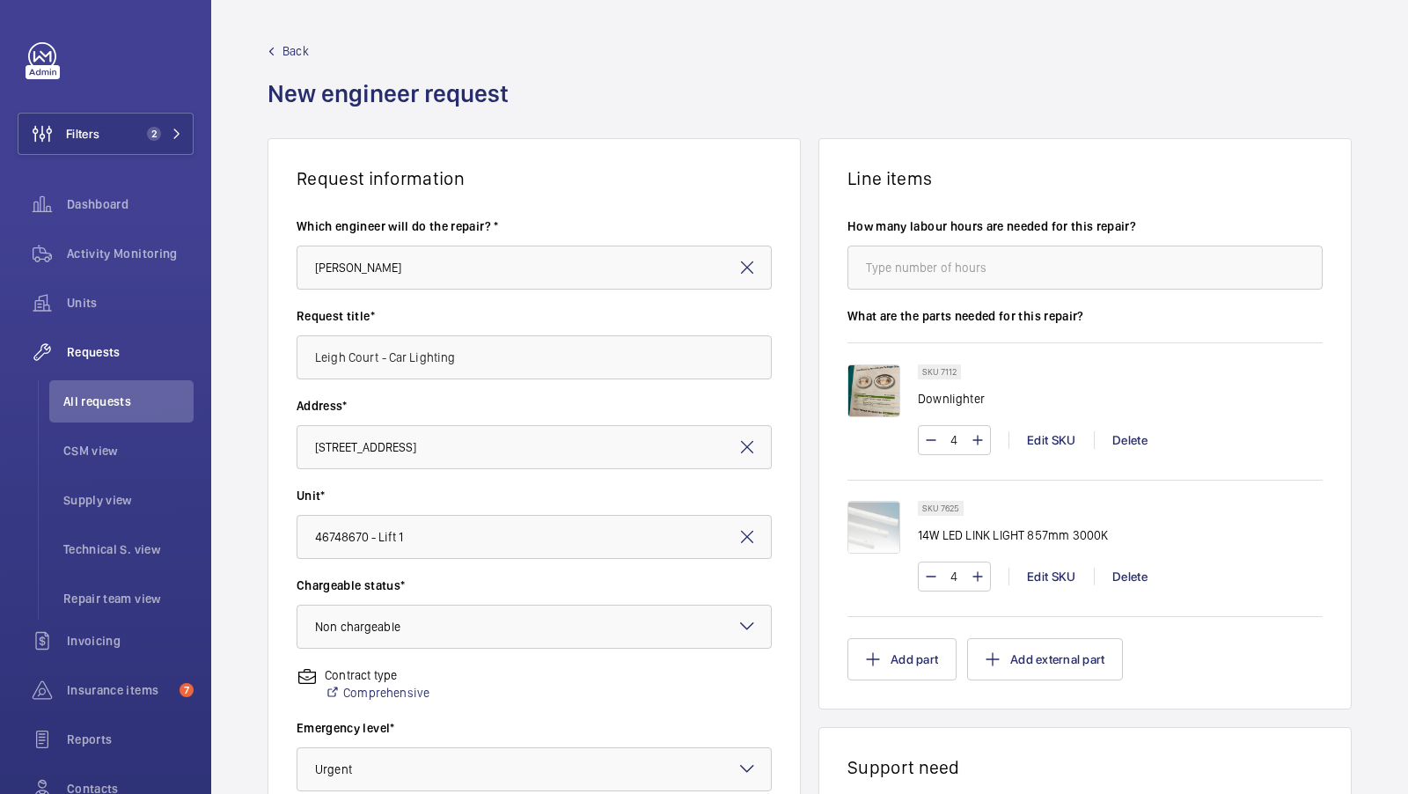
click at [882, 526] on img at bounding box center [873, 527] width 53 height 53
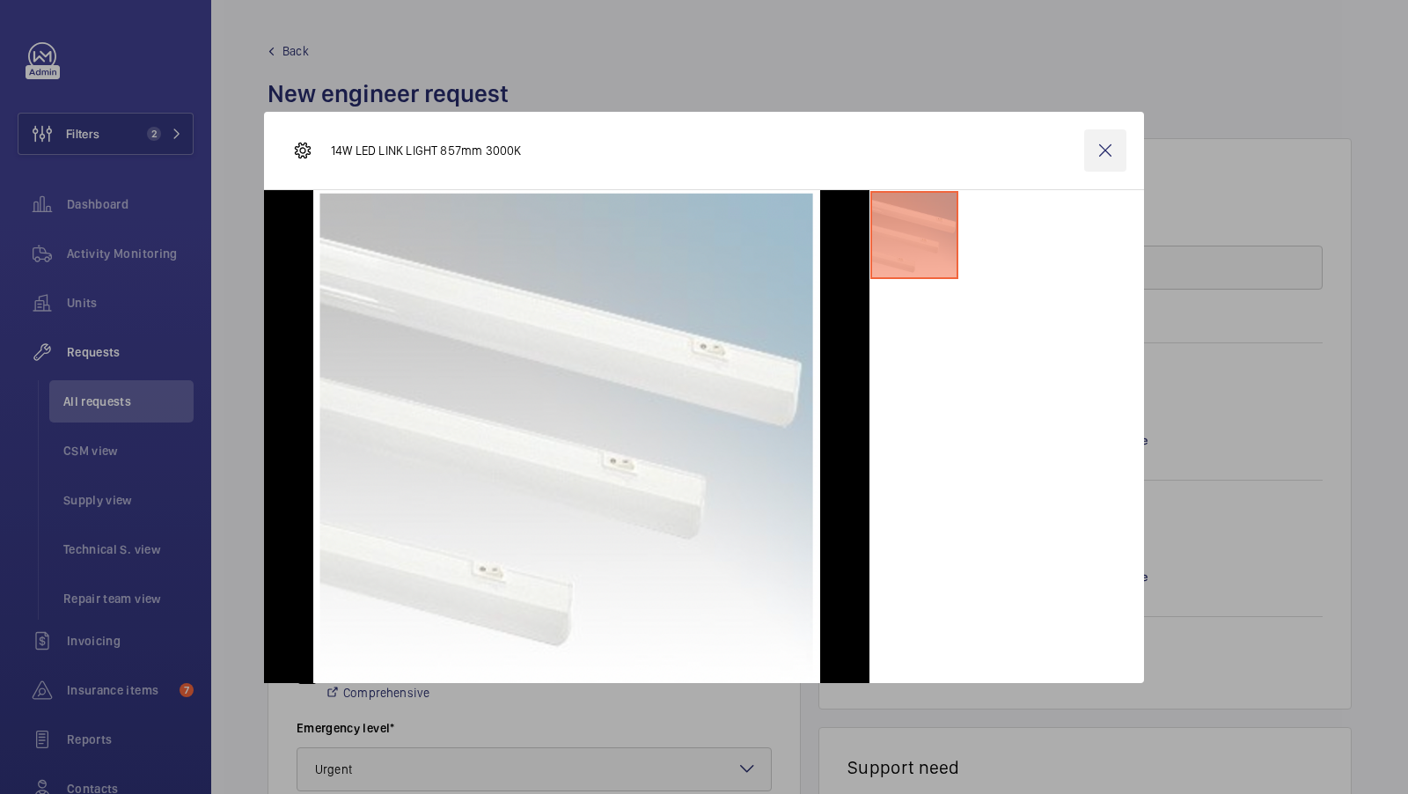
click at [1102, 139] on wm-front-icon-button at bounding box center [1105, 150] width 42 height 42
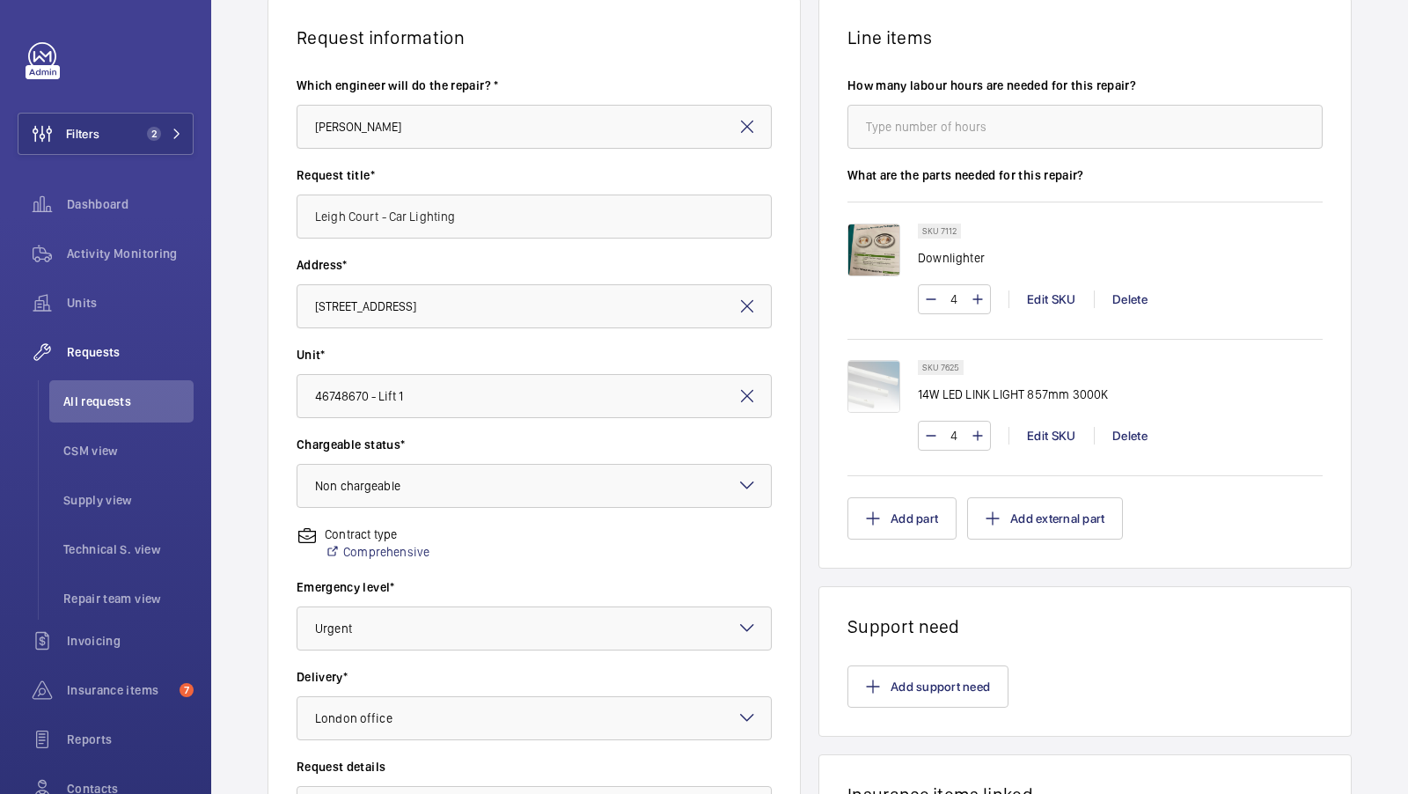
scroll to position [405, 0]
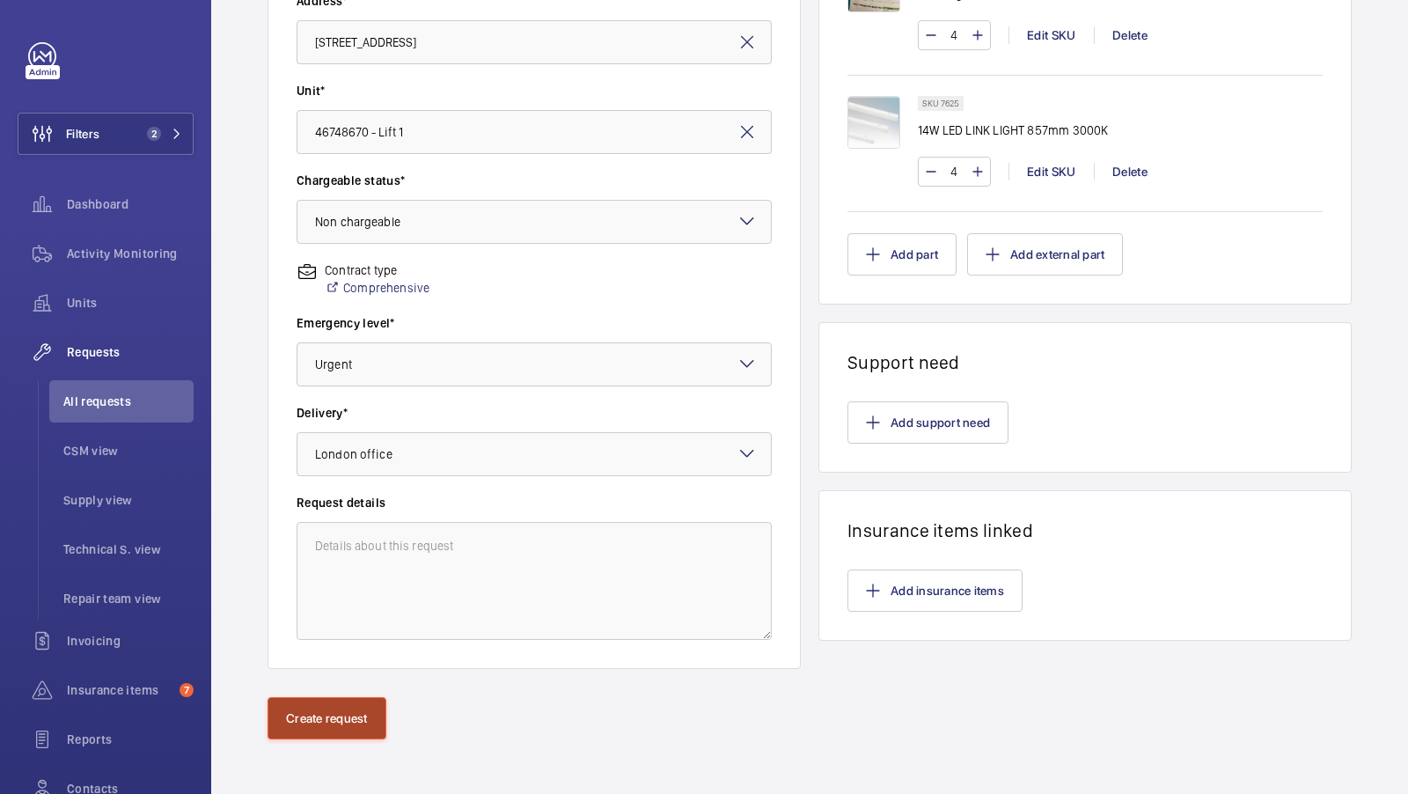
click at [351, 702] on button "Create request" at bounding box center [327, 718] width 119 height 42
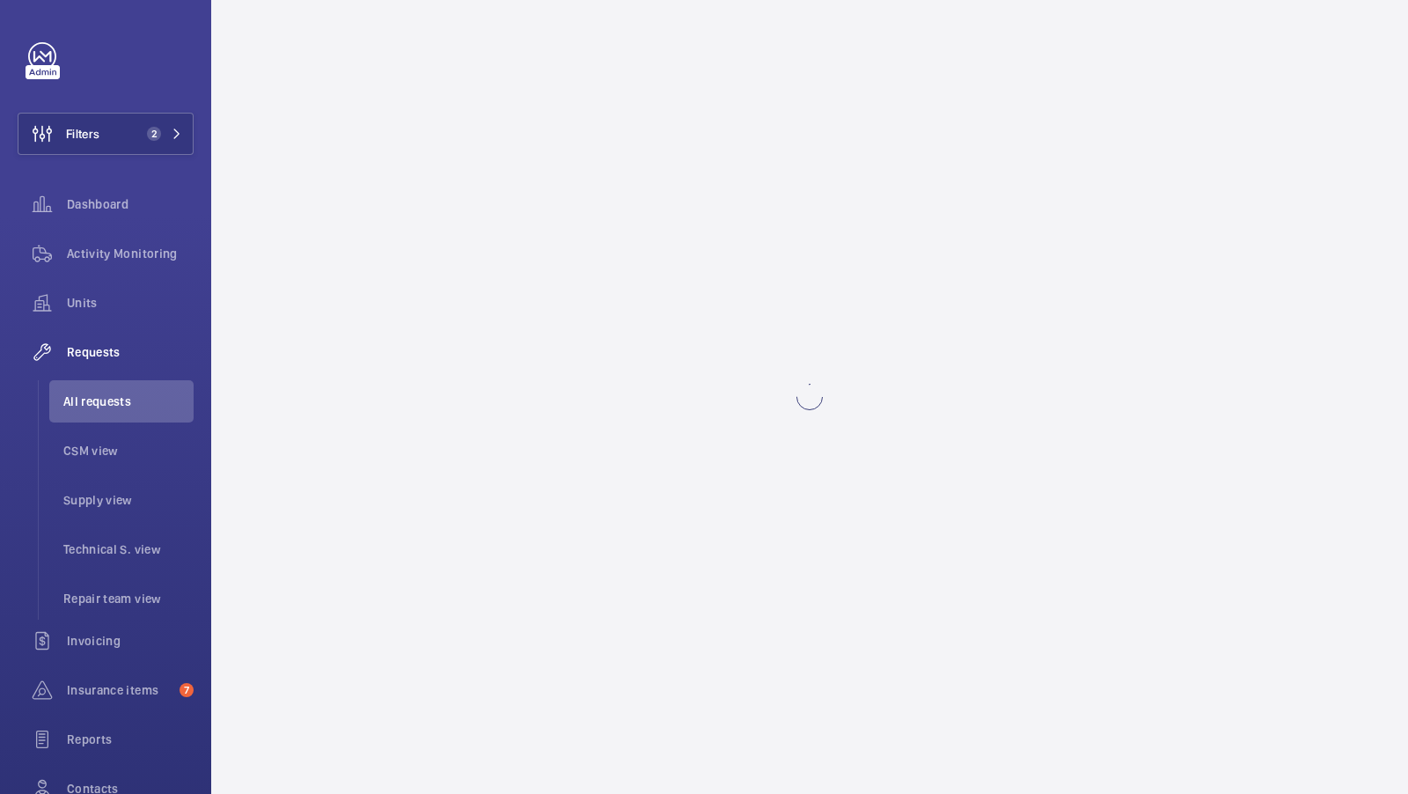
scroll to position [0, 0]
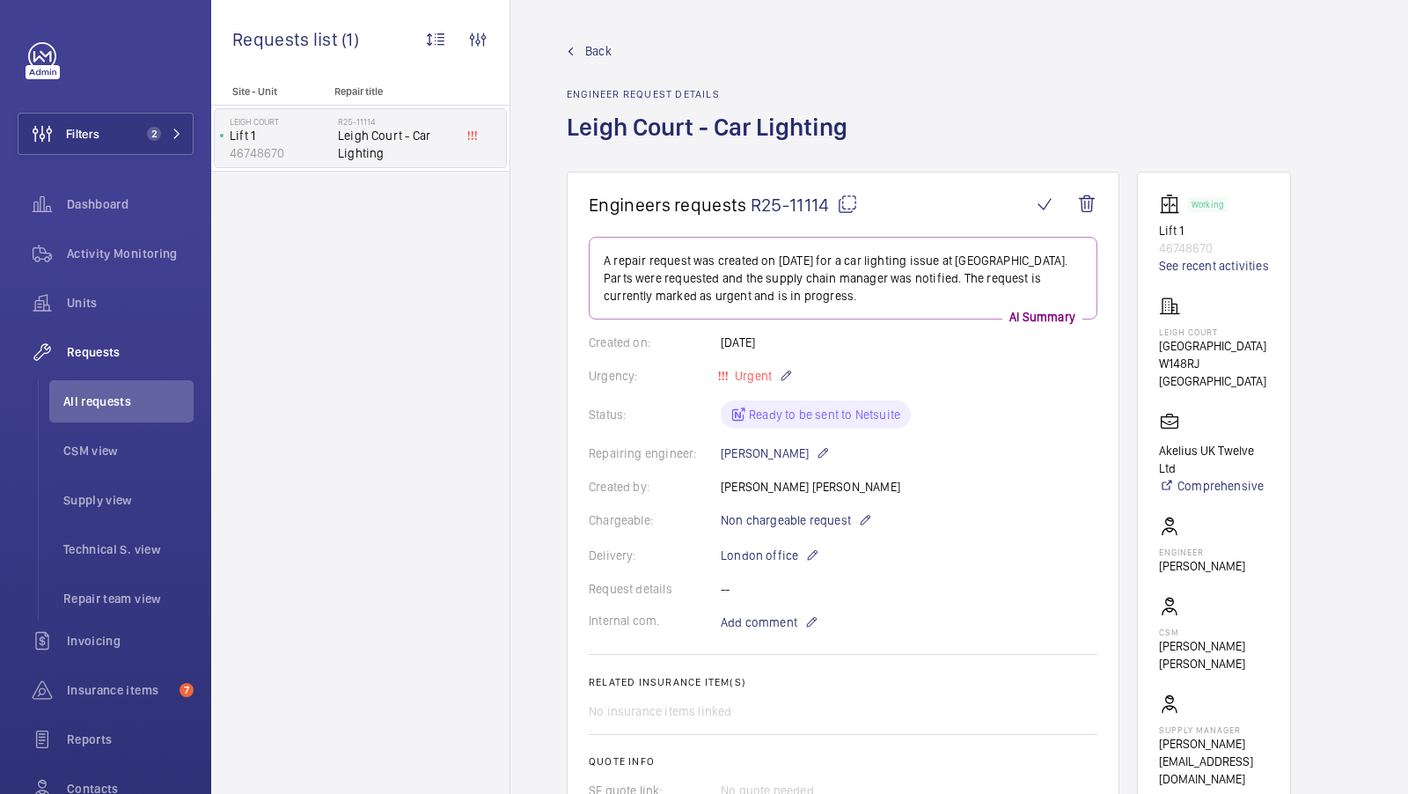
scroll to position [2, 0]
click at [849, 202] on mat-icon at bounding box center [847, 202] width 21 height 21
click at [848, 200] on mat-icon at bounding box center [847, 202] width 21 height 21
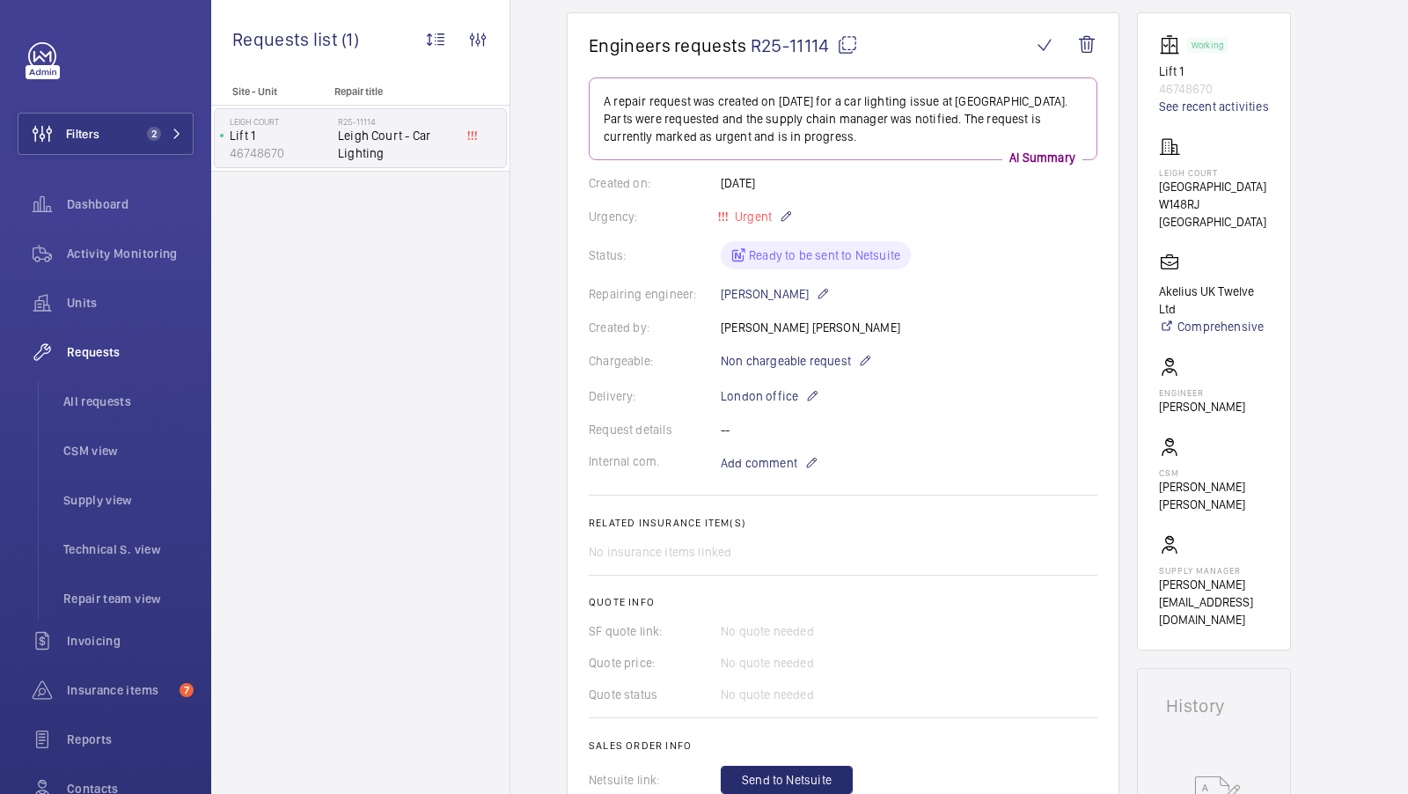
scroll to position [0, 0]
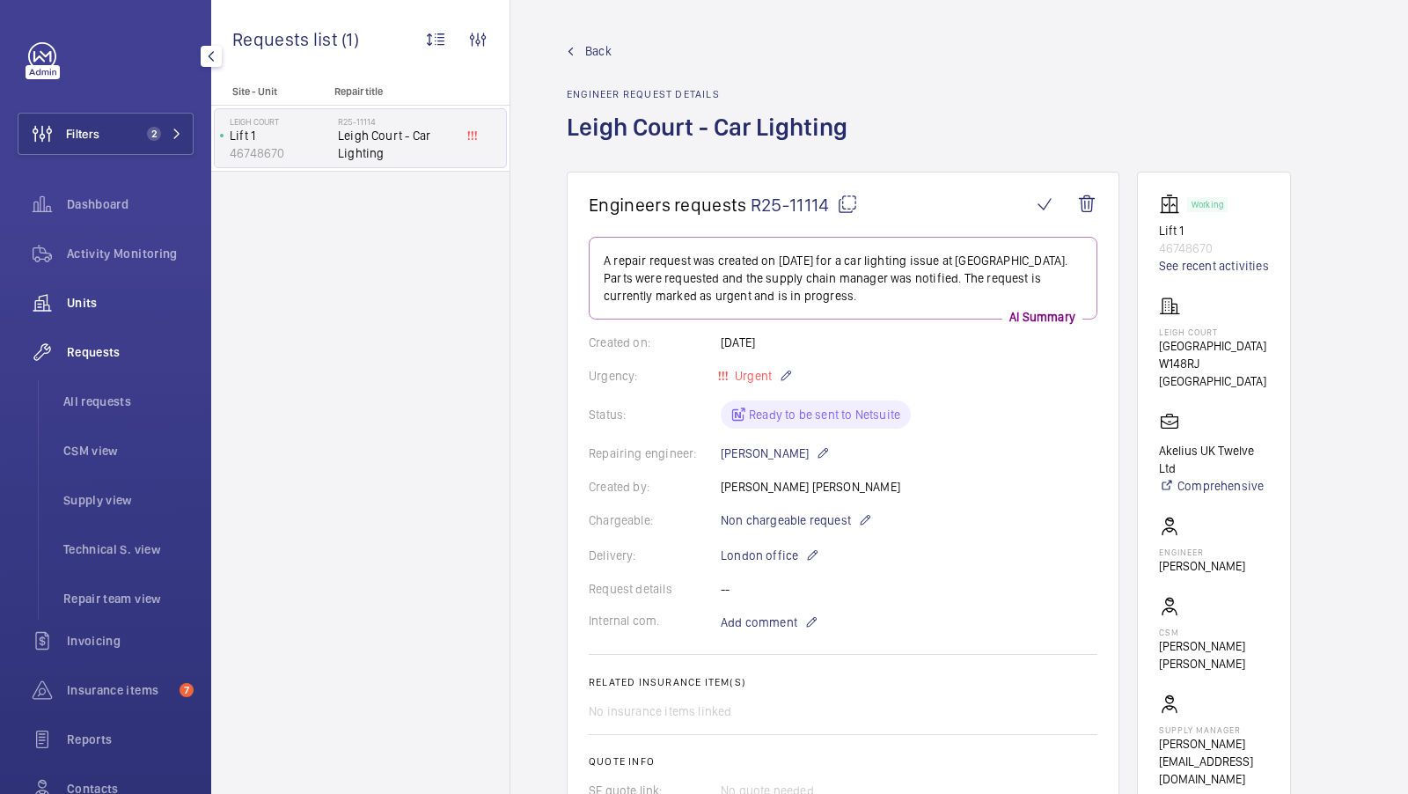
click at [92, 300] on span "Units" at bounding box center [130, 303] width 127 height 18
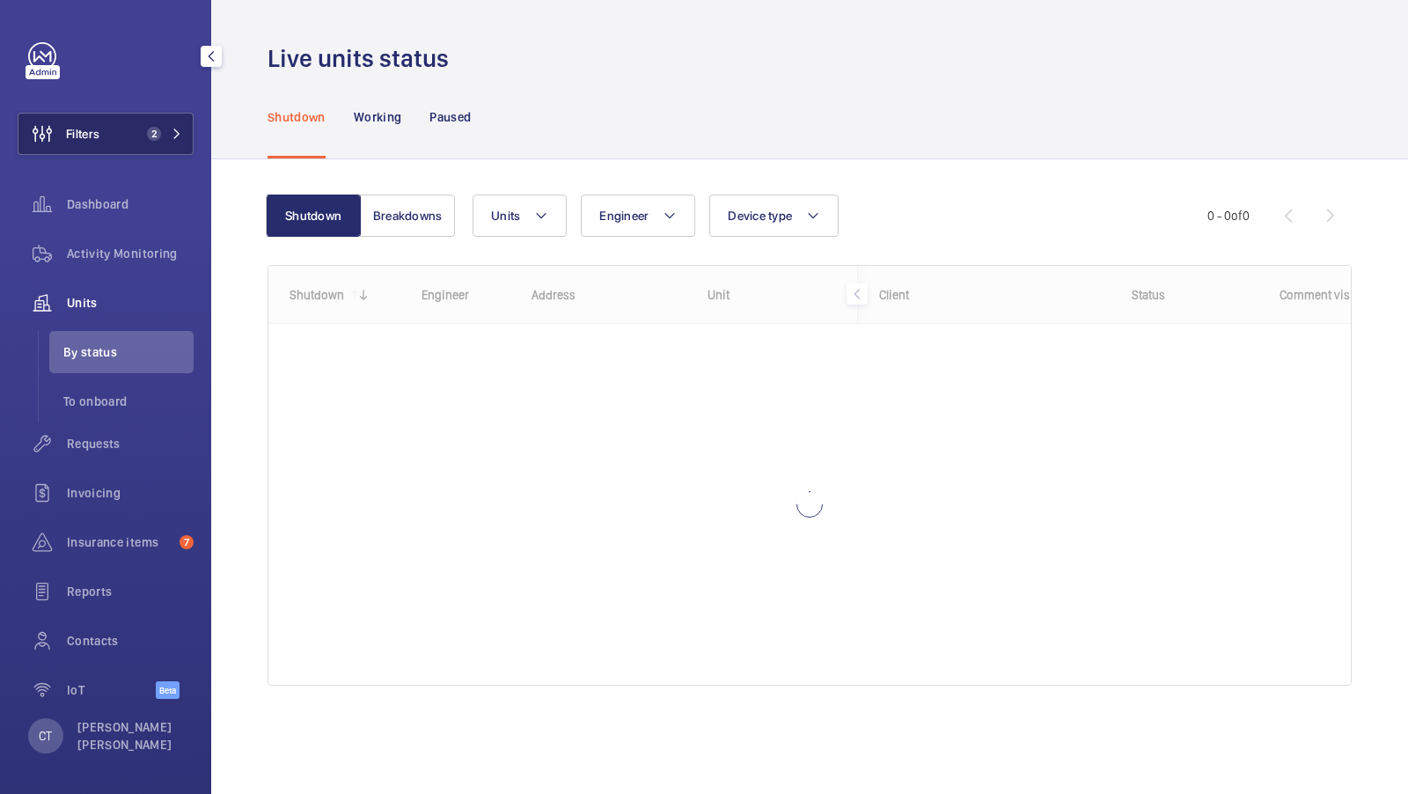
click at [167, 129] on span "2" at bounding box center [161, 134] width 42 height 14
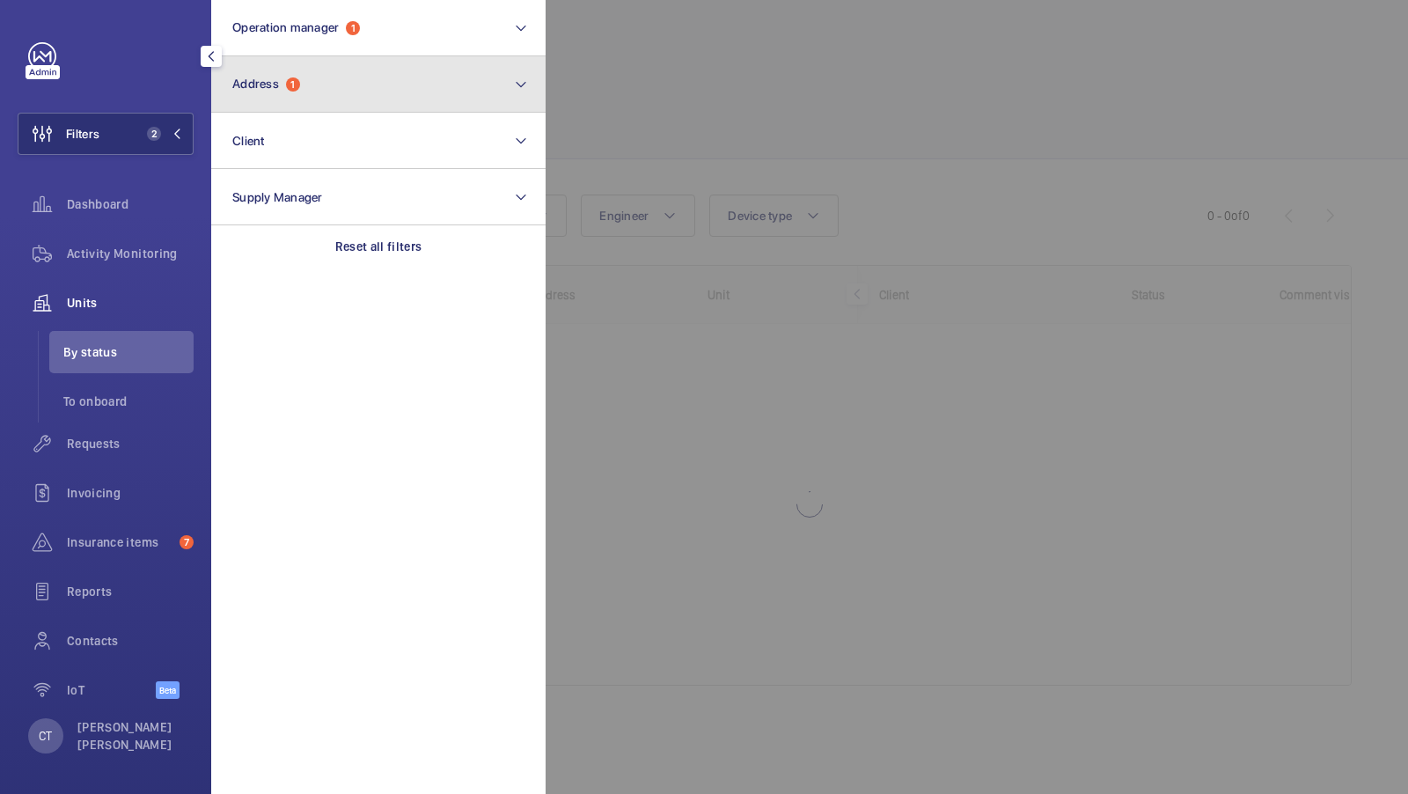
click at [379, 74] on button "Address 1" at bounding box center [378, 84] width 334 height 56
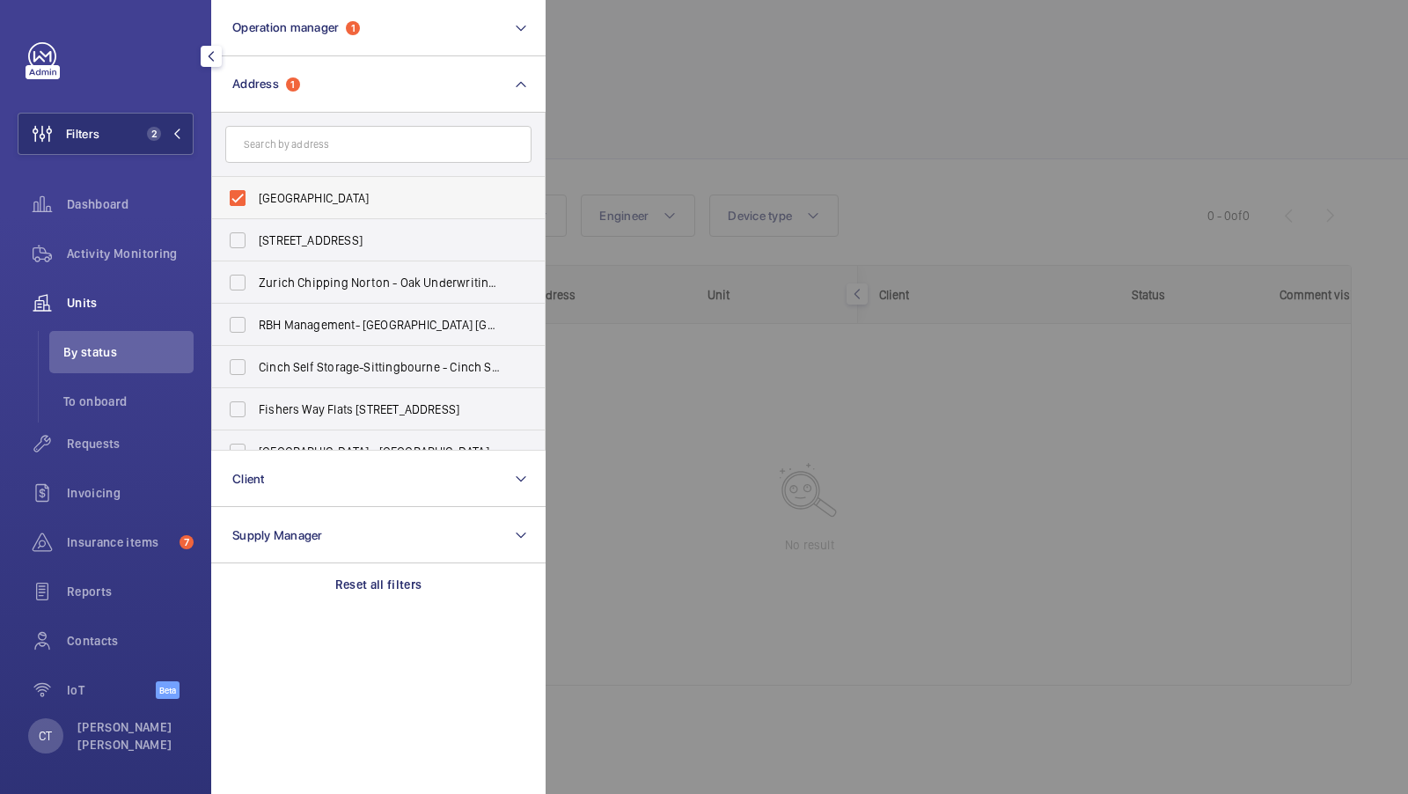
click at [348, 190] on span "Leigh Court - Avonmore Road, LONDON W148RJ" at bounding box center [380, 198] width 242 height 18
click at [255, 190] on input "Leigh Court - Avonmore Road, LONDON W148RJ" at bounding box center [237, 197] width 35 height 35
checkbox input "false"
click at [120, 134] on button "Filters 1" at bounding box center [106, 134] width 176 height 42
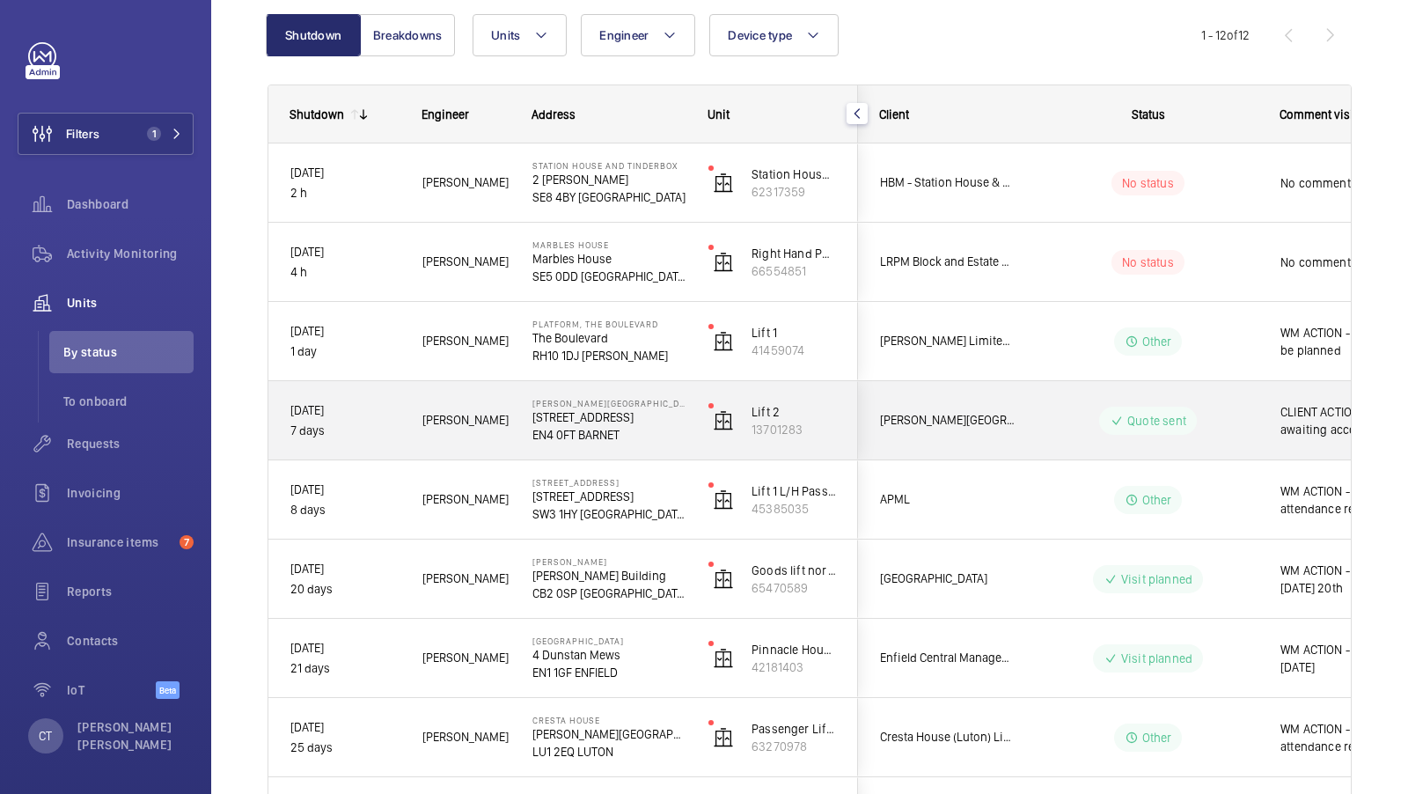
scroll to position [284, 0]
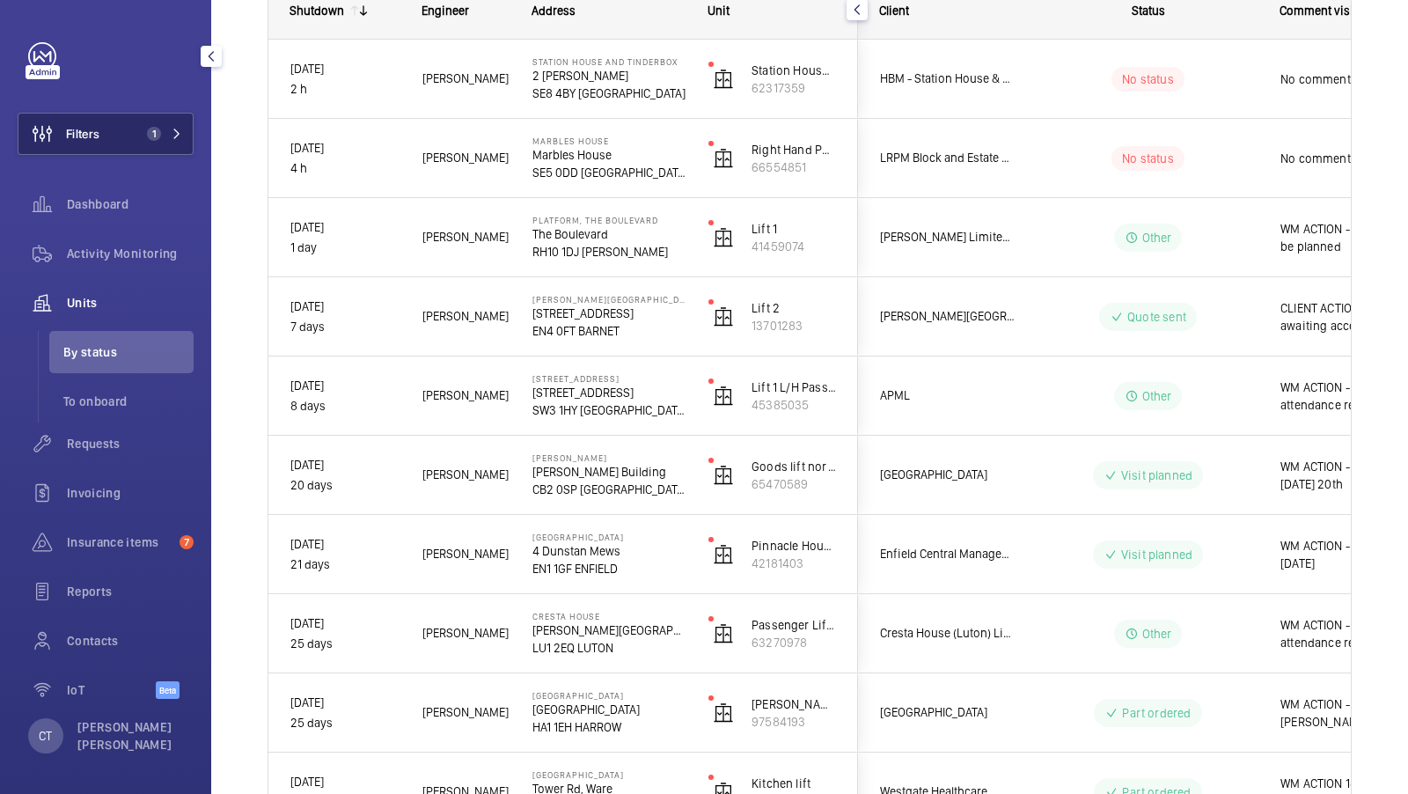
click at [141, 129] on span "1" at bounding box center [150, 134] width 21 height 14
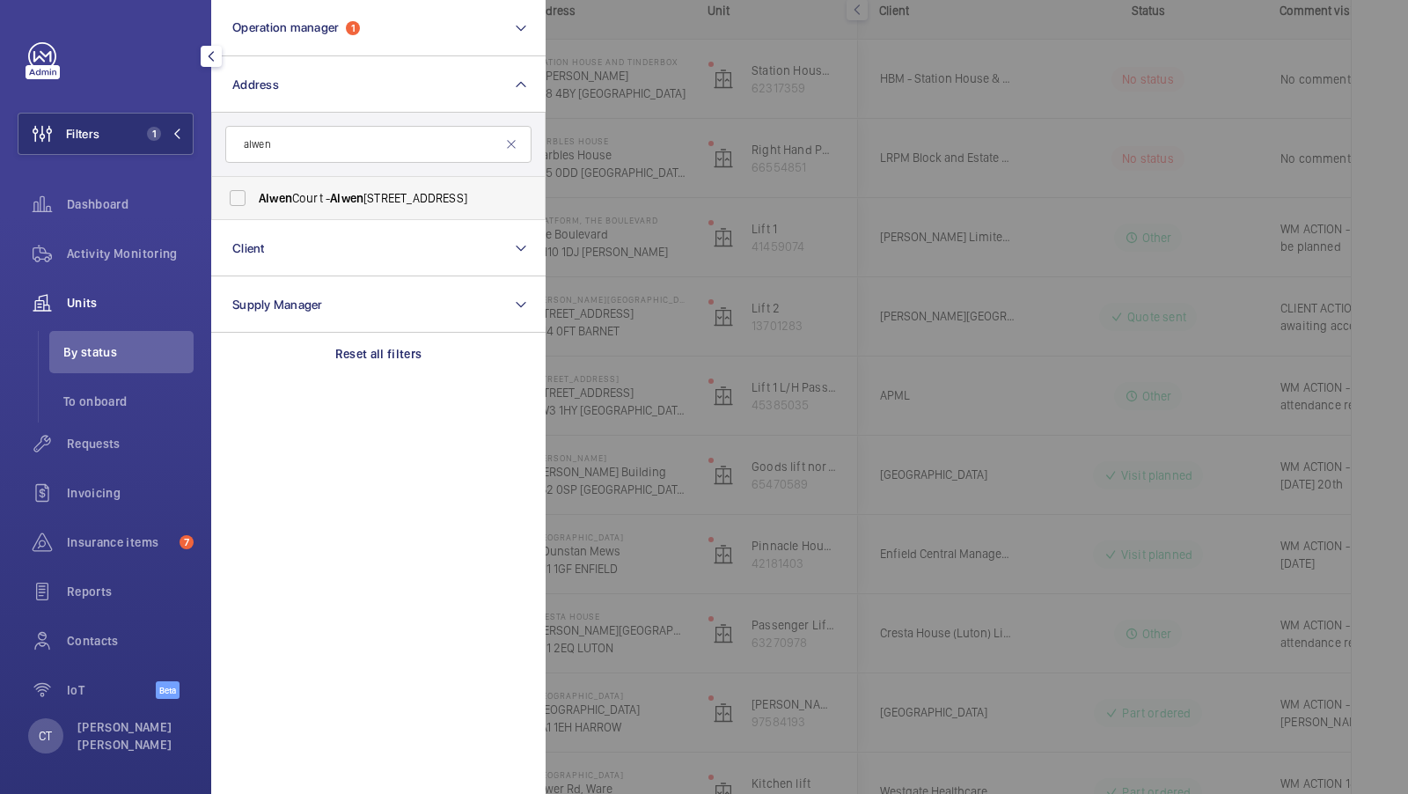
type input "alwen"
click at [363, 203] on span "Alwen" at bounding box center [346, 198] width 33 height 14
click at [255, 203] on input "Alwen Court - Alwen Court, LONDON SE1 4GU" at bounding box center [237, 197] width 35 height 35
checkbox input "true"
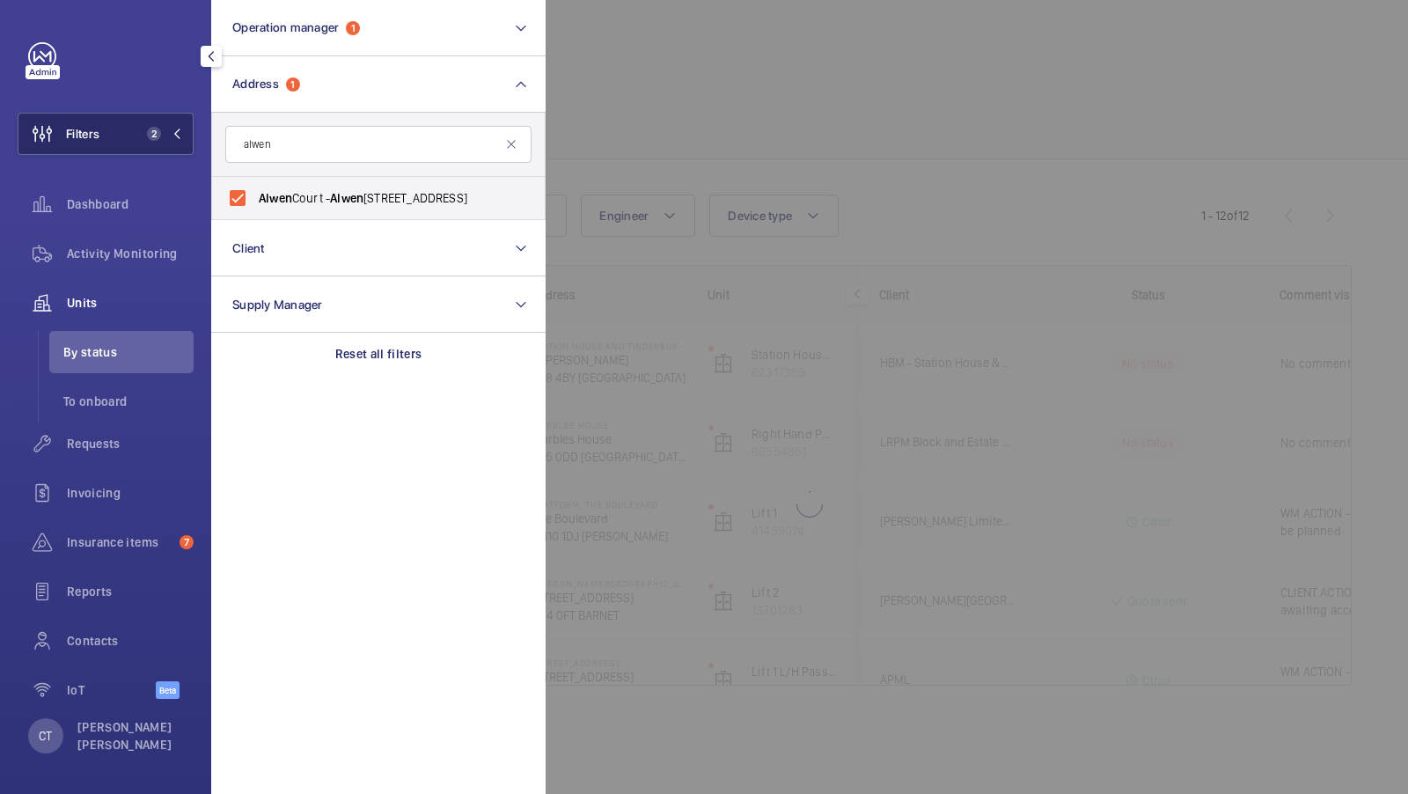
click at [139, 128] on button "Filters 2" at bounding box center [106, 134] width 176 height 42
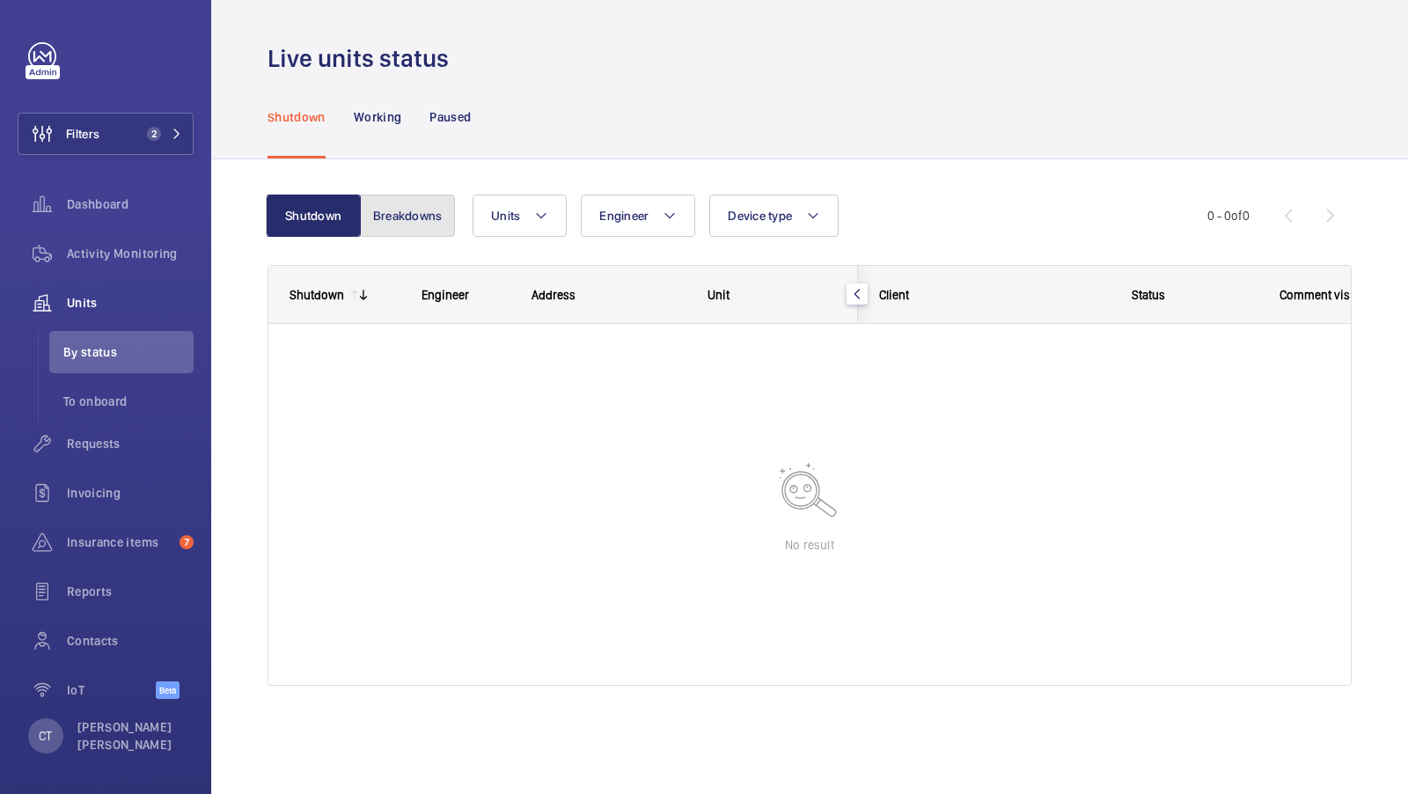
click at [414, 209] on button "Breakdowns" at bounding box center [407, 215] width 95 height 42
click at [986, 221] on div "Units Engineer Device type More filters Reset all filters" at bounding box center [840, 215] width 733 height 42
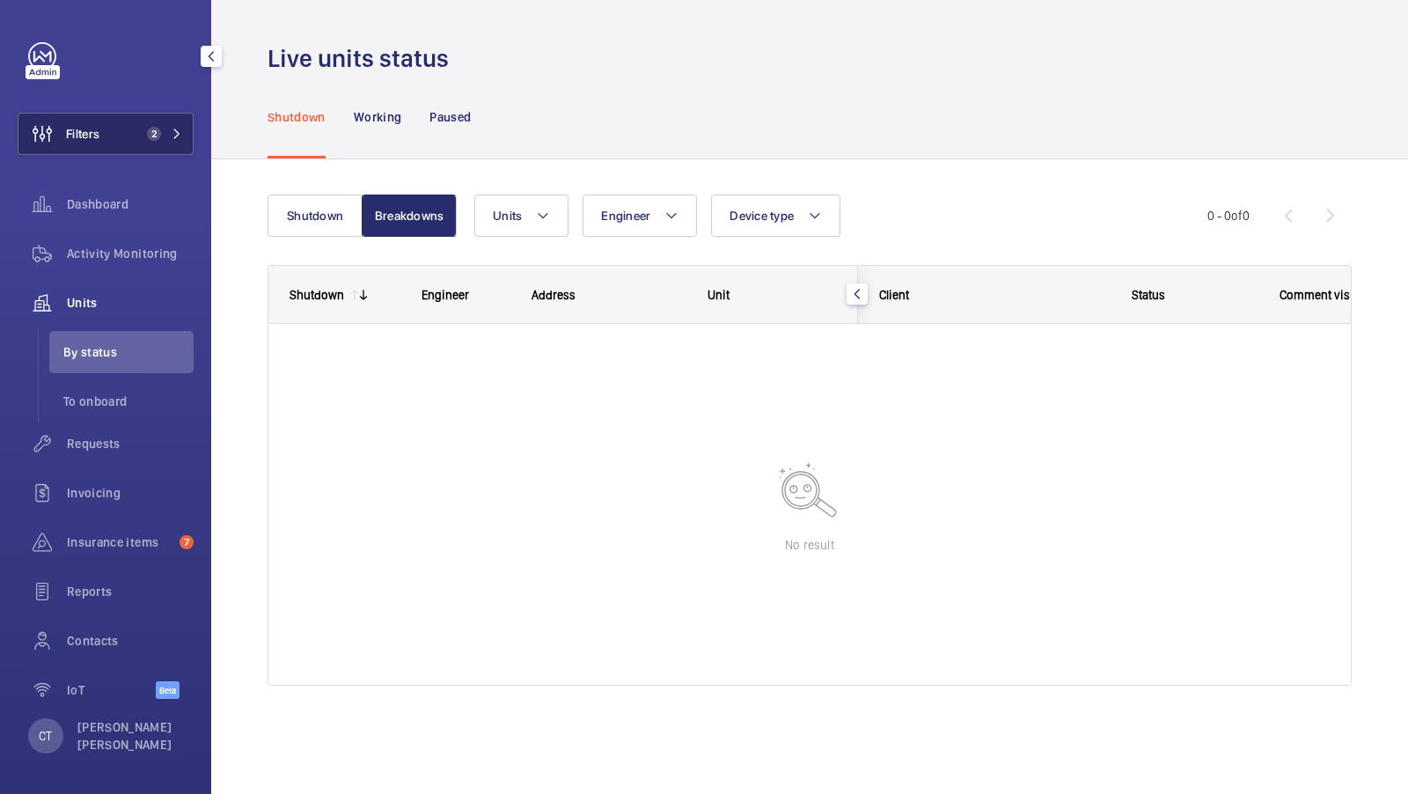
click at [159, 122] on button "Filters 2" at bounding box center [106, 134] width 176 height 42
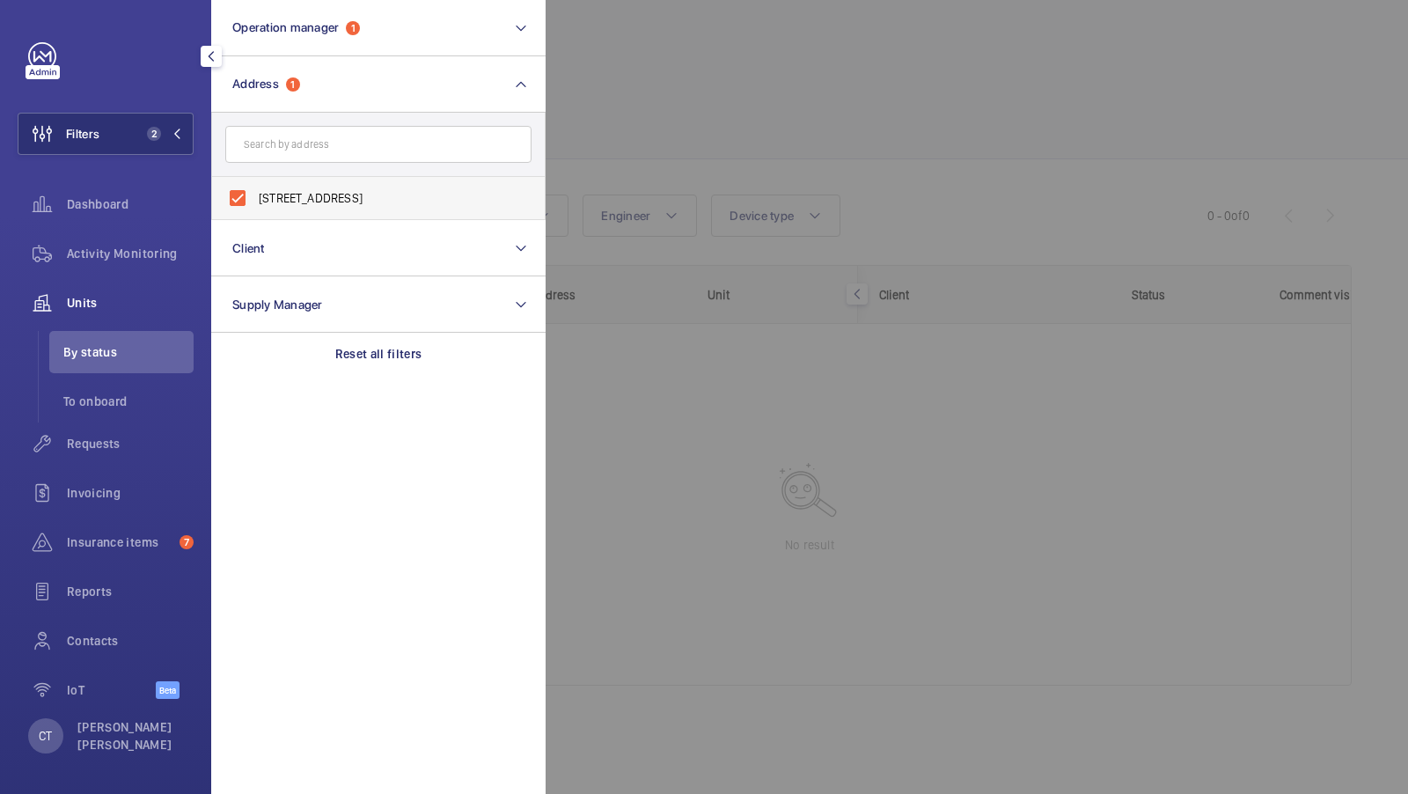
click at [304, 199] on span "Alwen Court - Alwen Court, LONDON SE1 4GU" at bounding box center [380, 198] width 242 height 18
click at [255, 199] on input "Alwen Court - Alwen Court, LONDON SE1 4GU" at bounding box center [237, 197] width 35 height 35
checkbox input "false"
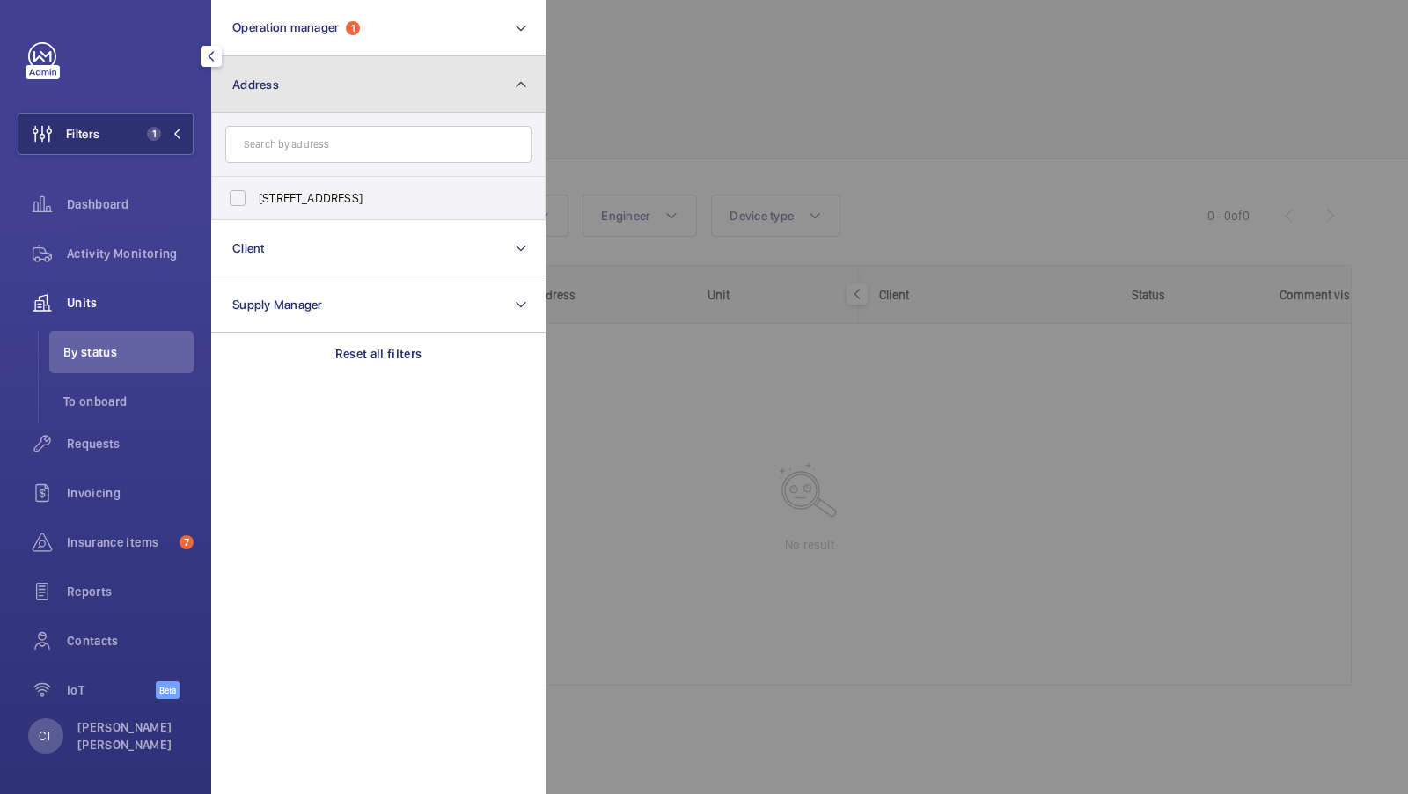
click at [393, 79] on button "Address" at bounding box center [378, 84] width 334 height 56
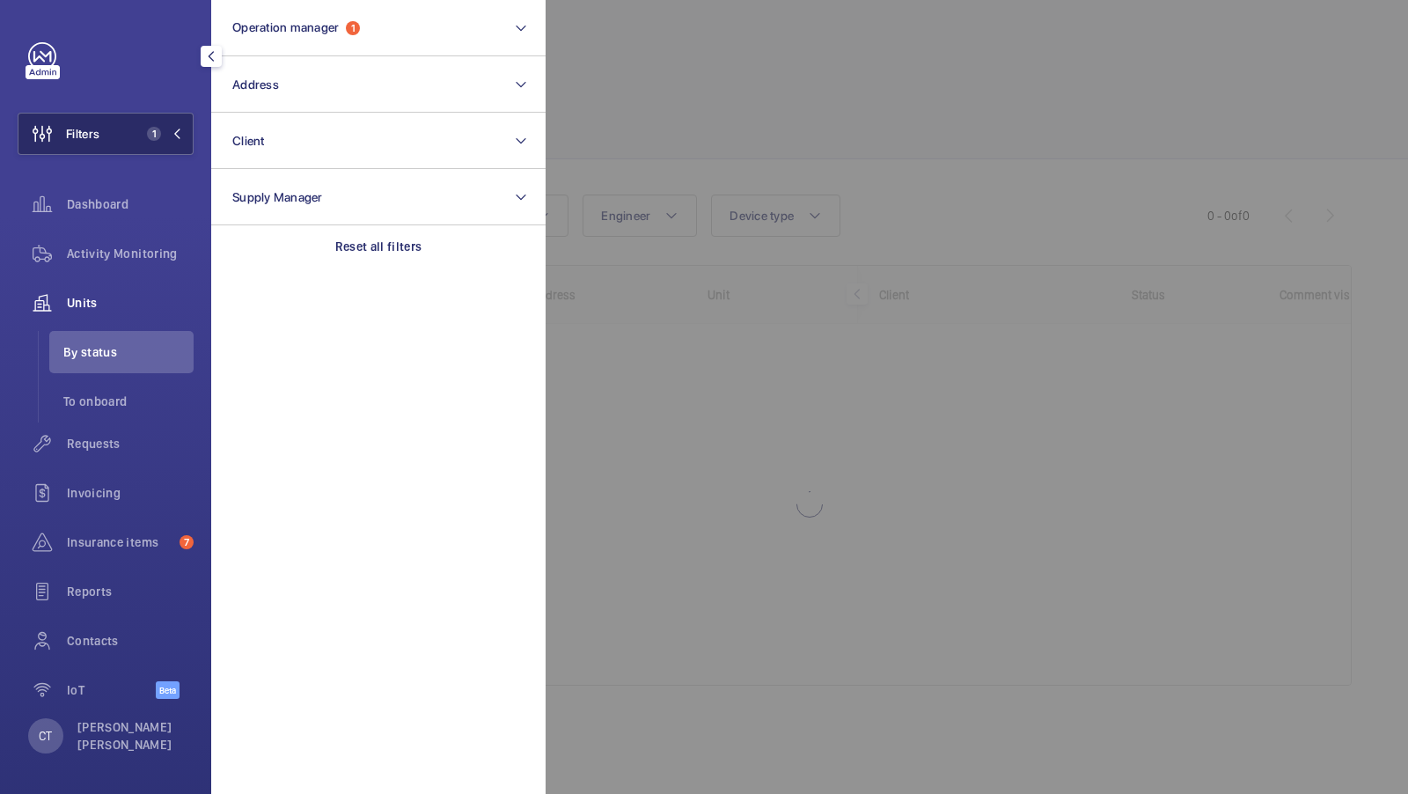
click at [96, 139] on span "Filters" at bounding box center [82, 134] width 33 height 18
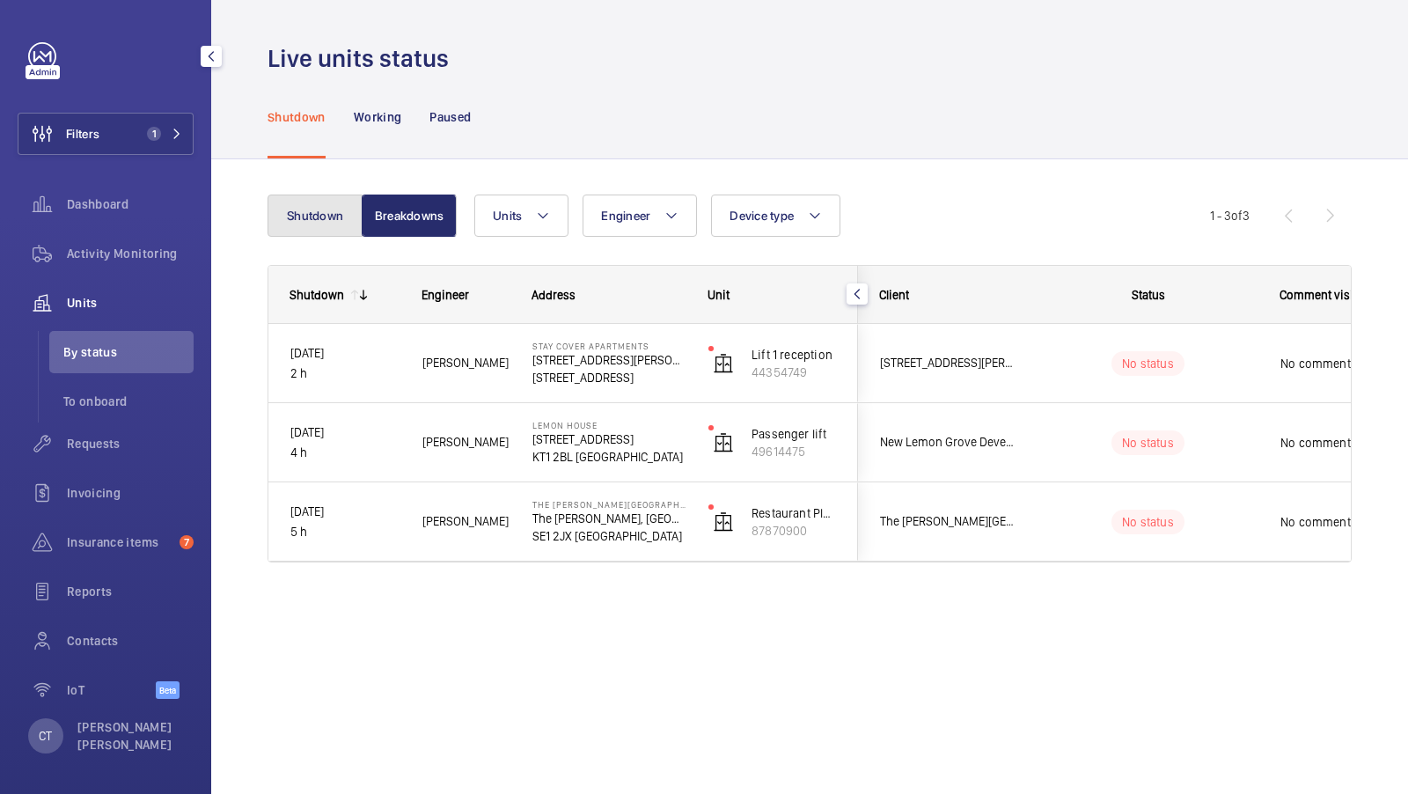
click at [316, 210] on button "Shutdown" at bounding box center [315, 215] width 95 height 42
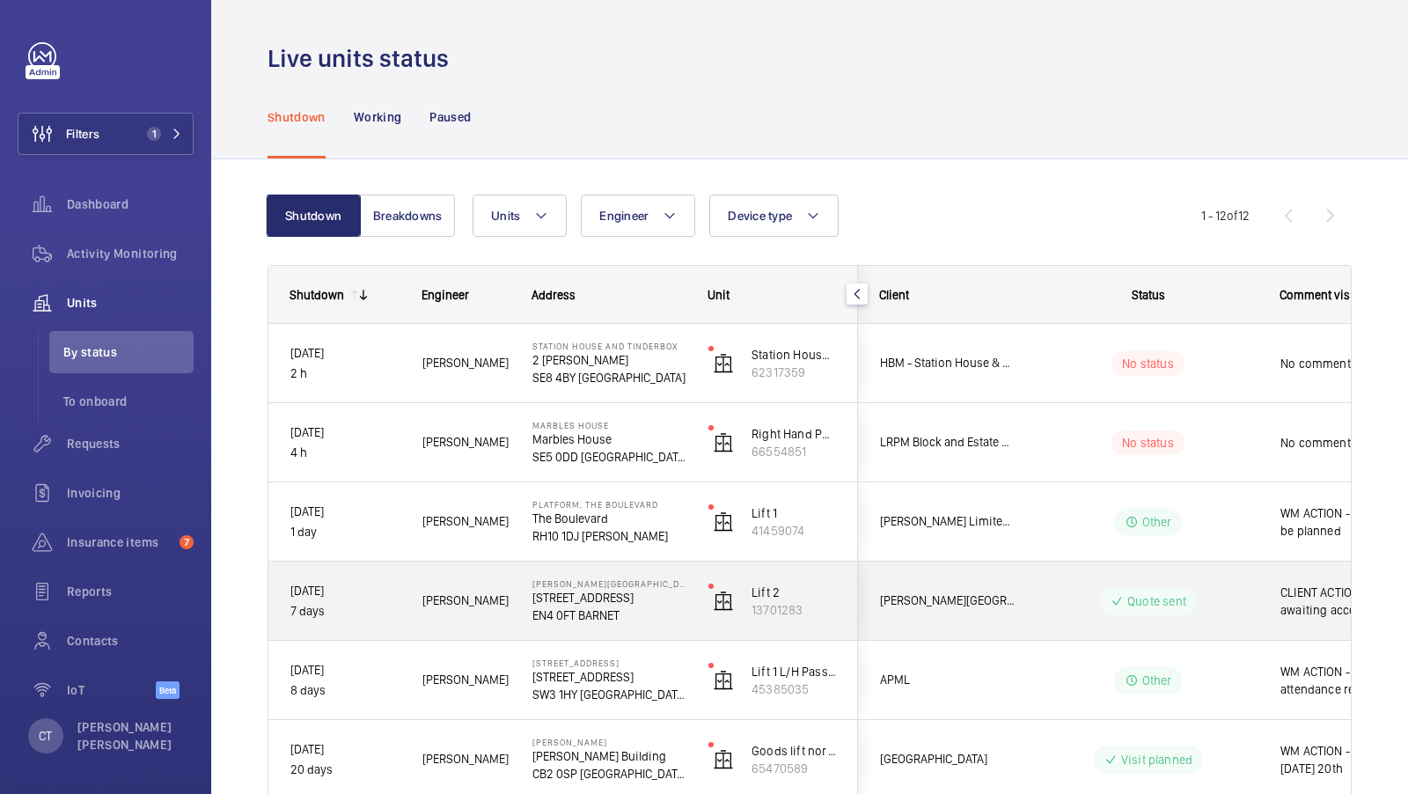
scroll to position [0, 317]
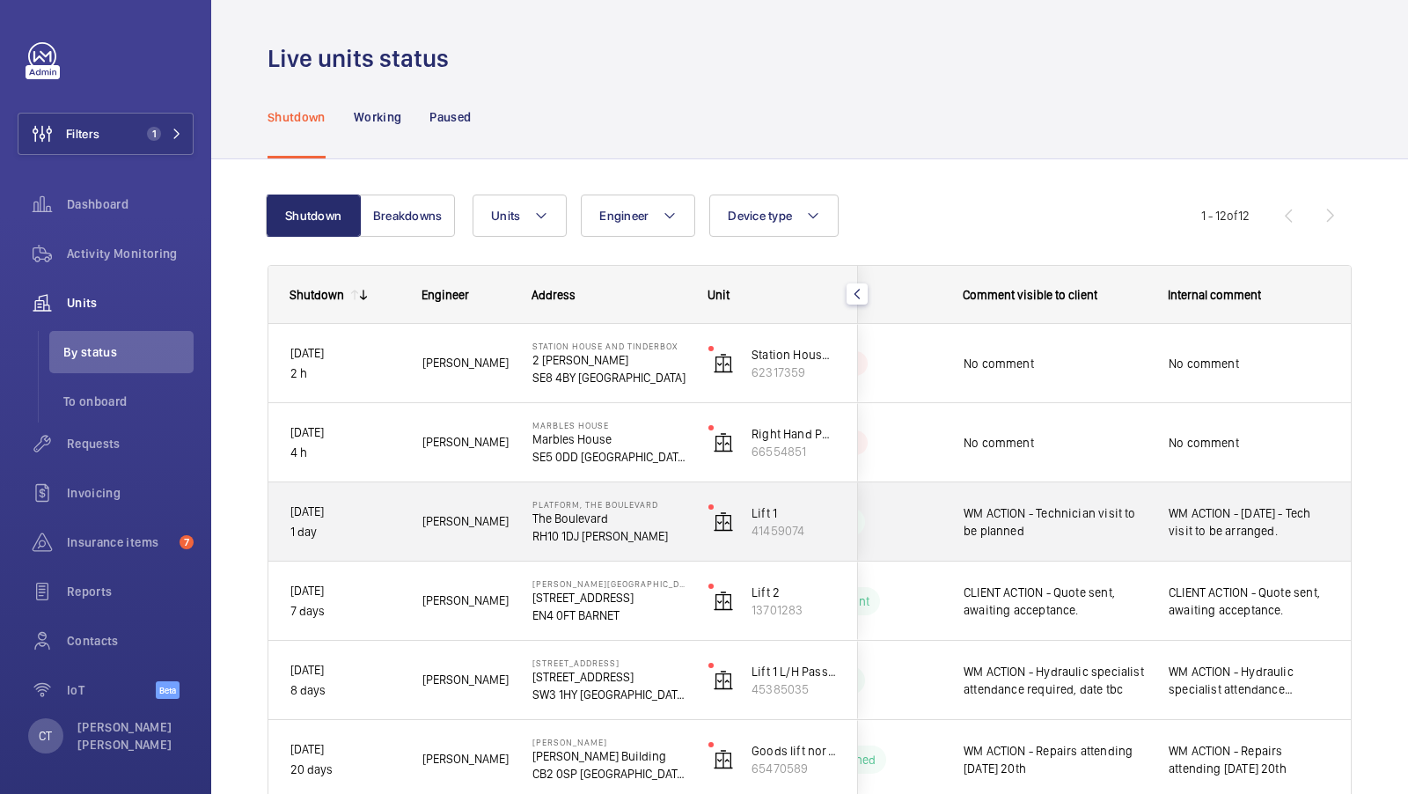
click at [1223, 525] on span "WM ACTION - [DATE] - Tech visit to be arranged." at bounding box center [1249, 521] width 161 height 35
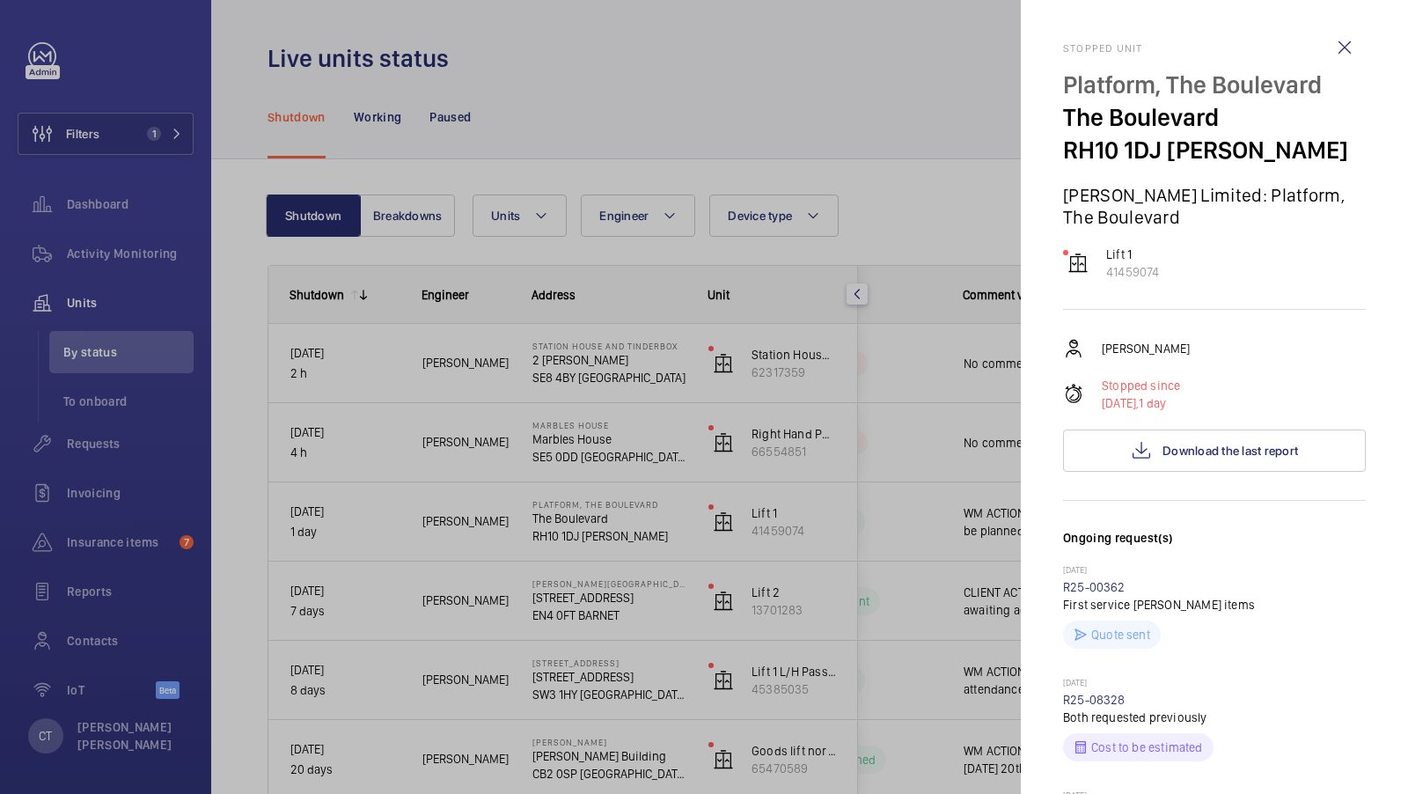
click at [914, 397] on div at bounding box center [704, 397] width 1408 height 794
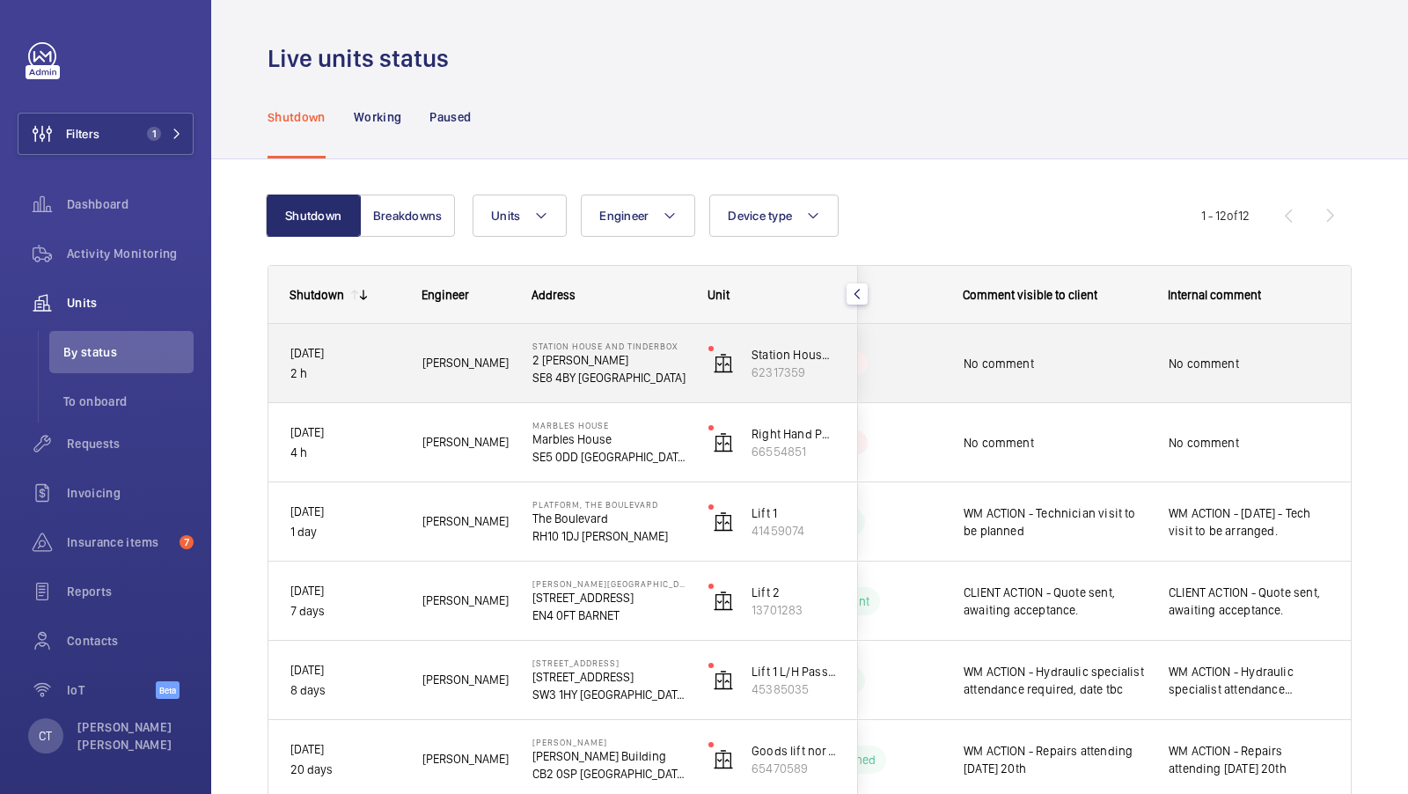
click at [1160, 369] on div "No comment" at bounding box center [1249, 364] width 203 height 76
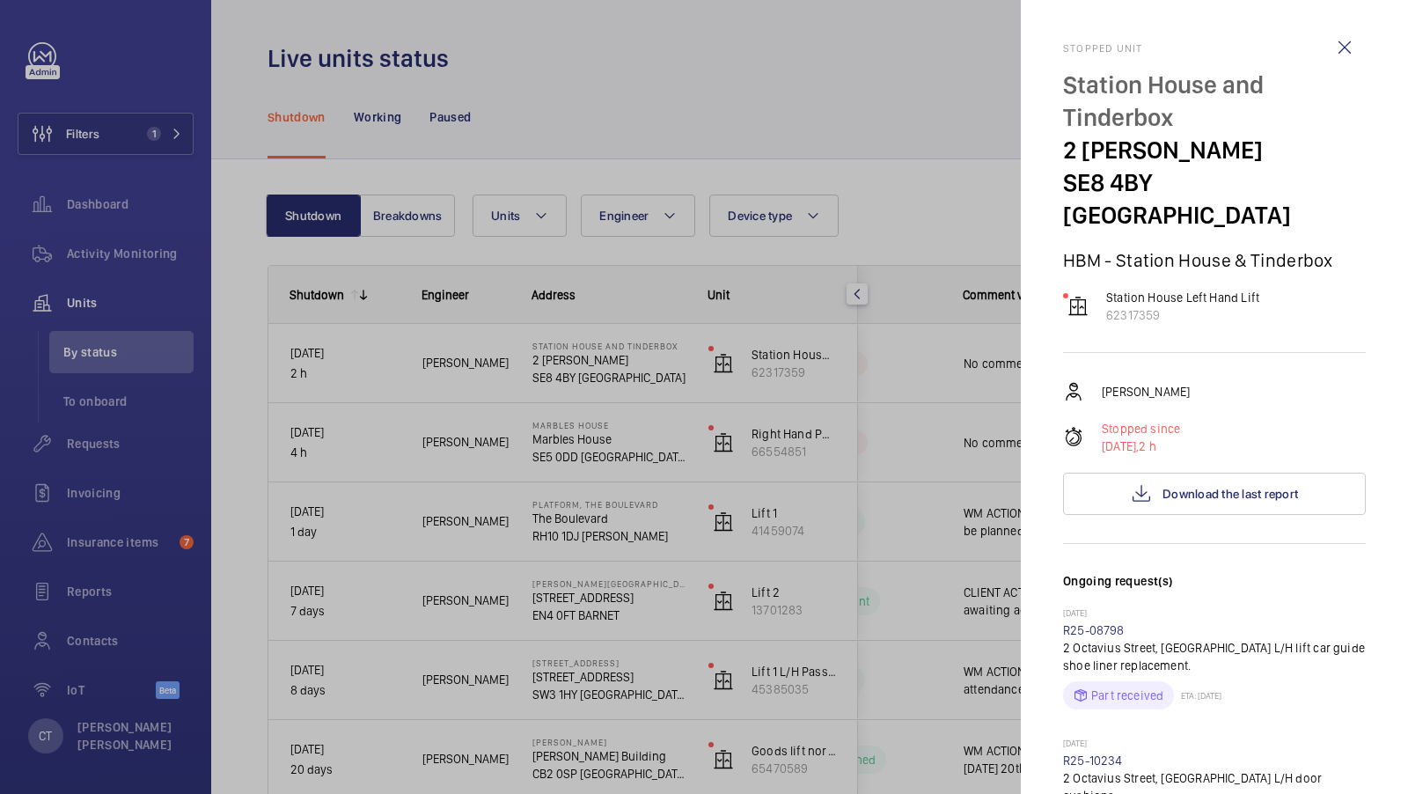
scroll to position [608, 0]
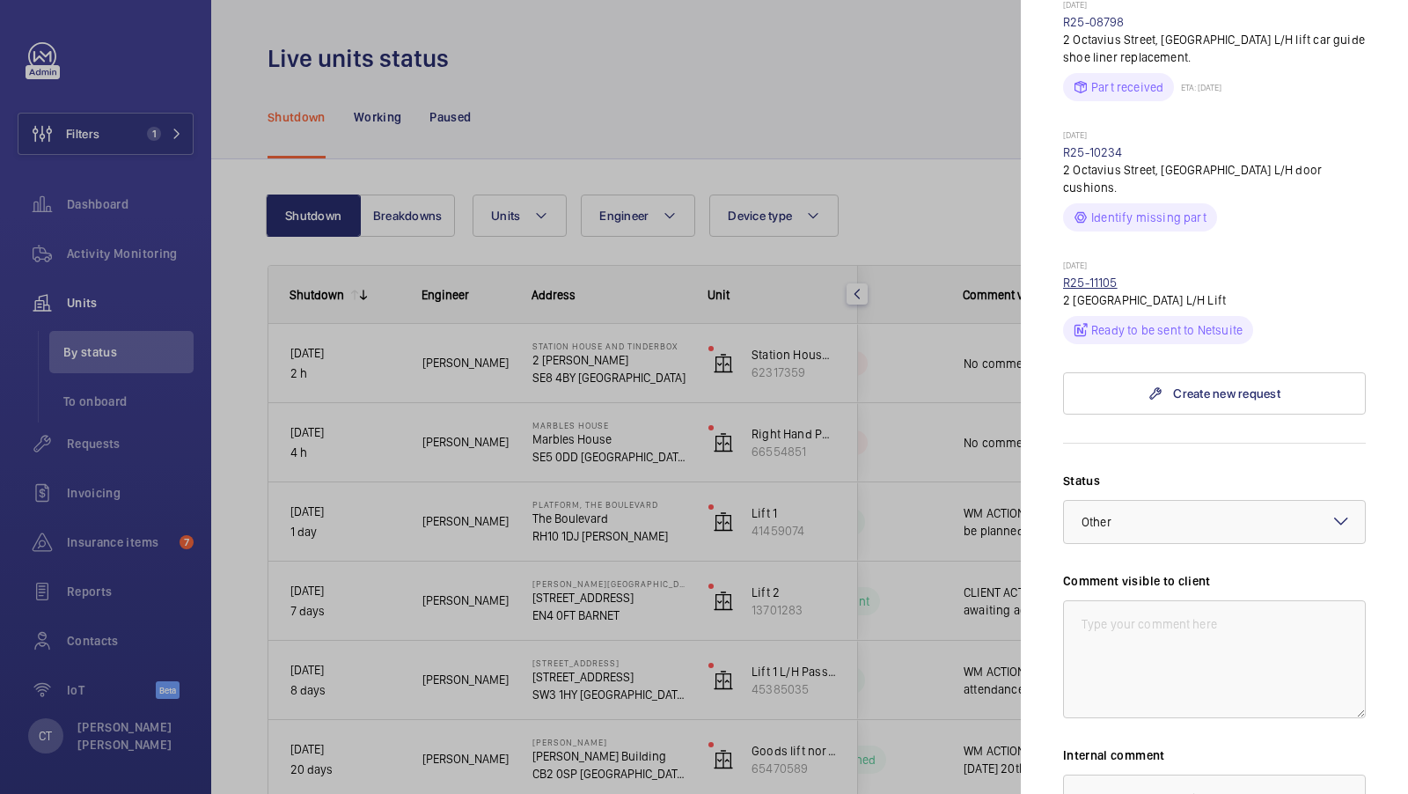
click at [1092, 275] on link "R25-11105" at bounding box center [1090, 282] width 55 height 14
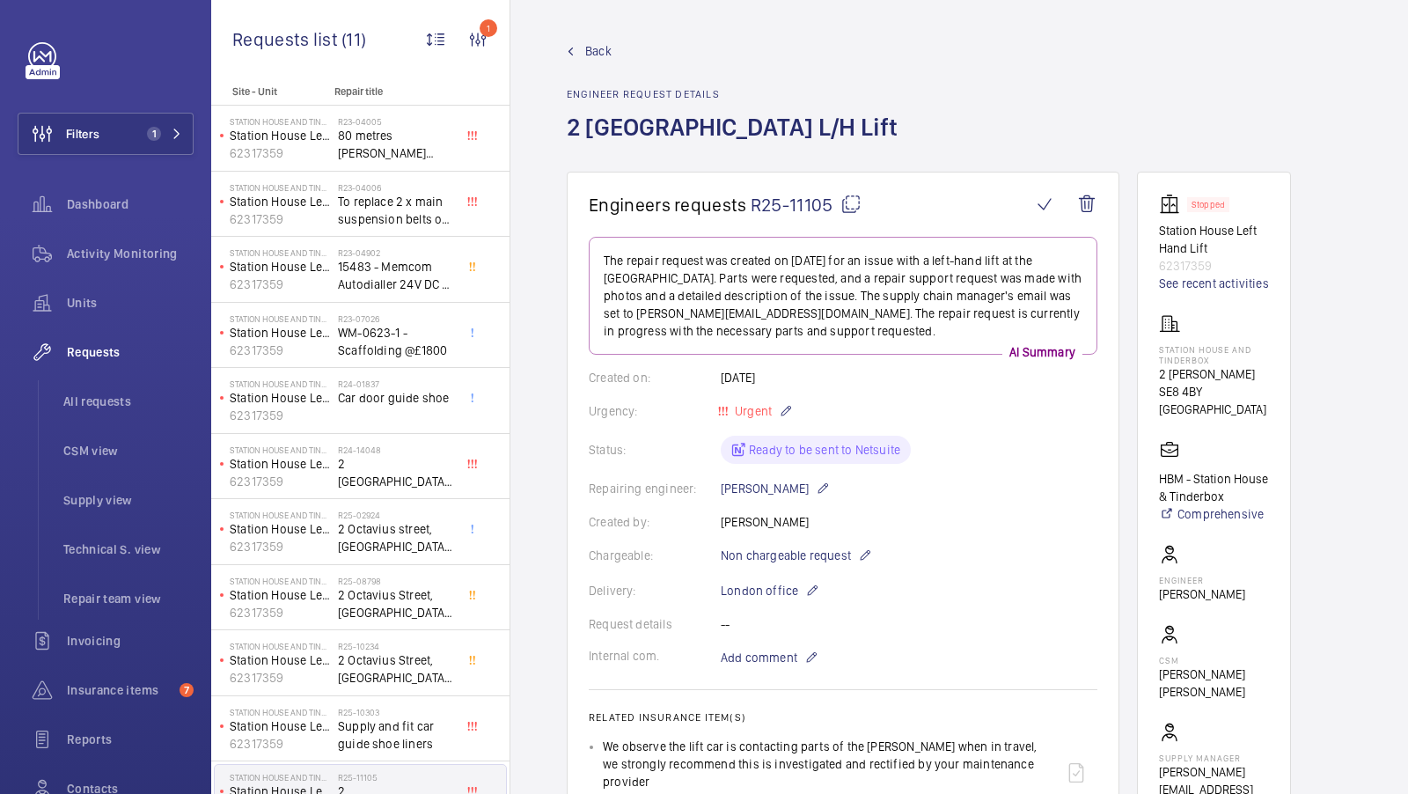
click at [990, 485] on div "Repairing engineer: Keith Bishop" at bounding box center [843, 488] width 509 height 21
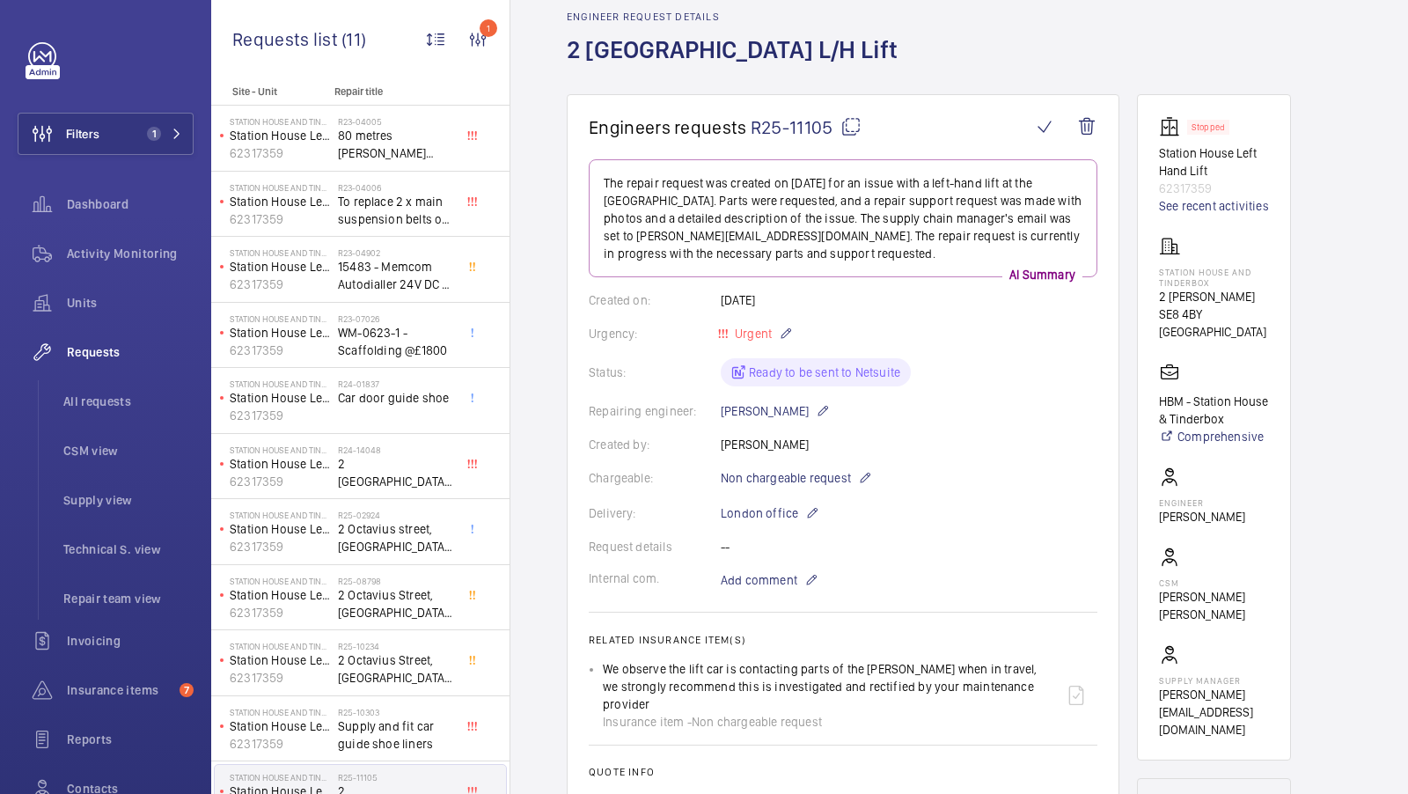
scroll to position [88, 0]
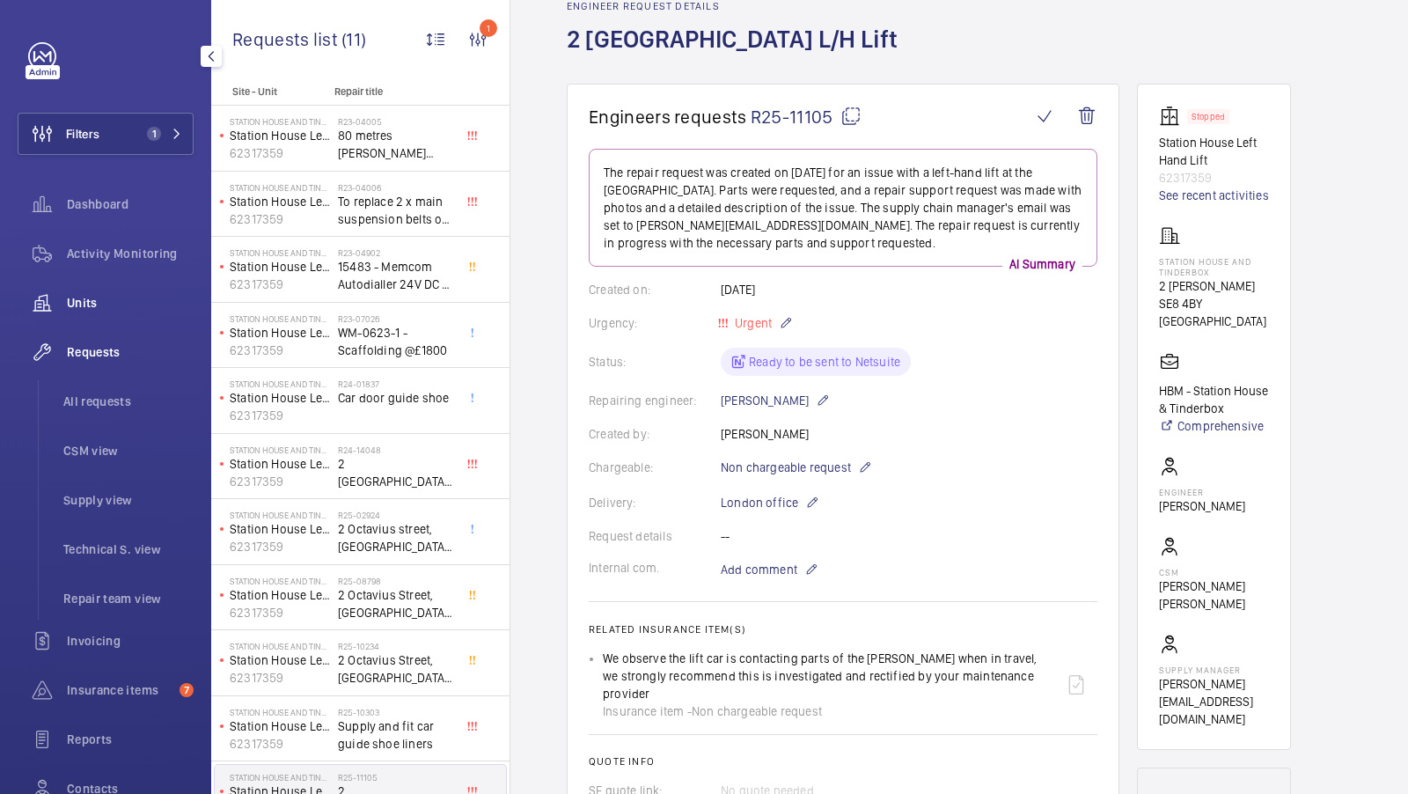
click at [96, 300] on span "Units" at bounding box center [130, 303] width 127 height 18
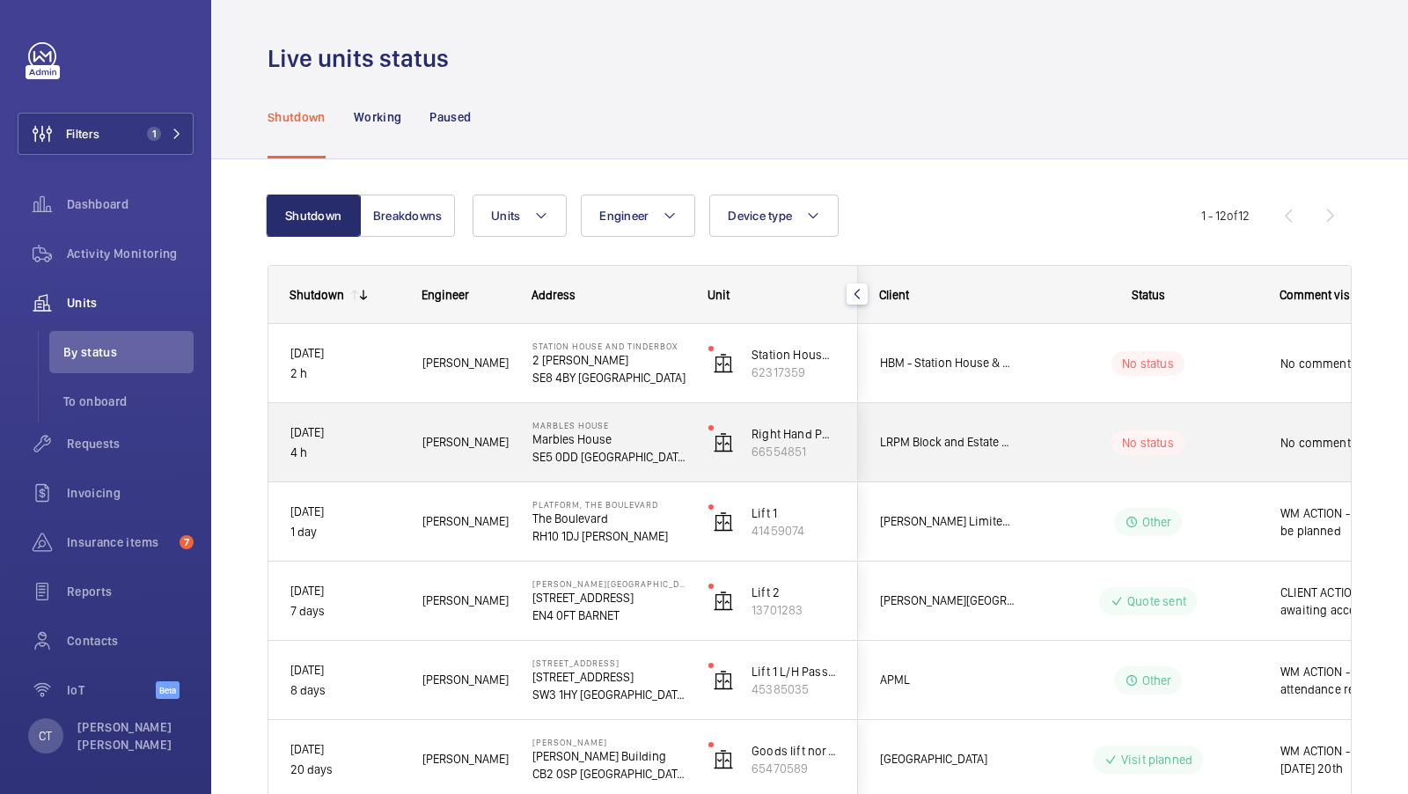
scroll to position [0, 317]
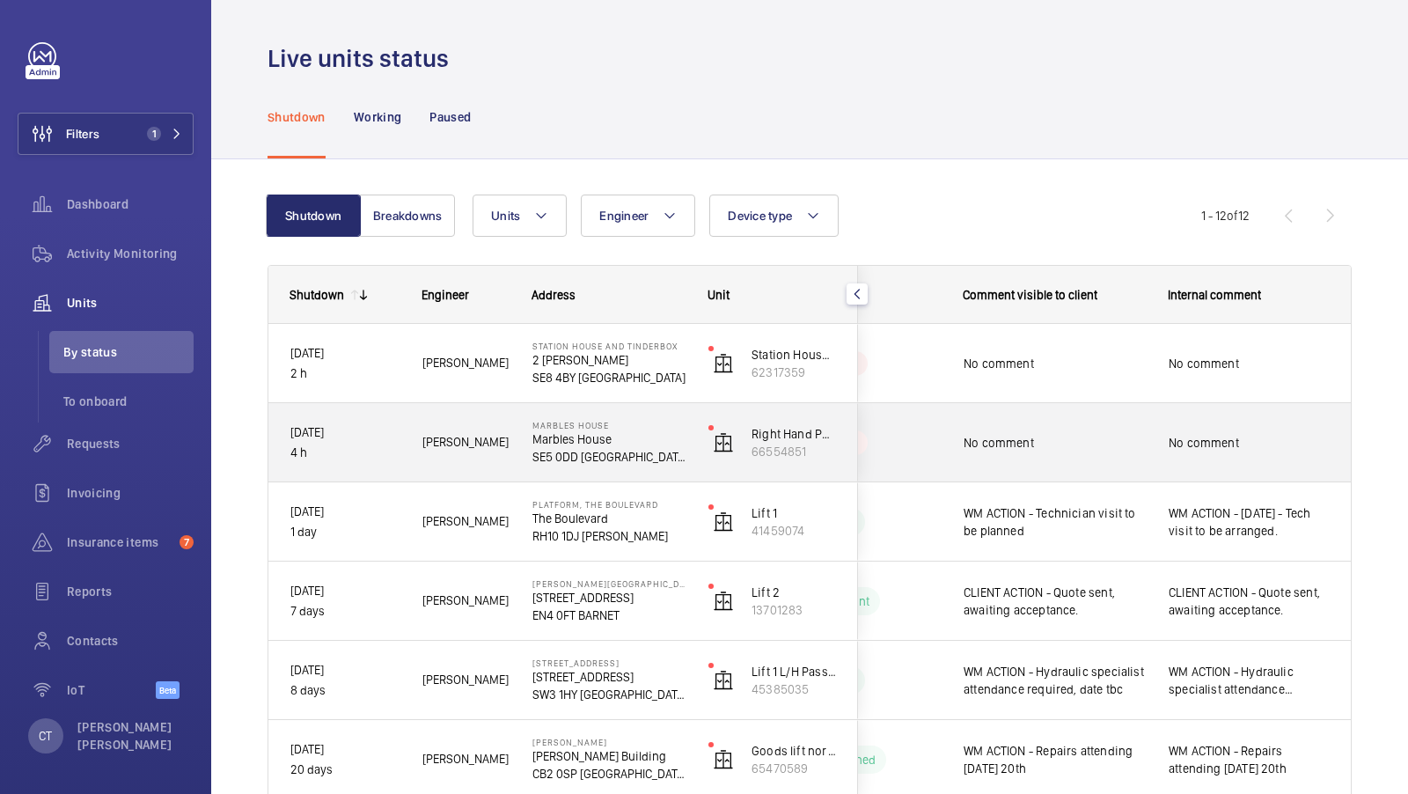
click at [1192, 434] on span "No comment" at bounding box center [1249, 443] width 161 height 18
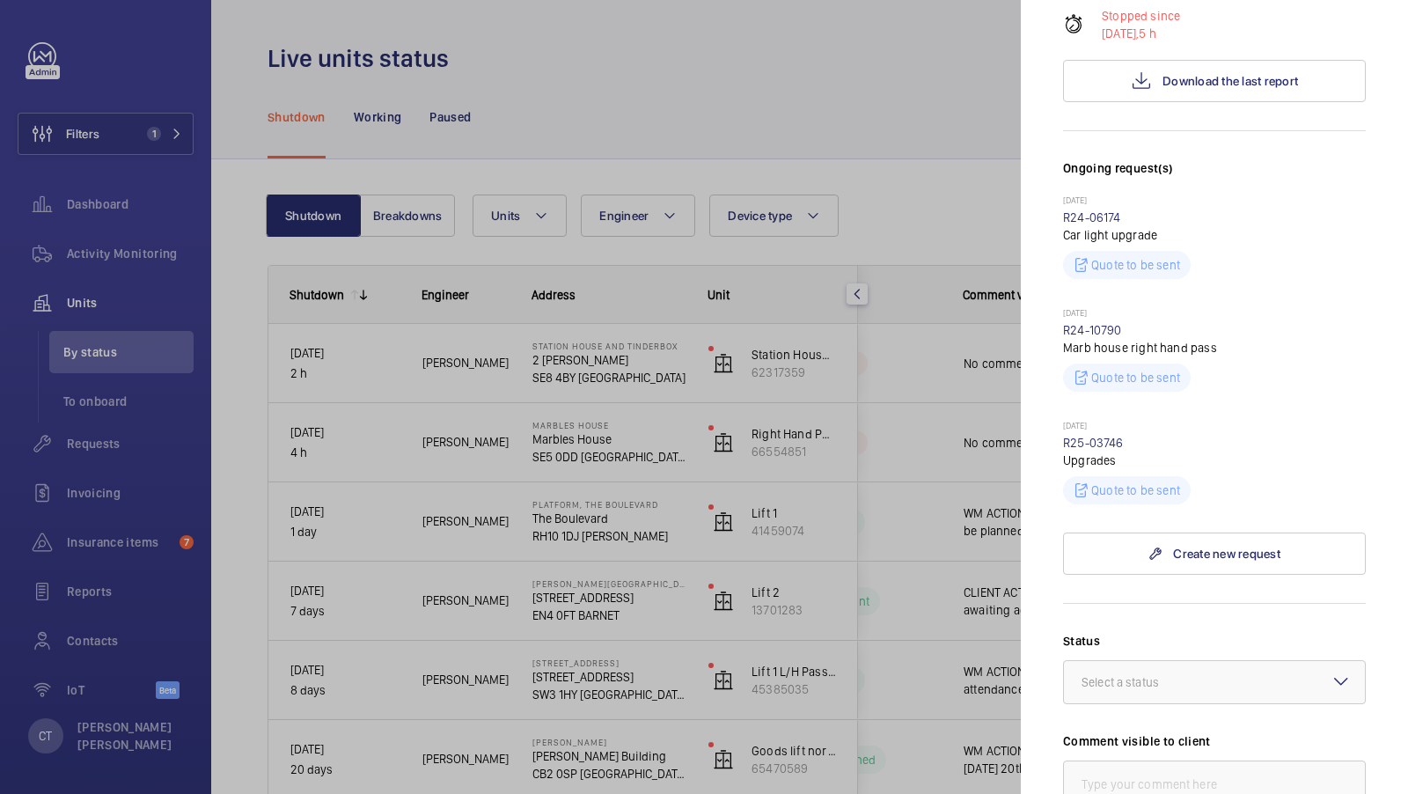
scroll to position [403, 0]
click at [929, 437] on div at bounding box center [704, 397] width 1408 height 794
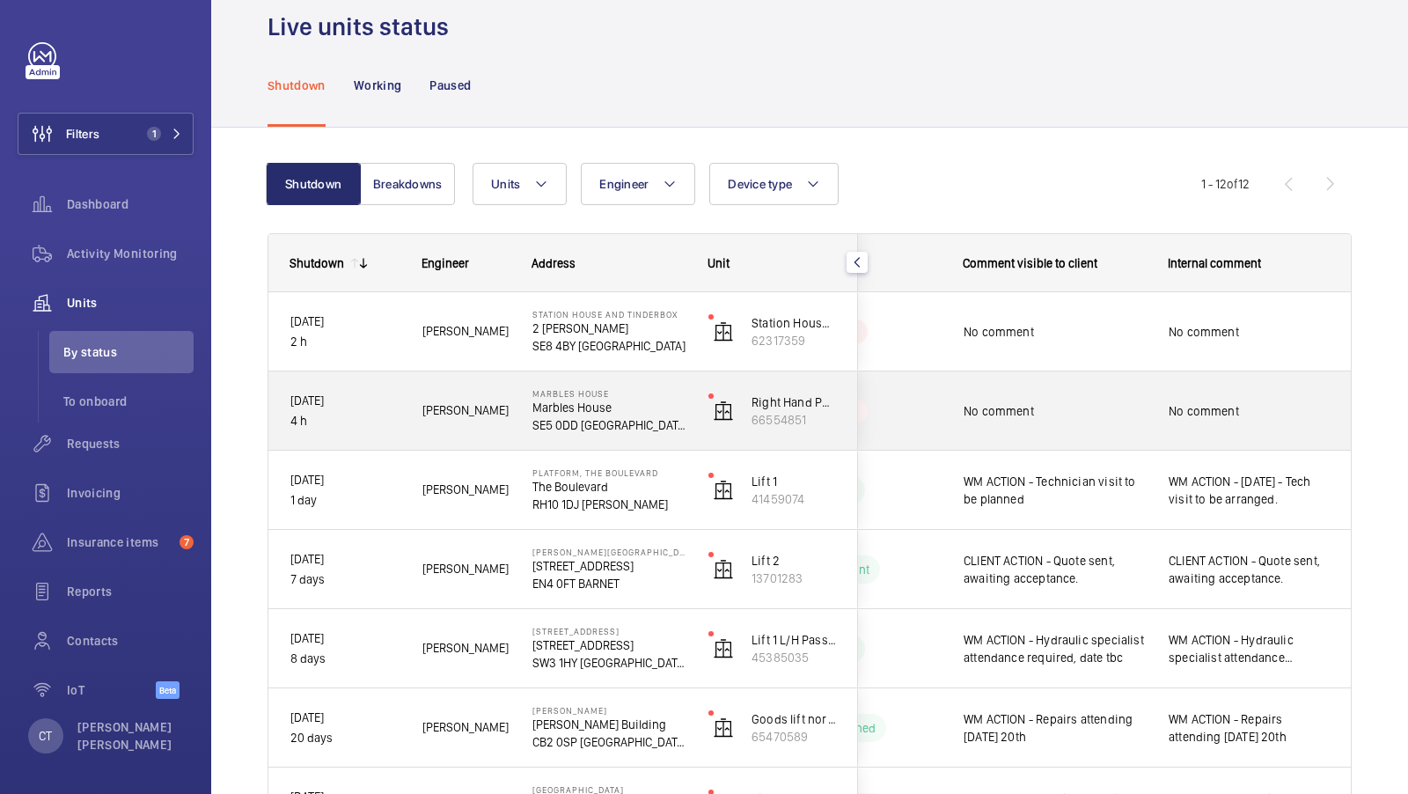
scroll to position [33, 0]
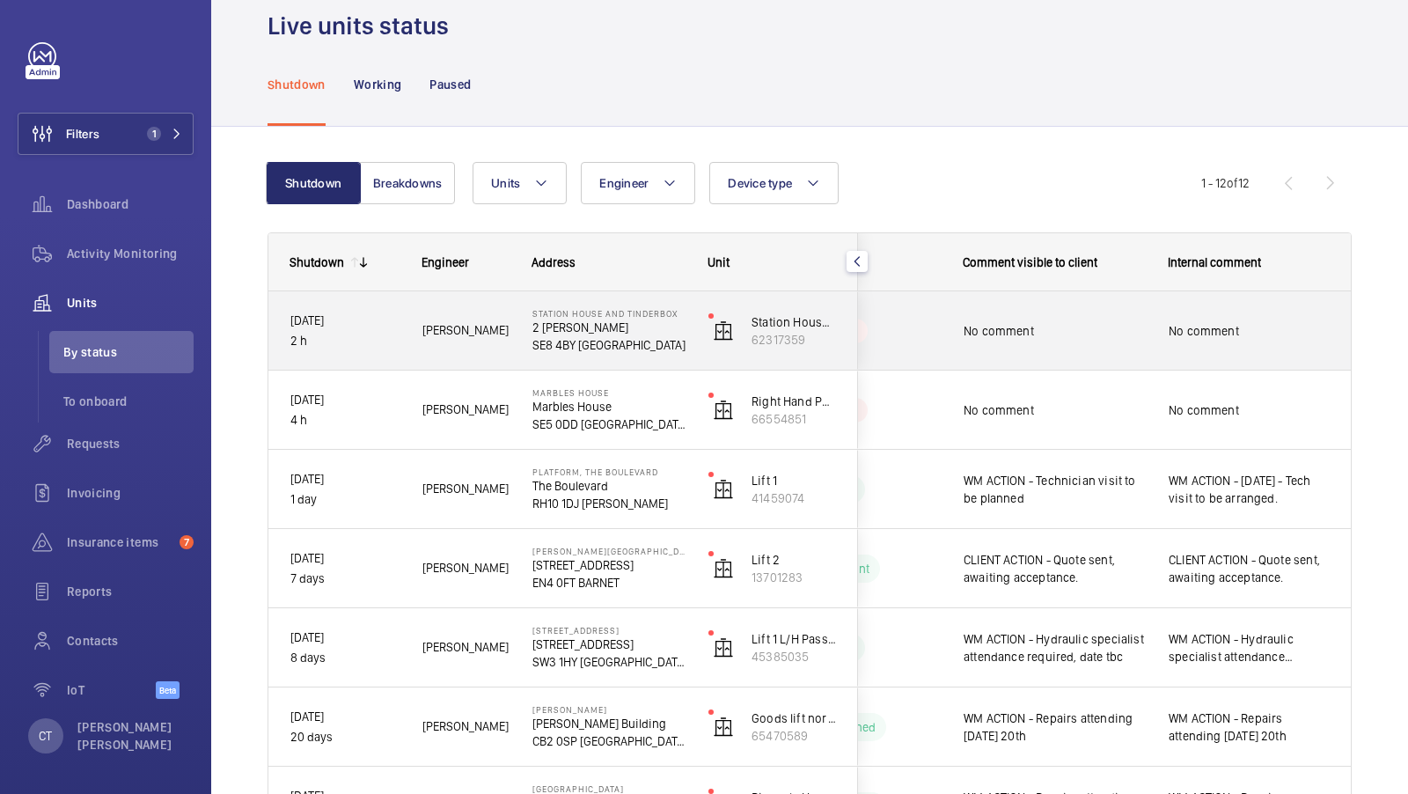
click at [1245, 341] on div "No comment" at bounding box center [1249, 331] width 161 height 40
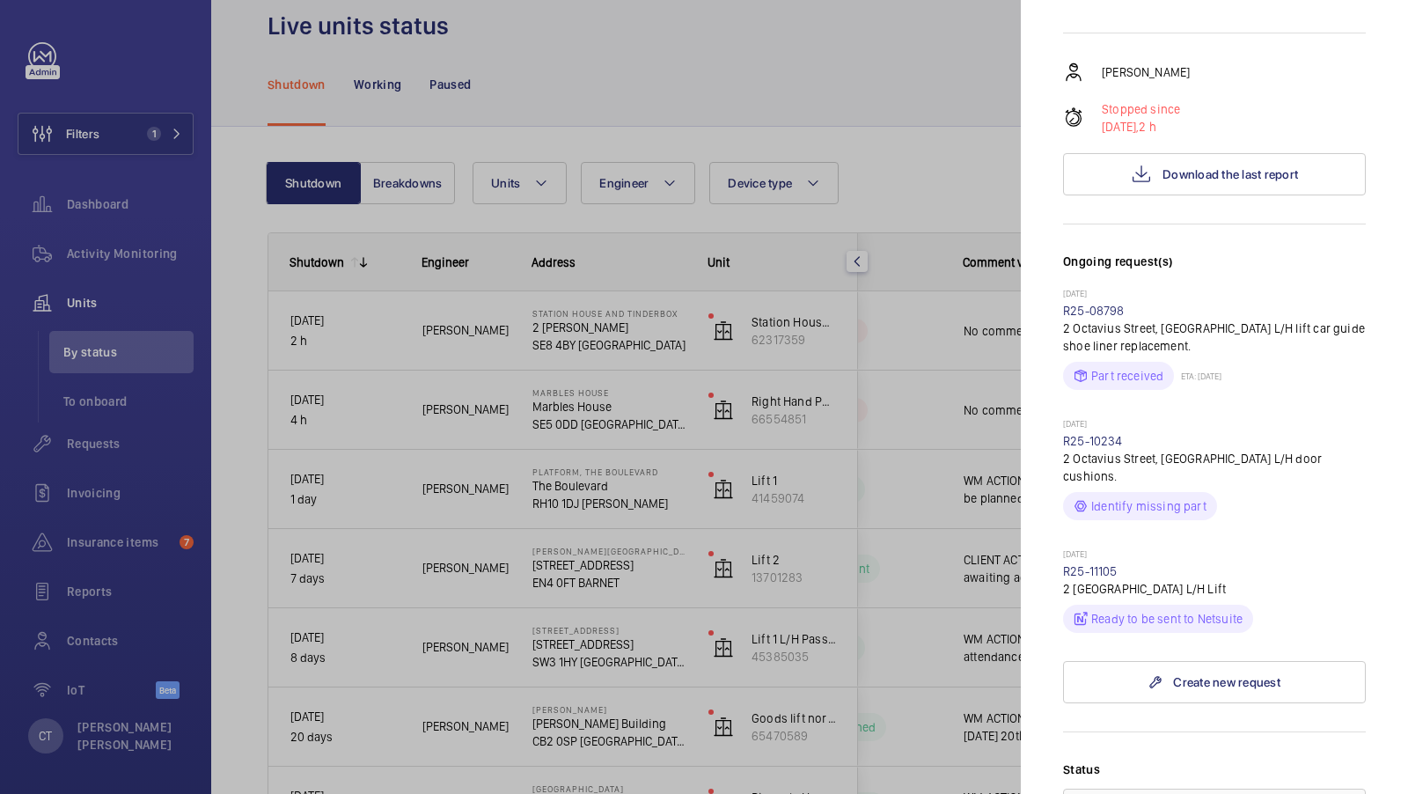
scroll to position [338, 0]
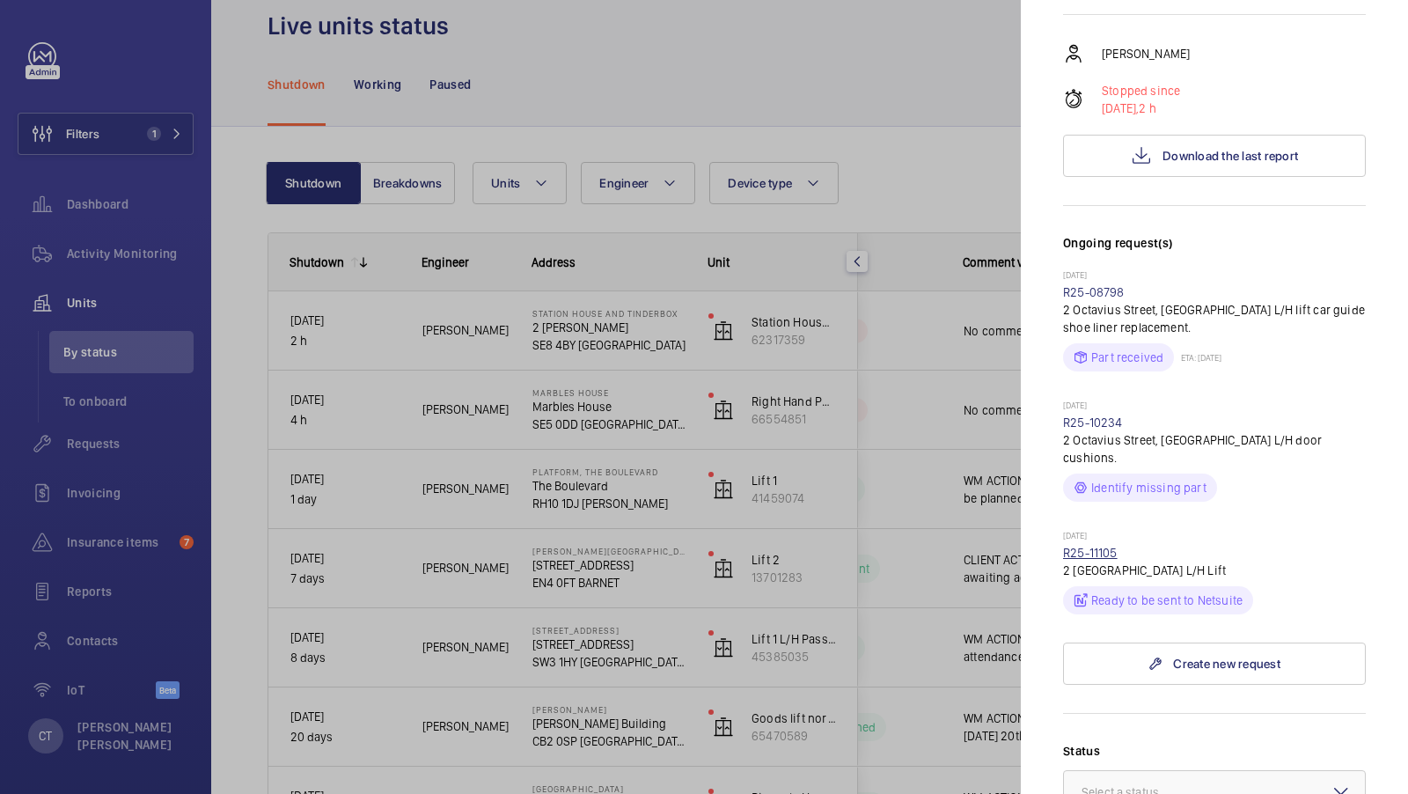
click at [1092, 546] on link "R25-11105" at bounding box center [1090, 553] width 55 height 14
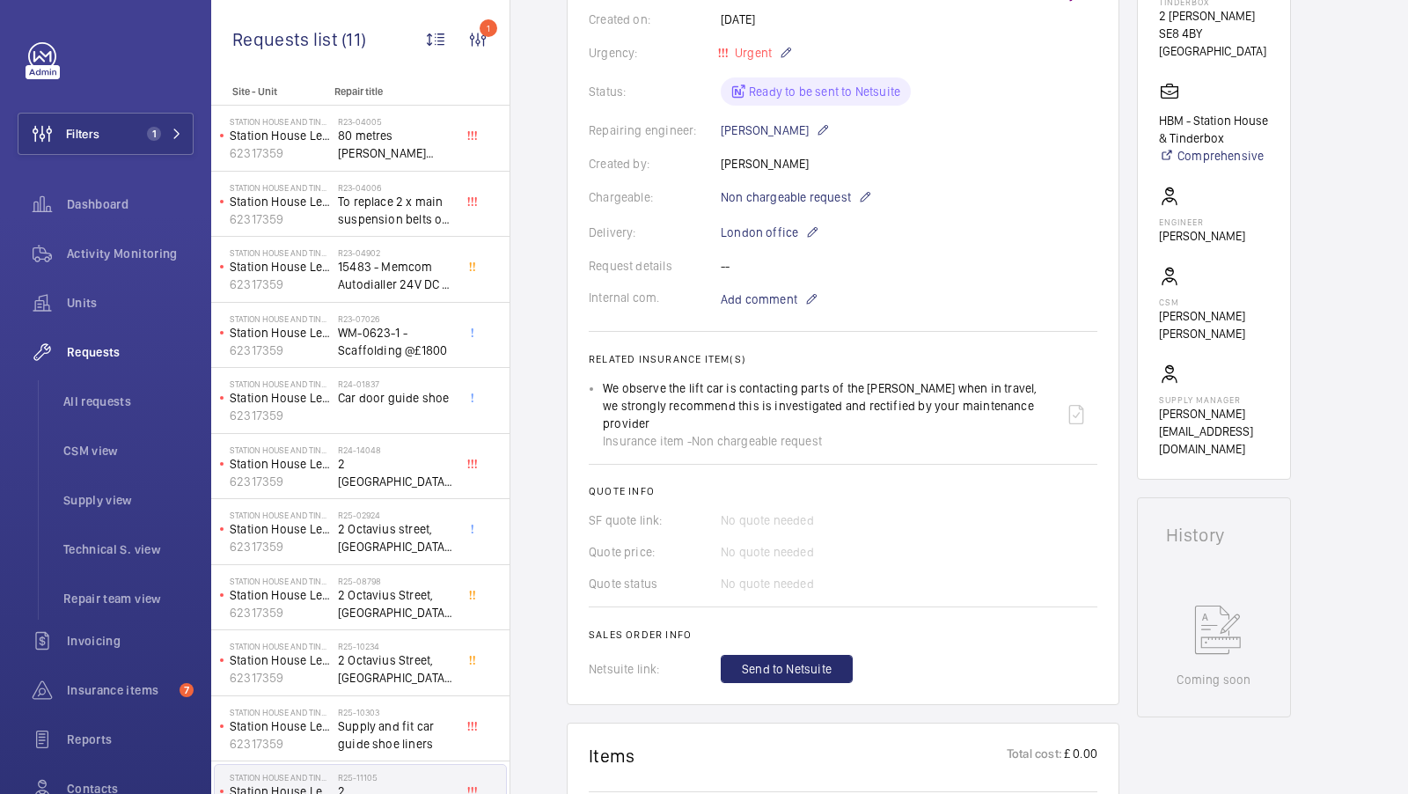
scroll to position [356, 0]
click at [112, 310] on span "Units" at bounding box center [130, 303] width 127 height 18
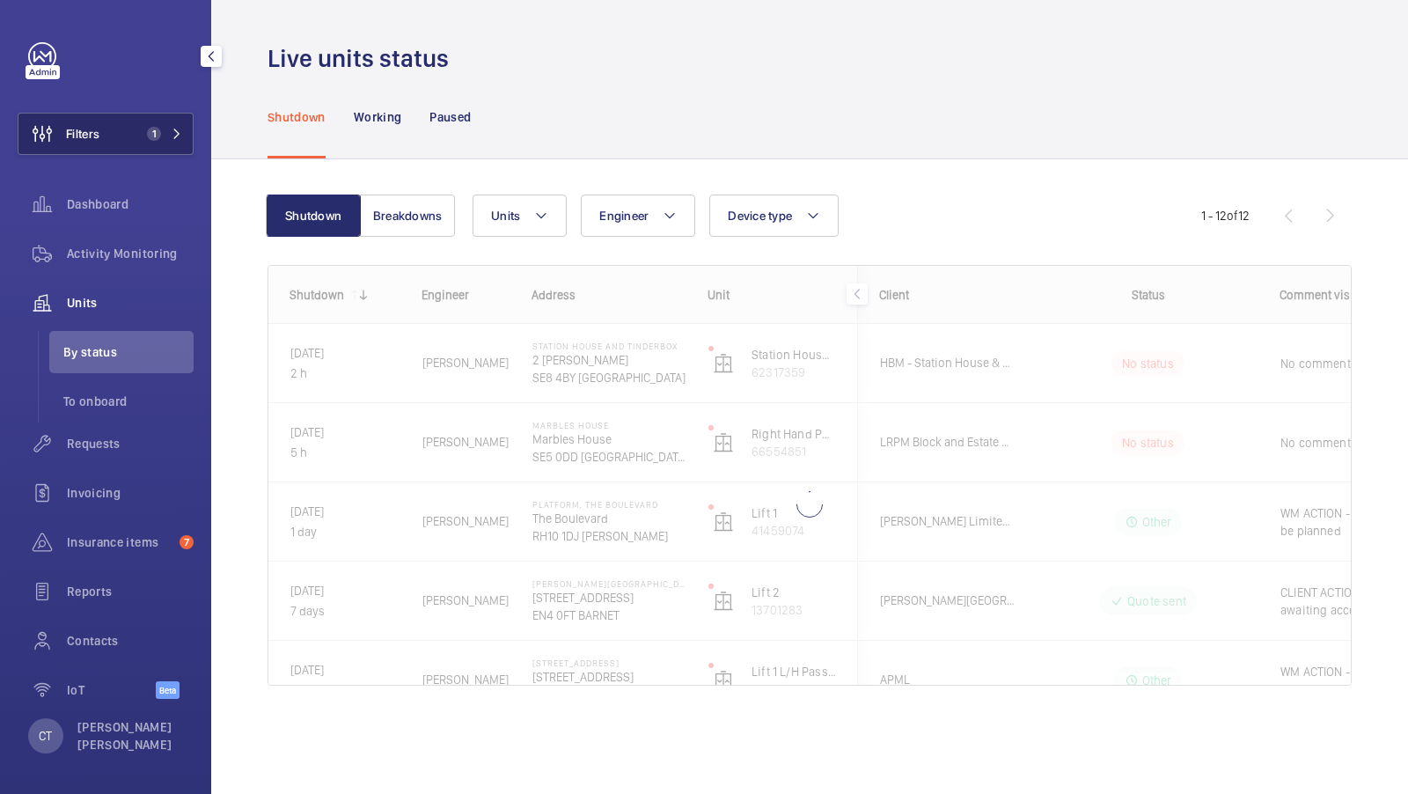
click at [159, 129] on span "1" at bounding box center [154, 134] width 14 height 14
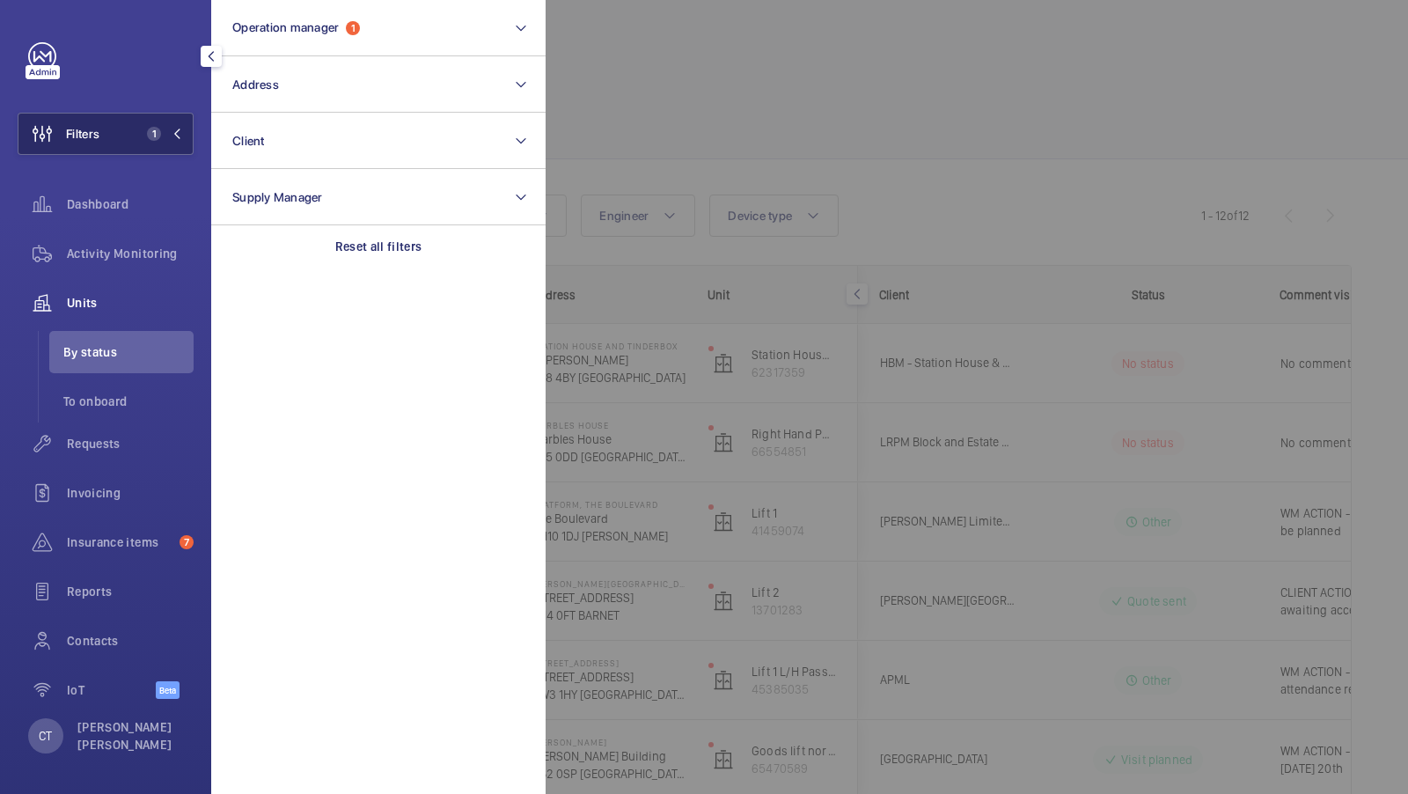
click at [168, 114] on button "Filters 1" at bounding box center [106, 134] width 176 height 42
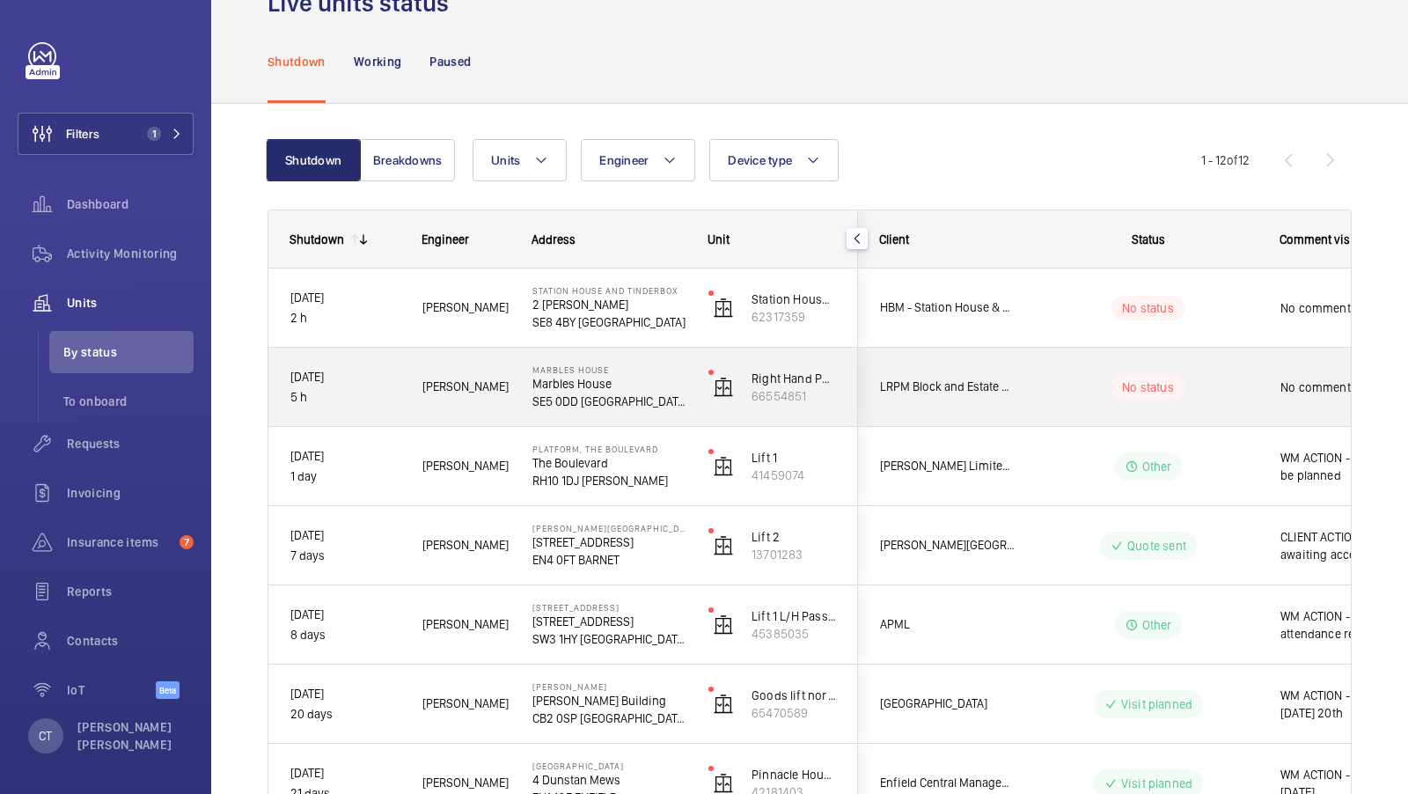
scroll to position [0, 317]
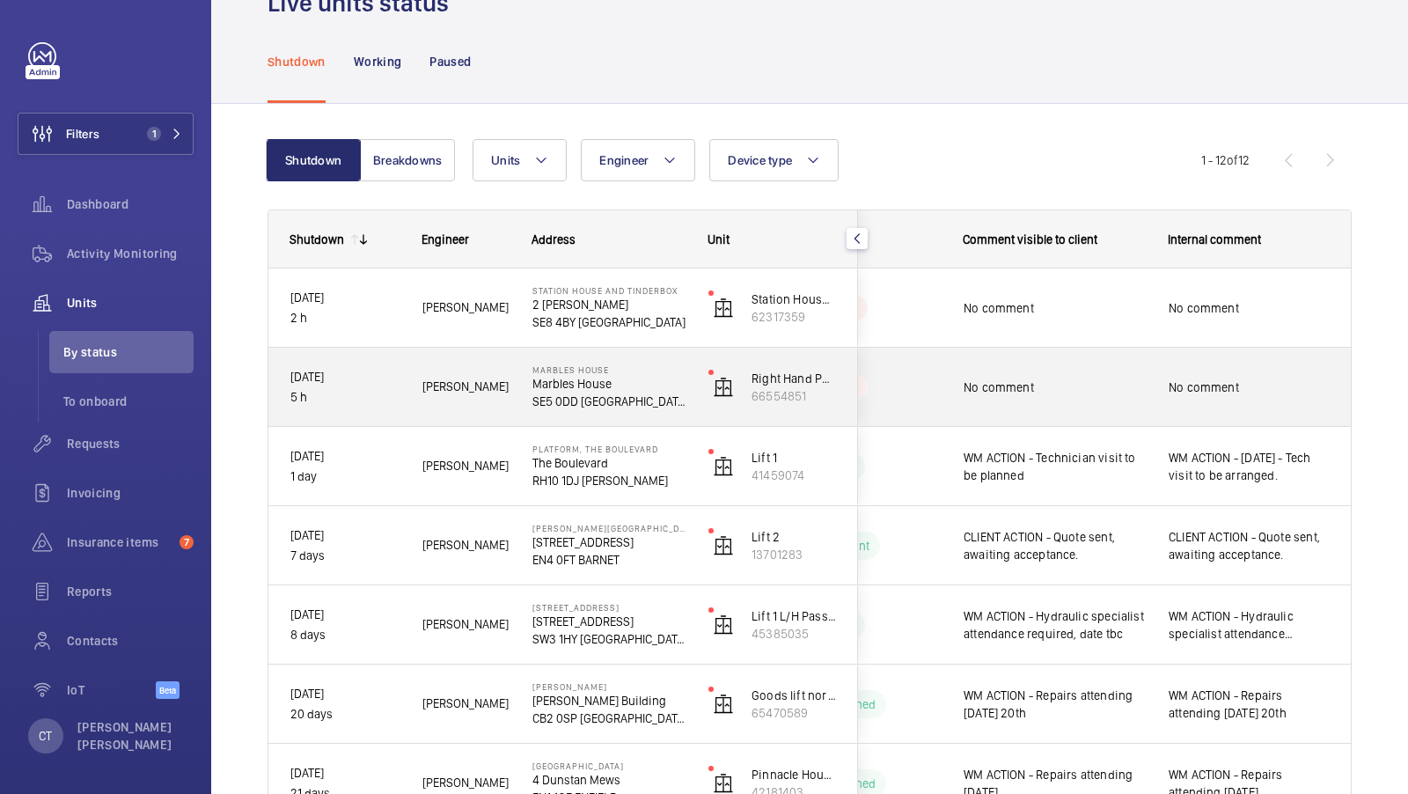
click at [1246, 399] on div "No comment" at bounding box center [1249, 387] width 161 height 40
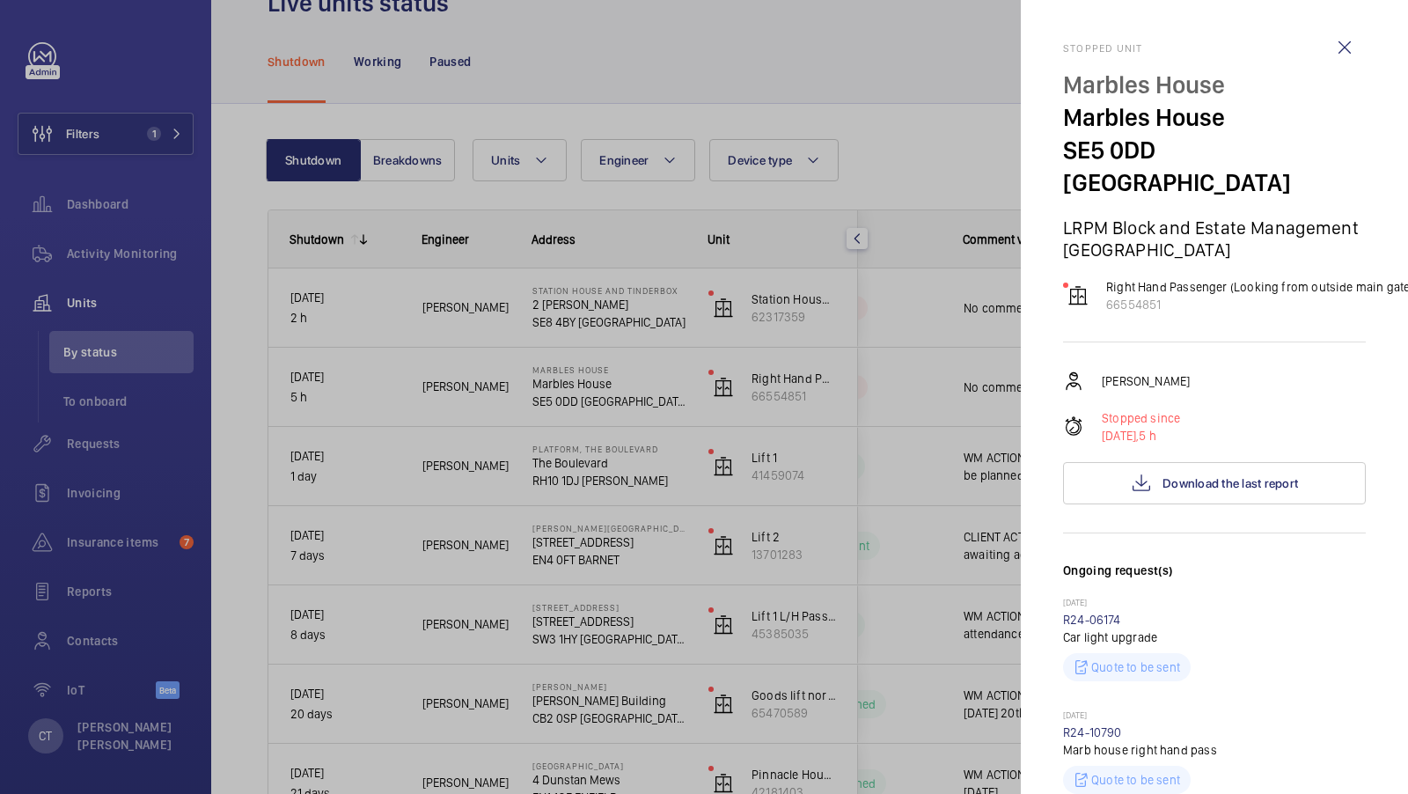
click at [980, 276] on div at bounding box center [704, 397] width 1408 height 794
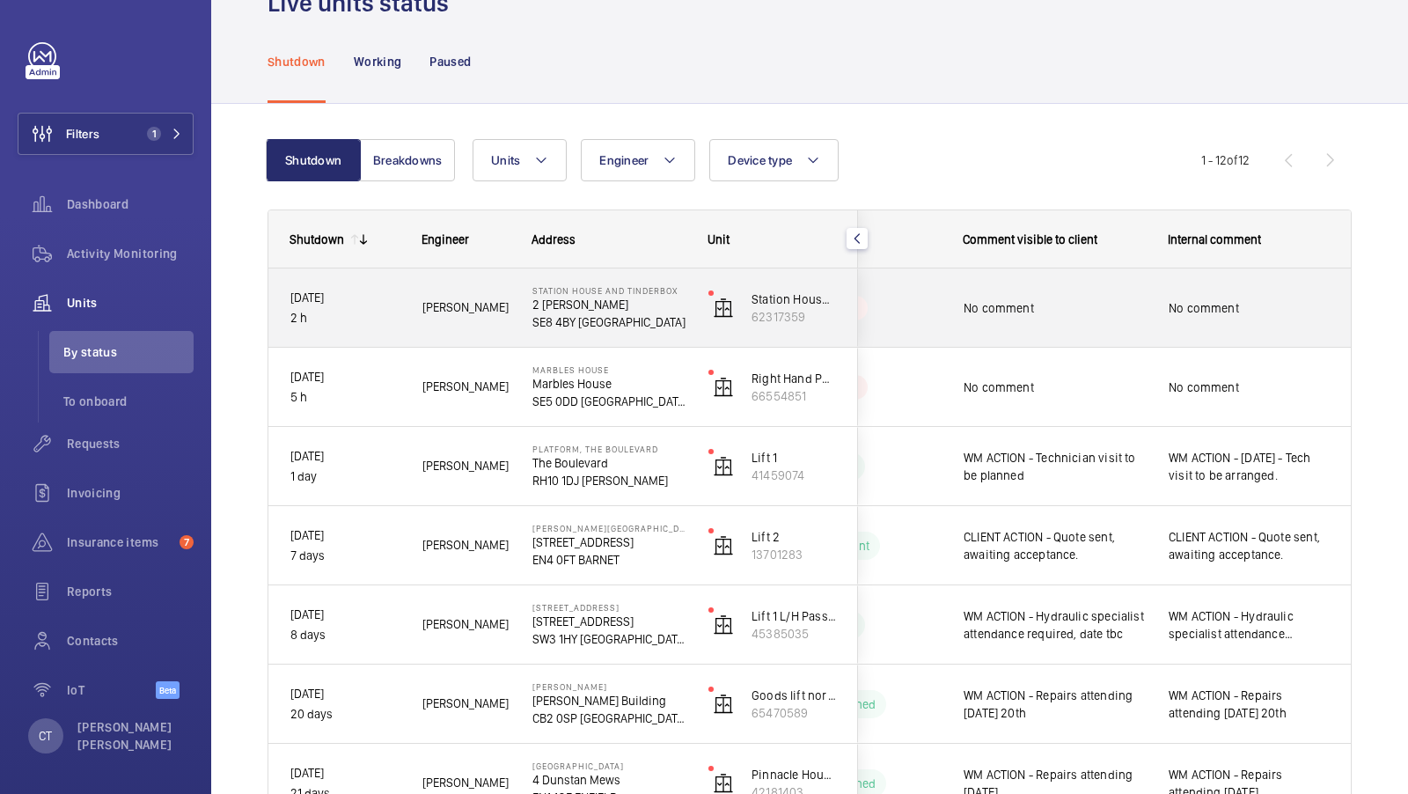
click at [1228, 325] on div "No comment" at bounding box center [1249, 308] width 161 height 40
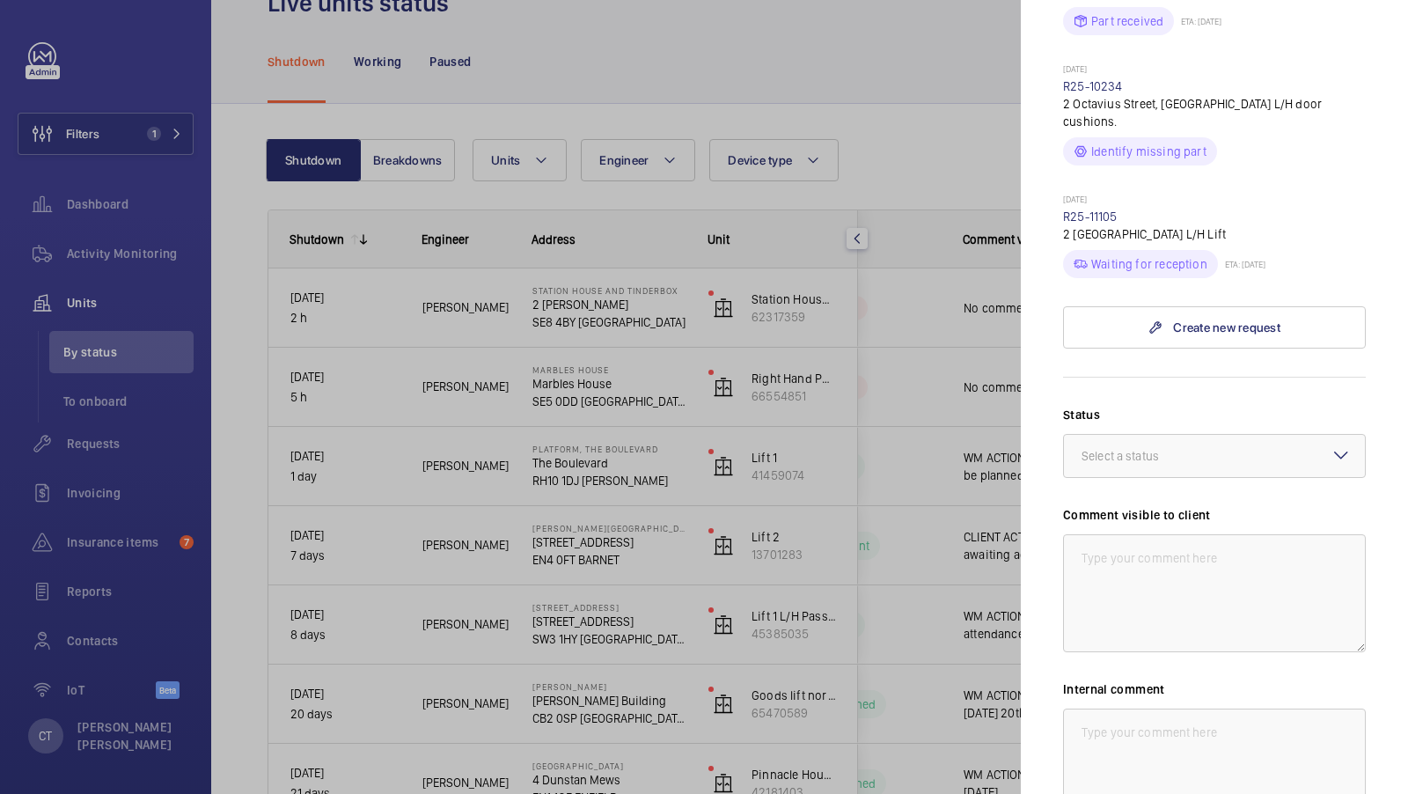
scroll to position [692, 0]
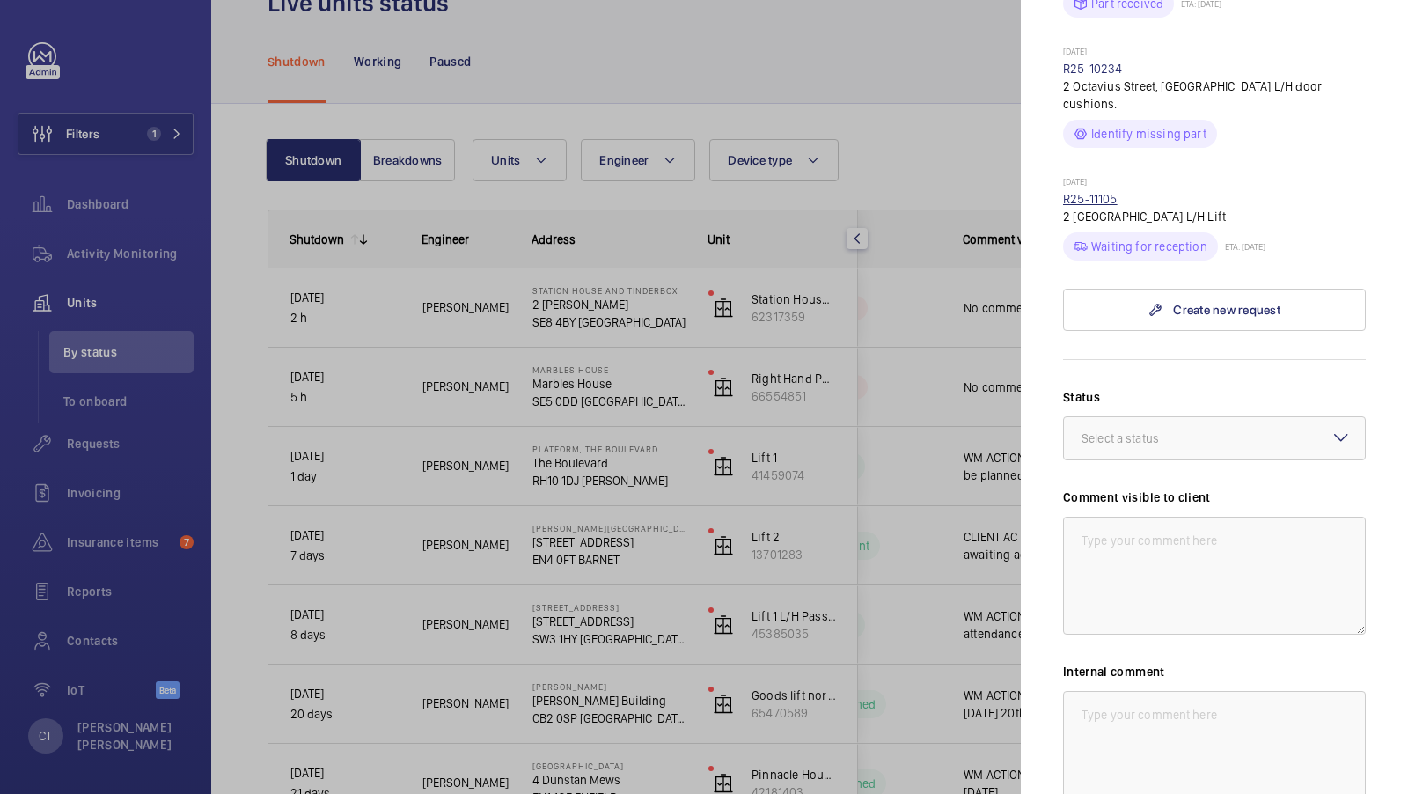
click at [1096, 192] on link "R25-11105" at bounding box center [1090, 199] width 55 height 14
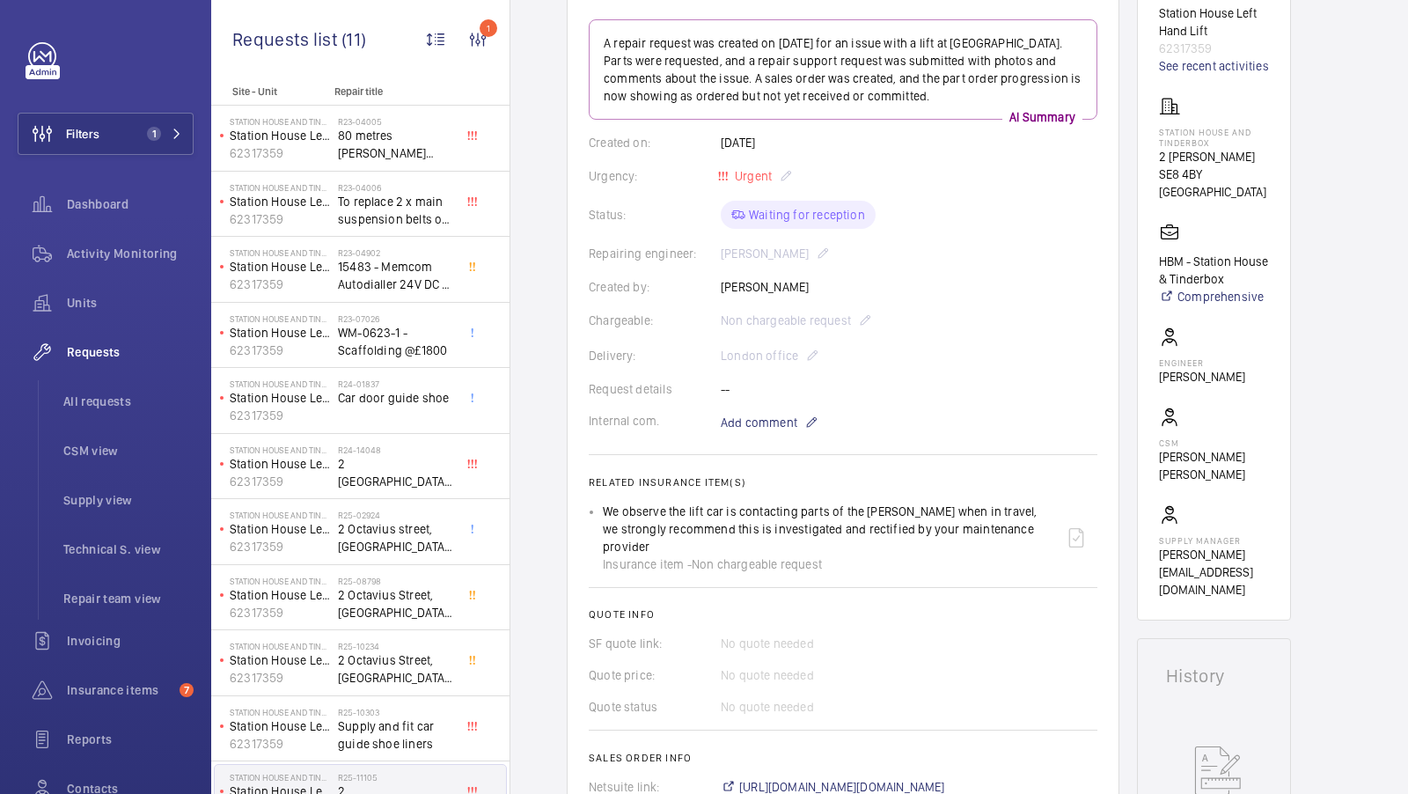
scroll to position [211, 0]
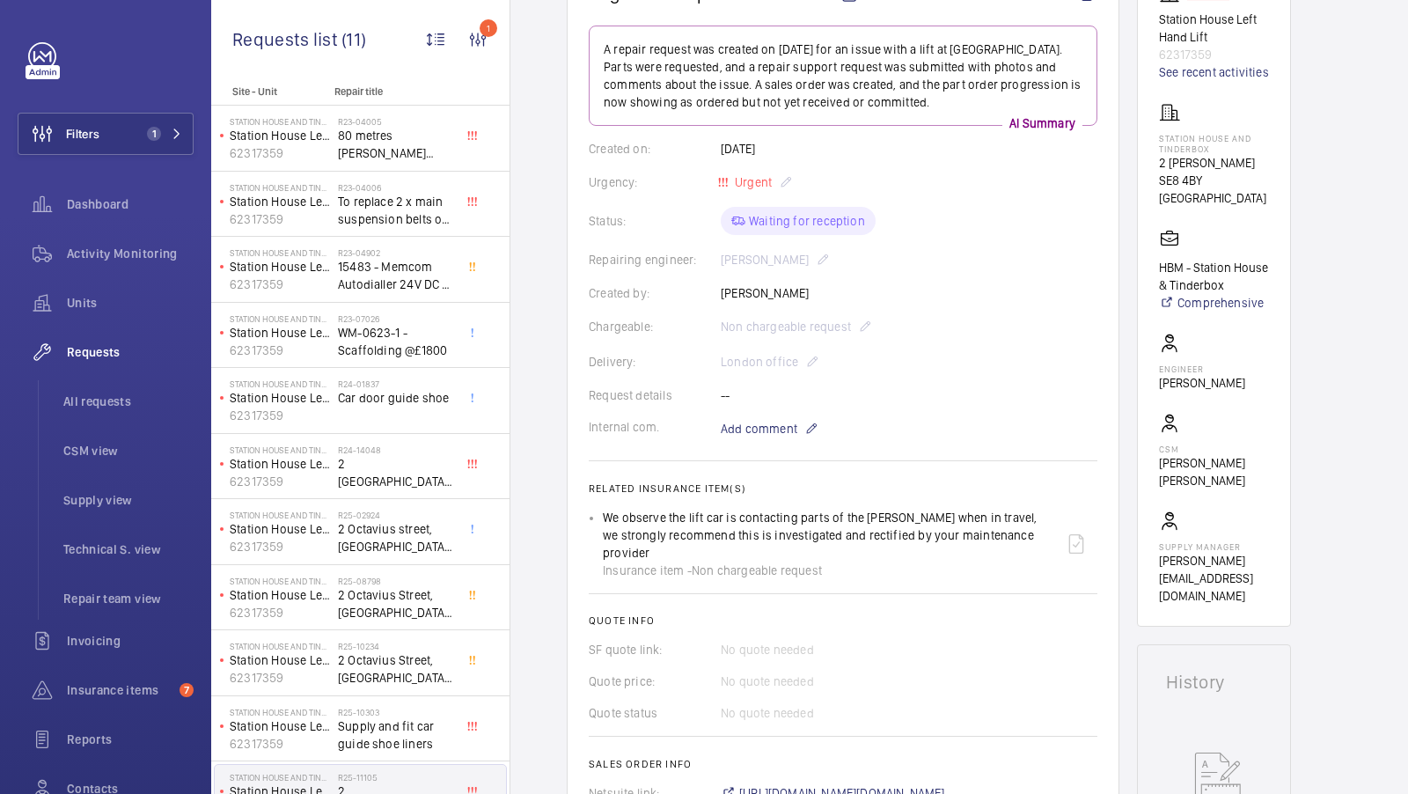
click at [916, 267] on div "Repairing engineer: Keith Bishop" at bounding box center [843, 259] width 509 height 21
click at [964, 328] on div "Chargeable: Non chargeable request" at bounding box center [843, 326] width 509 height 21
click at [105, 283] on div "Units" at bounding box center [106, 303] width 176 height 42
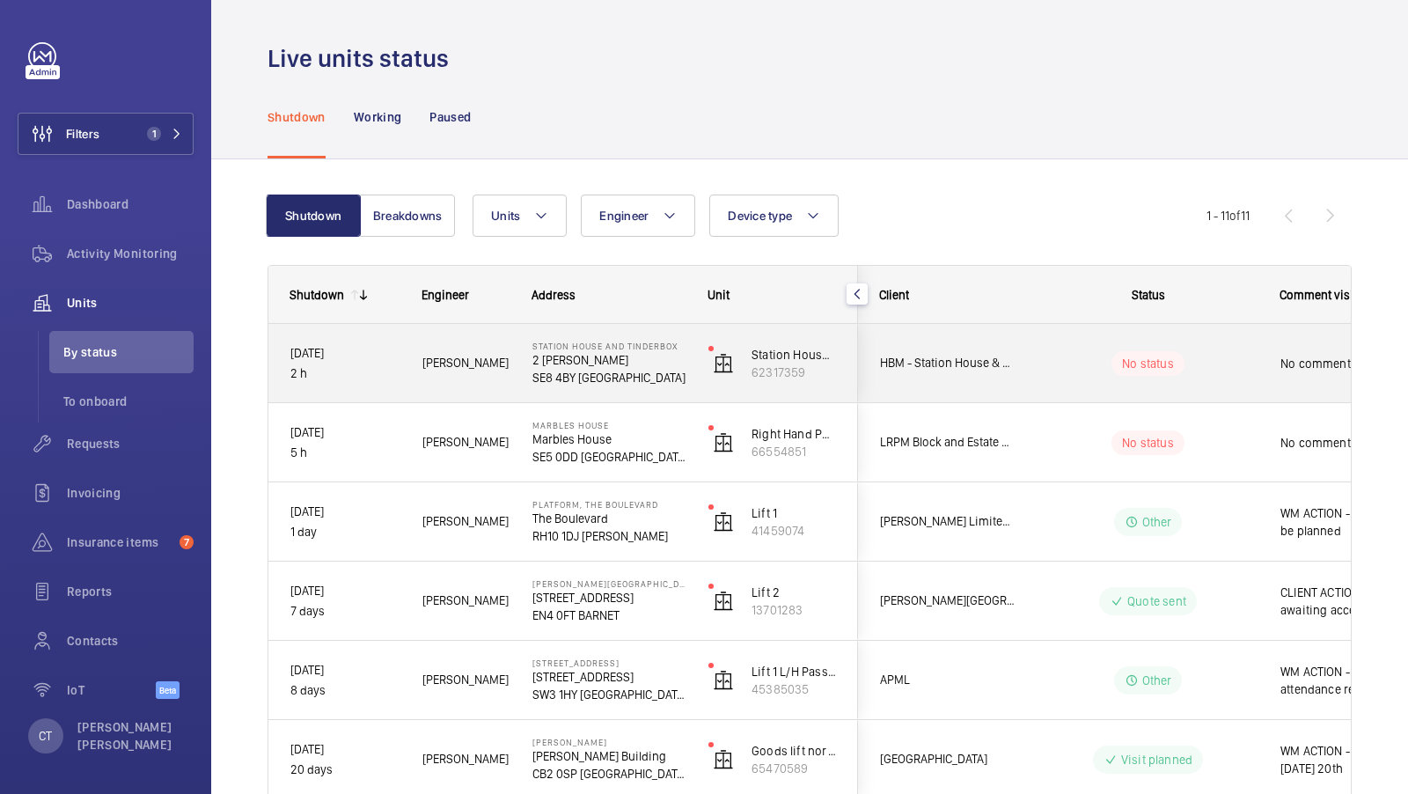
scroll to position [0, 317]
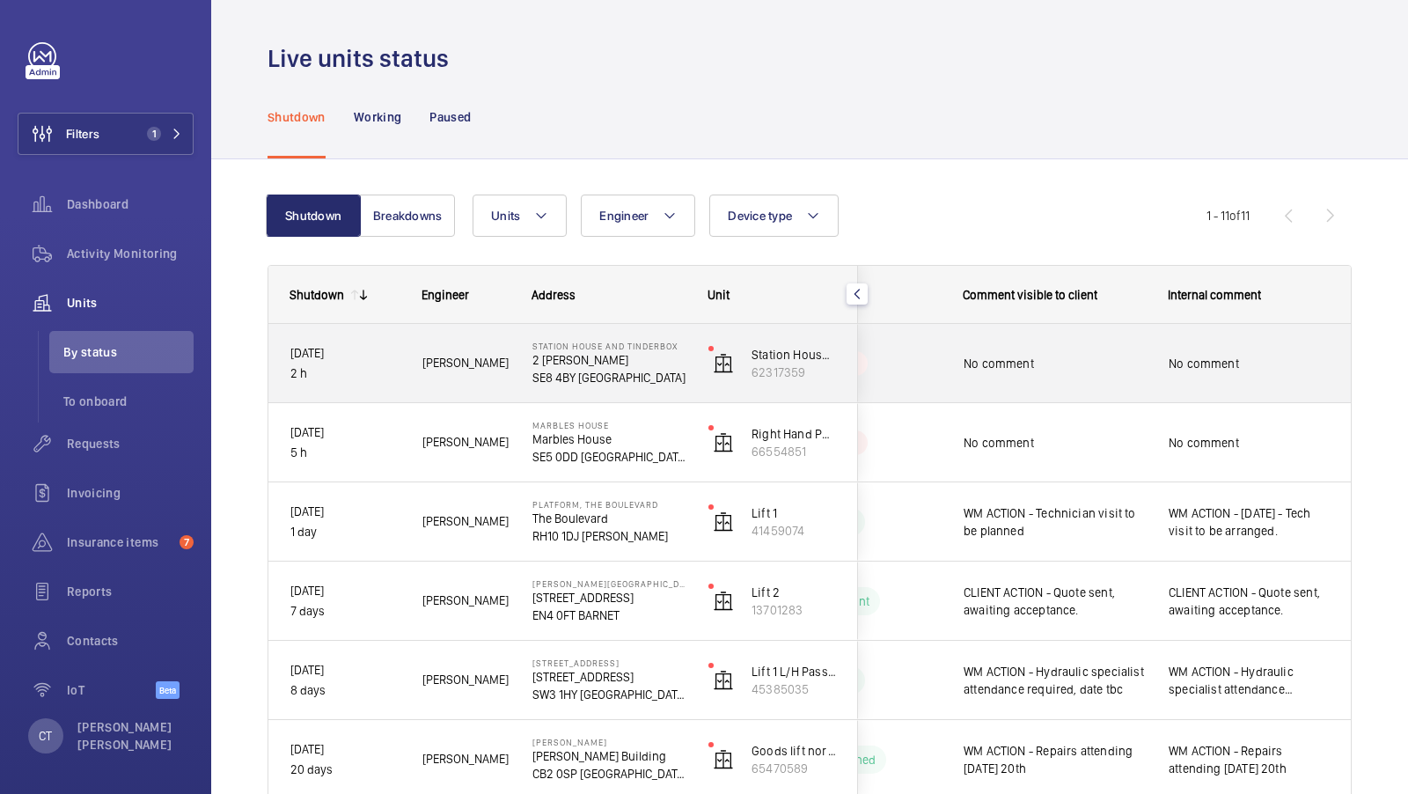
click at [1248, 362] on span "No comment" at bounding box center [1249, 364] width 161 height 18
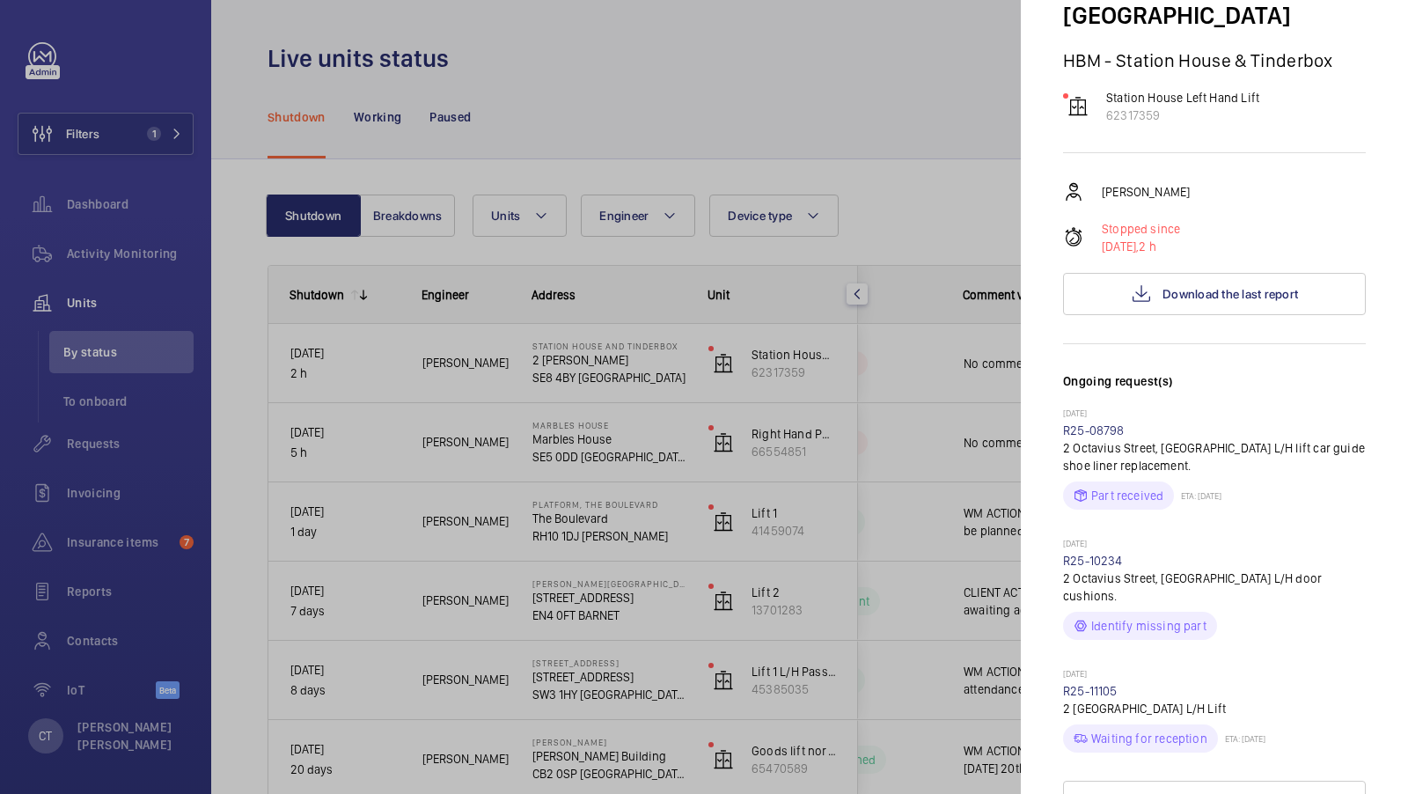
scroll to position [196, 0]
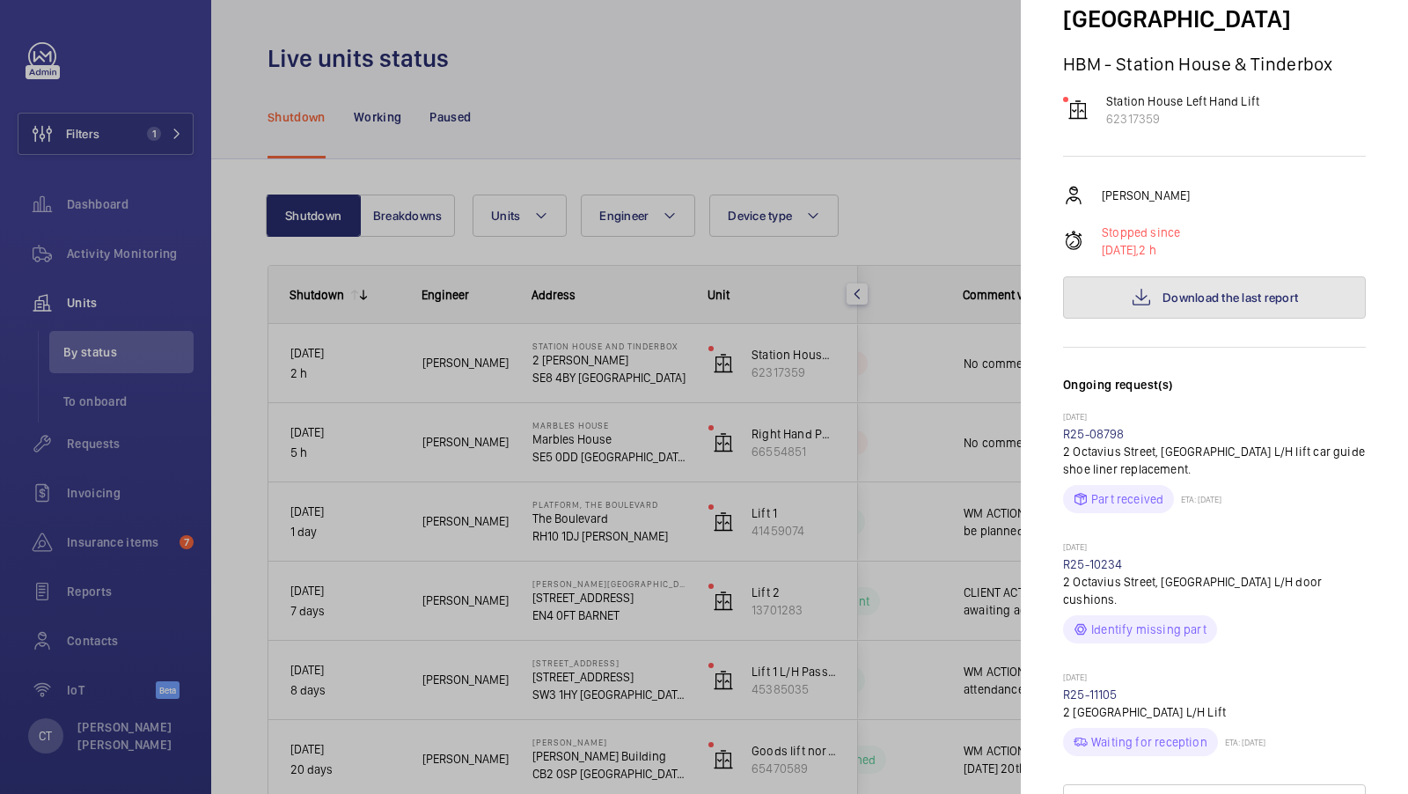
click at [1245, 290] on span "Download the last report" at bounding box center [1230, 297] width 136 height 14
click at [985, 384] on div at bounding box center [704, 397] width 1408 height 794
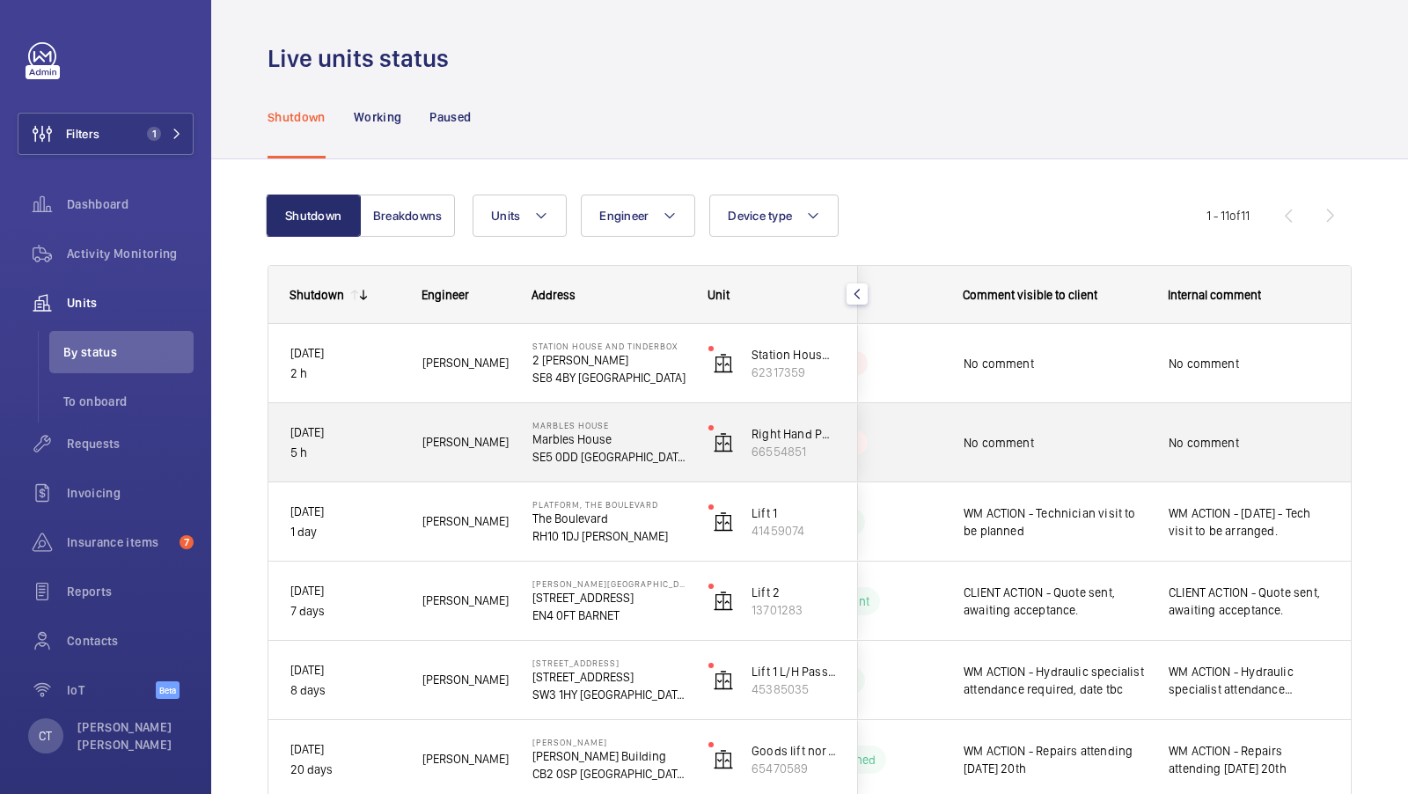
click at [1218, 423] on div "No comment" at bounding box center [1249, 442] width 161 height 40
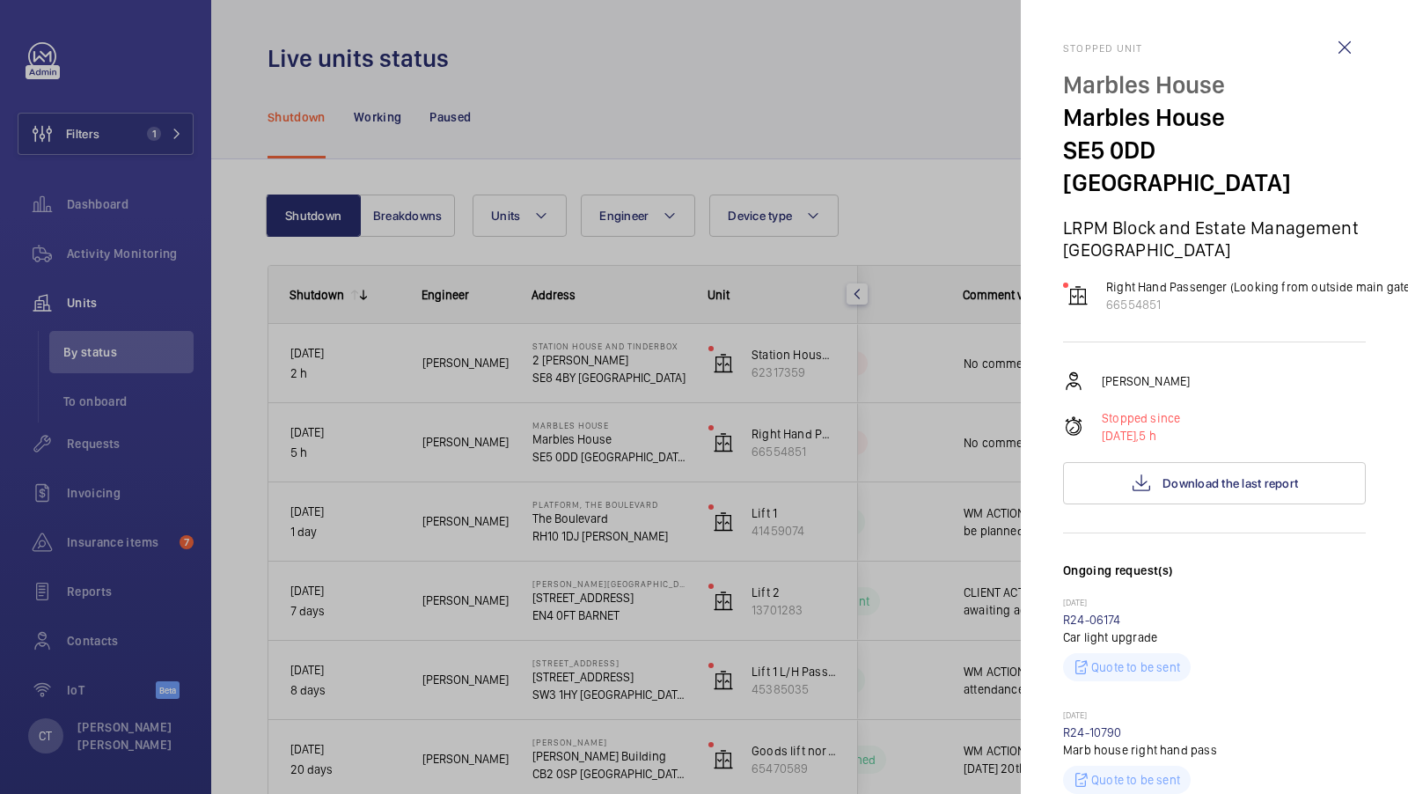
click at [647, 297] on div at bounding box center [704, 397] width 1408 height 794
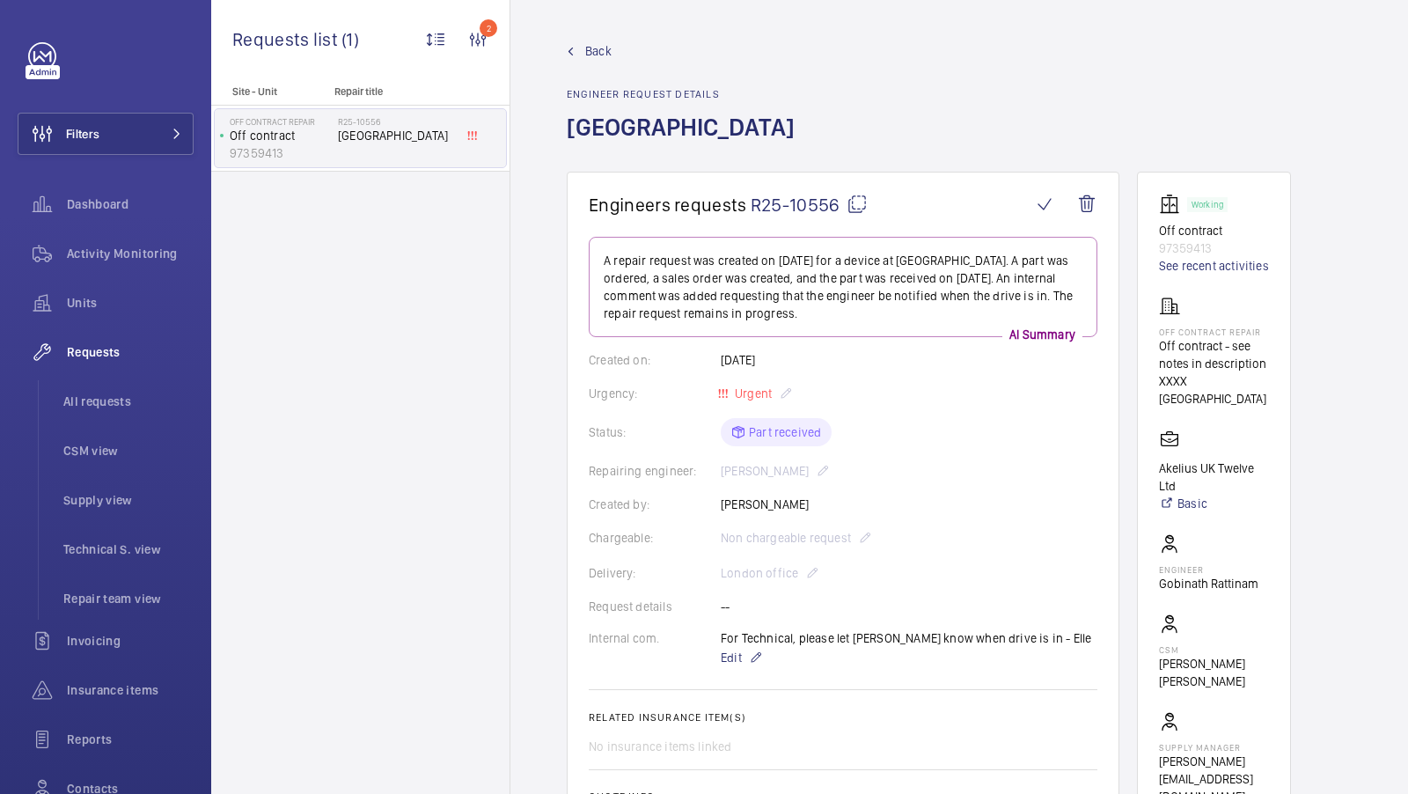
scroll to position [1060, 0]
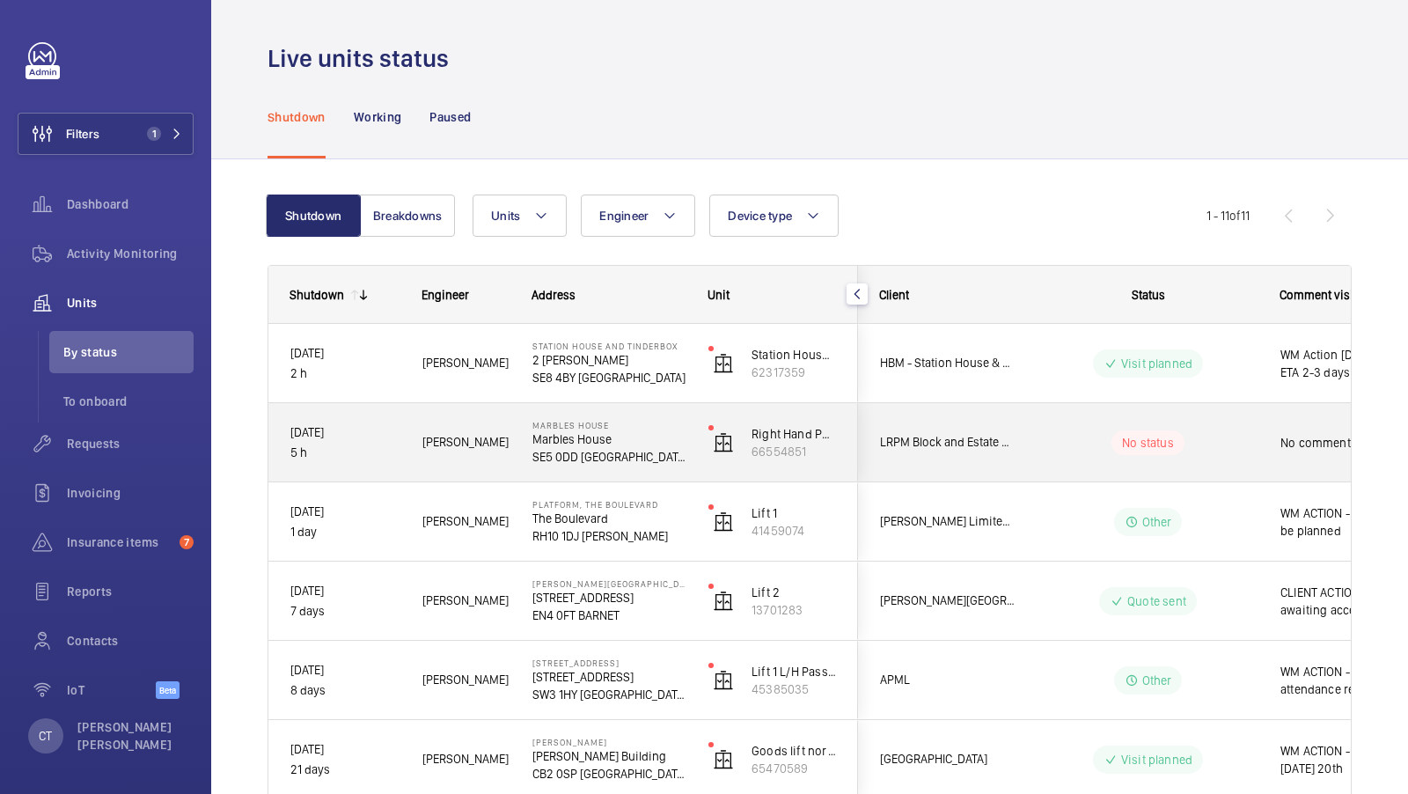
scroll to position [0, 317]
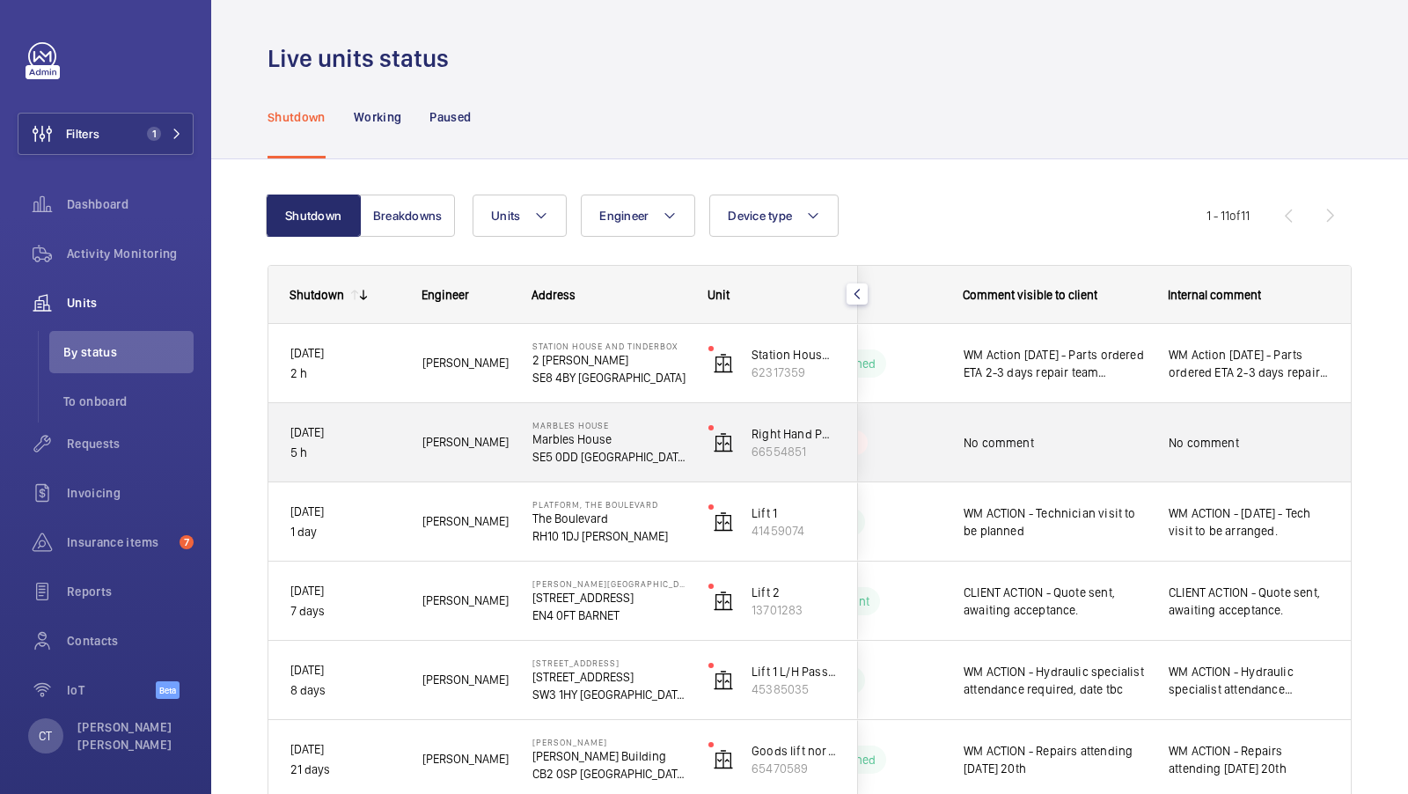
click at [1244, 429] on div "No comment" at bounding box center [1249, 442] width 161 height 40
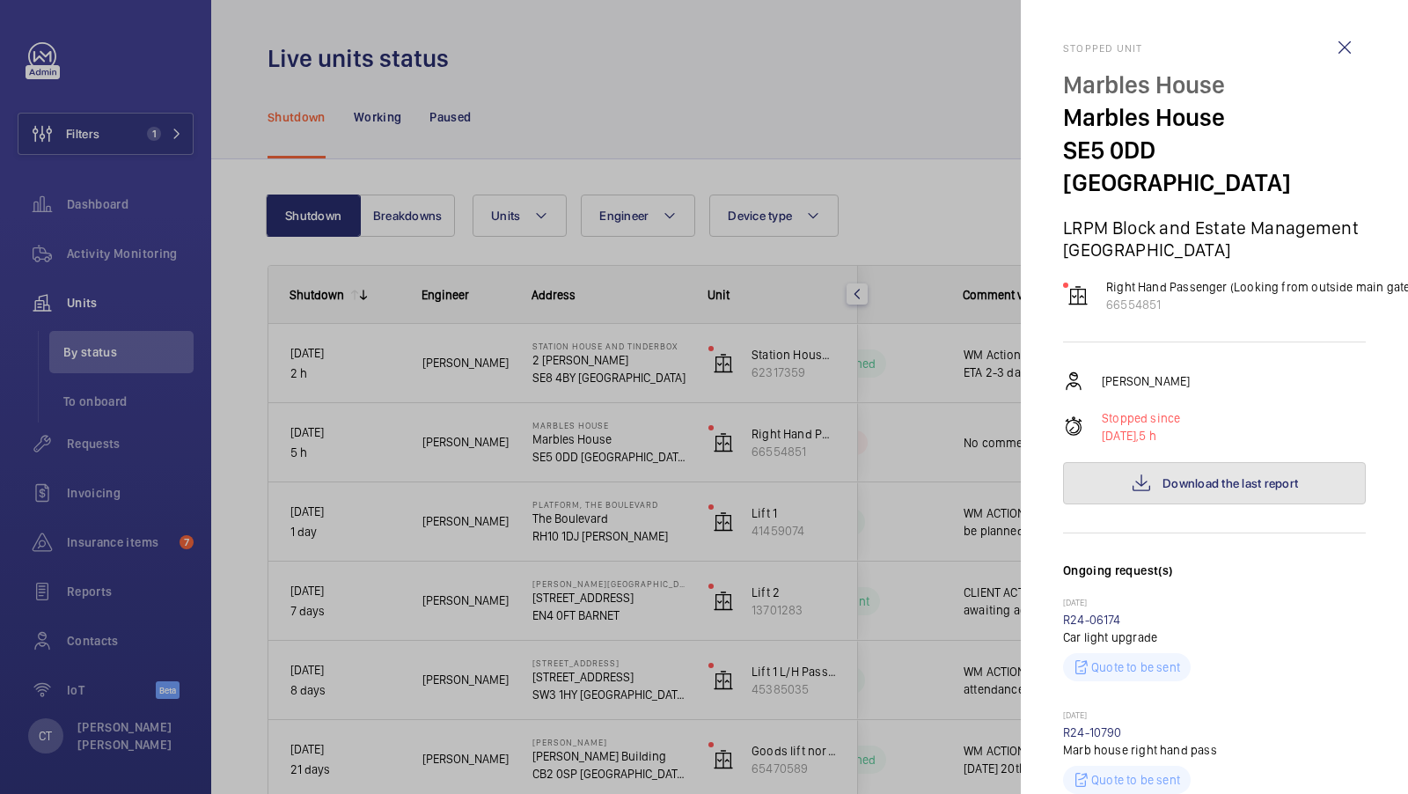
click at [1235, 462] on button "Download the last report" at bounding box center [1214, 483] width 303 height 42
click at [1250, 464] on button "Download the last report" at bounding box center [1214, 483] width 303 height 42
click at [903, 465] on div at bounding box center [704, 397] width 1408 height 794
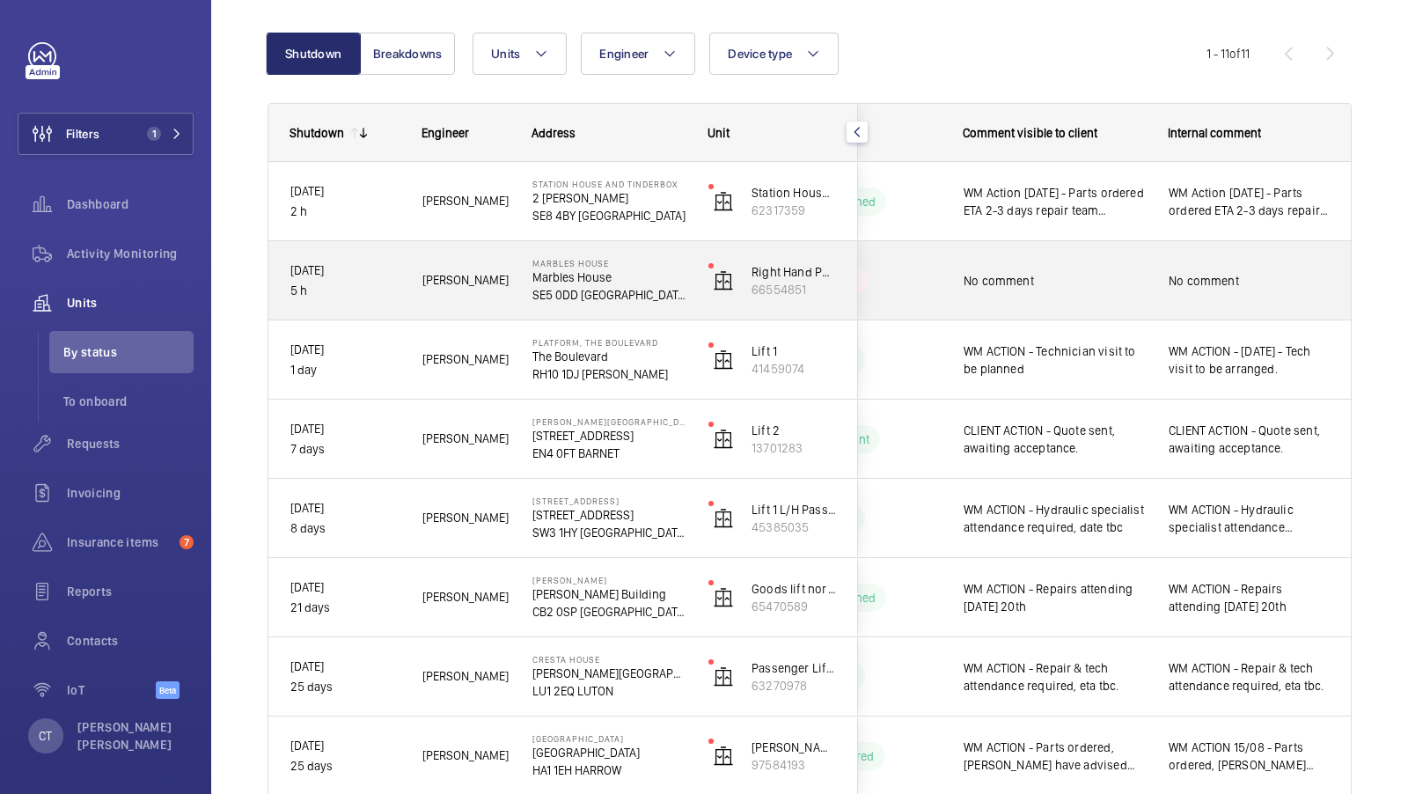
click at [986, 303] on div "No comment" at bounding box center [1043, 281] width 203 height 76
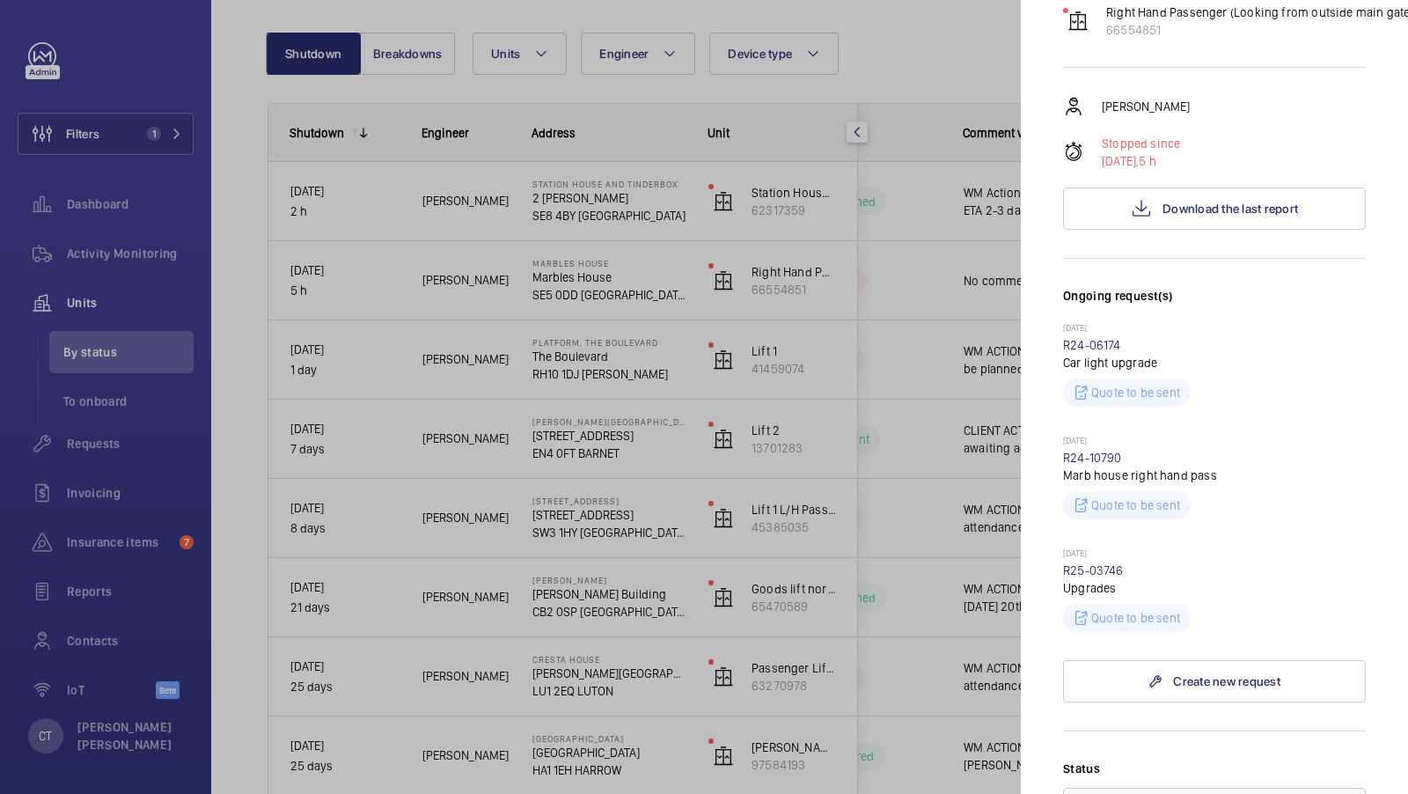
scroll to position [366, 0]
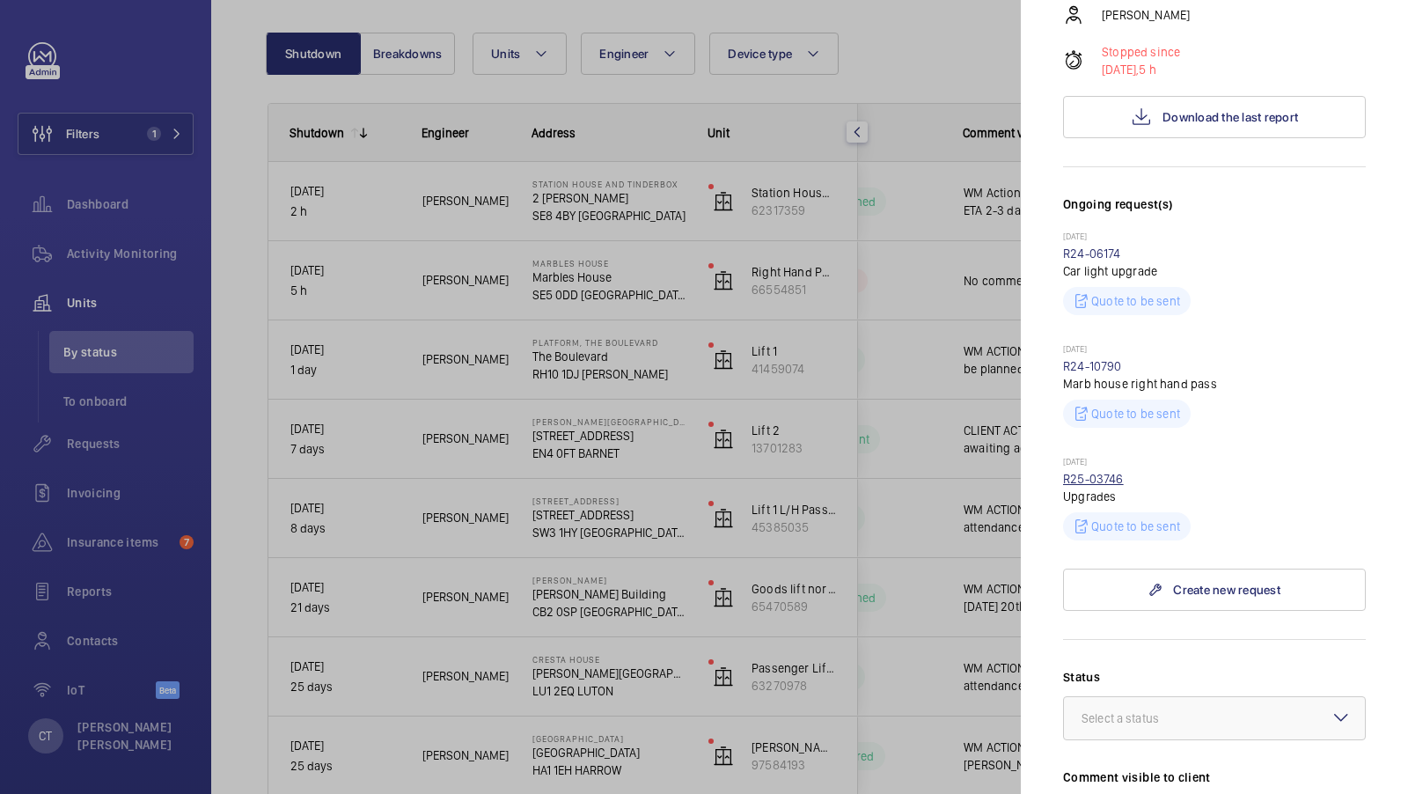
click at [1081, 472] on link "R25-03746" at bounding box center [1093, 479] width 61 height 14
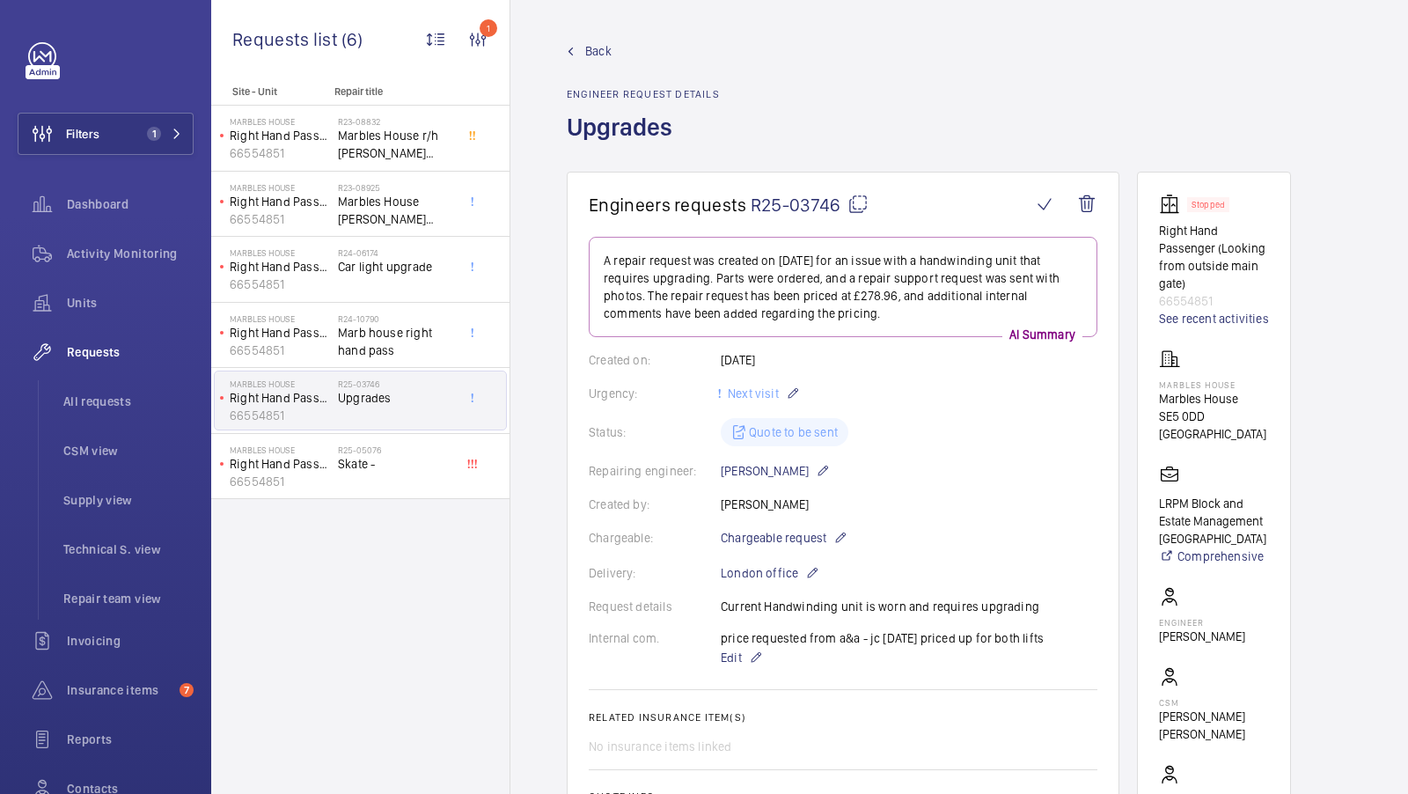
click at [603, 49] on span "Back" at bounding box center [598, 51] width 26 height 18
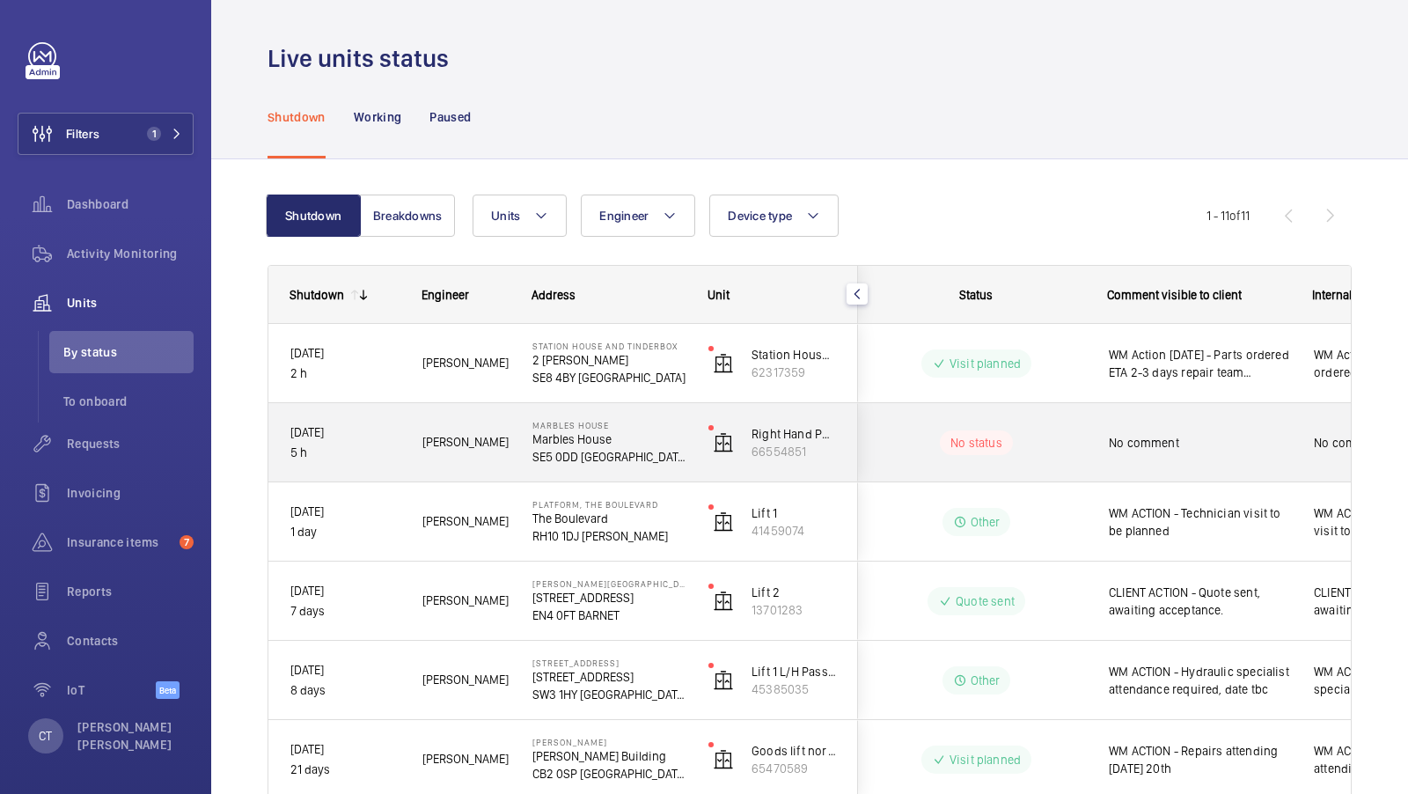
scroll to position [0, 317]
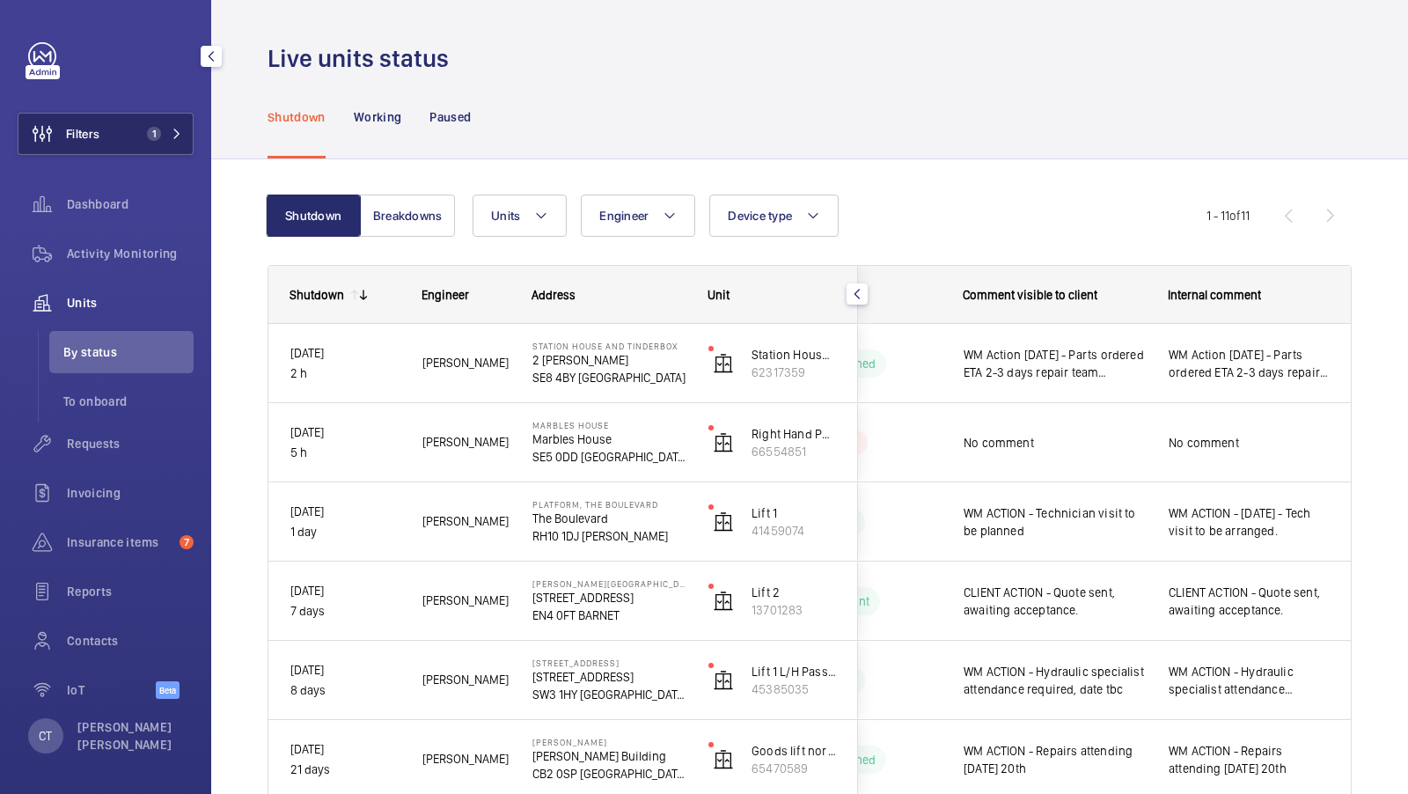
click at [151, 122] on button "Filters 1" at bounding box center [106, 134] width 176 height 42
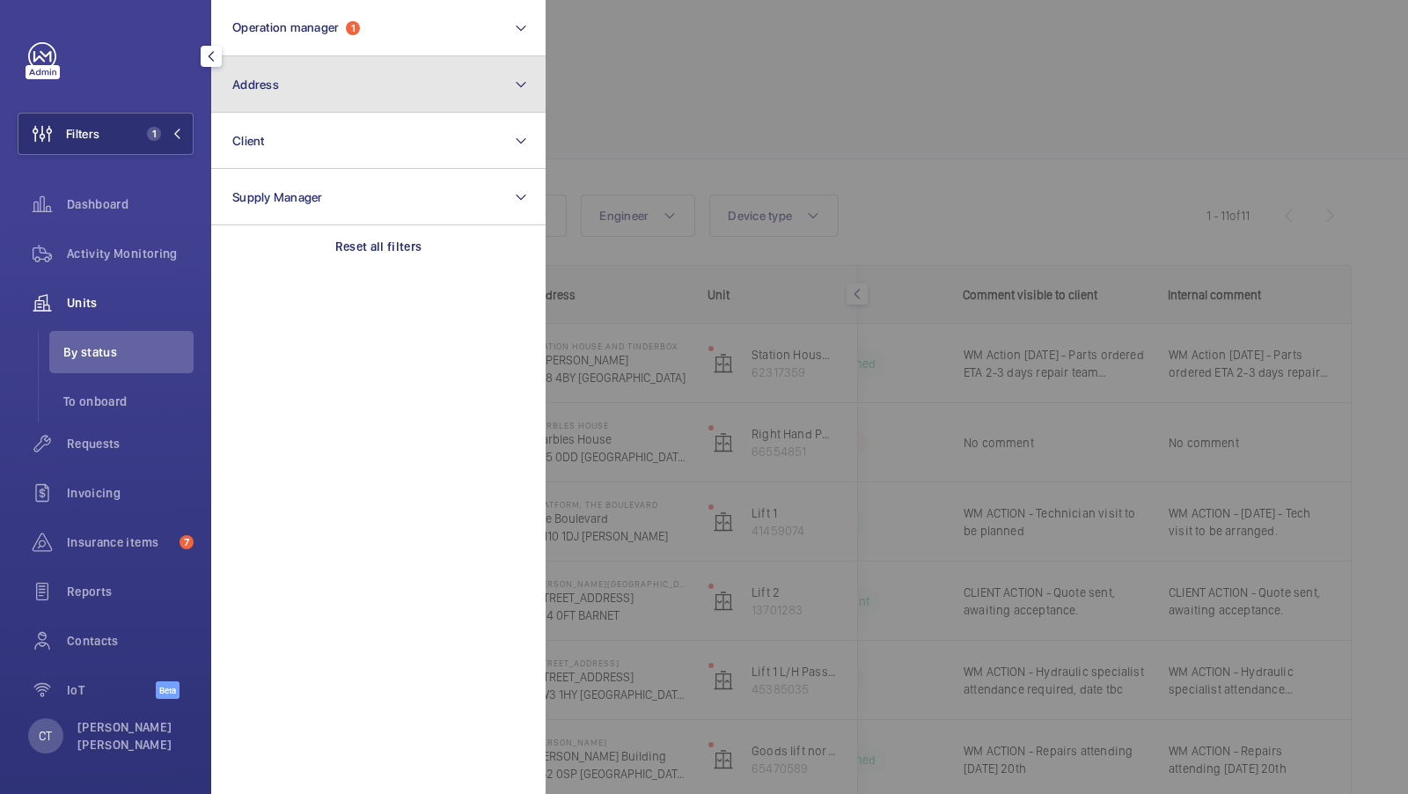
click at [268, 103] on button "Address" at bounding box center [378, 84] width 334 height 56
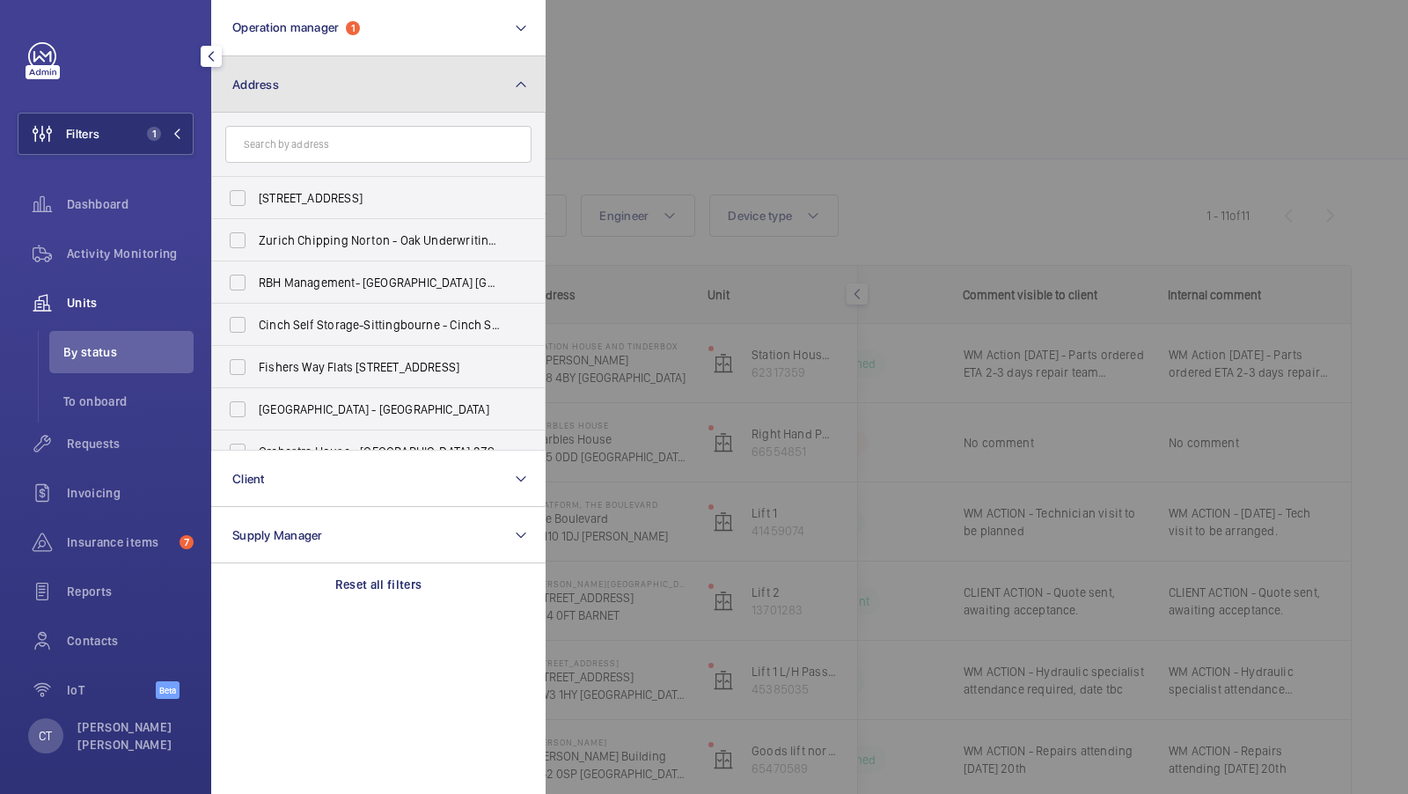
click at [387, 95] on button "Address" at bounding box center [378, 84] width 334 height 56
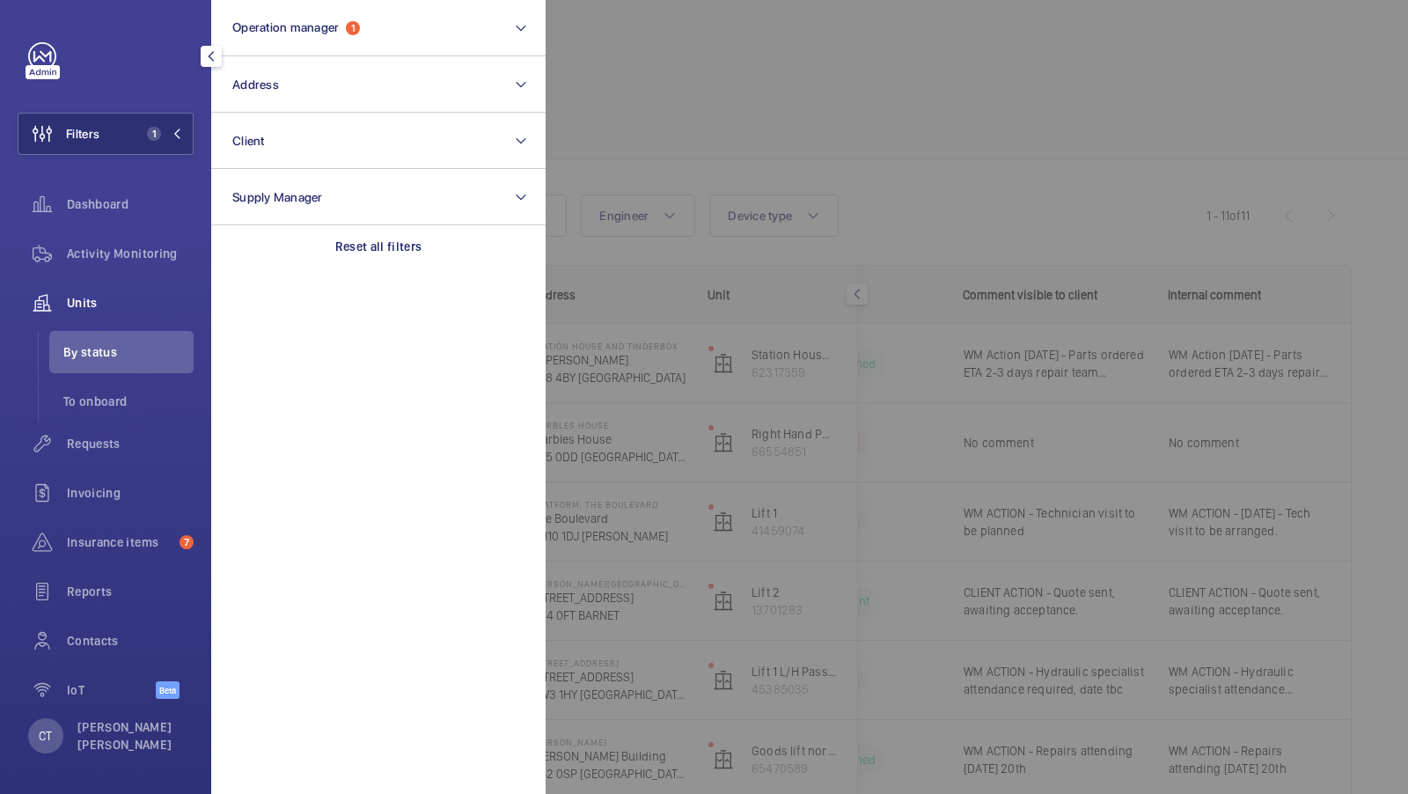
click at [874, 137] on div at bounding box center [1250, 397] width 1408 height 794
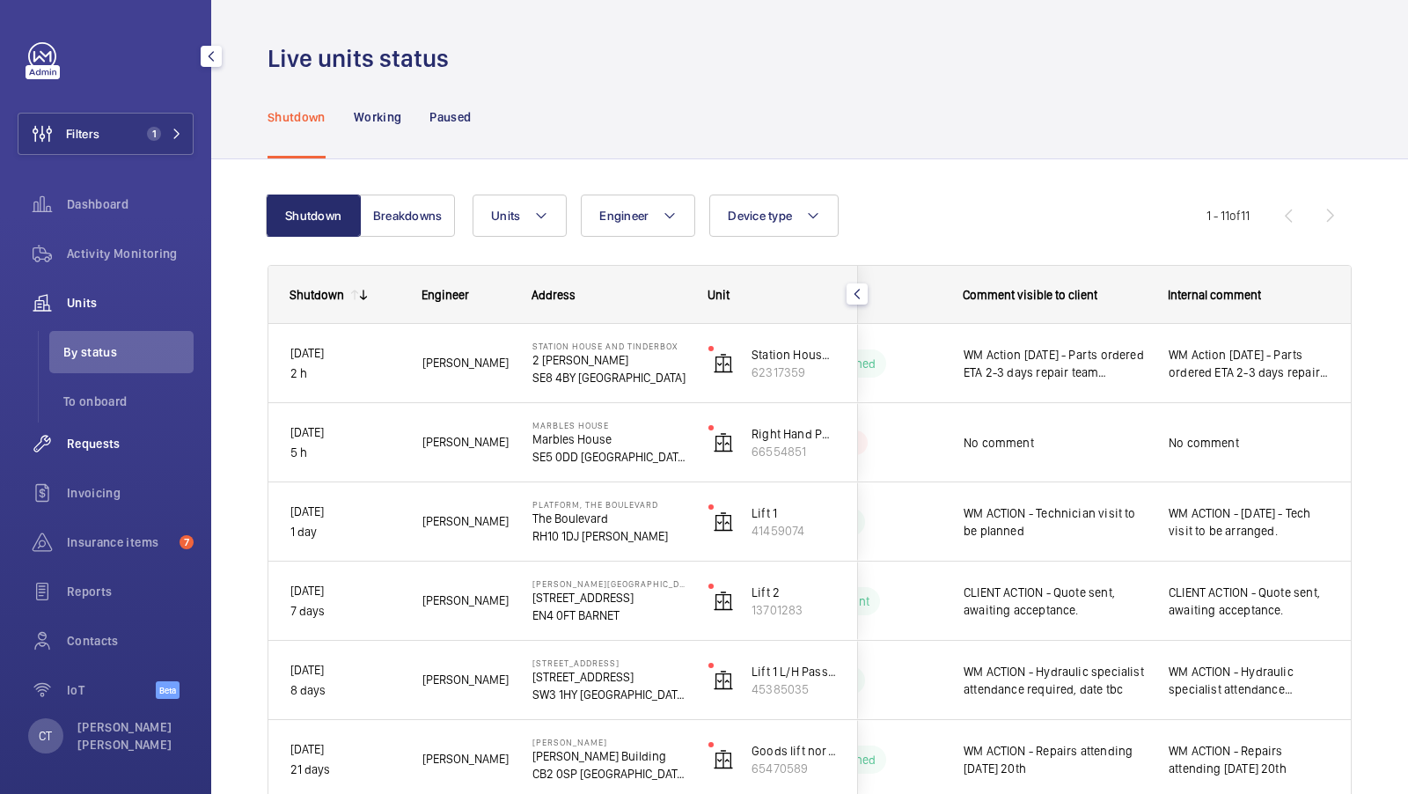
click at [124, 449] on span "Requests" at bounding box center [130, 444] width 127 height 18
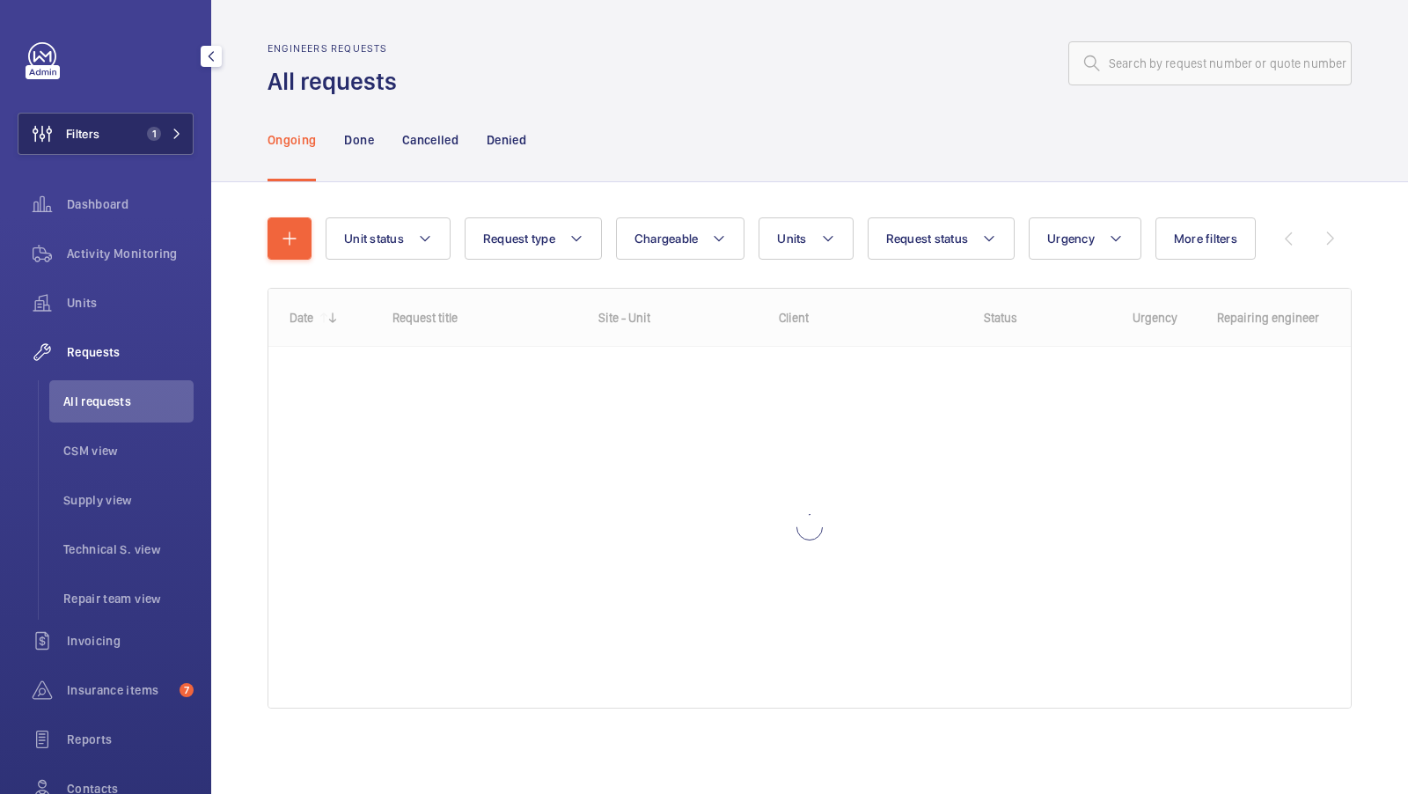
click at [152, 135] on span "1" at bounding box center [154, 134] width 14 height 14
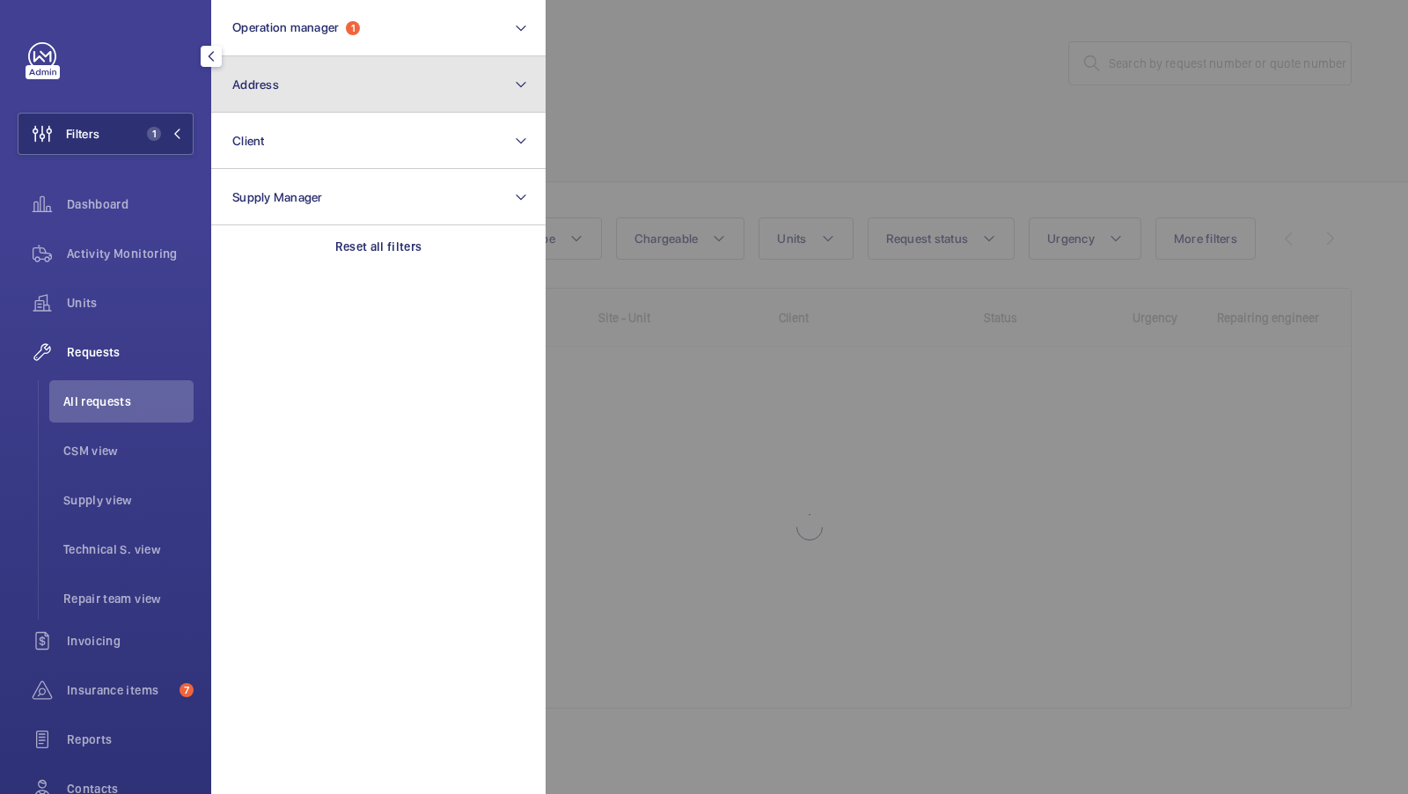
click at [352, 69] on button "Address" at bounding box center [378, 84] width 334 height 56
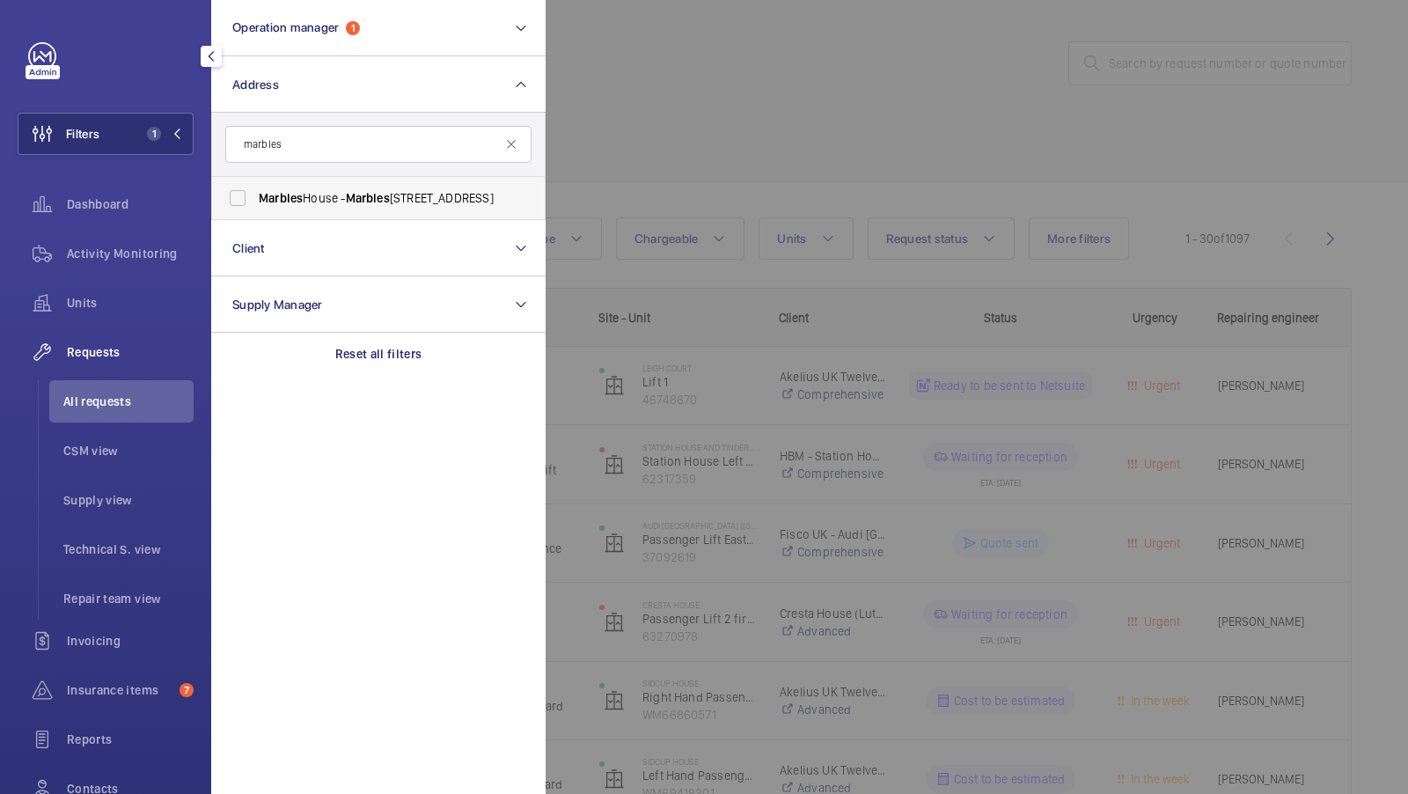
type input "marbles"
click at [312, 204] on span "Marbles House - Marbles House, LONDON SE5 0DD" at bounding box center [380, 198] width 242 height 18
click at [255, 204] on input "Marbles House - Marbles House, LONDON SE5 0DD" at bounding box center [237, 197] width 35 height 35
checkbox input "true"
click at [128, 128] on button "Filters 2" at bounding box center [106, 134] width 176 height 42
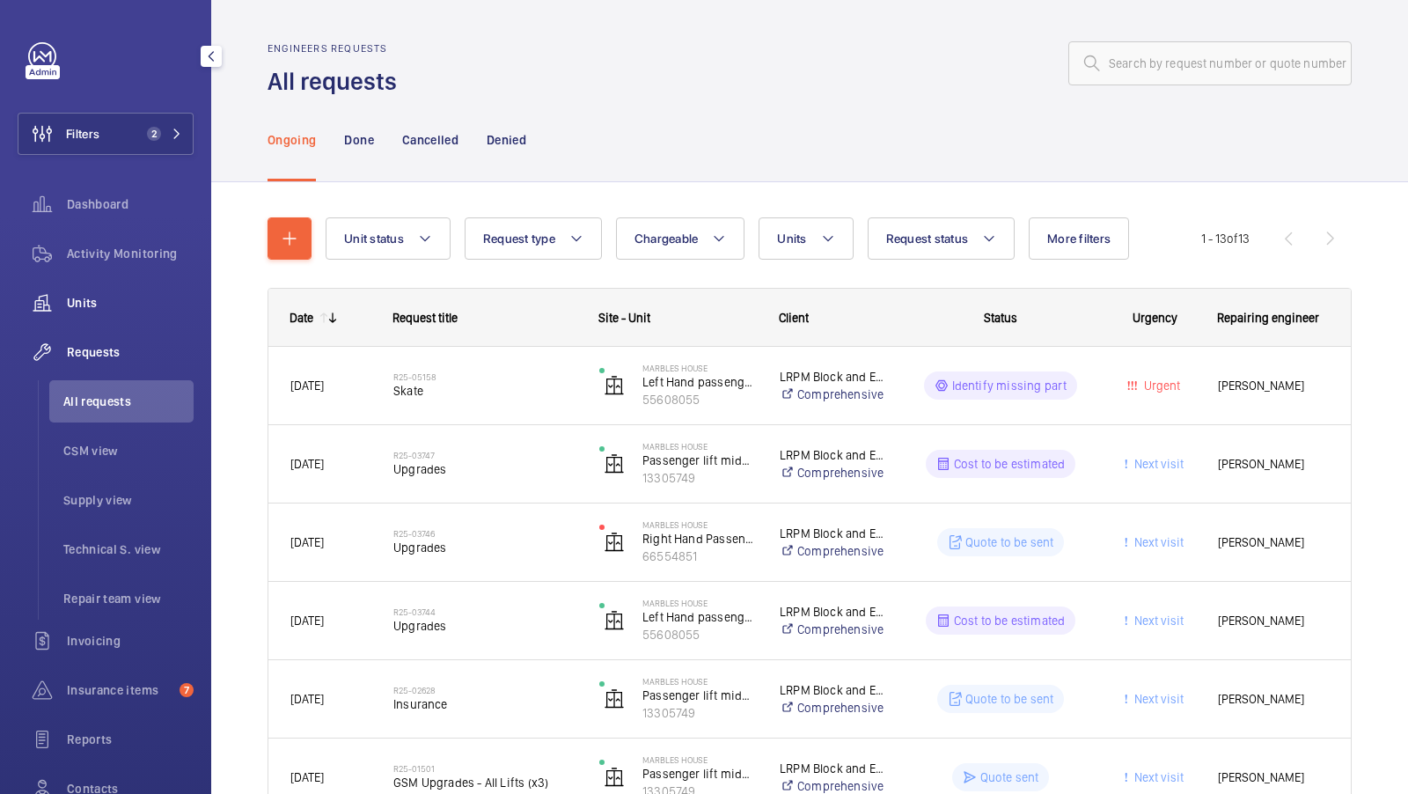
click at [72, 312] on div "Units" at bounding box center [106, 303] width 176 height 42
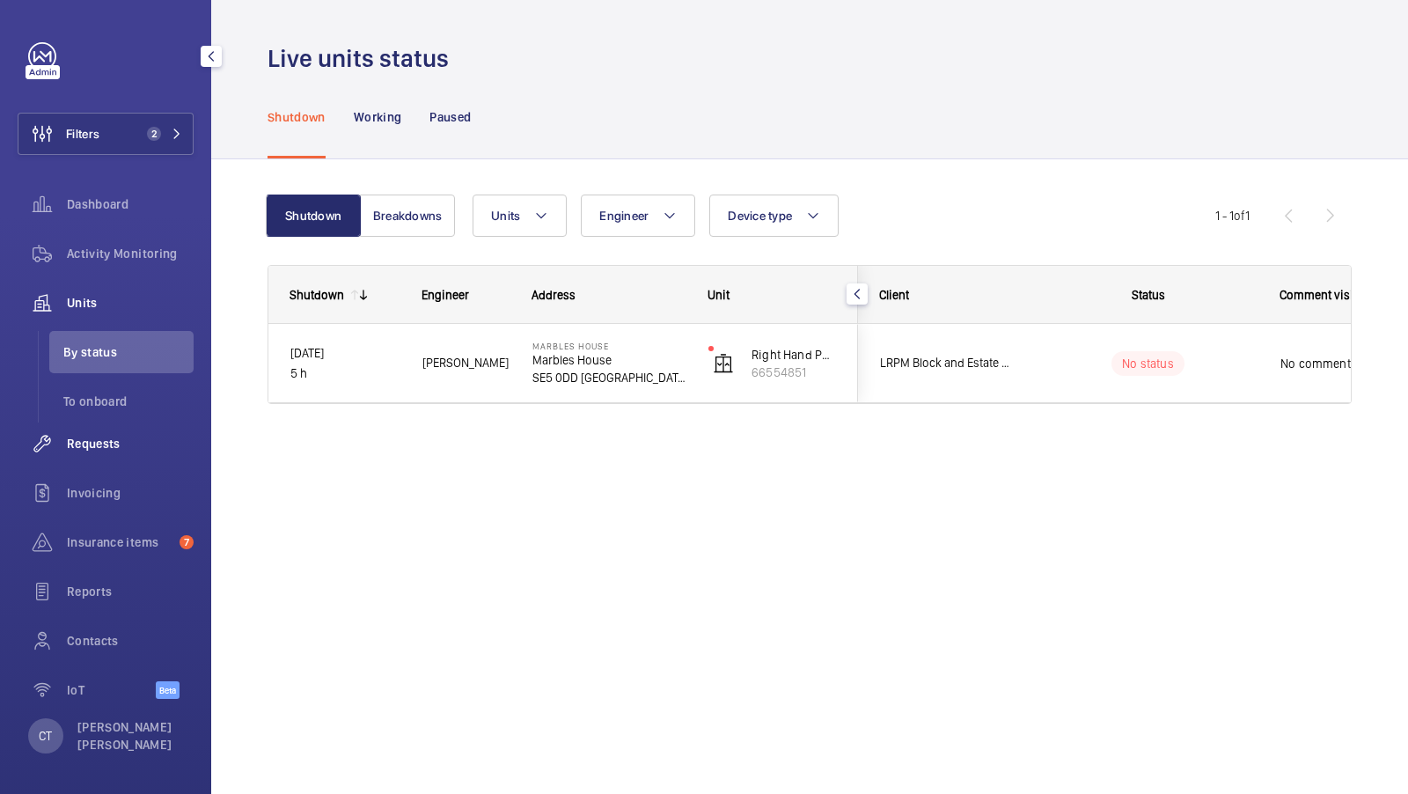
click at [106, 446] on span "Requests" at bounding box center [130, 444] width 127 height 18
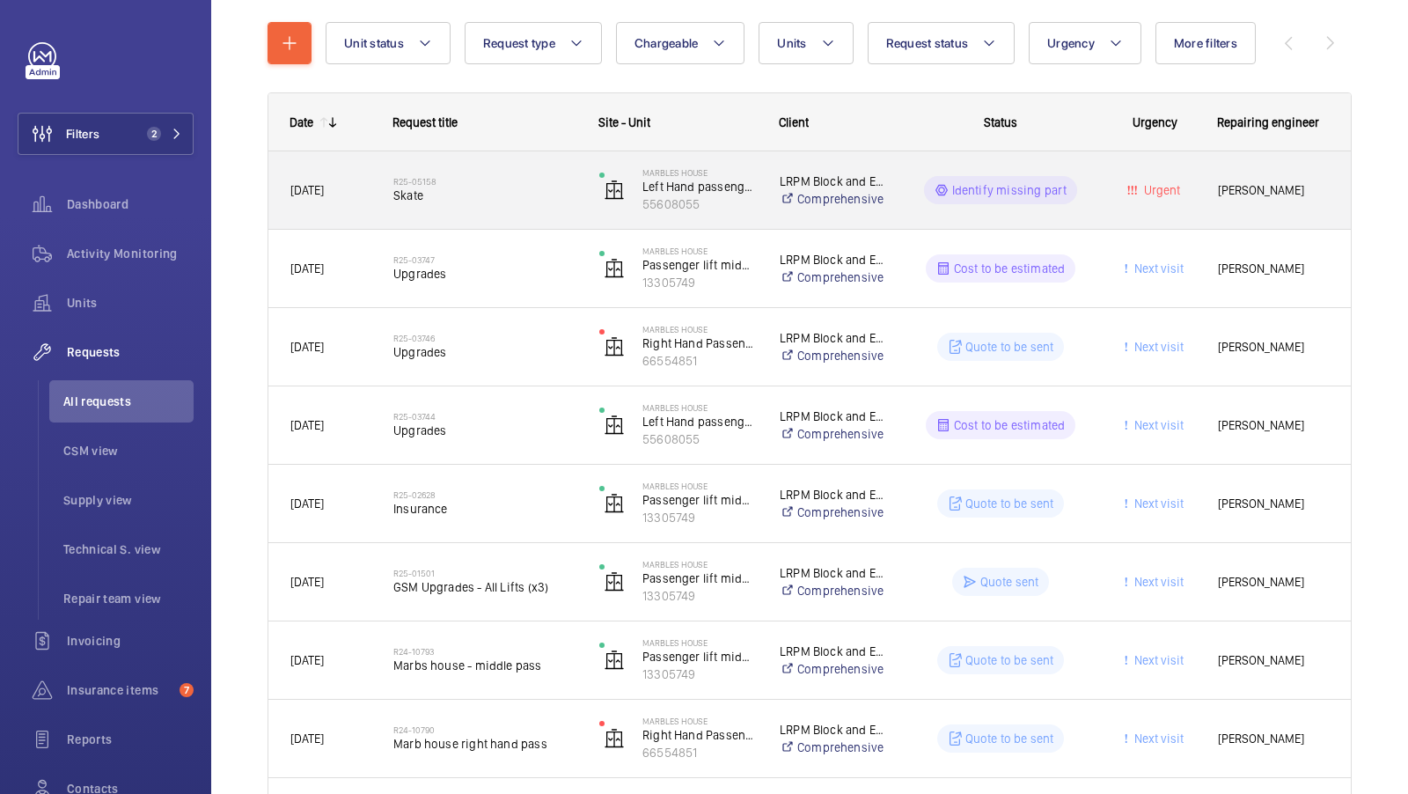
scroll to position [194, 0]
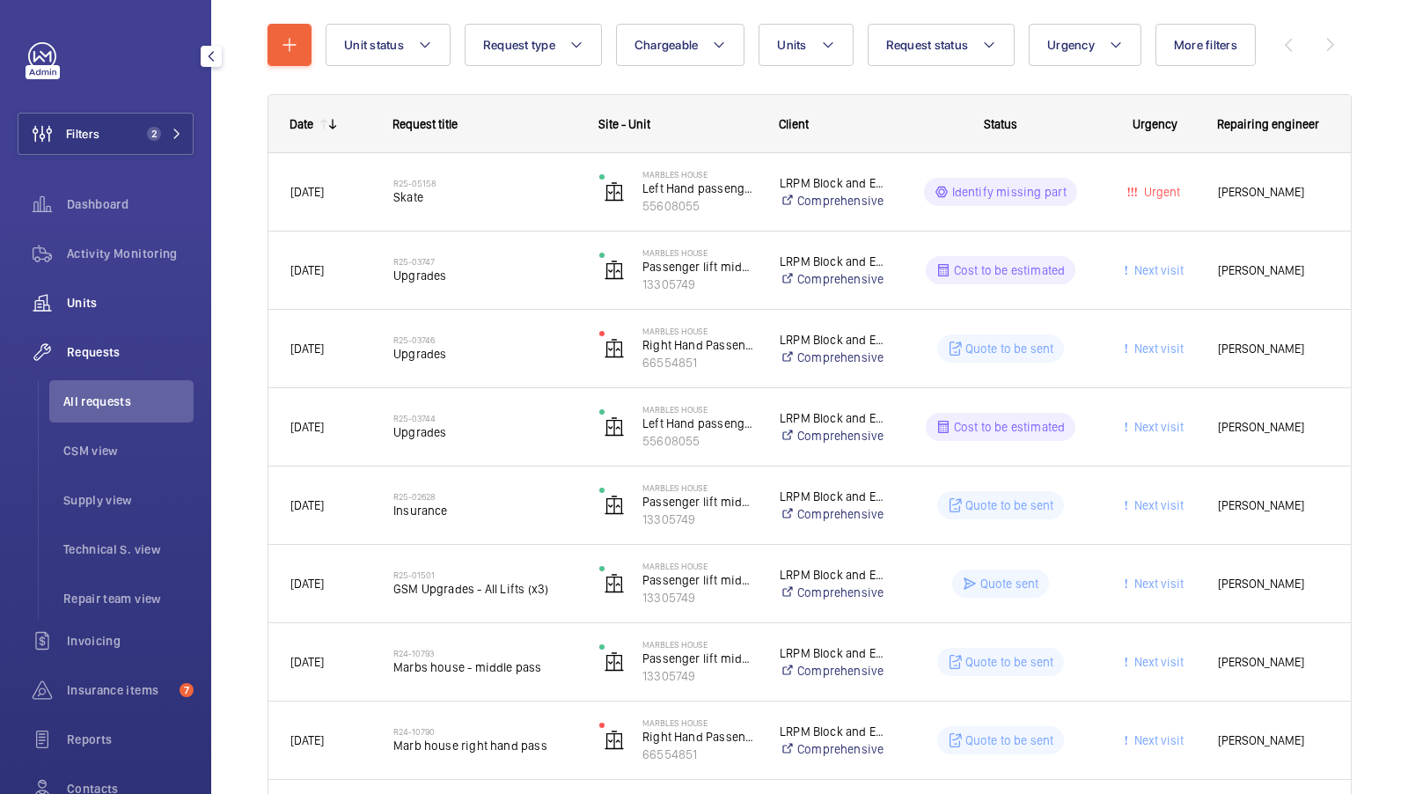
click at [87, 298] on span "Units" at bounding box center [130, 303] width 127 height 18
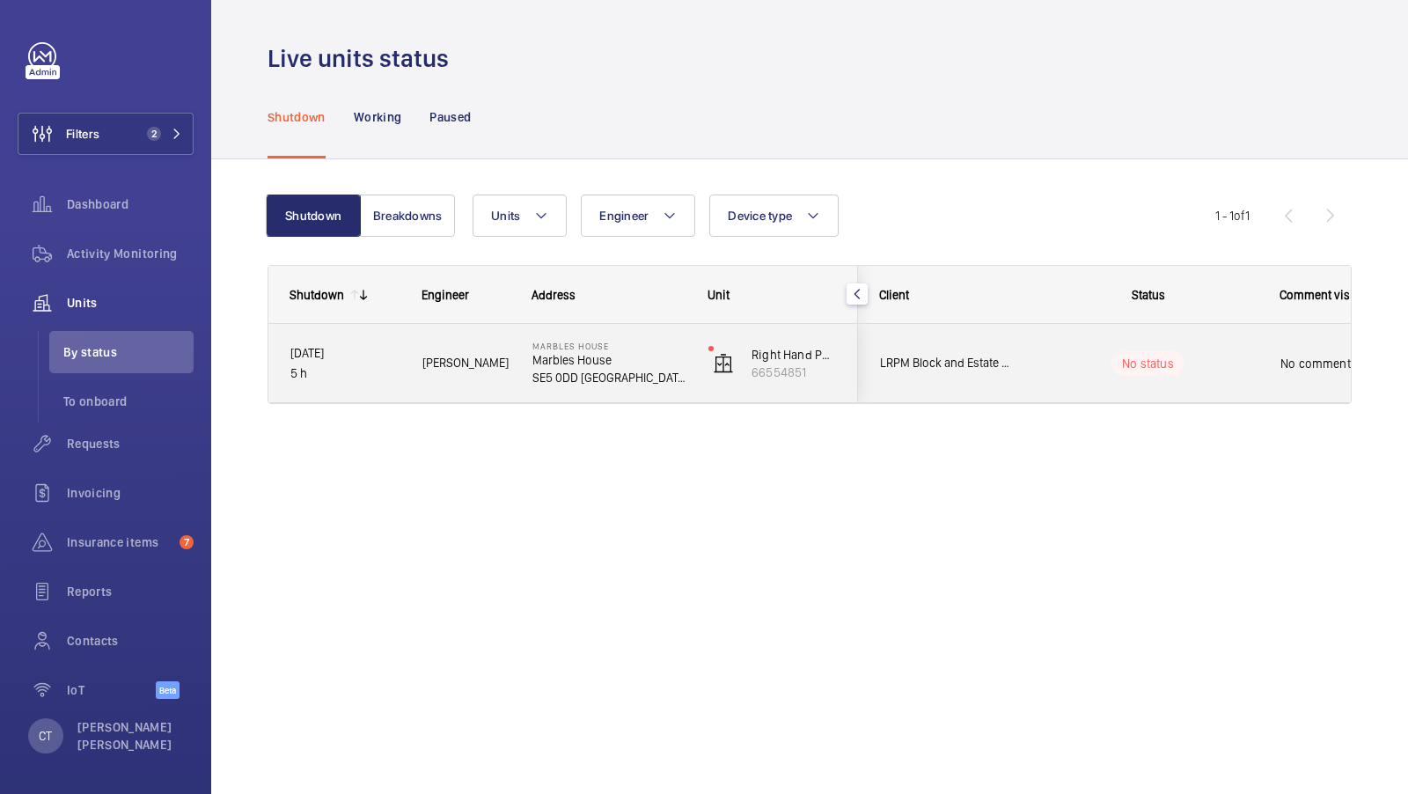
scroll to position [0, 317]
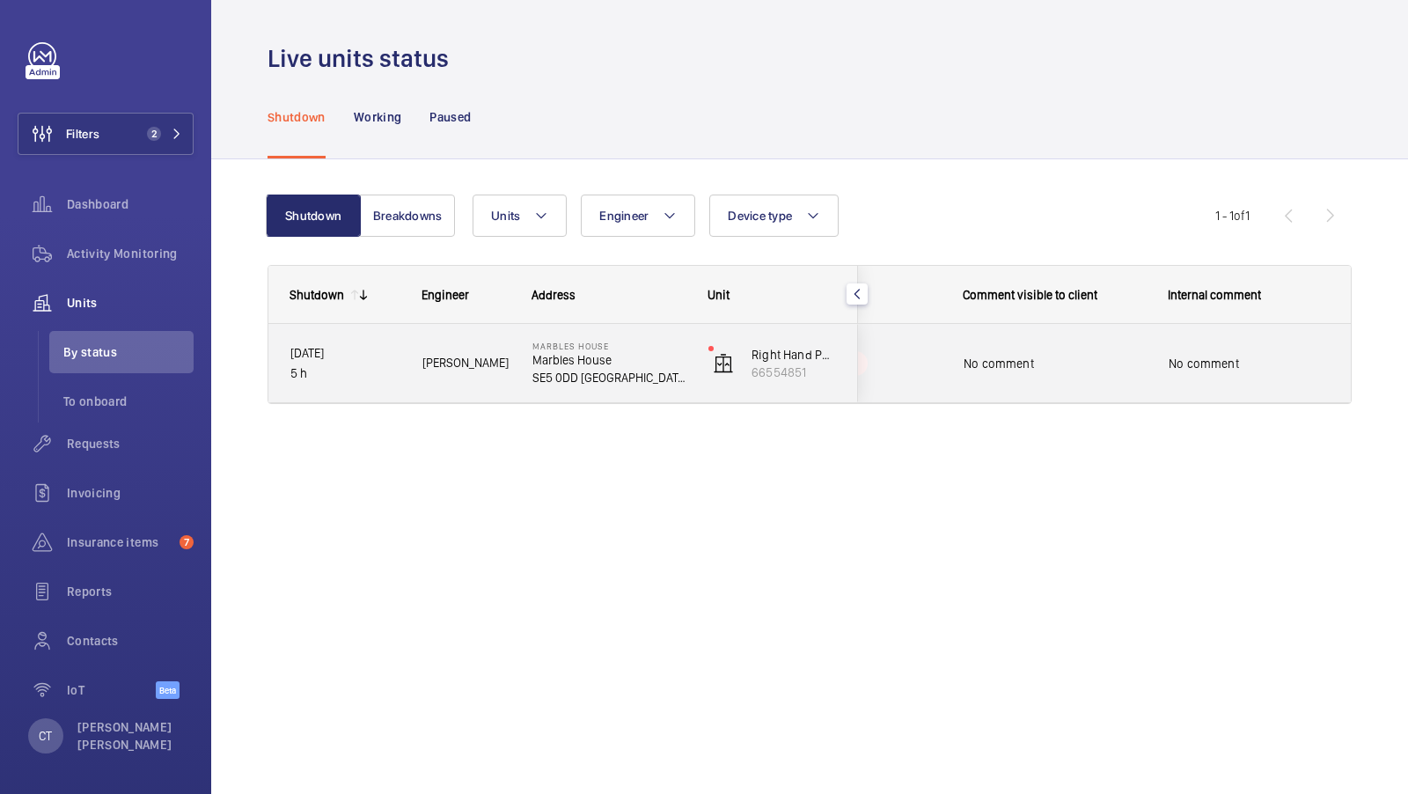
click at [1257, 370] on span "No comment" at bounding box center [1249, 364] width 161 height 18
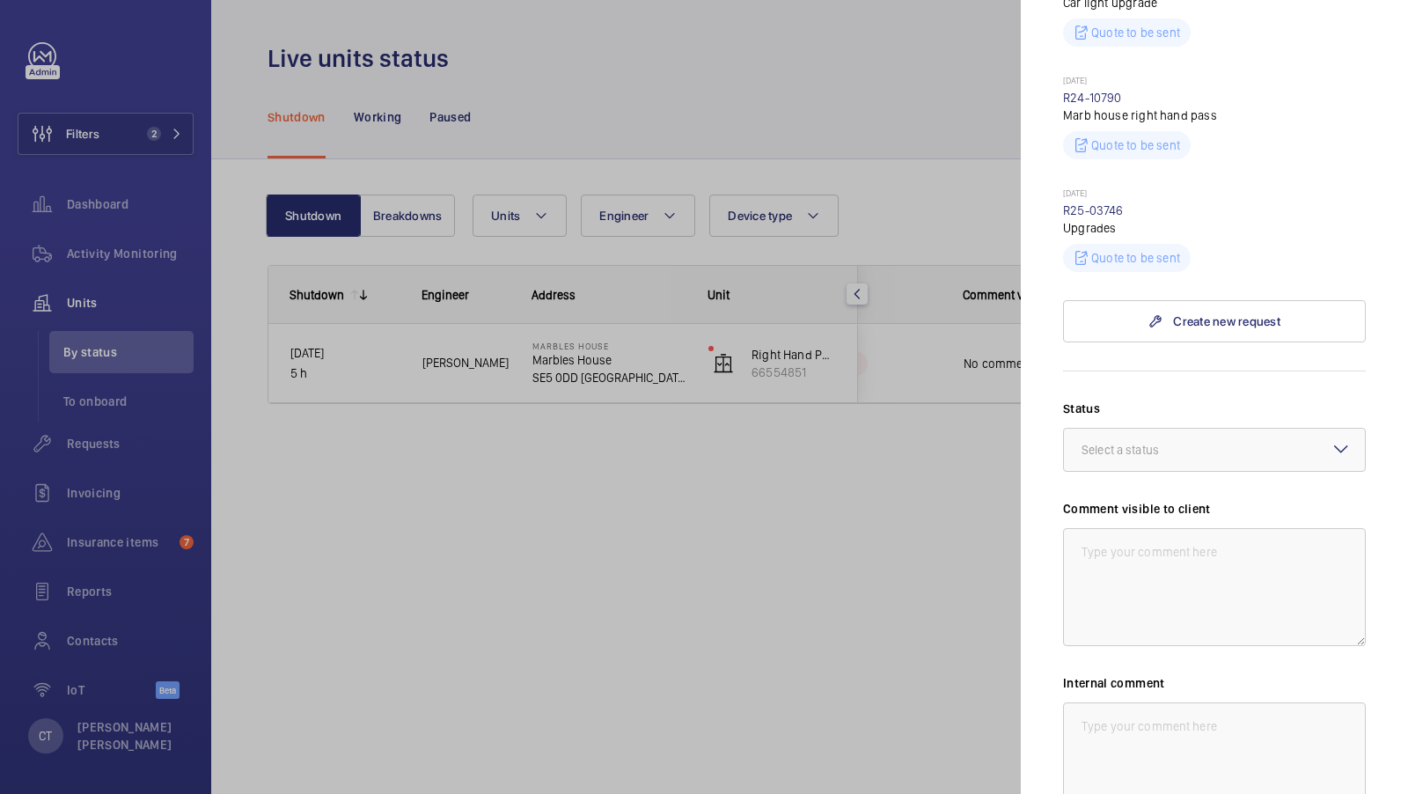
scroll to position [635, 0]
click at [860, 568] on div at bounding box center [704, 397] width 1408 height 794
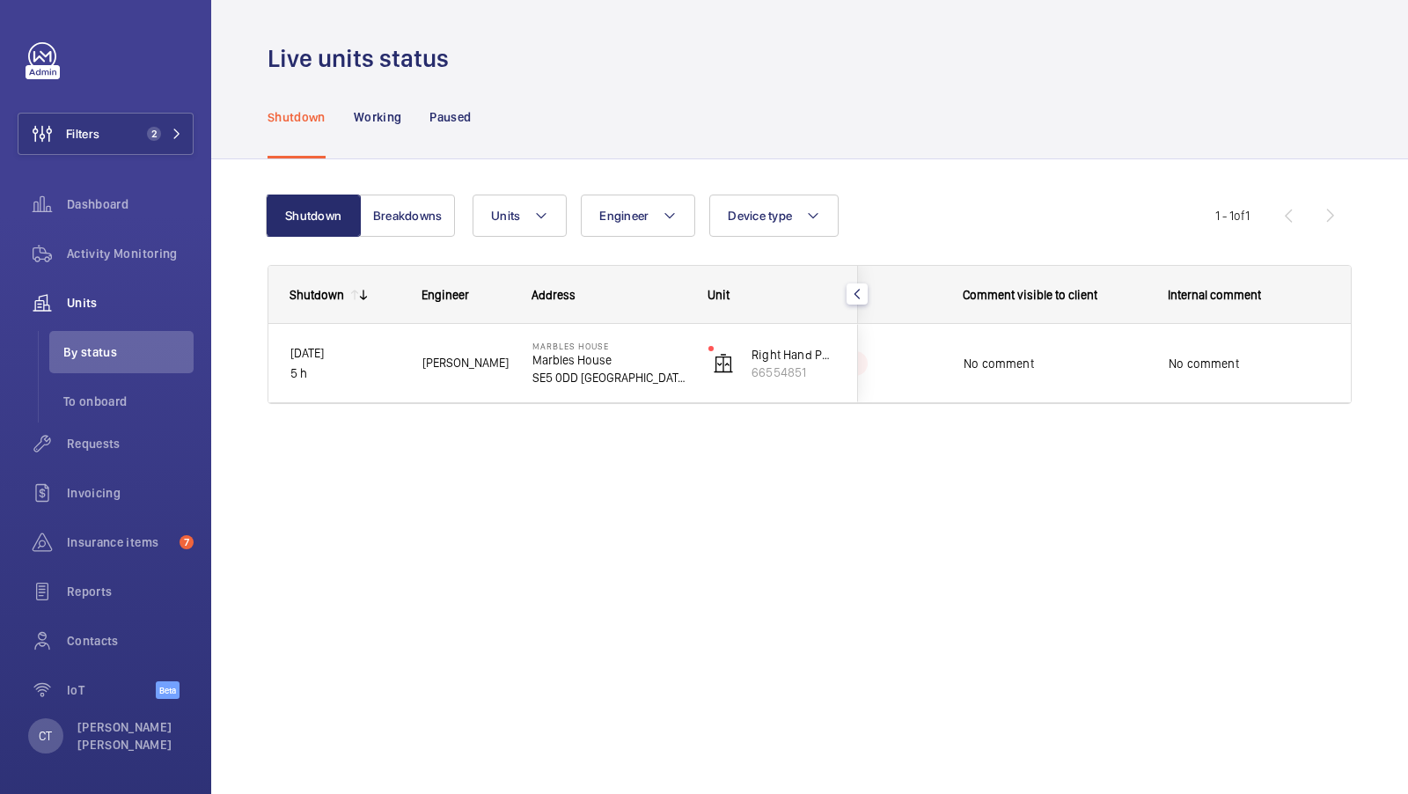
scroll to position [0, 0]
click at [139, 106] on div "Filters 2 Dashboard Activity Monitoring Units By status To onboard Requests Inv…" at bounding box center [106, 380] width 176 height 676
click at [167, 145] on button "Filters 2" at bounding box center [106, 134] width 176 height 42
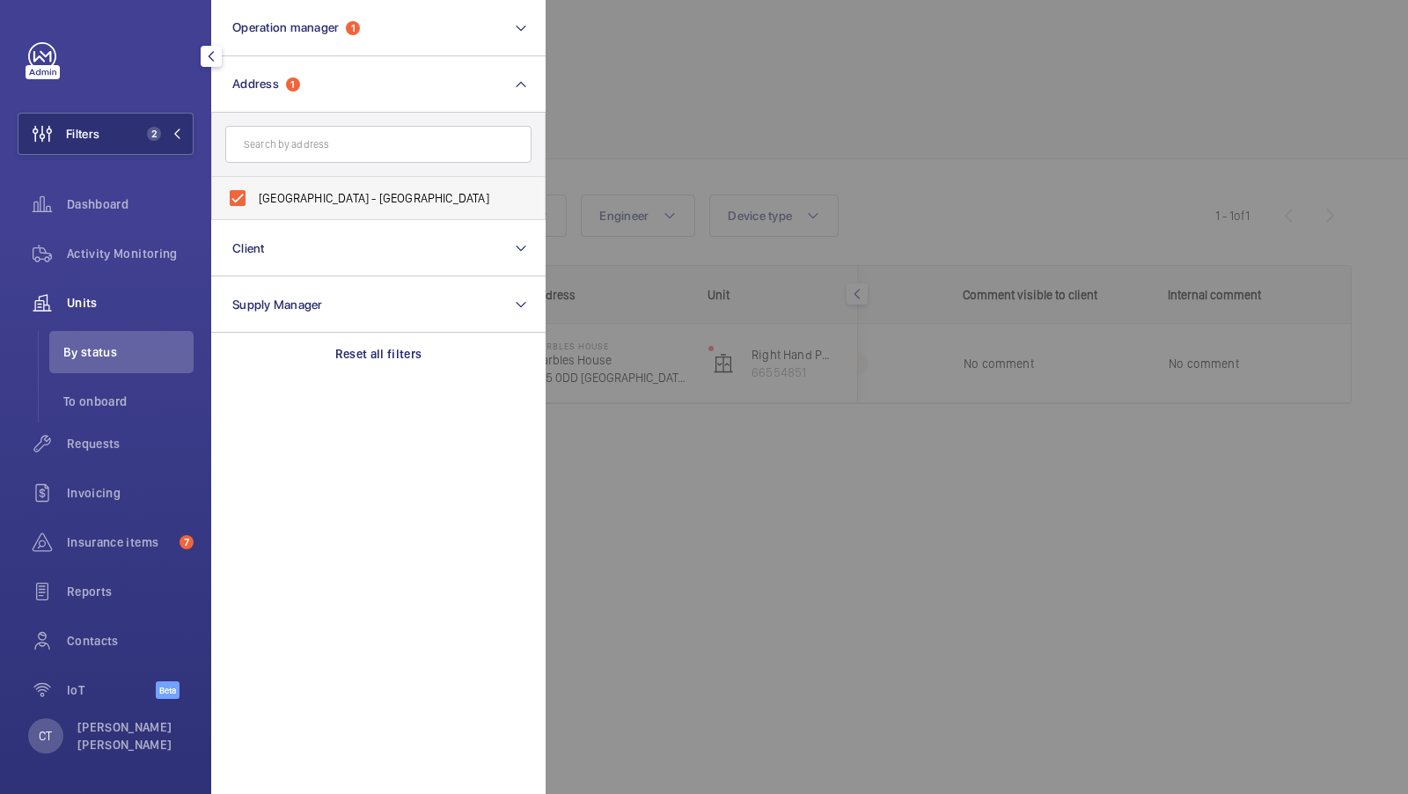
click at [310, 209] on label "Marbles House - Marbles House, LONDON SE5 0DD" at bounding box center [365, 198] width 306 height 42
click at [255, 209] on input "Marbles House - Marbles House, LONDON SE5 0DD" at bounding box center [237, 197] width 35 height 35
checkbox input "false"
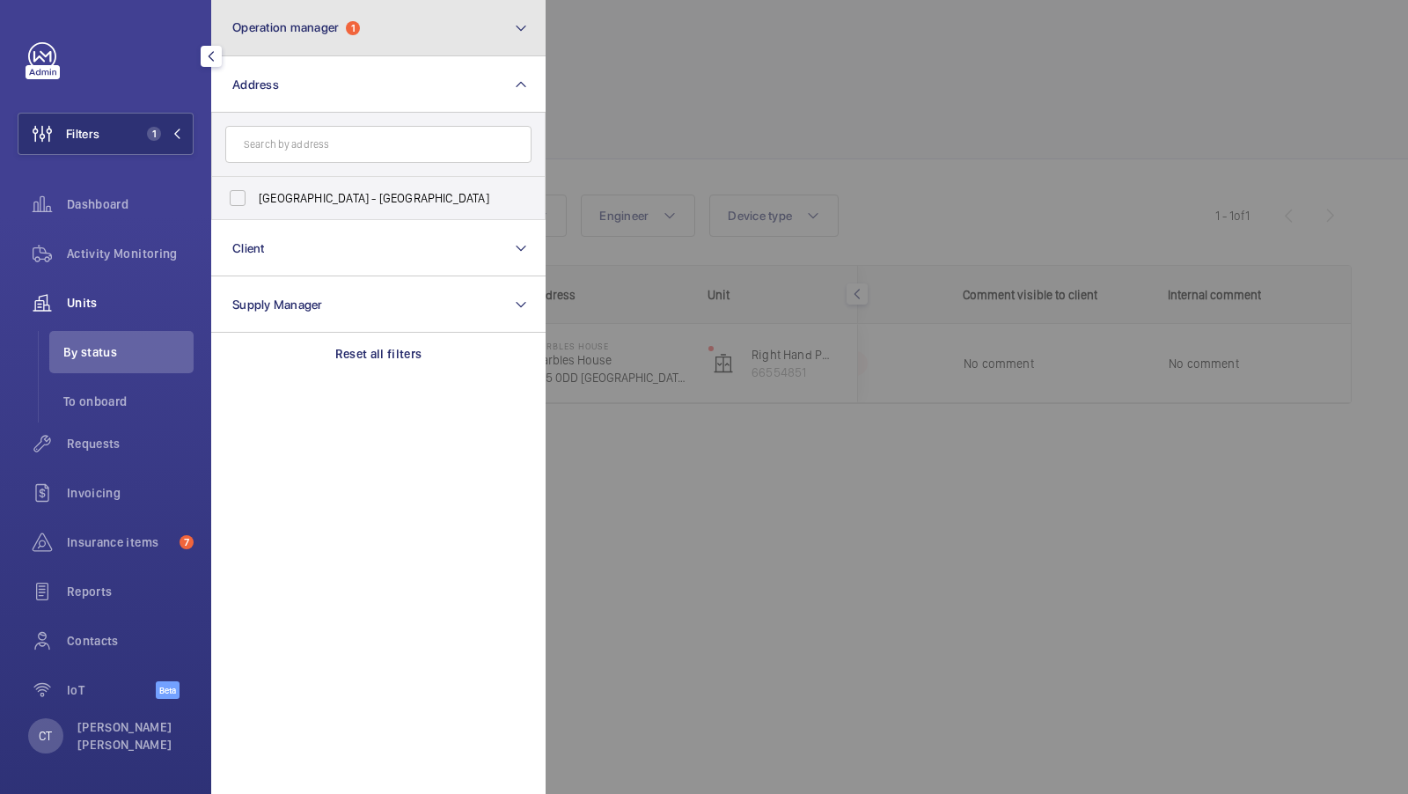
click at [399, 54] on button "Operation manager 1" at bounding box center [378, 28] width 334 height 56
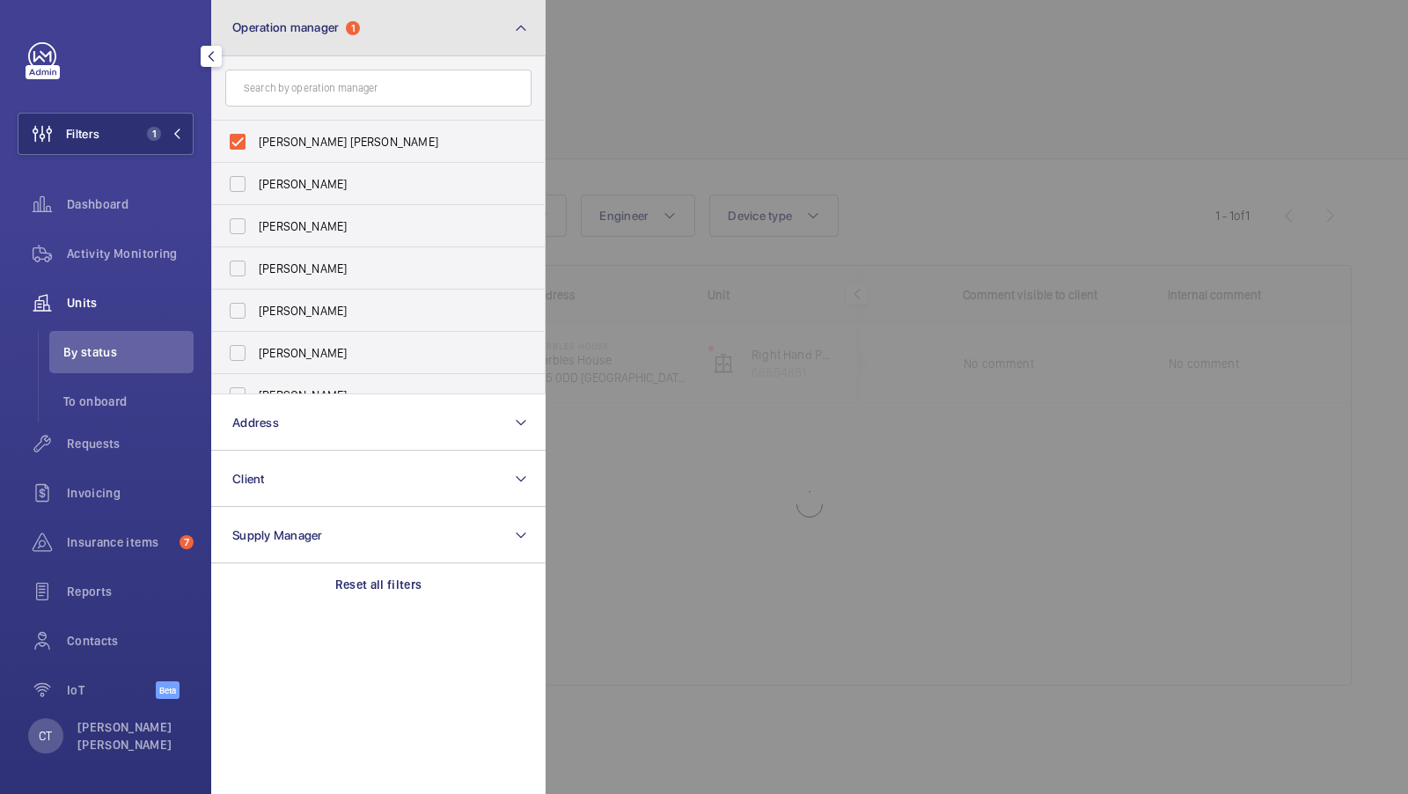
click at [377, 42] on button "Operation manager 1" at bounding box center [378, 28] width 334 height 56
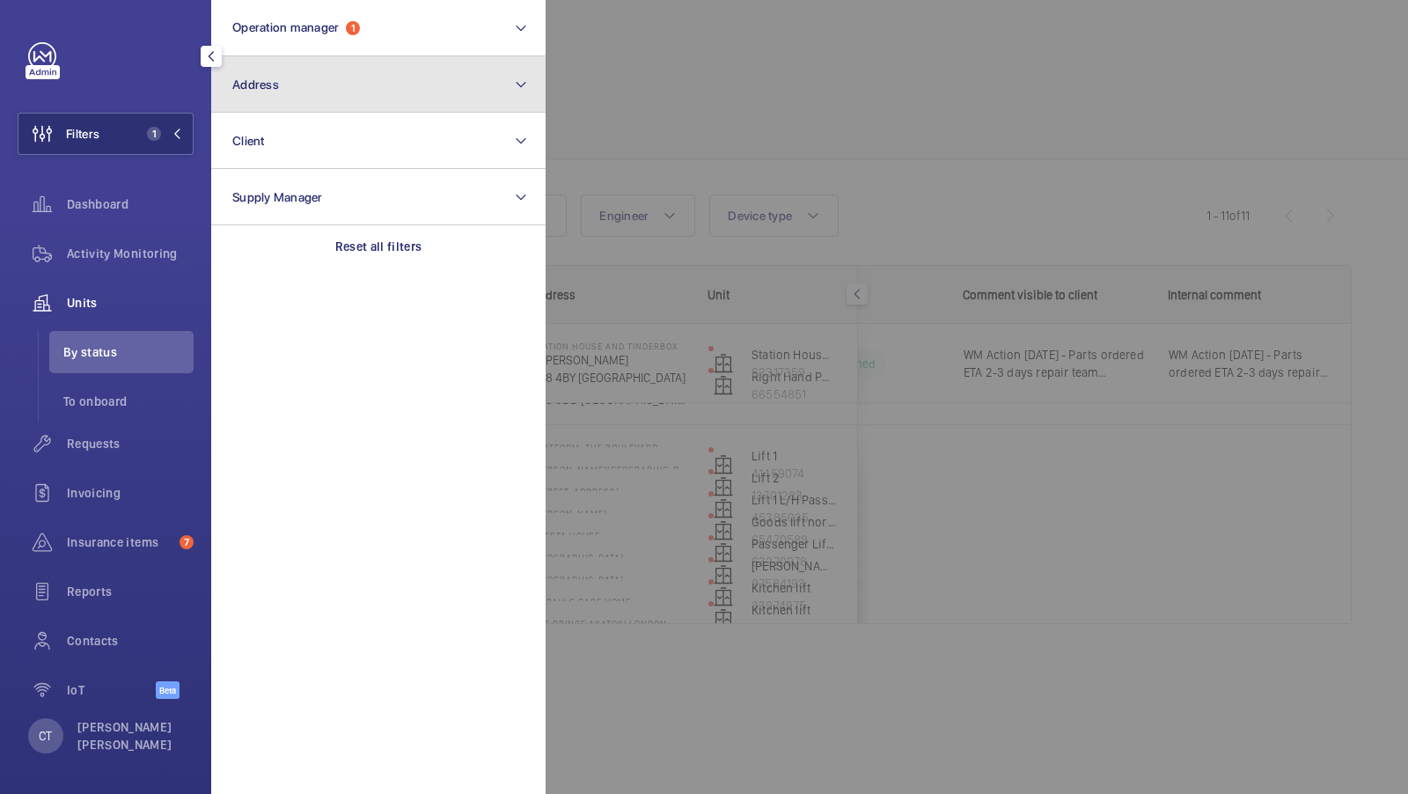
click at [352, 92] on button "Address" at bounding box center [378, 84] width 334 height 56
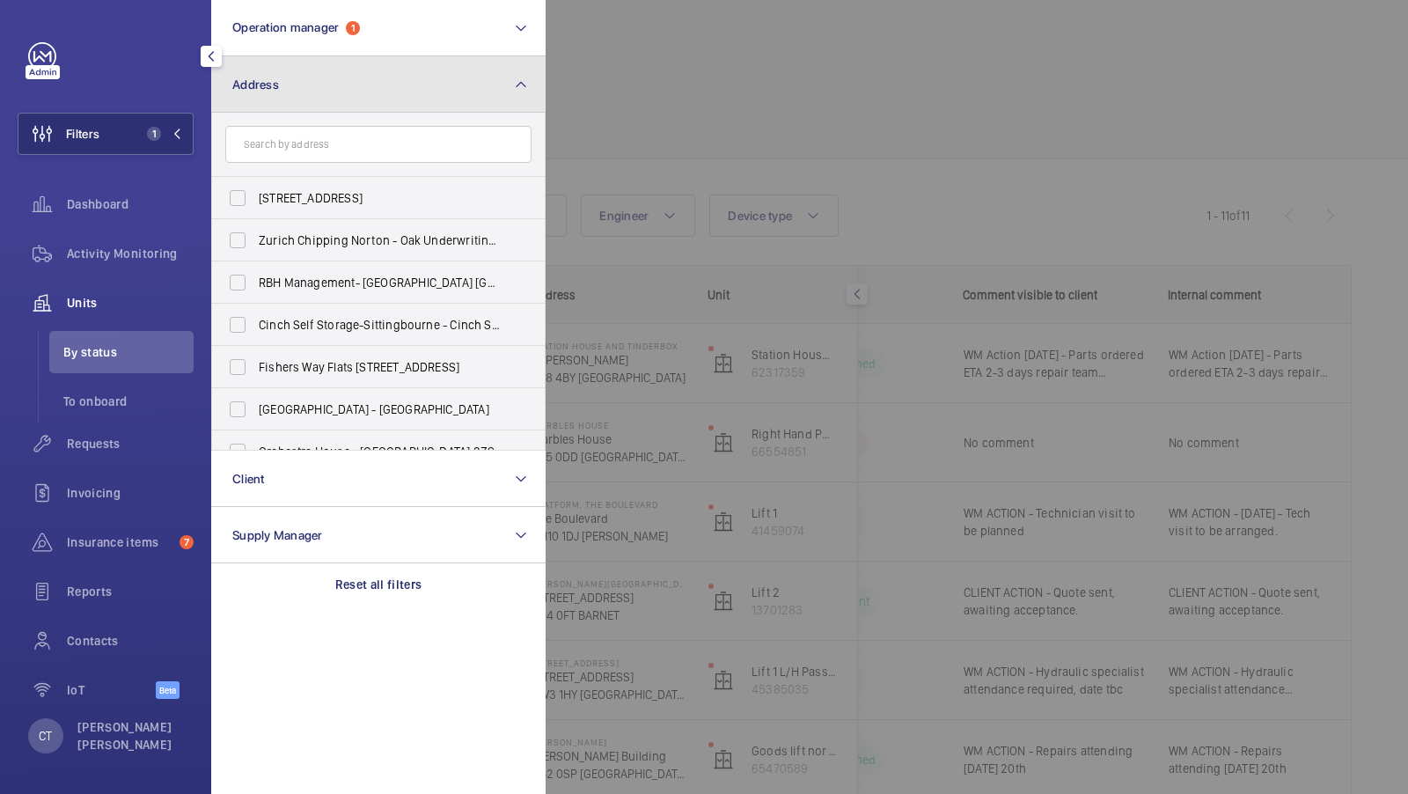
click at [315, 93] on button "Address" at bounding box center [378, 84] width 334 height 56
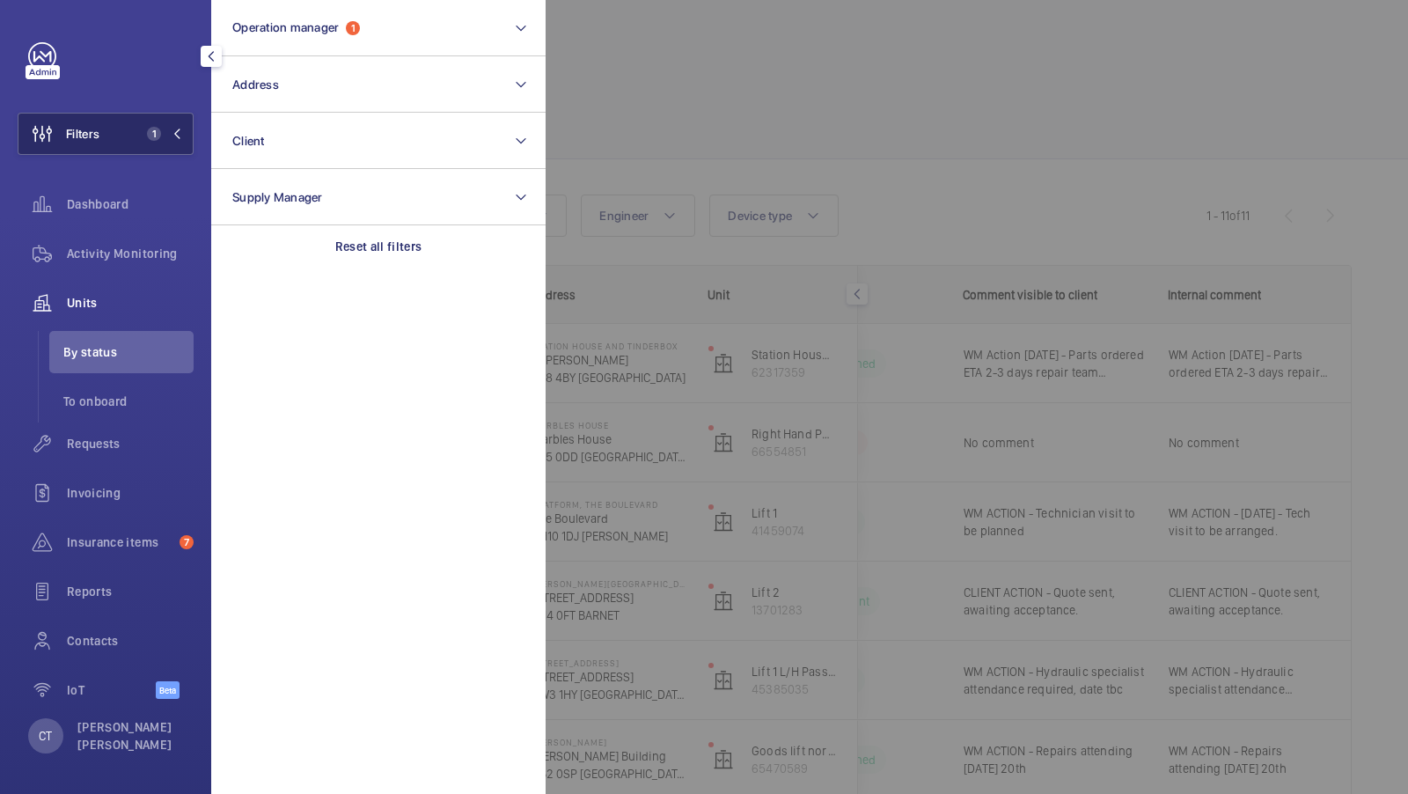
click at [189, 128] on button "Filters 1" at bounding box center [106, 134] width 176 height 42
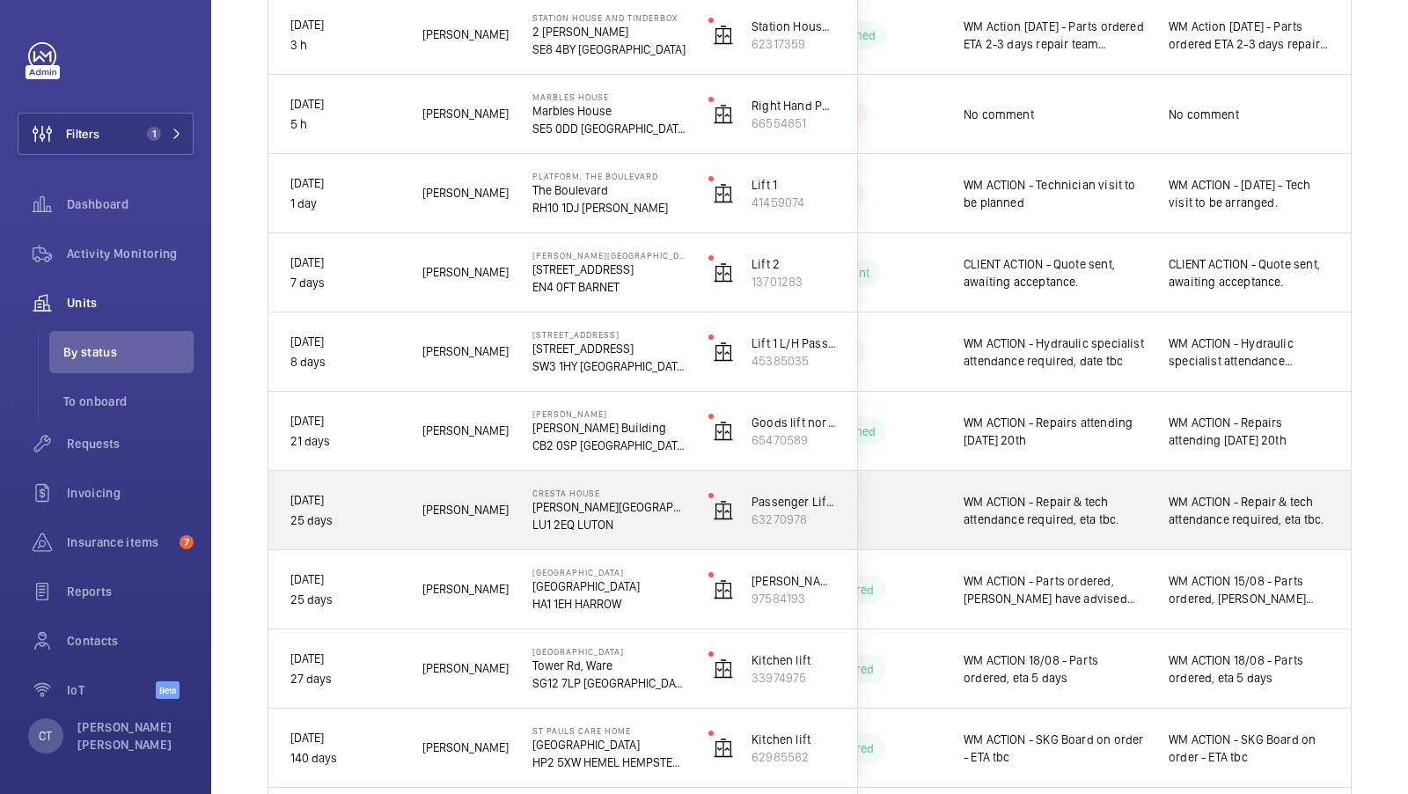
scroll to position [301, 0]
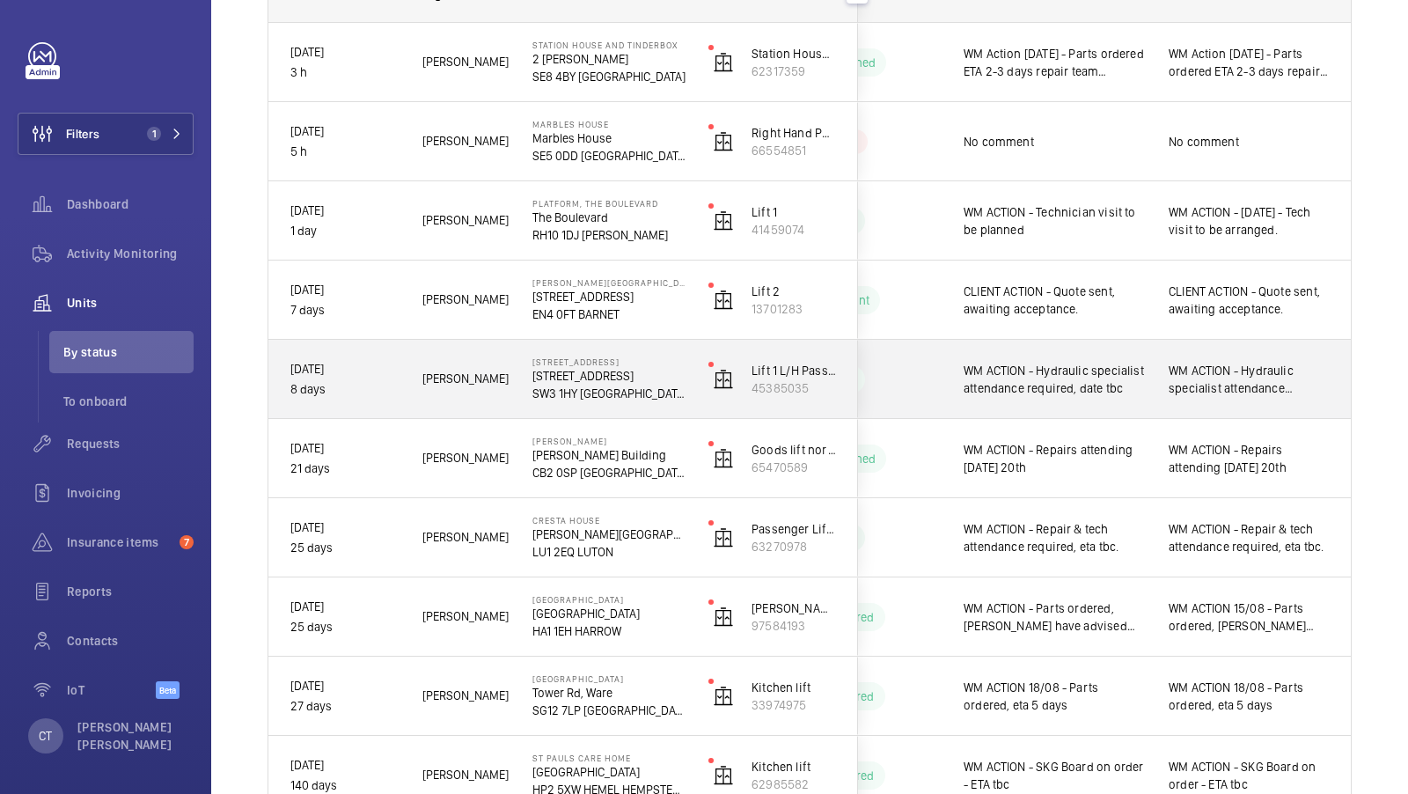
click at [1216, 368] on span "WM ACTION - Hydraulic specialist attendance required, date tbc" at bounding box center [1249, 379] width 161 height 35
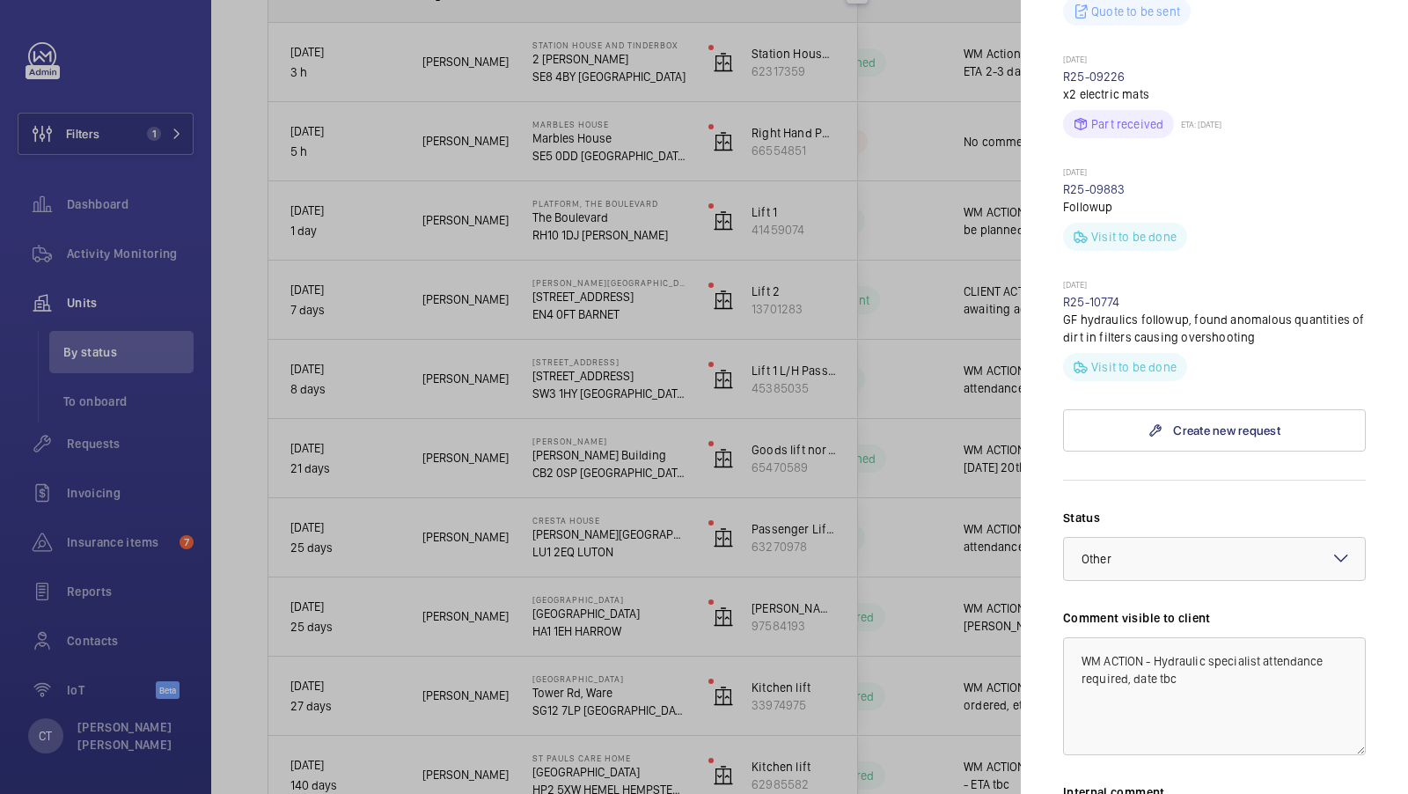
scroll to position [796, 0]
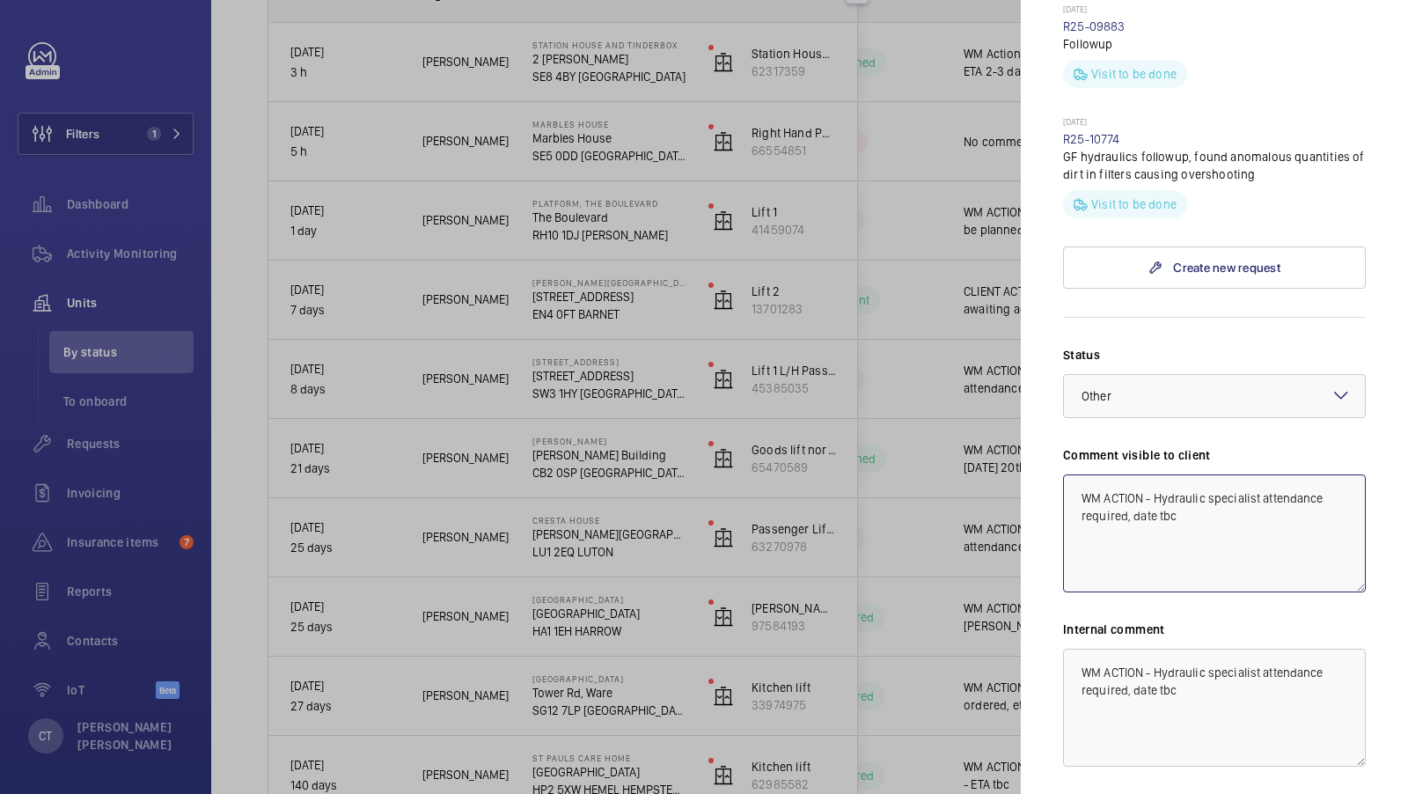
drag, startPoint x: 1222, startPoint y: 550, endPoint x: 1155, endPoint y: 490, distance: 89.7
click at [1155, 491] on textarea "WM ACTION - Hydraulic specialist attendance required, date tbc" at bounding box center [1214, 533] width 303 height 118
drag, startPoint x: 1218, startPoint y: 533, endPoint x: 1054, endPoint y: 465, distance: 177.5
click at [1063, 488] on textarea "WM ACTION - Repair team attending [DATE]." at bounding box center [1214, 533] width 303 height 118
type textarea "WM ACTION - Repair team attending [DATE]."
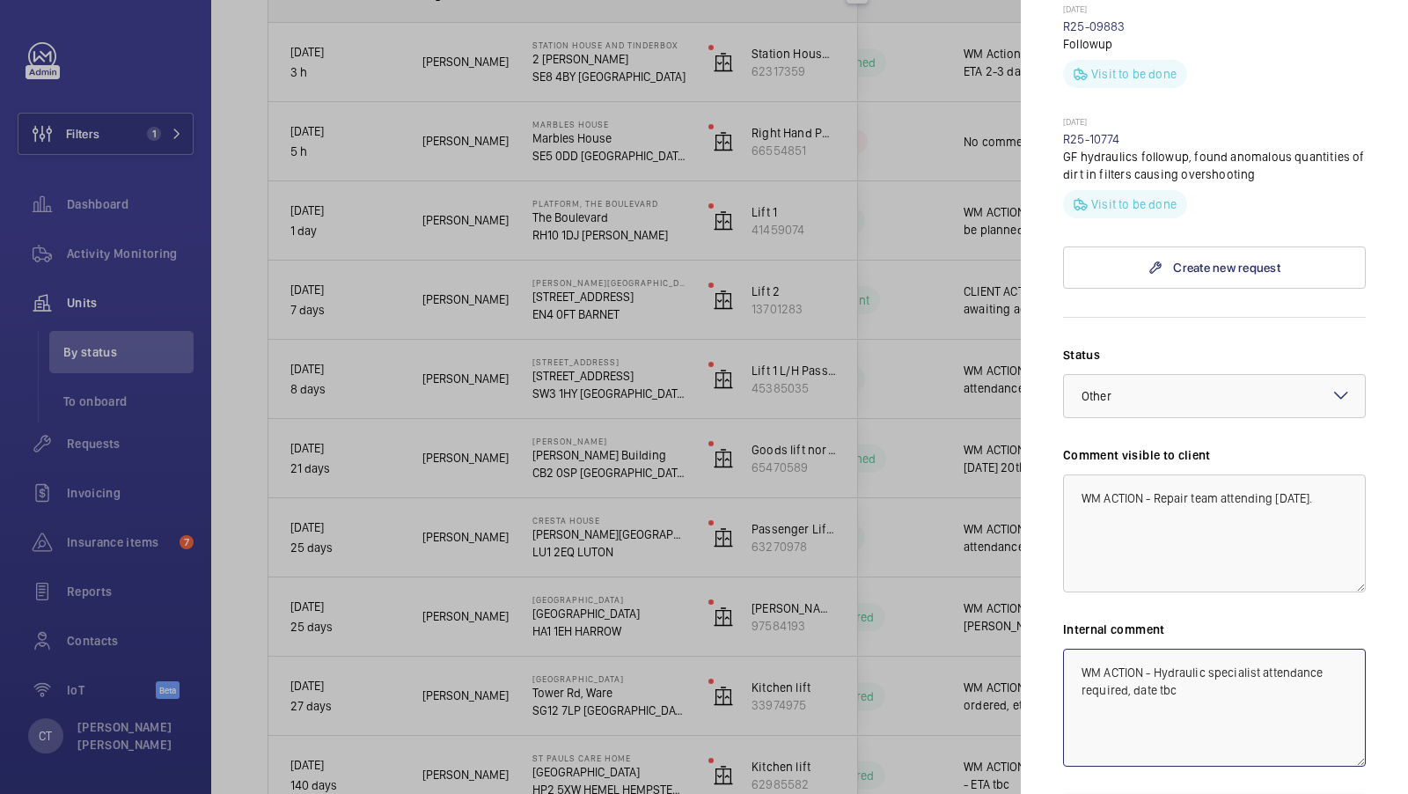
drag, startPoint x: 1258, startPoint y: 703, endPoint x: 1010, endPoint y: 656, distance: 252.5
click at [1011, 656] on mat-sidenav-container "Filters 1 Dashboard Activity Monitoring Units By status To onboard Requests Inv…" at bounding box center [704, 397] width 1408 height 794
paste textarea "Repair team attending Thursday 21st August."
click at [1232, 387] on div at bounding box center [1214, 396] width 301 height 42
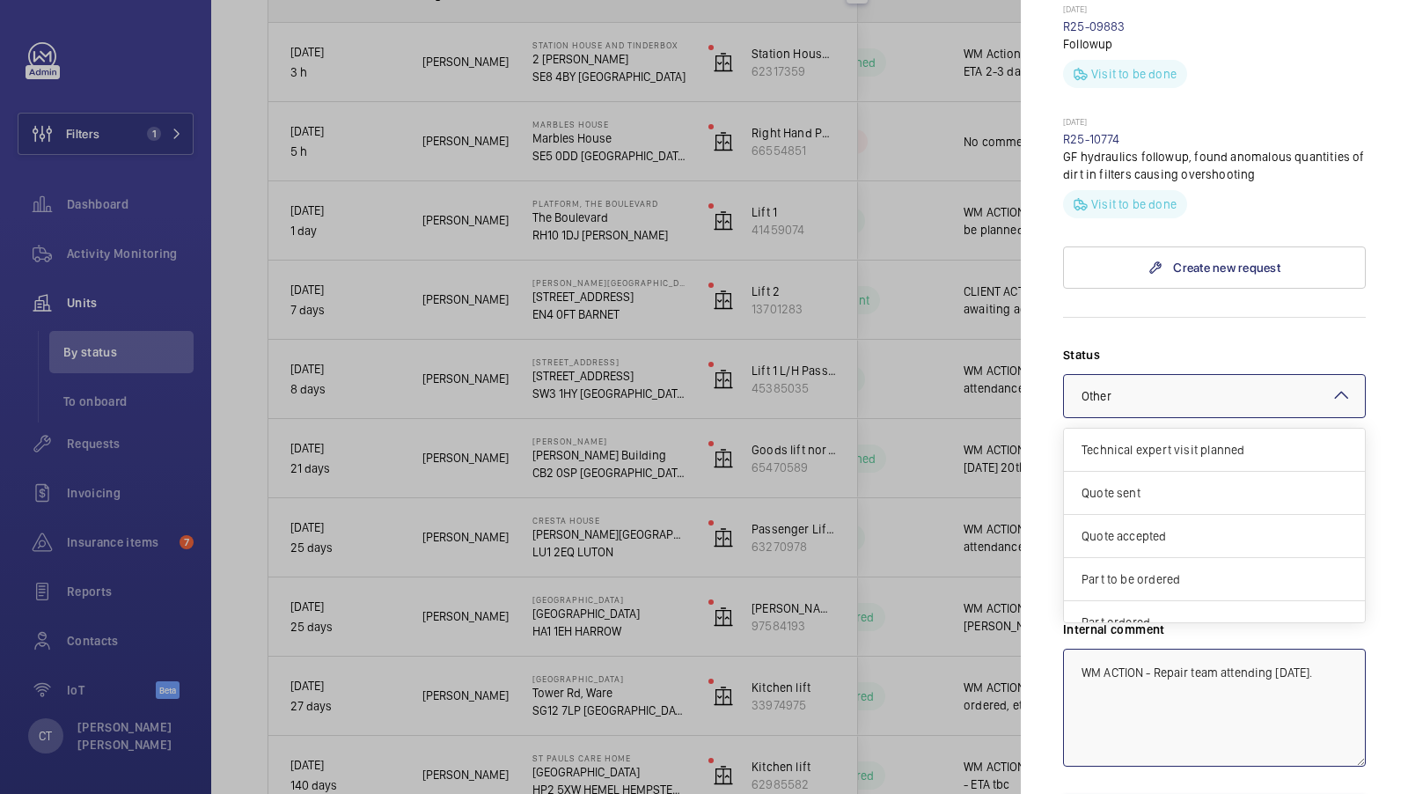
scroll to position [147, 0]
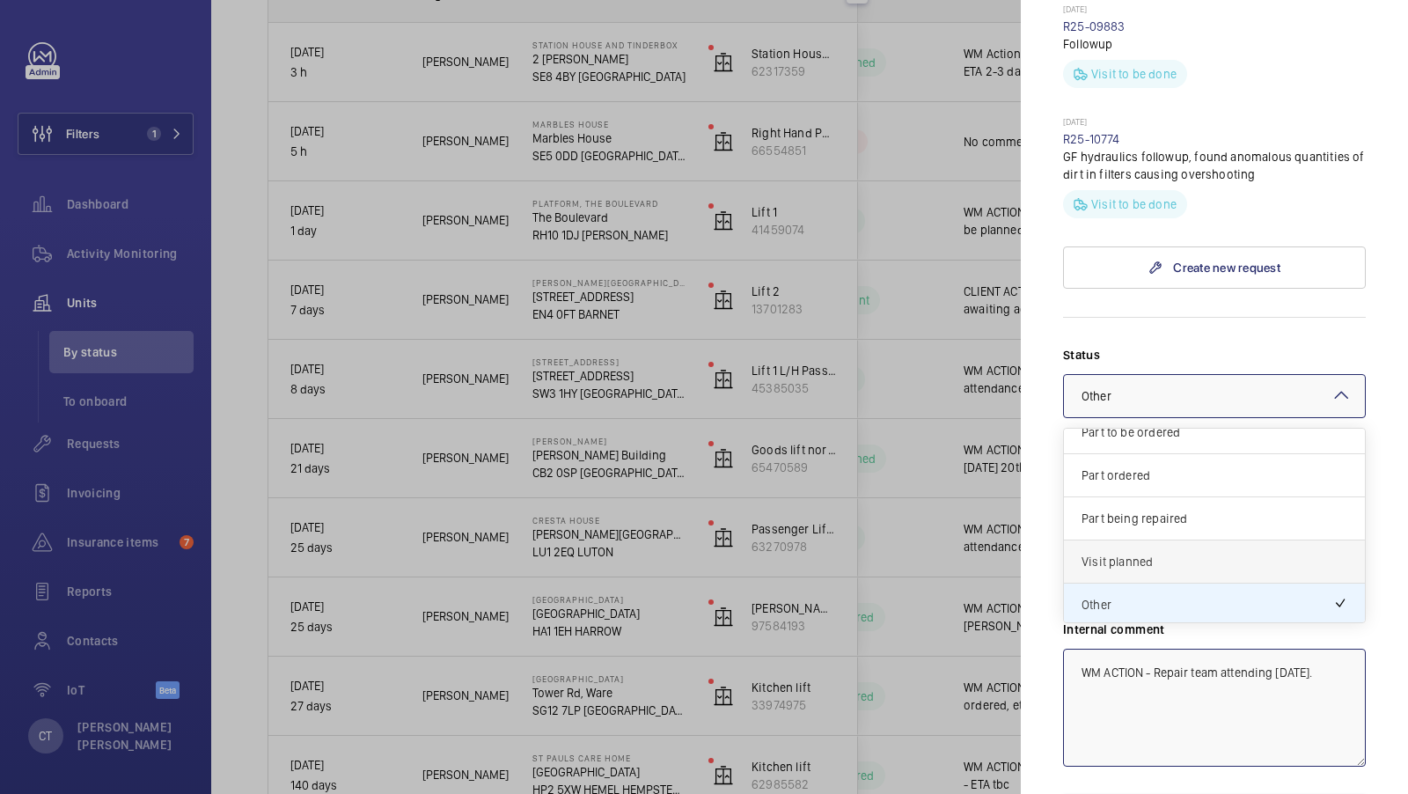
click at [1173, 560] on span "Visit planned" at bounding box center [1215, 562] width 266 height 18
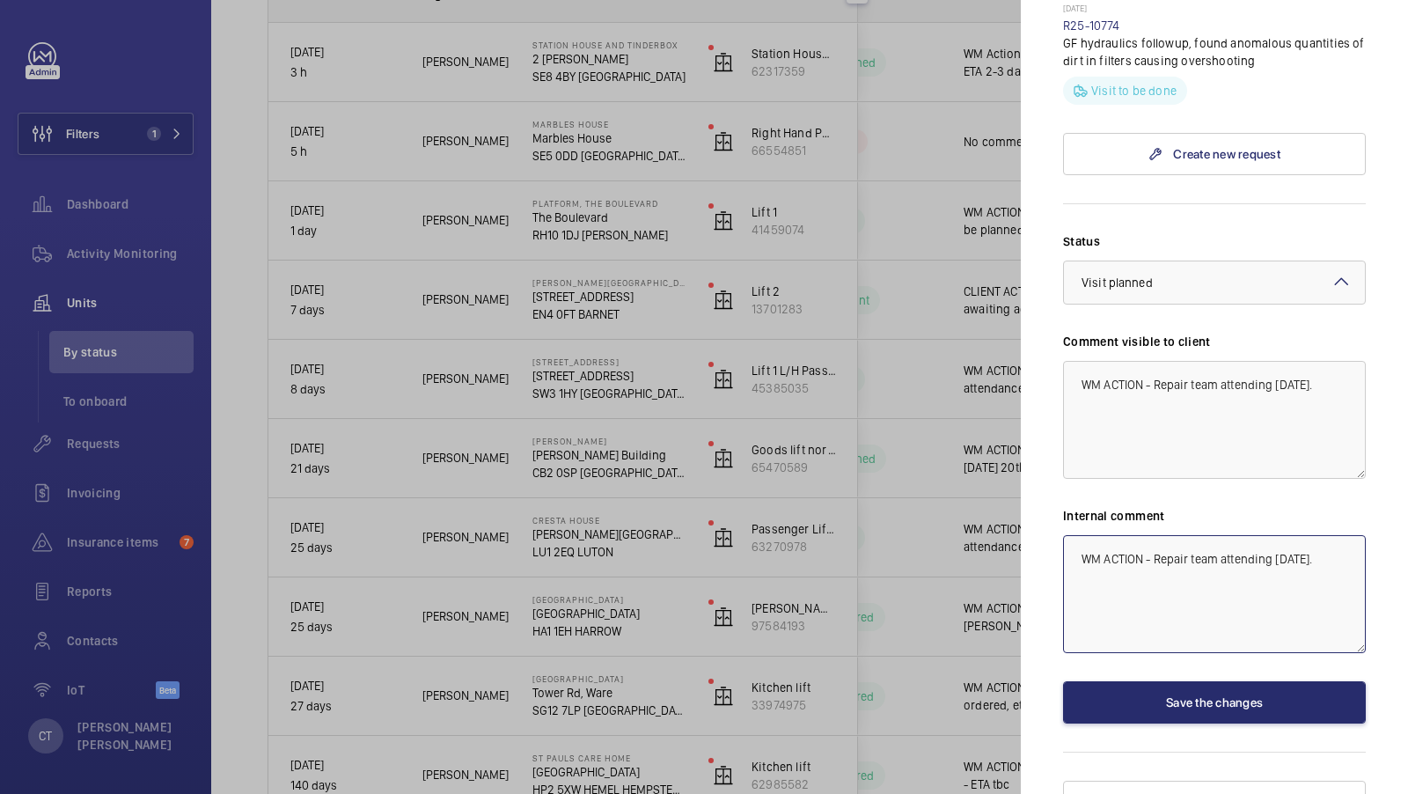
scroll to position [935, 0]
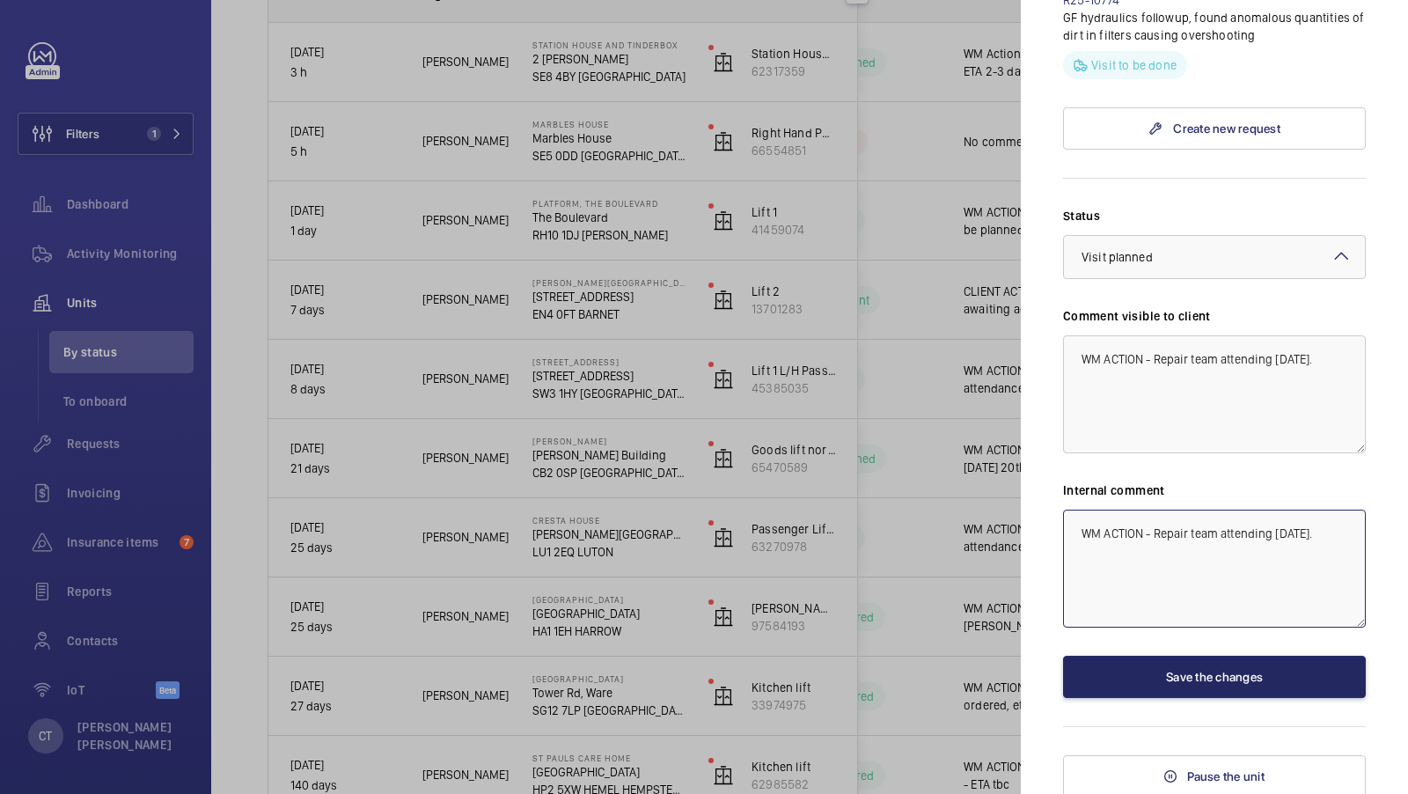
type textarea "WM ACTION - Repair team attending [DATE]."
click at [1243, 667] on button "Save the changes" at bounding box center [1214, 677] width 303 height 42
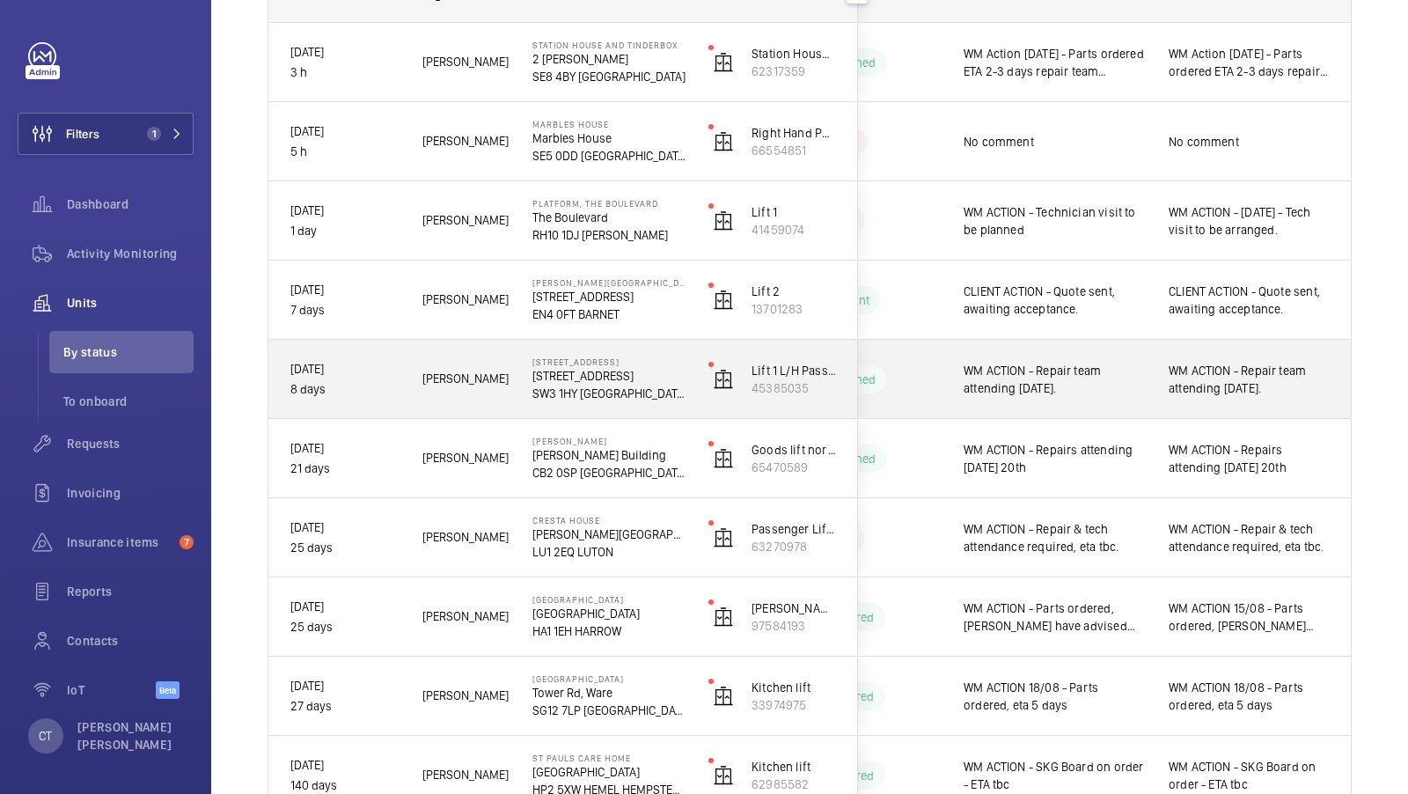
scroll to position [266, 0]
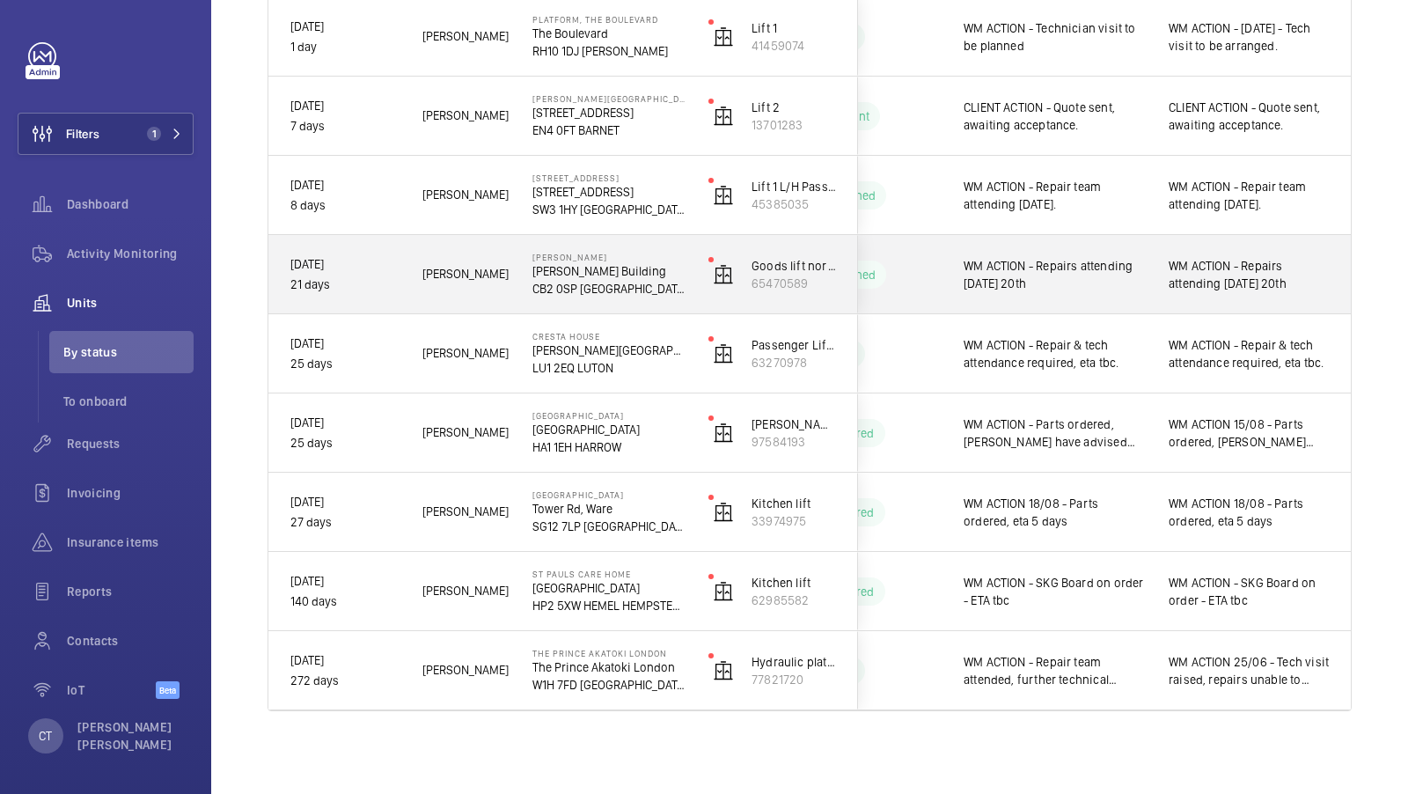
scroll to position [465, 0]
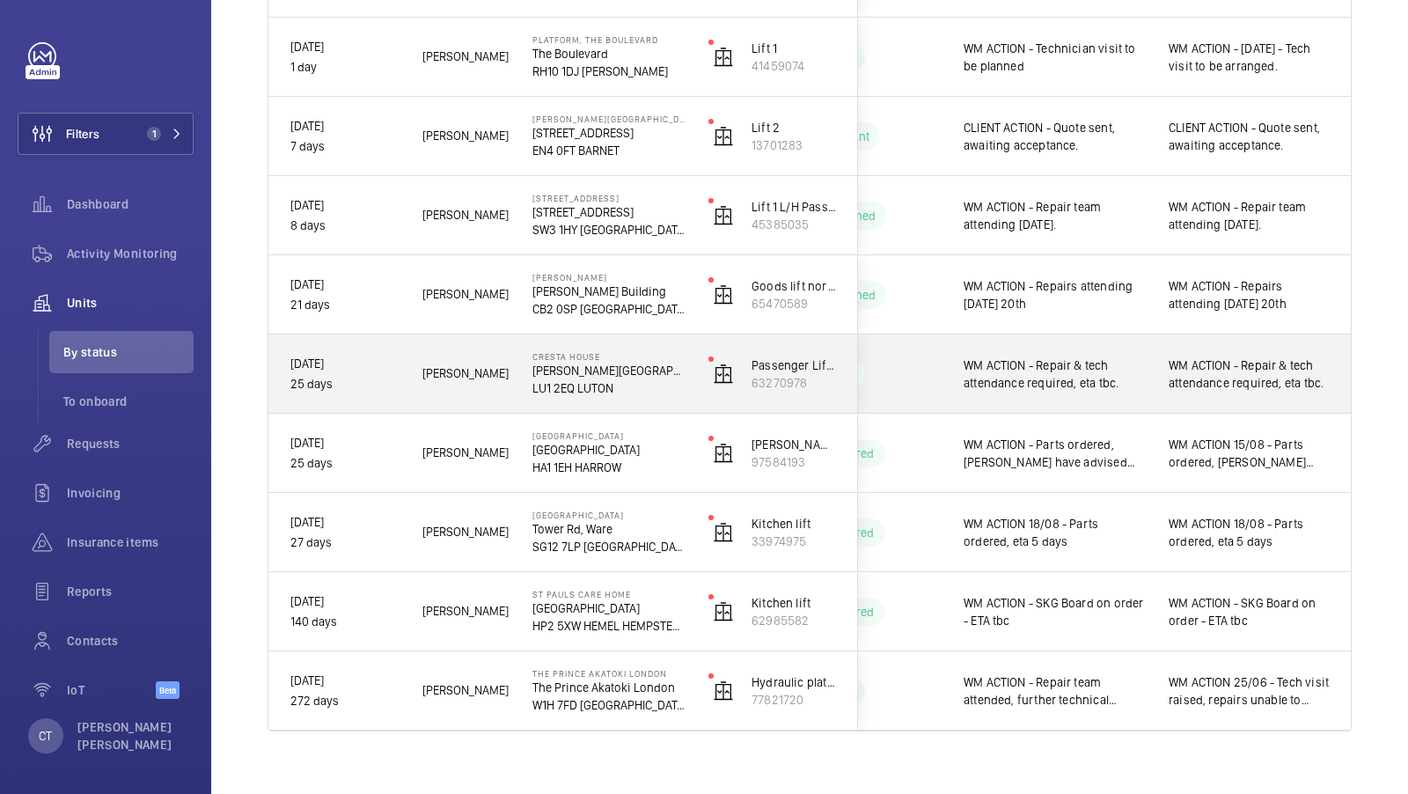
click at [1203, 384] on span "WM ACTION - Repair & tech attendance required, eta tbc." at bounding box center [1249, 373] width 161 height 35
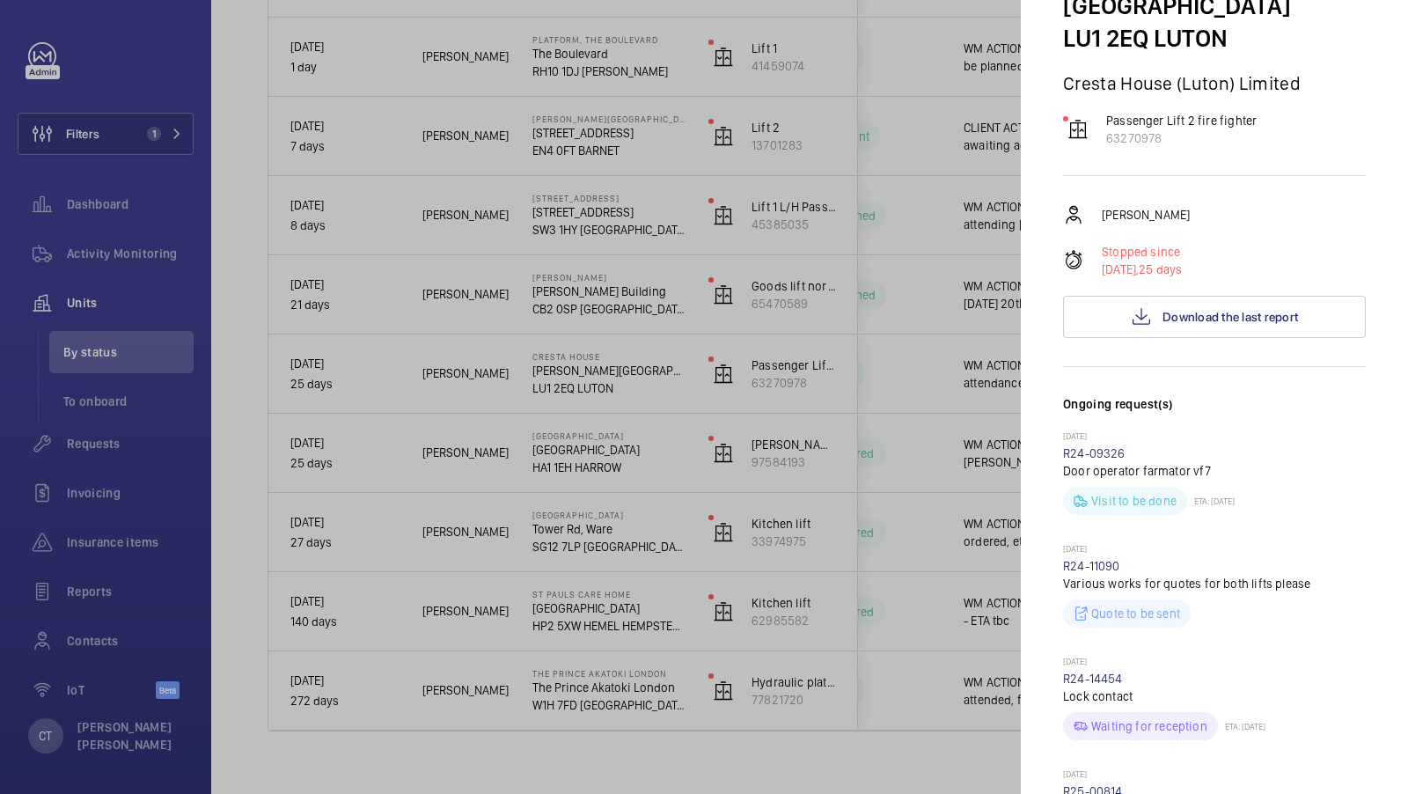
scroll to position [143, 0]
click at [886, 377] on div at bounding box center [704, 397] width 1408 height 794
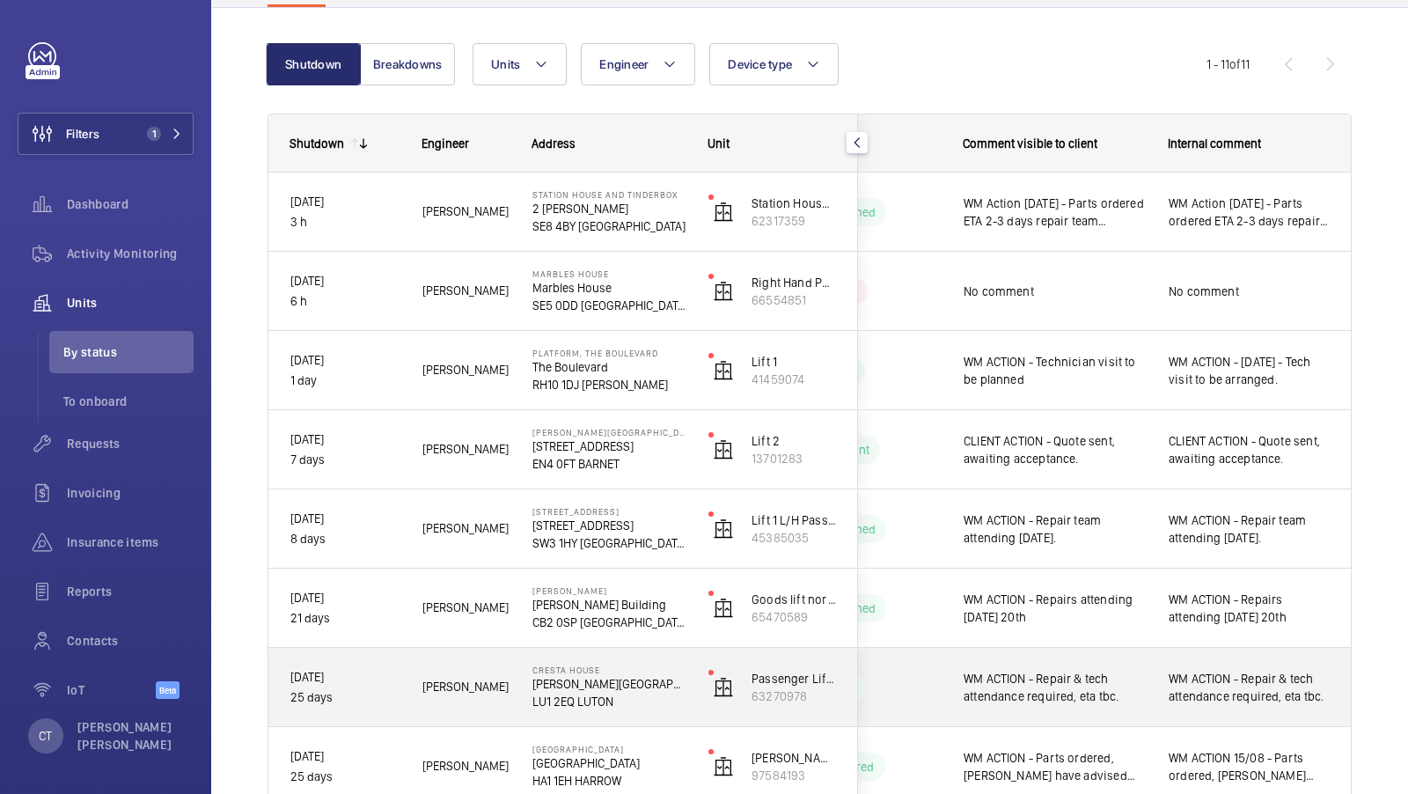
scroll to position [0, 0]
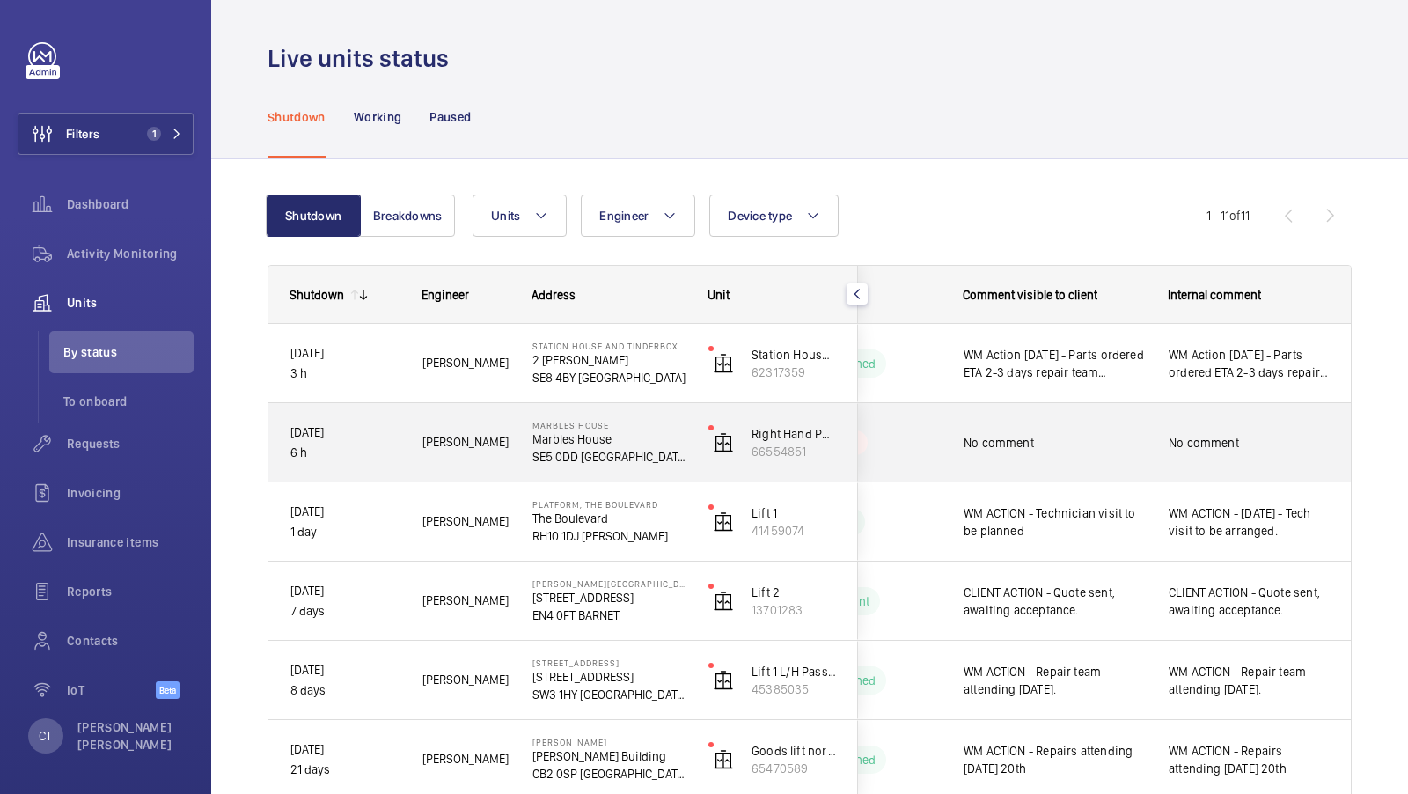
click at [1206, 452] on div "No comment" at bounding box center [1249, 442] width 161 height 40
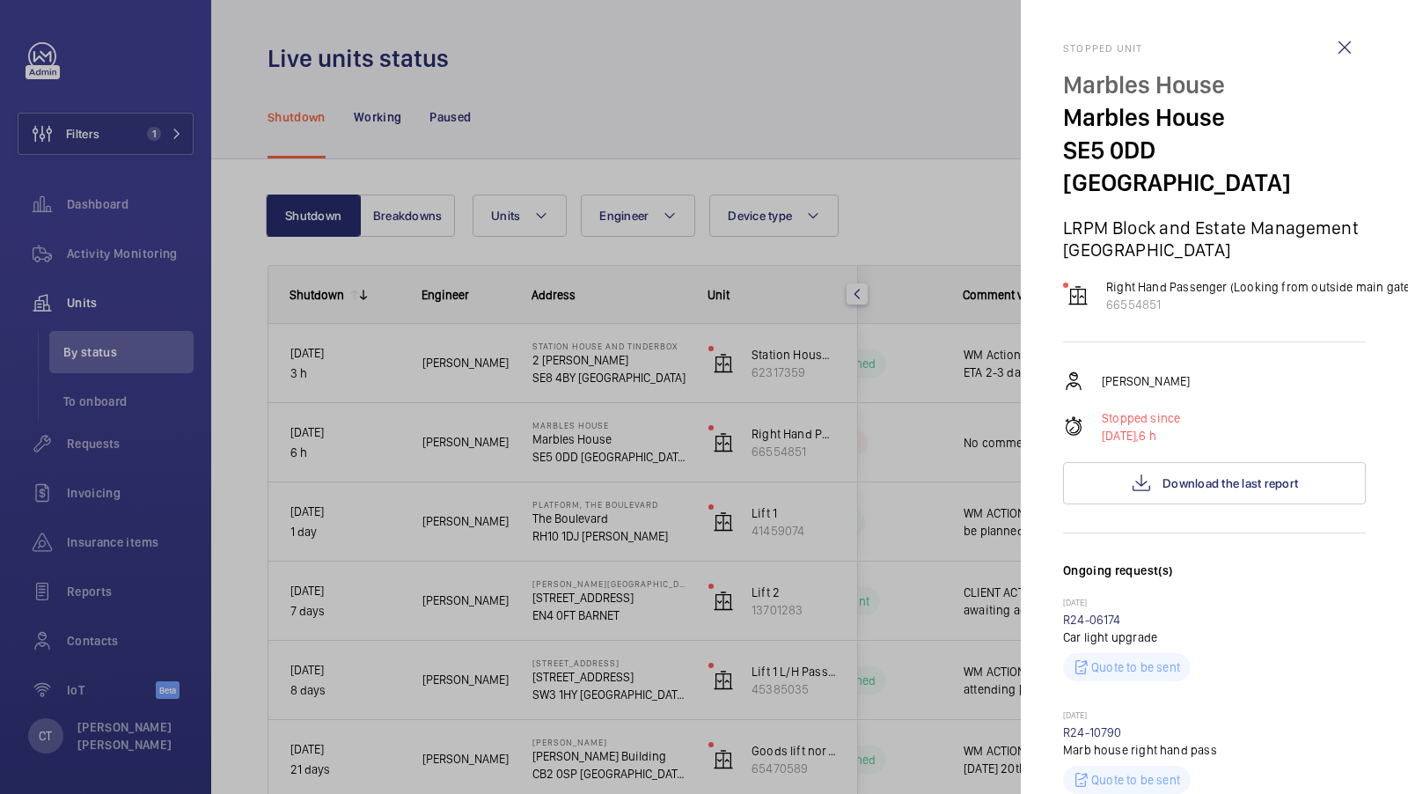
click at [837, 169] on div at bounding box center [704, 397] width 1408 height 794
